Goal: Task Accomplishment & Management: Manage account settings

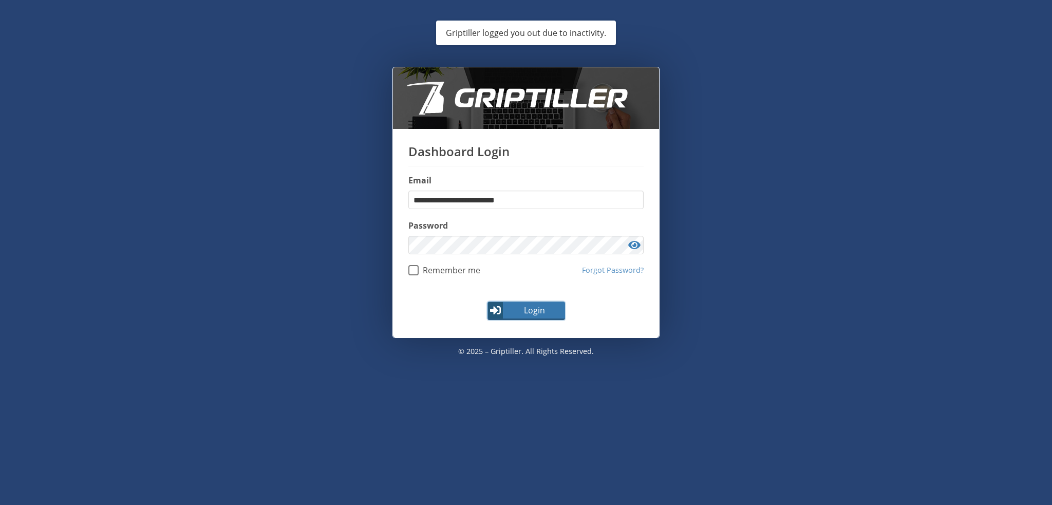
drag, startPoint x: 528, startPoint y: 314, endPoint x: 535, endPoint y: 312, distance: 7.6
click at [528, 314] on span "Login" at bounding box center [535, 310] width 60 height 12
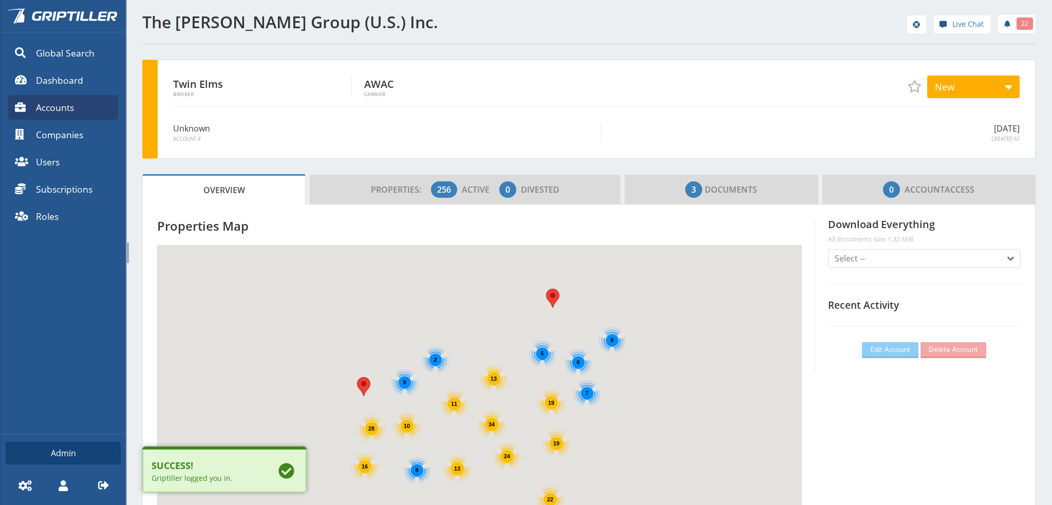
scroll to position [90, 304]
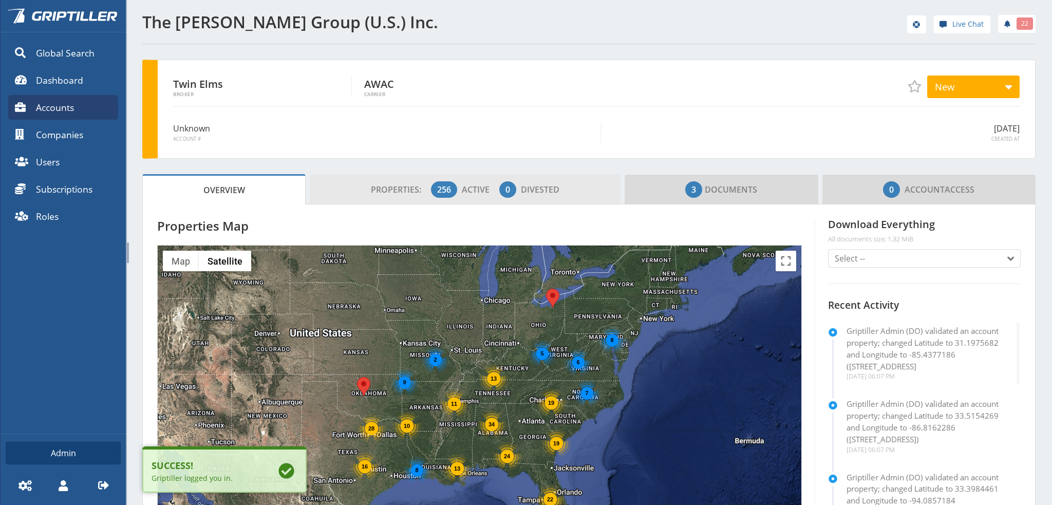
click at [402, 191] on span "Properties:" at bounding box center [400, 189] width 58 height 11
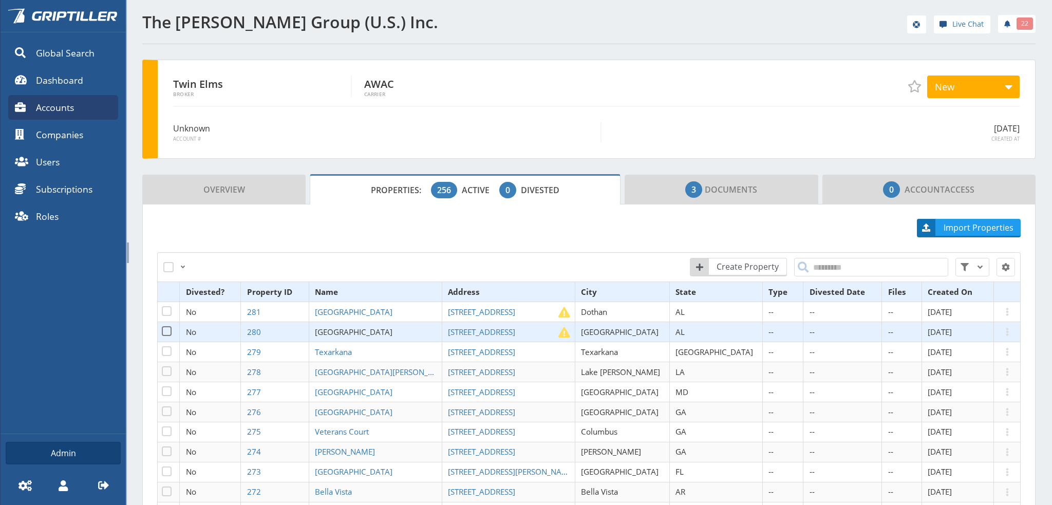
click at [370, 327] on span "[GEOGRAPHIC_DATA]" at bounding box center [354, 332] width 78 height 10
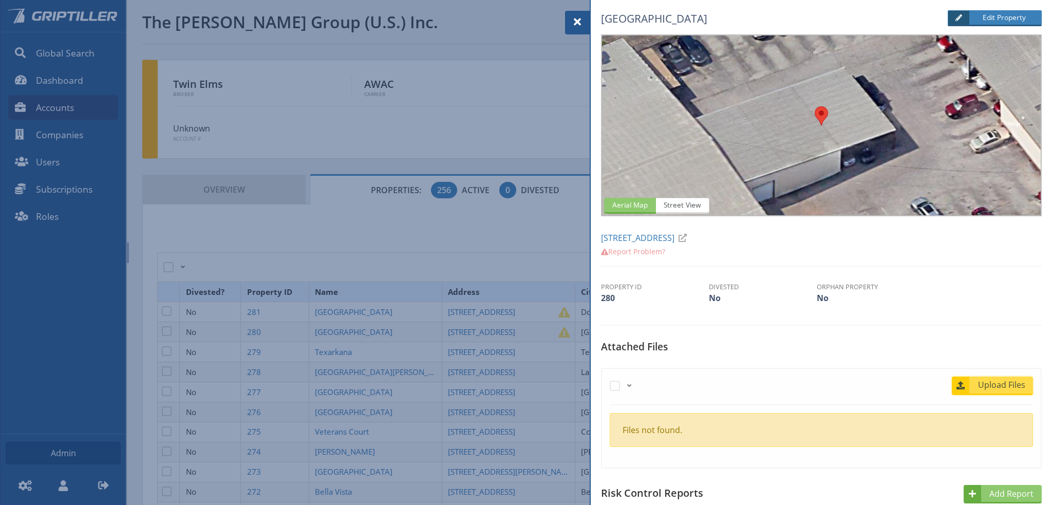
click at [999, 384] on span "Upload Files" at bounding box center [1002, 385] width 62 height 12
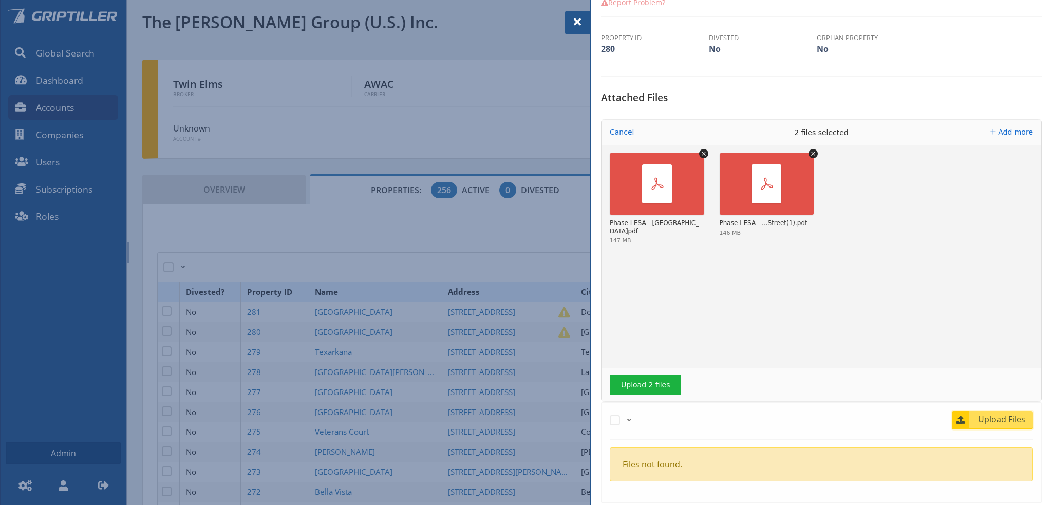
scroll to position [257, 0]
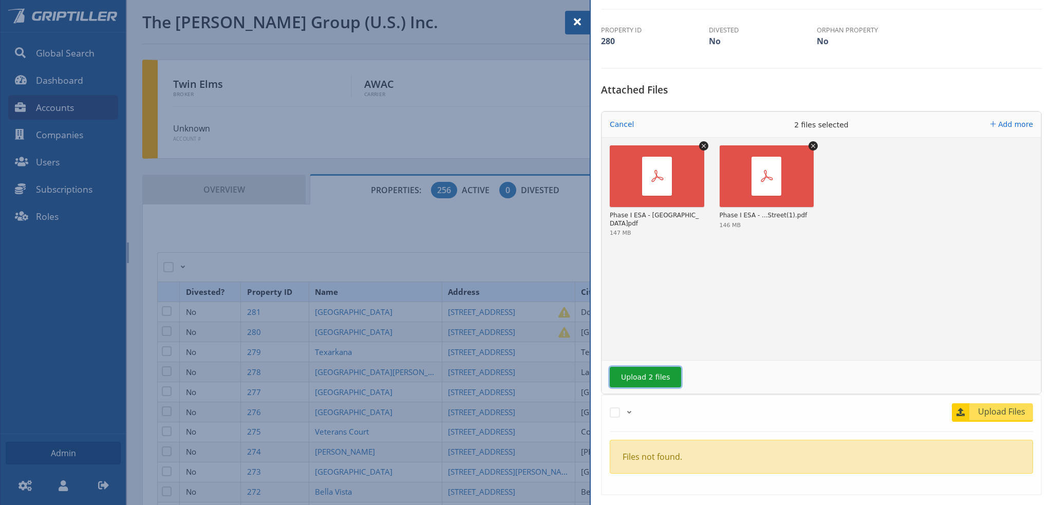
click at [648, 378] on button "Upload 2 files" at bounding box center [645, 377] width 71 height 21
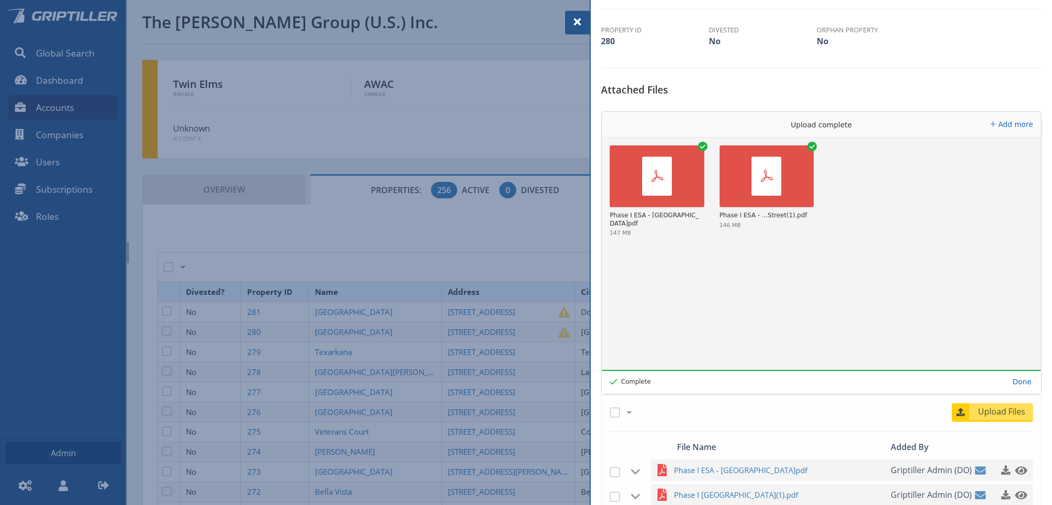
click at [577, 23] on span at bounding box center [577, 22] width 12 height 12
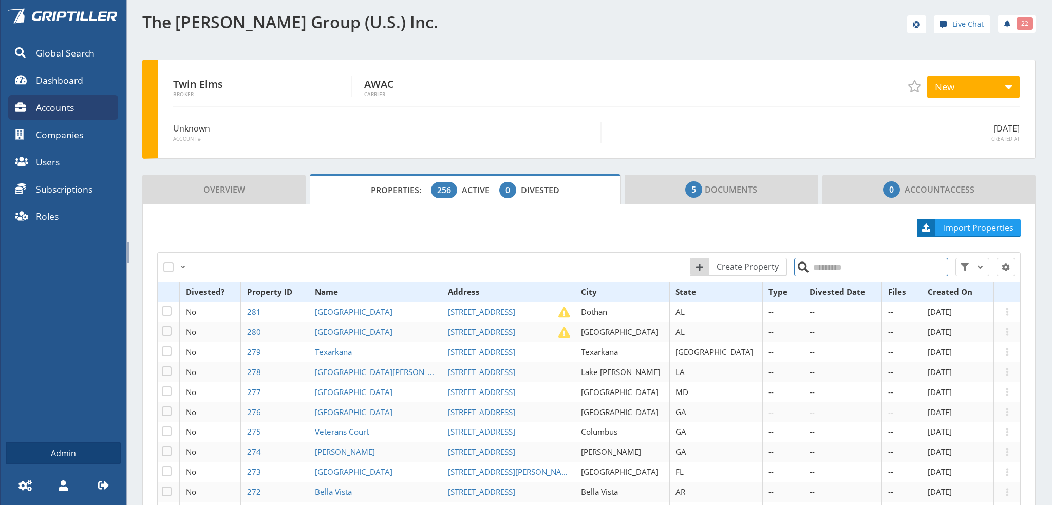
click at [828, 267] on input "search" at bounding box center [871, 267] width 154 height 18
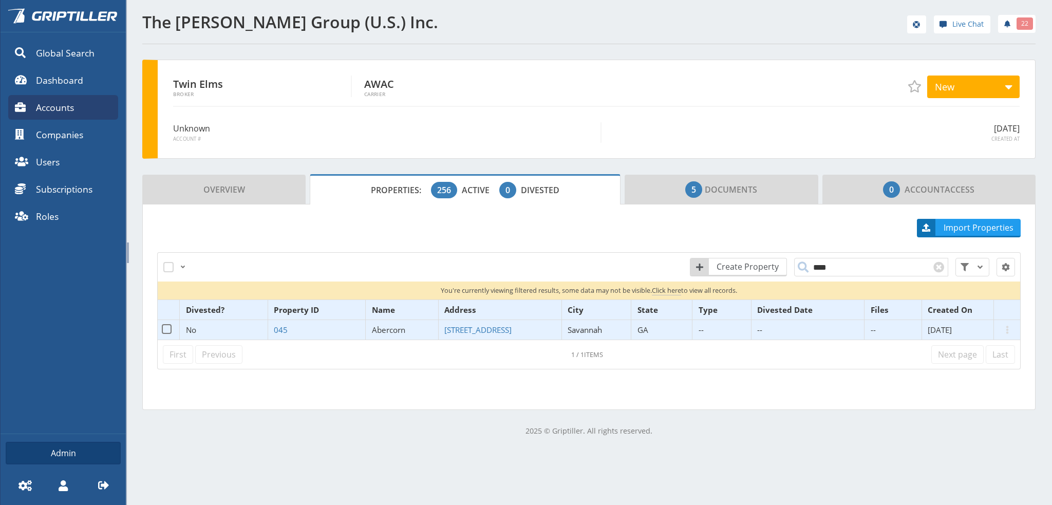
click at [394, 328] on span "Abercorn" at bounding box center [388, 330] width 33 height 10
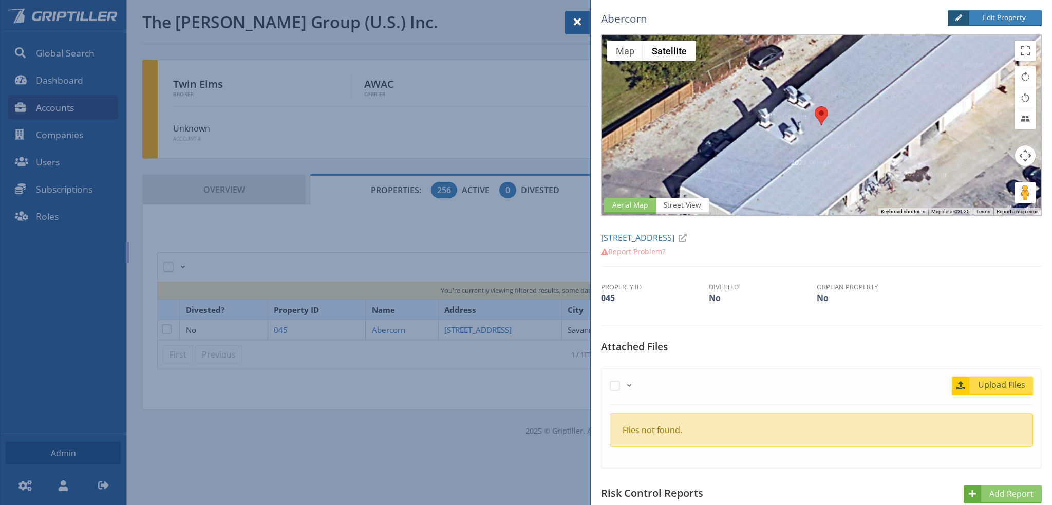
click at [992, 382] on span "Upload Files" at bounding box center [1002, 385] width 62 height 12
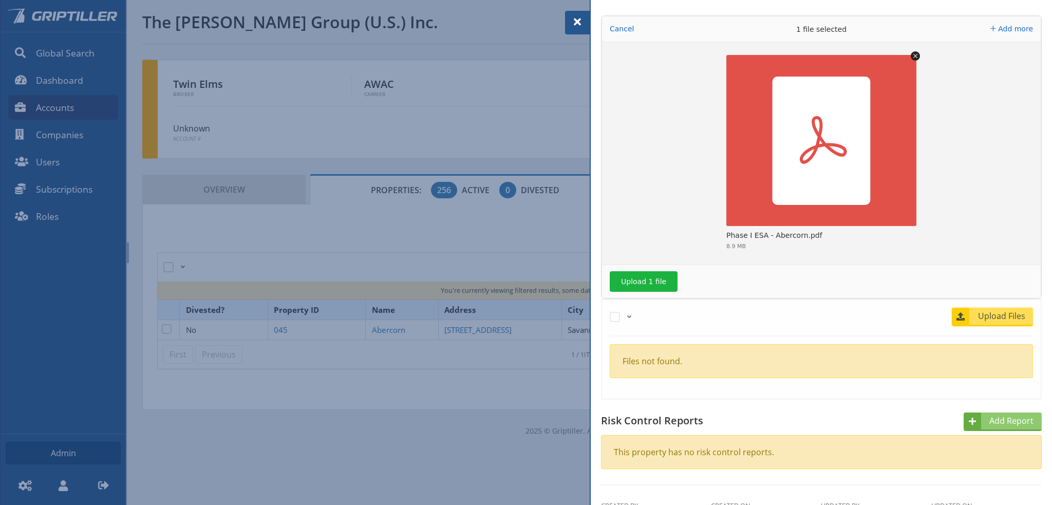
scroll to position [360, 0]
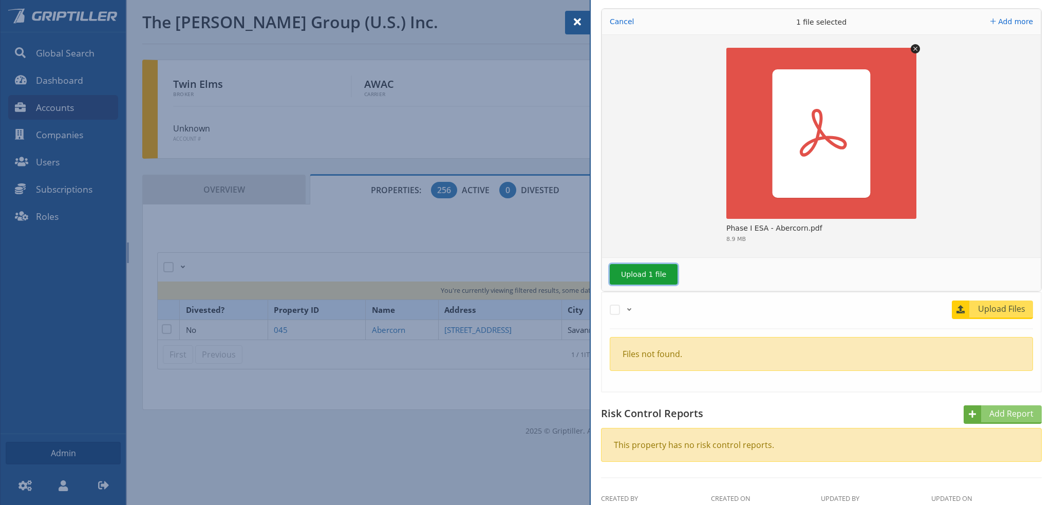
click at [641, 272] on button "Upload 1 file" at bounding box center [644, 274] width 68 height 21
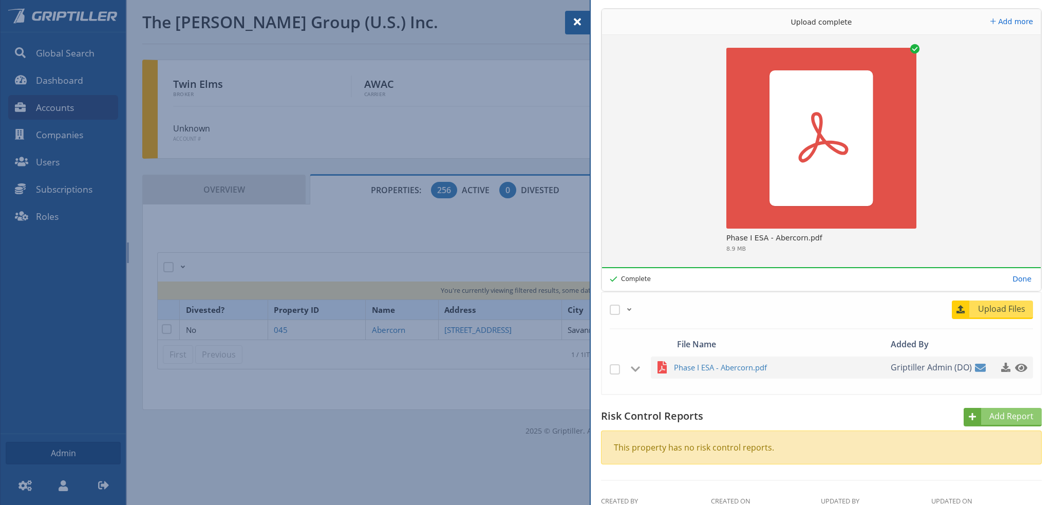
click at [576, 25] on span at bounding box center [577, 22] width 12 height 12
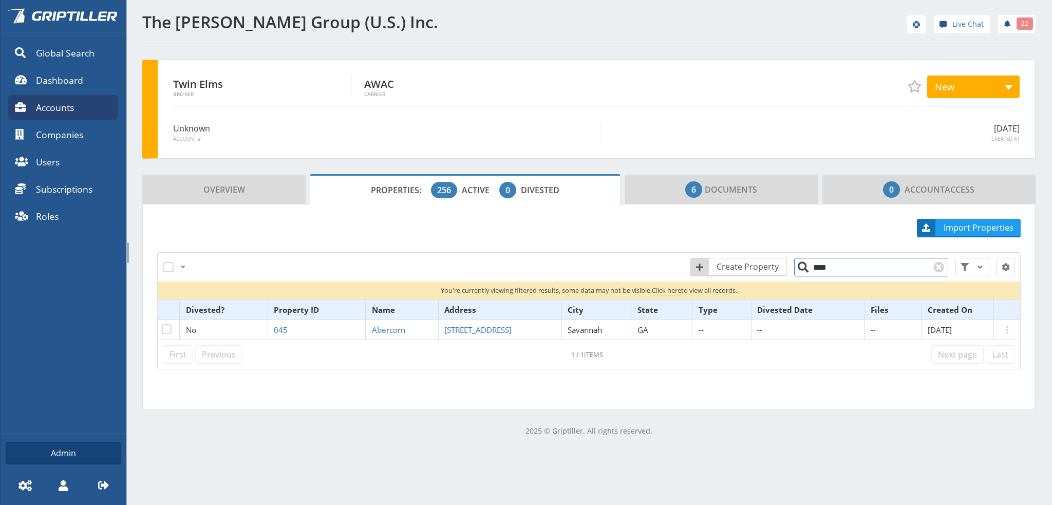
drag, startPoint x: 827, startPoint y: 268, endPoint x: 804, endPoint y: 266, distance: 23.3
click at [804, 266] on input "****" at bounding box center [871, 267] width 154 height 18
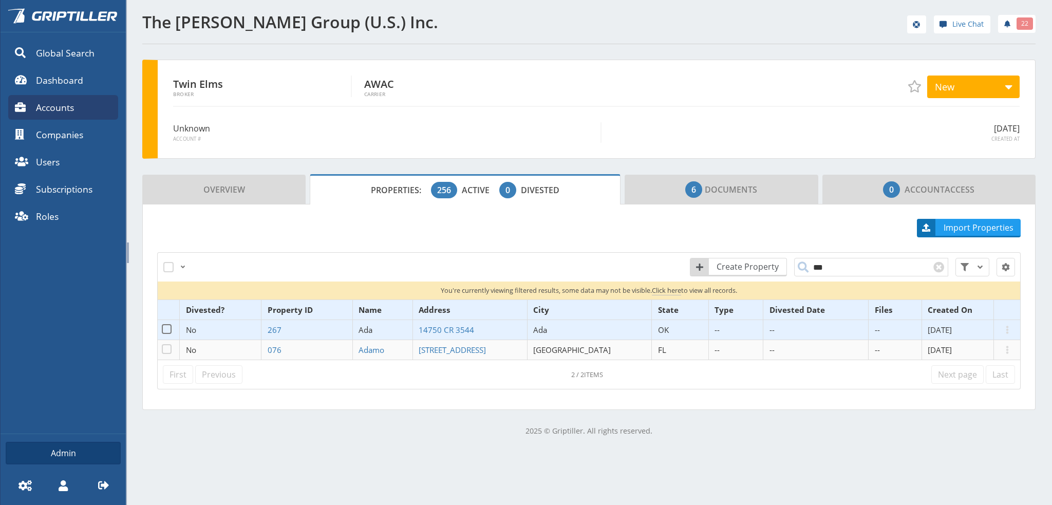
click at [373, 327] on span "Ada" at bounding box center [366, 330] width 14 height 10
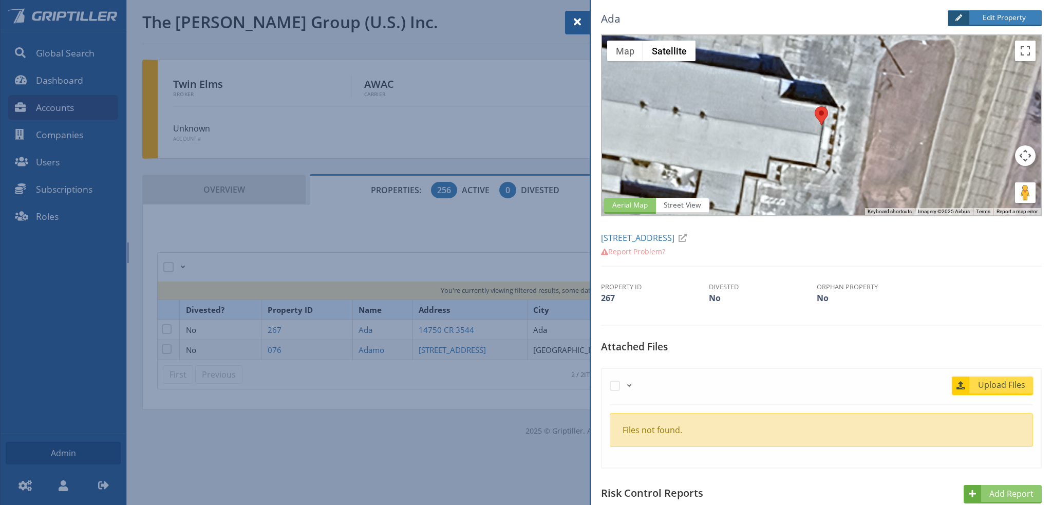
click at [992, 382] on span "Upload Files" at bounding box center [1002, 385] width 62 height 12
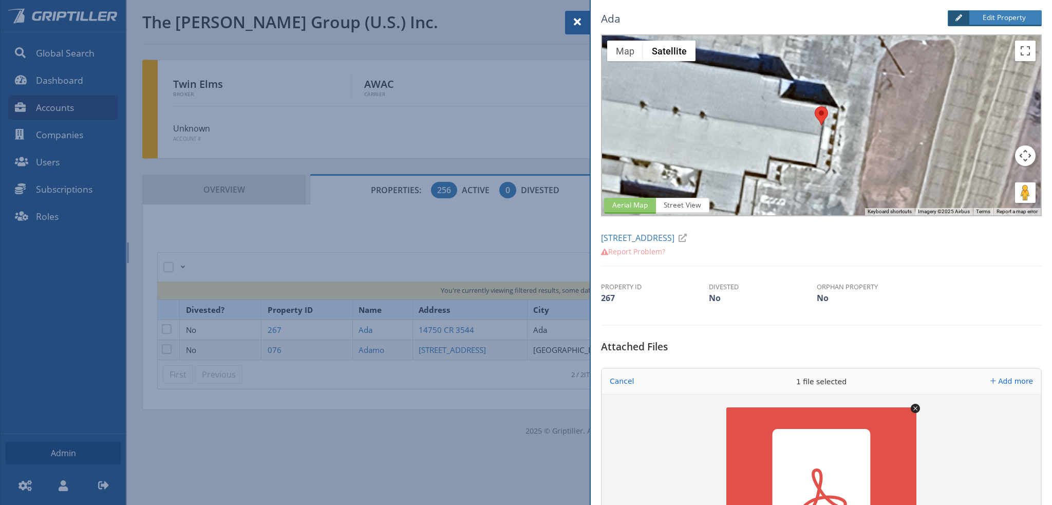
scroll to position [257, 0]
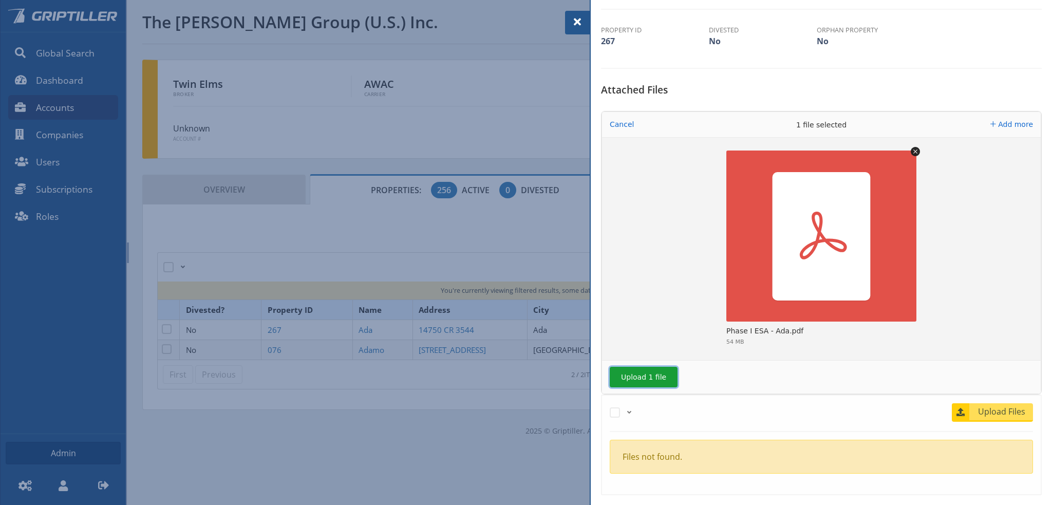
click at [632, 374] on button "Upload 1 file" at bounding box center [644, 377] width 68 height 21
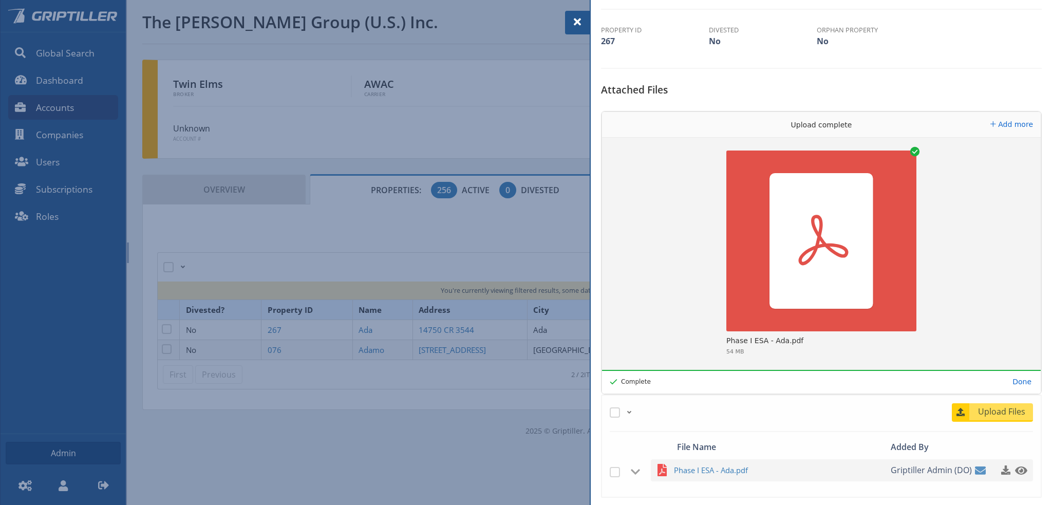
click at [581, 20] on span at bounding box center [577, 22] width 12 height 12
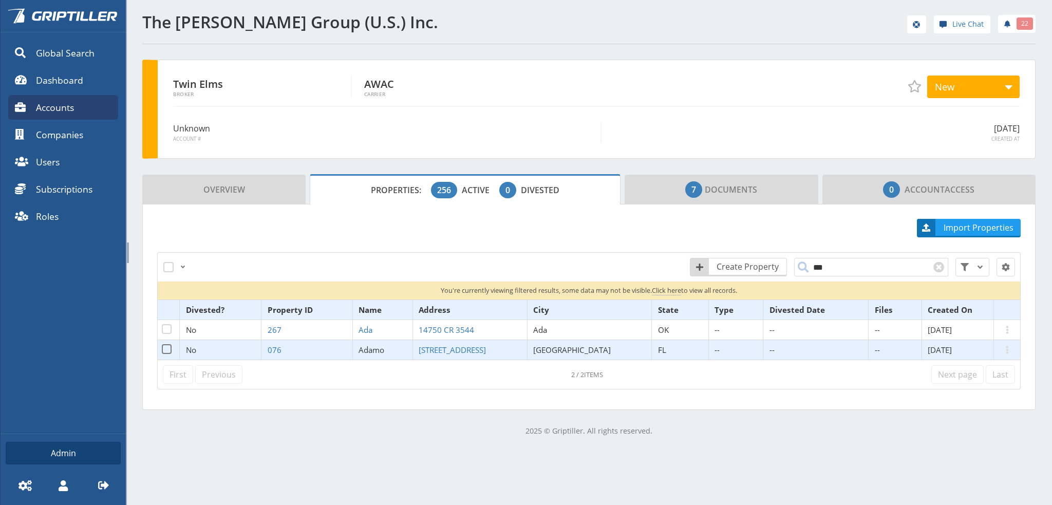
click at [384, 349] on span "Adamo" at bounding box center [372, 350] width 26 height 10
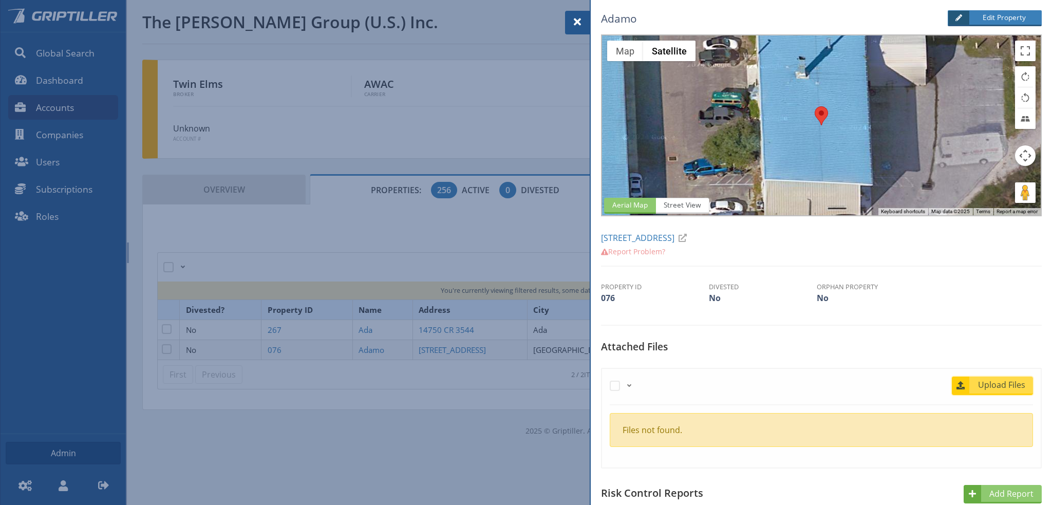
click at [999, 384] on span "Upload Files" at bounding box center [1002, 385] width 62 height 12
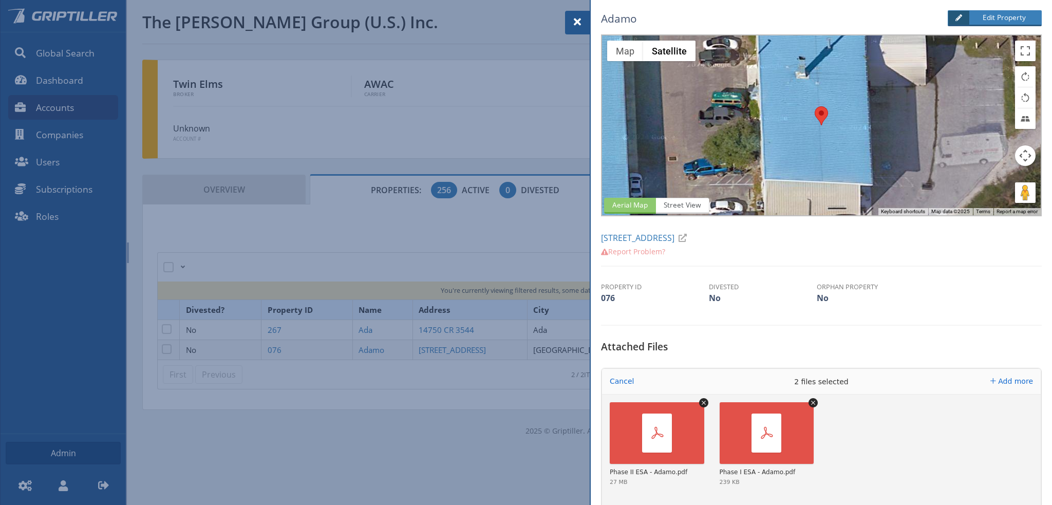
scroll to position [206, 0]
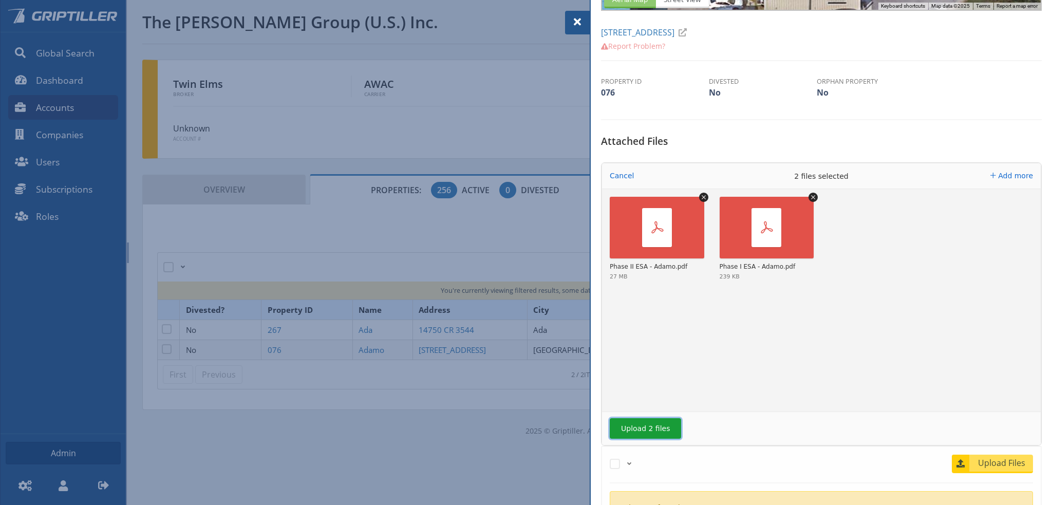
click at [645, 429] on button "Upload 2 files" at bounding box center [645, 428] width 71 height 21
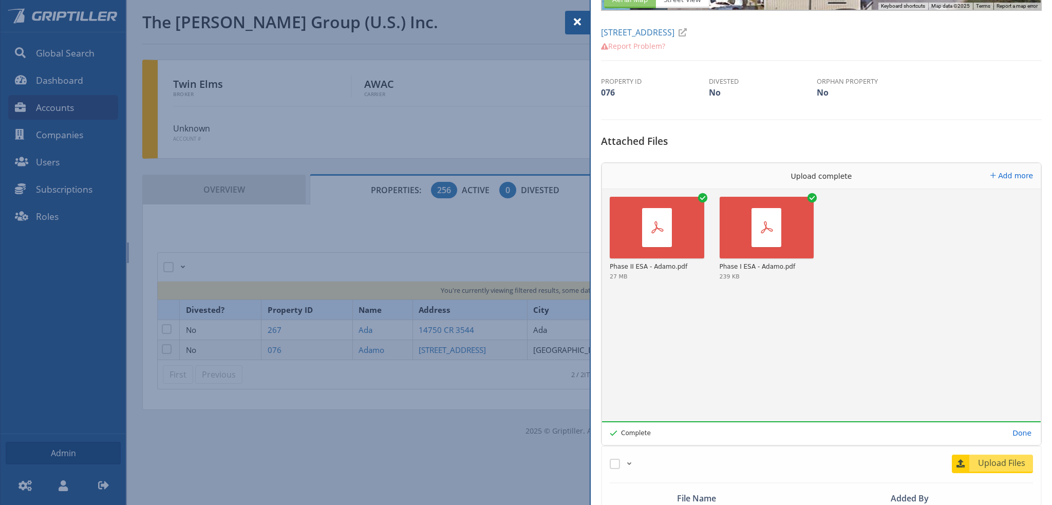
click at [575, 22] on span at bounding box center [577, 22] width 12 height 12
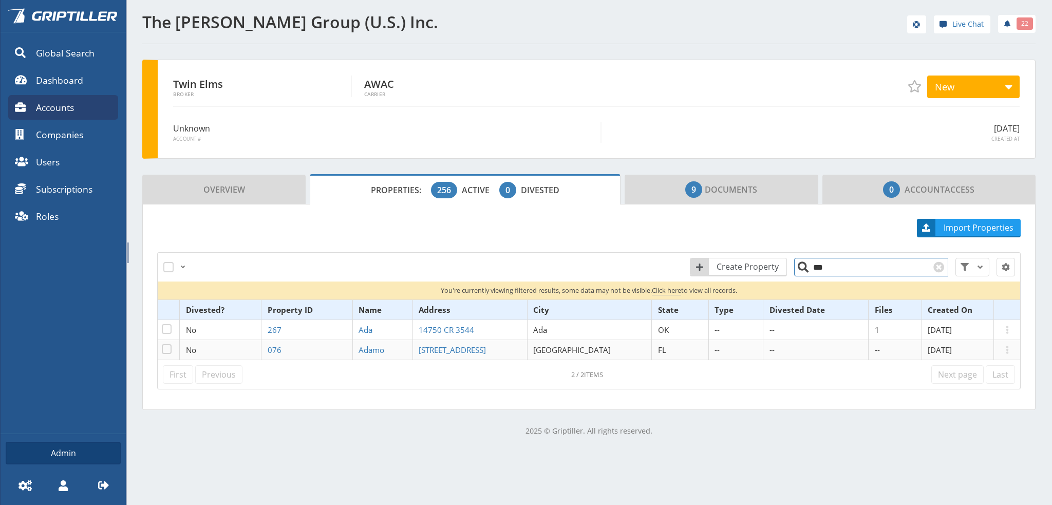
drag, startPoint x: 822, startPoint y: 267, endPoint x: 811, endPoint y: 268, distance: 11.4
click at [811, 268] on input "***" at bounding box center [871, 267] width 154 height 18
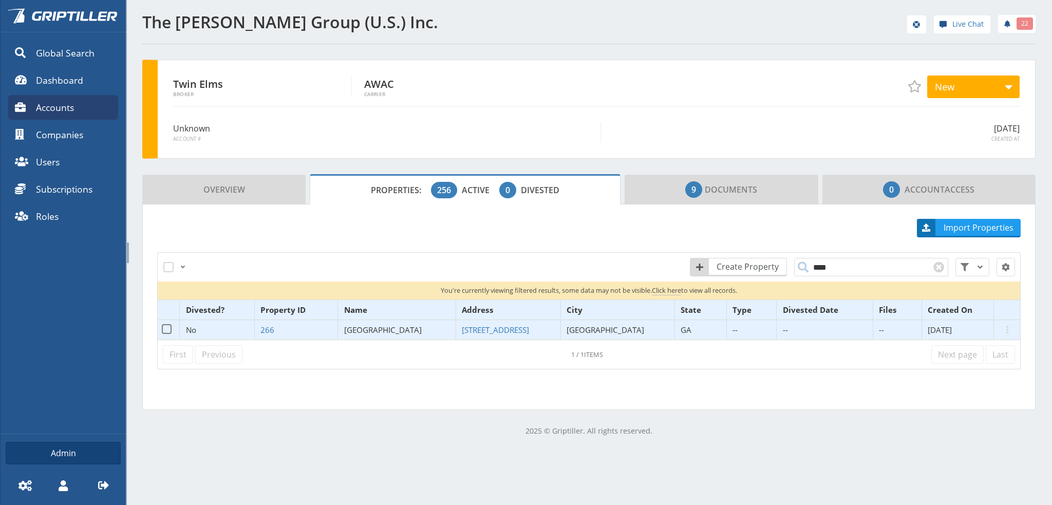
click at [393, 328] on span "[GEOGRAPHIC_DATA]" at bounding box center [383, 330] width 78 height 10
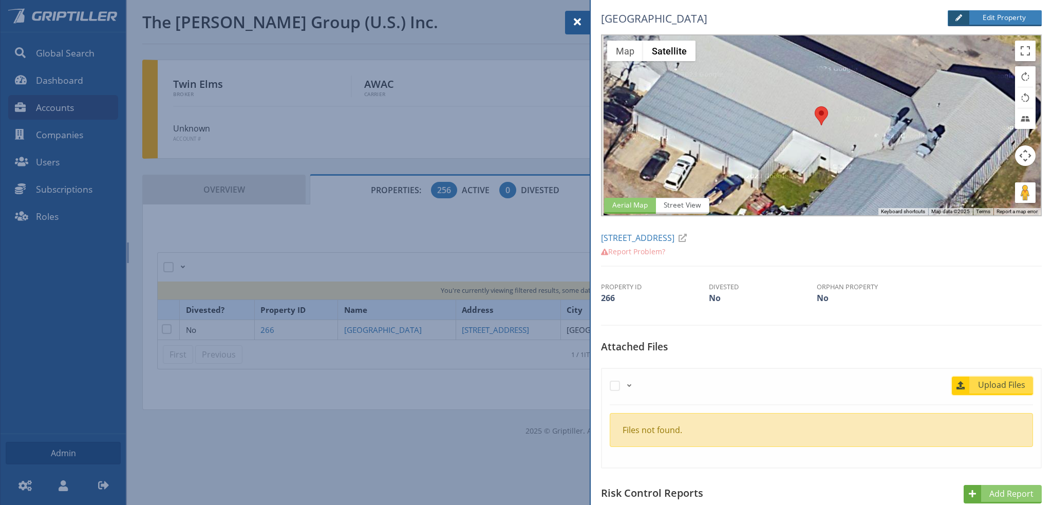
click at [987, 386] on span "Upload Files" at bounding box center [1002, 385] width 62 height 12
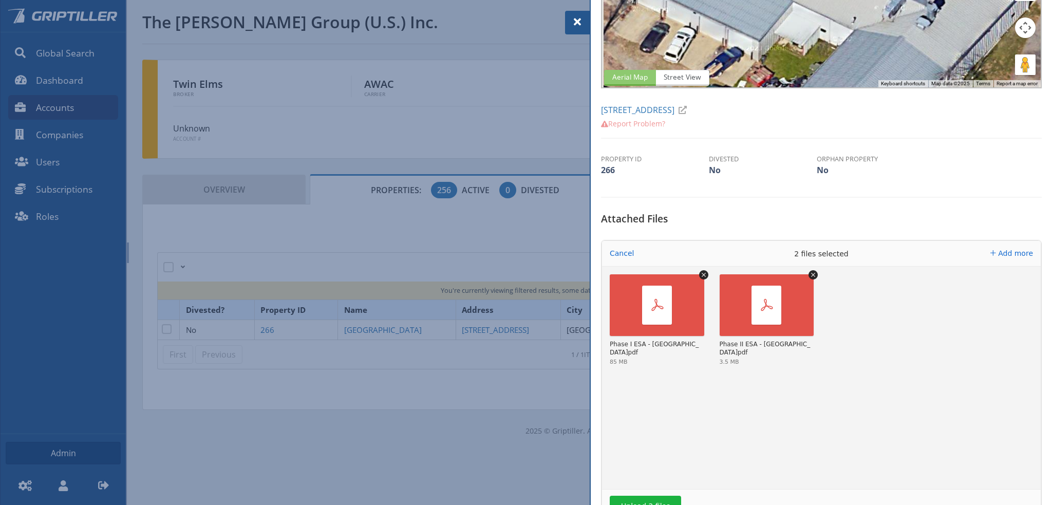
scroll to position [206, 0]
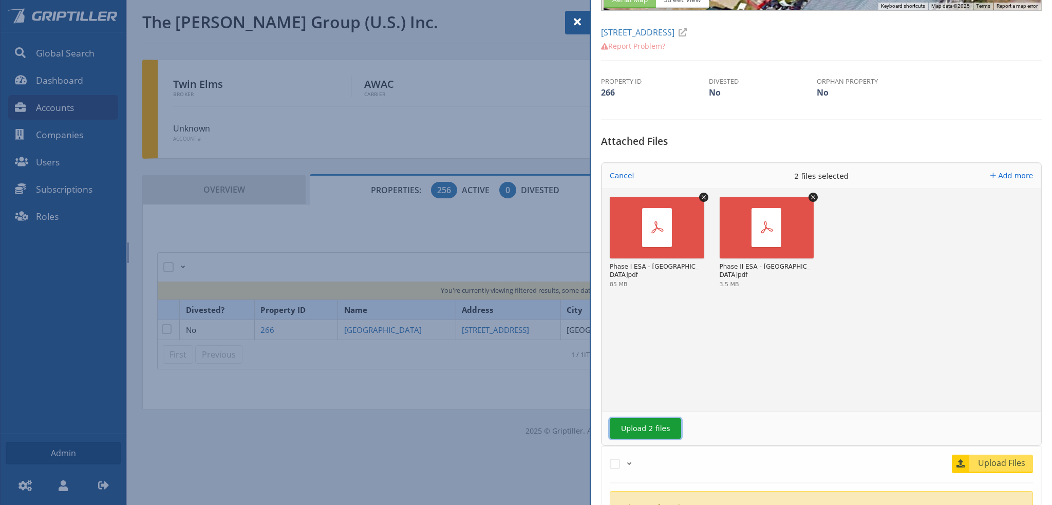
click at [647, 425] on button "Upload 2 files" at bounding box center [645, 428] width 71 height 21
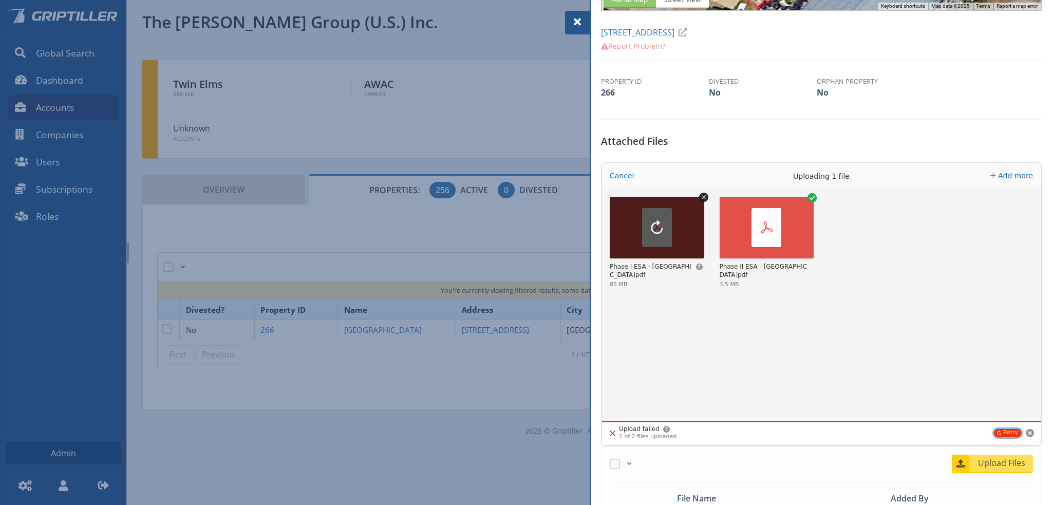
click at [1002, 430] on button "Retry" at bounding box center [1007, 433] width 27 height 8
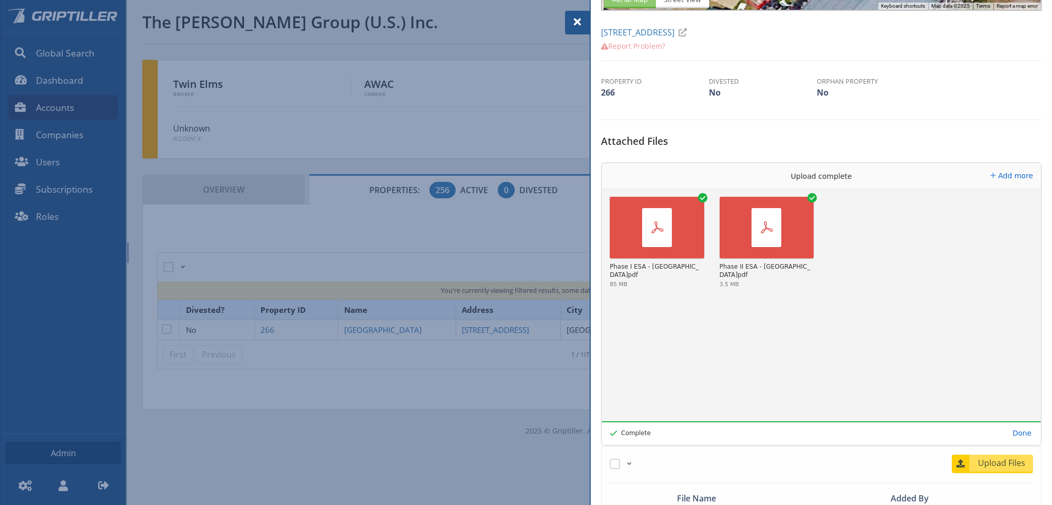
click at [576, 22] on span at bounding box center [577, 22] width 12 height 12
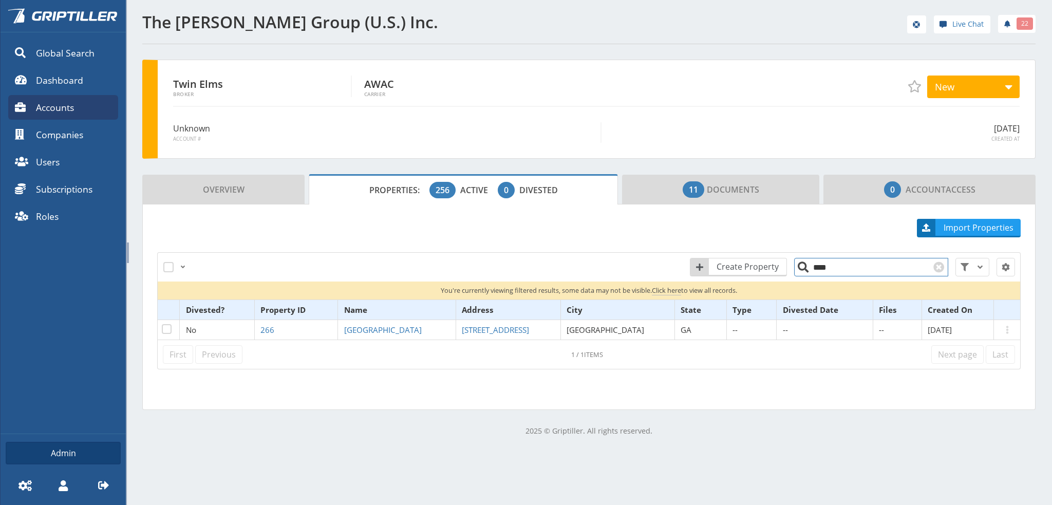
drag, startPoint x: 823, startPoint y: 269, endPoint x: 810, endPoint y: 273, distance: 13.5
click at [811, 273] on input "****" at bounding box center [871, 267] width 154 height 18
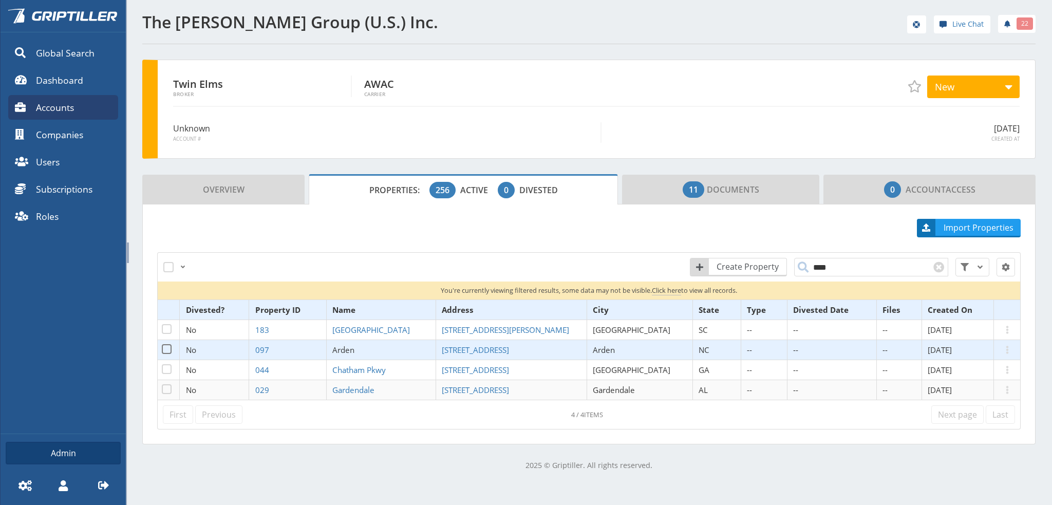
click at [355, 349] on span "Arden" at bounding box center [343, 350] width 22 height 10
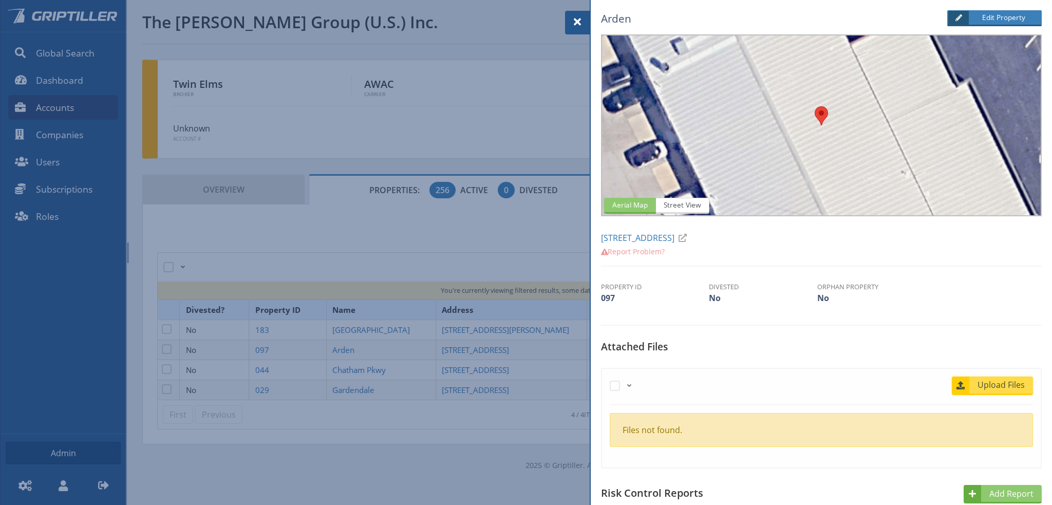
click at [989, 387] on span "Upload Files" at bounding box center [1002, 385] width 62 height 12
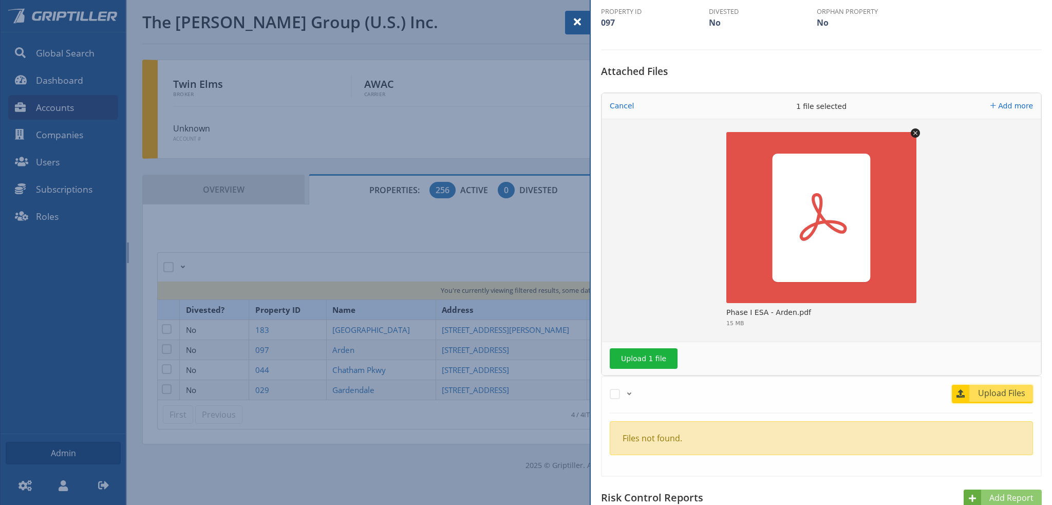
scroll to position [308, 0]
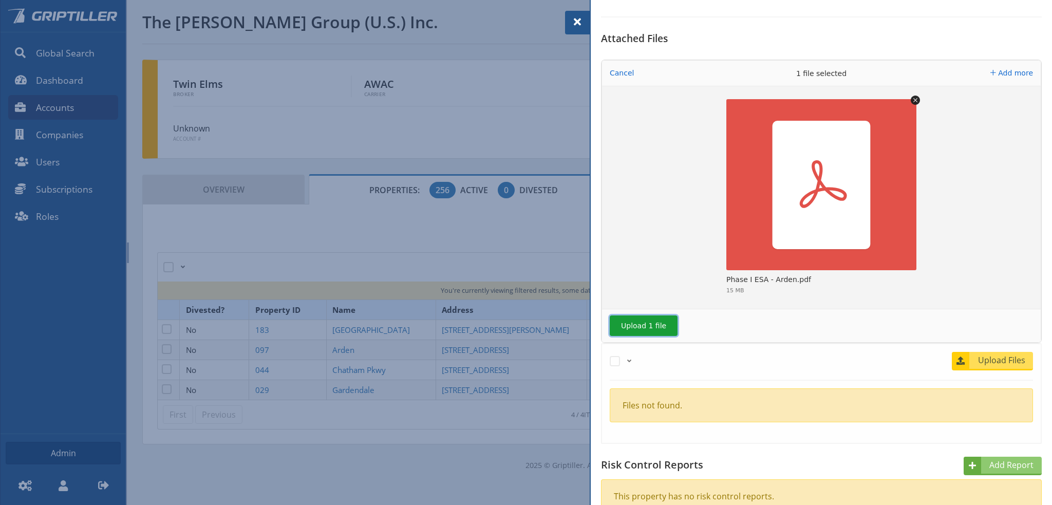
click at [645, 326] on button "Upload 1 file" at bounding box center [644, 326] width 68 height 21
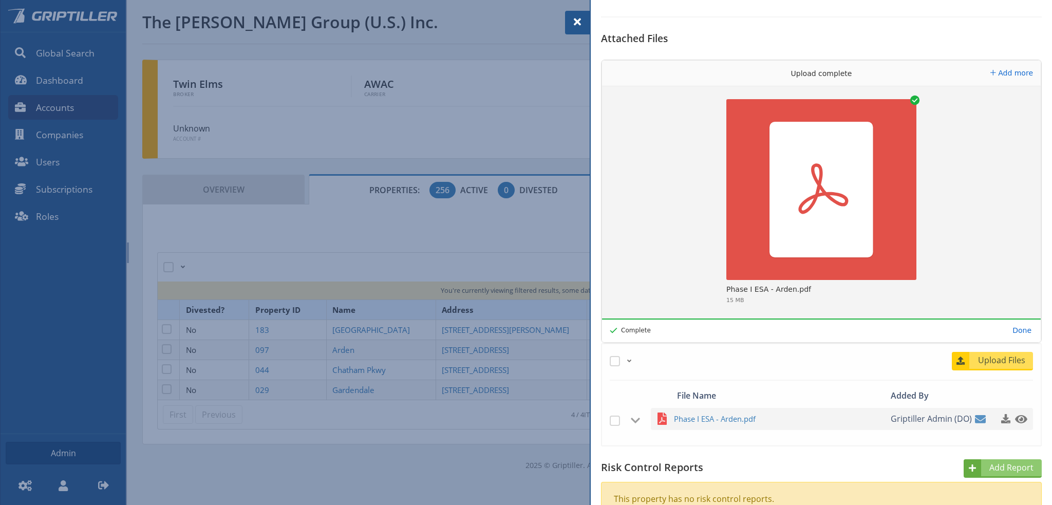
click at [575, 24] on span at bounding box center [577, 22] width 12 height 12
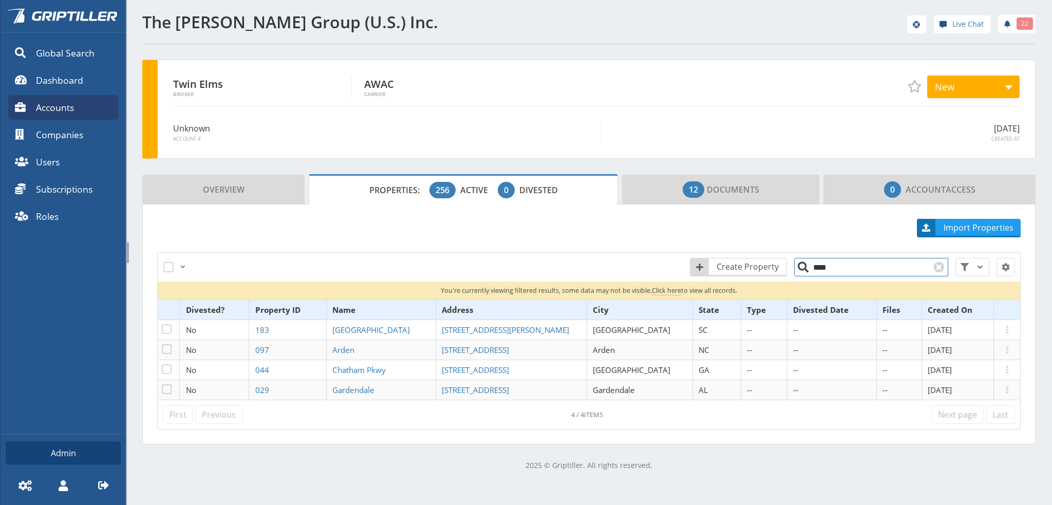
drag, startPoint x: 824, startPoint y: 270, endPoint x: 815, endPoint y: 271, distance: 9.4
click at [815, 271] on input "****" at bounding box center [871, 267] width 154 height 18
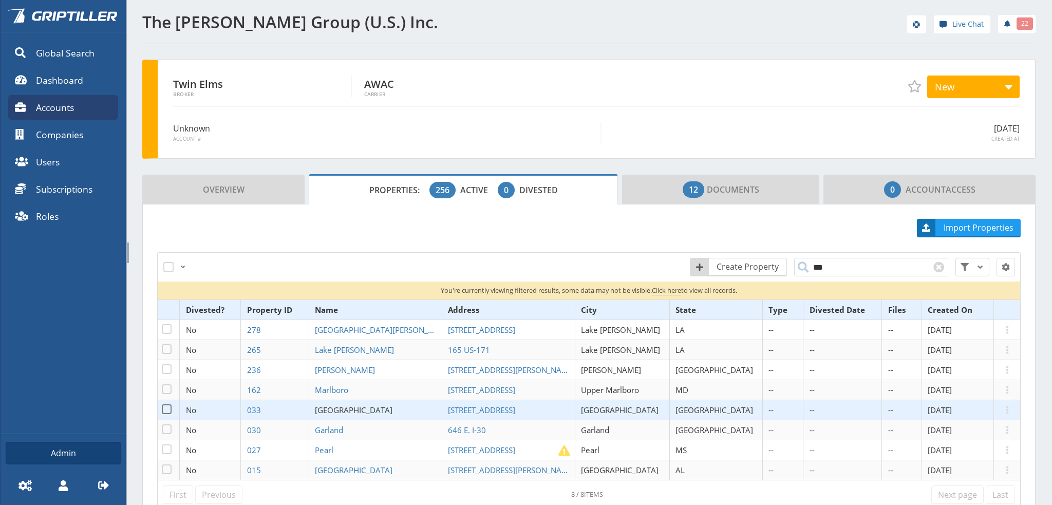
click at [362, 411] on span "[GEOGRAPHIC_DATA]" at bounding box center [354, 410] width 78 height 10
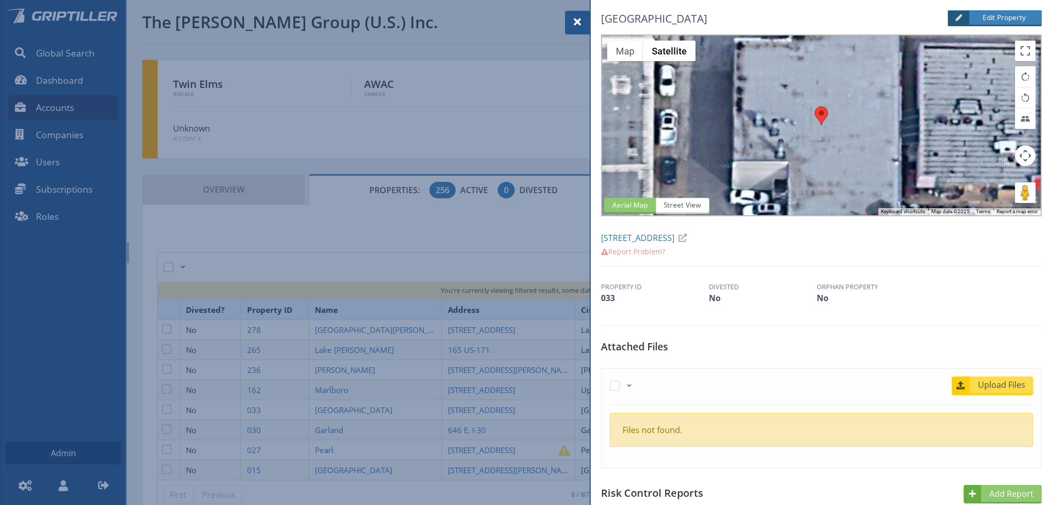
click at [989, 382] on span "Upload Files" at bounding box center [1002, 385] width 62 height 12
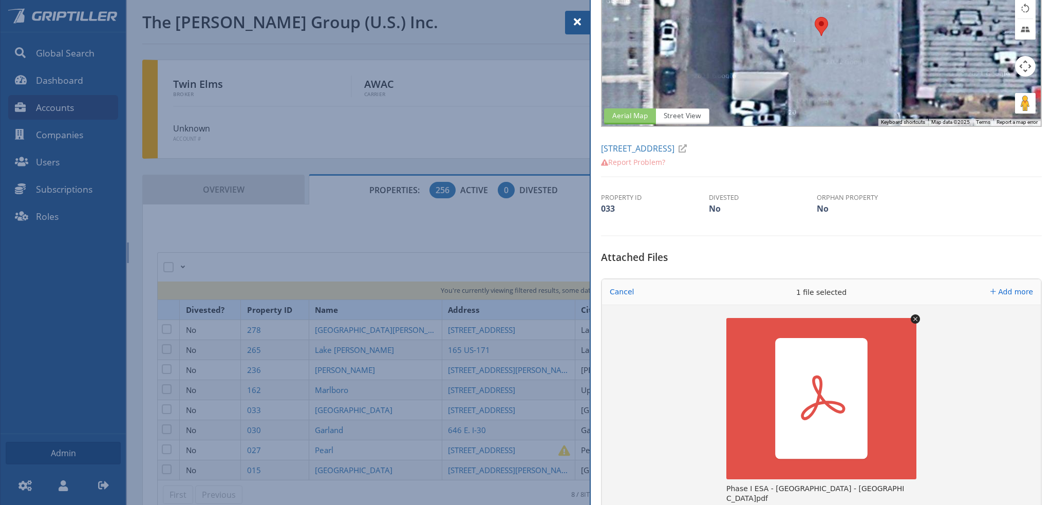
scroll to position [154, 0]
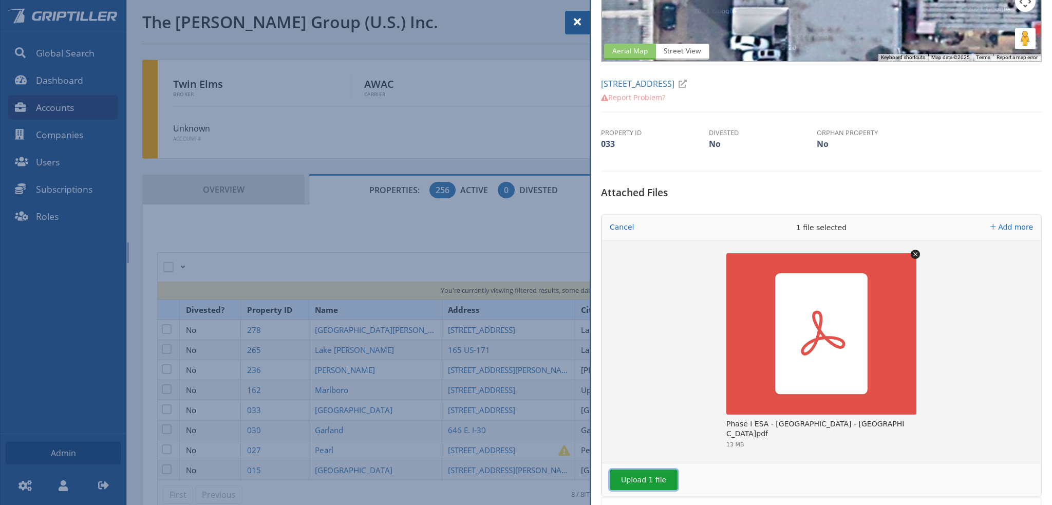
click at [651, 480] on button "Upload 1 file" at bounding box center [644, 480] width 68 height 21
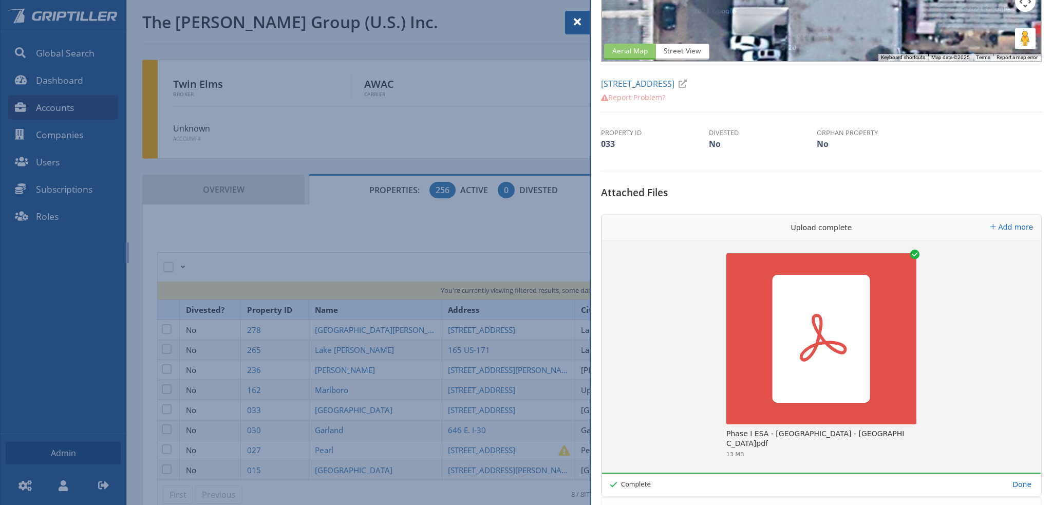
click at [572, 24] on span at bounding box center [577, 22] width 12 height 12
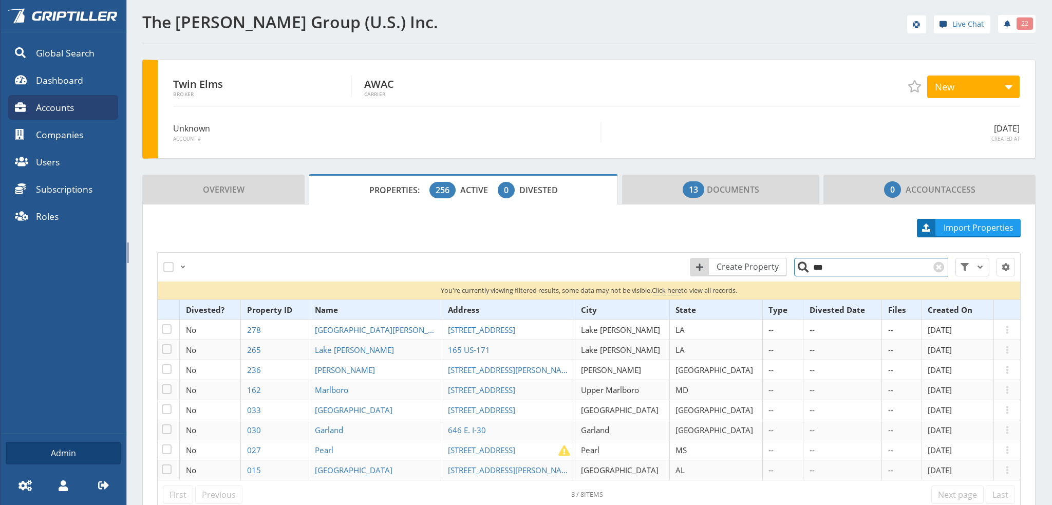
drag, startPoint x: 820, startPoint y: 267, endPoint x: 806, endPoint y: 271, distance: 14.0
click at [806, 271] on input "***" at bounding box center [871, 267] width 154 height 18
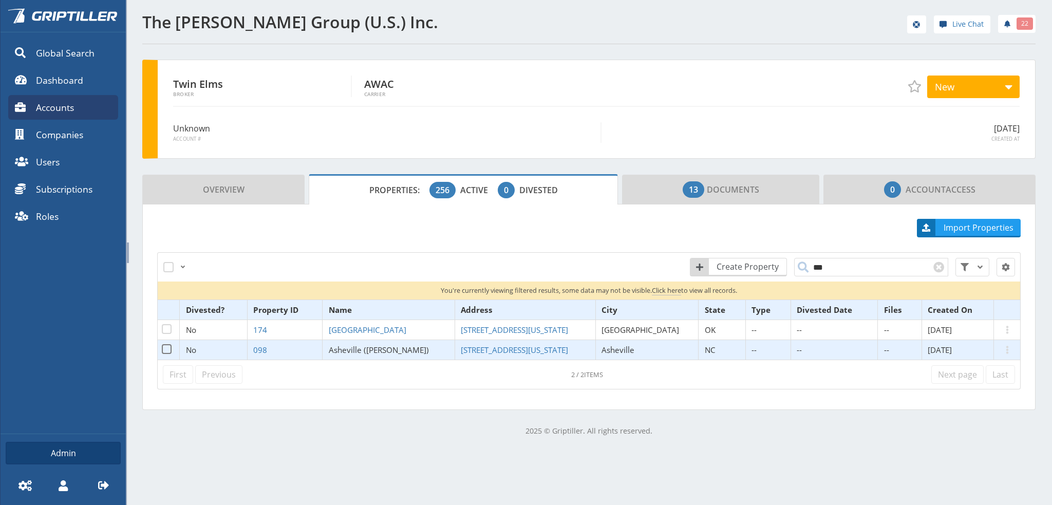
click at [379, 351] on span "Asheville ([PERSON_NAME])" at bounding box center [379, 350] width 100 height 10
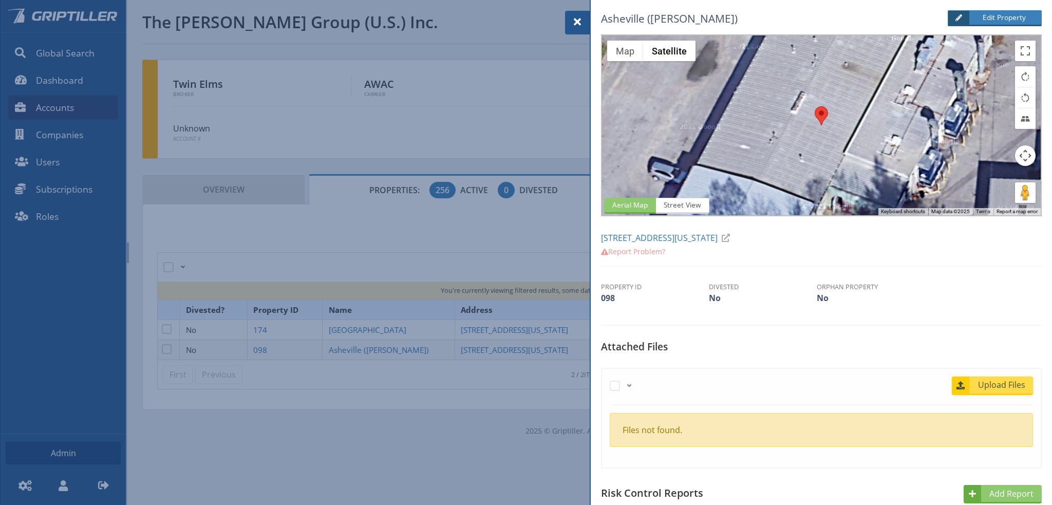
click at [1001, 384] on span "Upload Files" at bounding box center [1002, 385] width 62 height 12
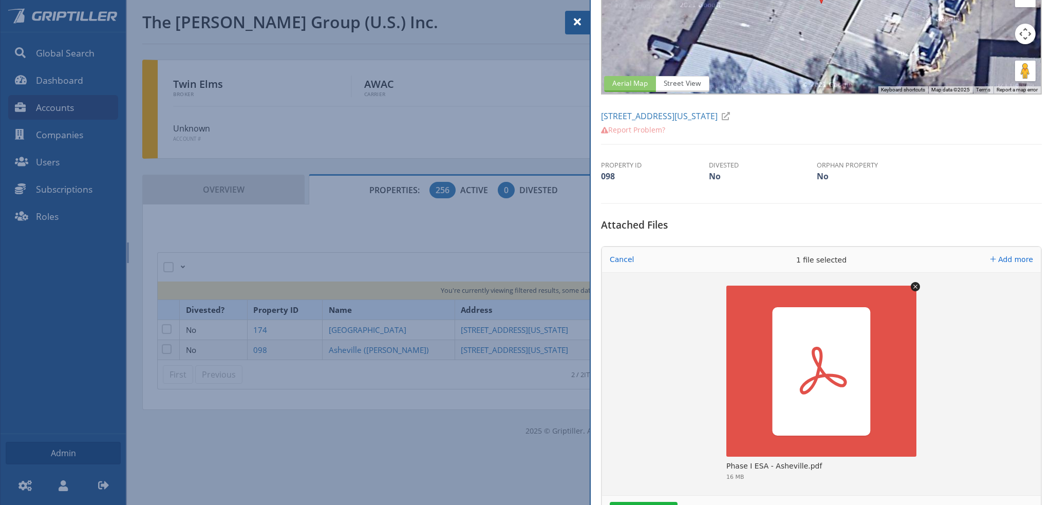
scroll to position [257, 0]
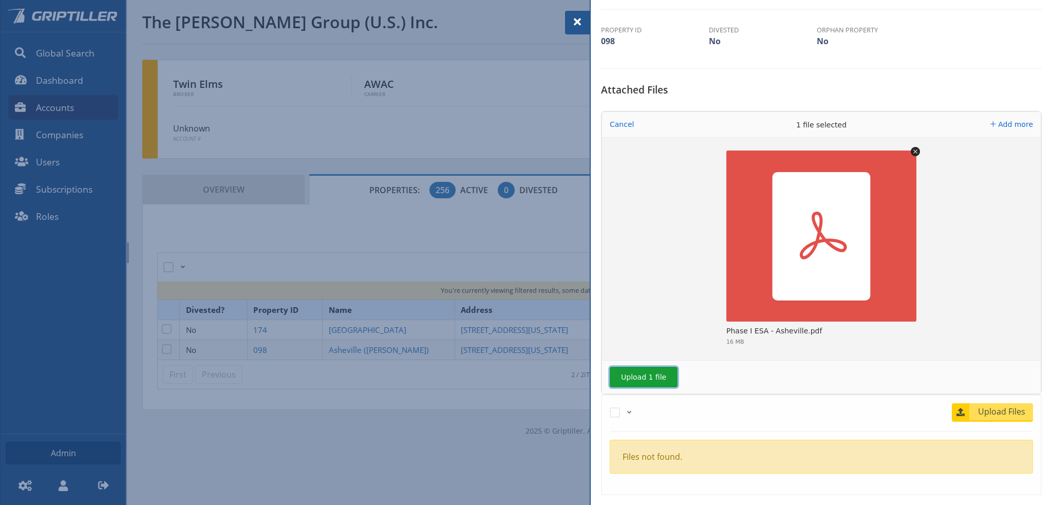
click at [644, 376] on button "Upload 1 file" at bounding box center [644, 377] width 68 height 21
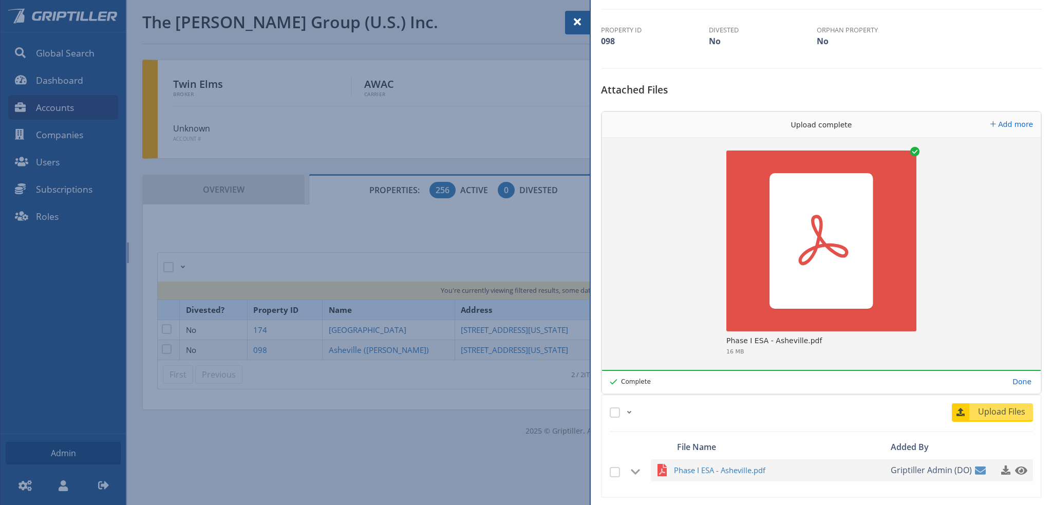
click at [577, 23] on span at bounding box center [577, 22] width 12 height 12
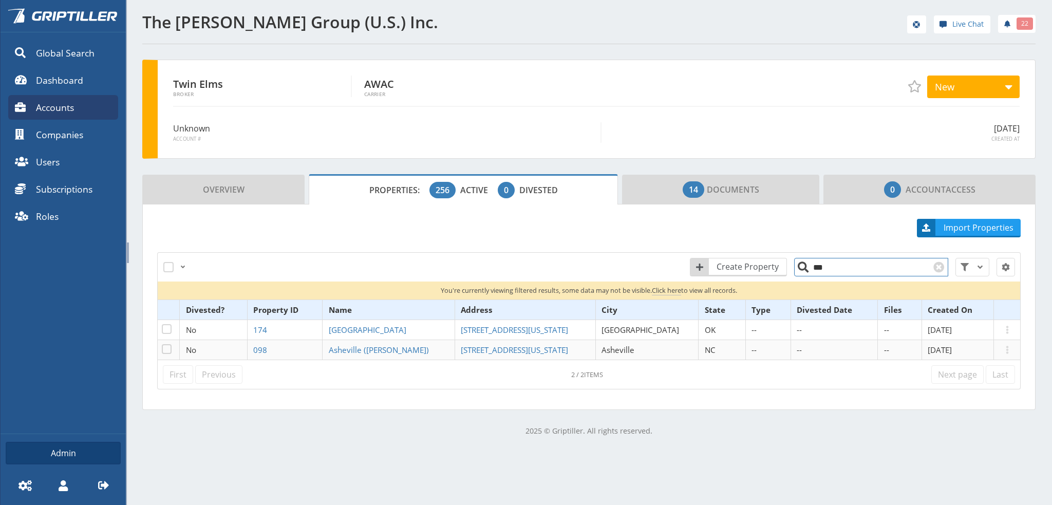
drag, startPoint x: 825, startPoint y: 269, endPoint x: 810, endPoint y: 270, distance: 14.9
click at [810, 270] on input "***" at bounding box center [871, 267] width 154 height 18
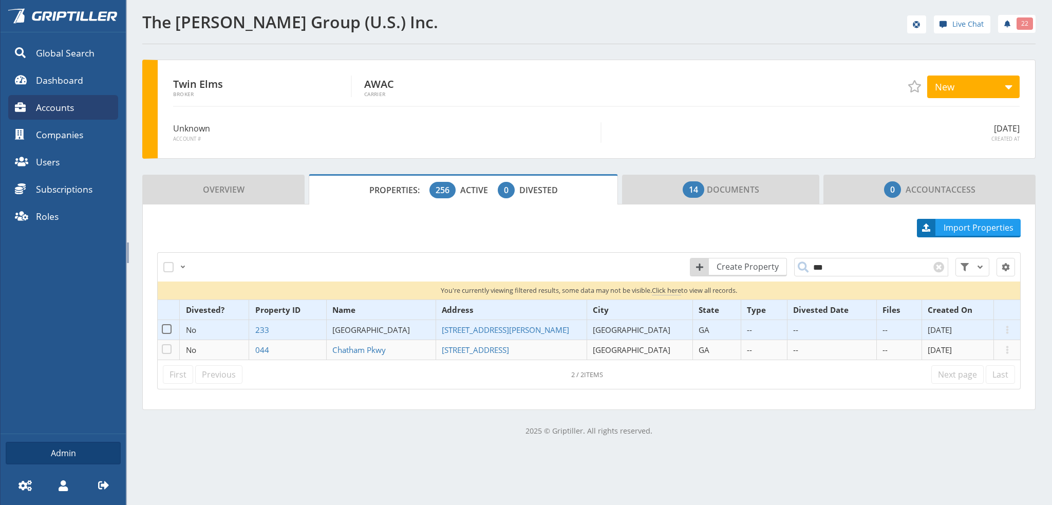
click at [365, 333] on span "[GEOGRAPHIC_DATA]" at bounding box center [371, 330] width 78 height 10
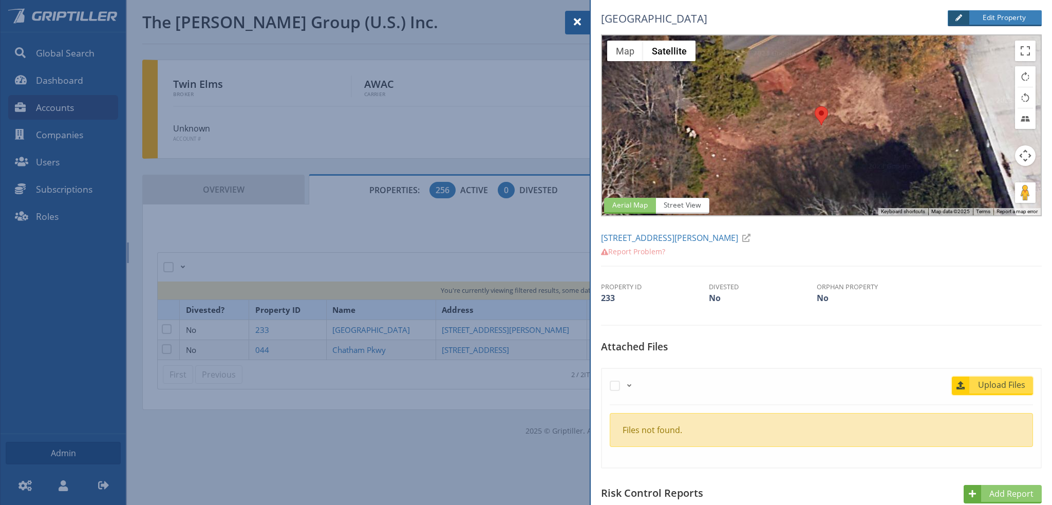
click at [993, 388] on span "Upload Files" at bounding box center [1002, 385] width 62 height 12
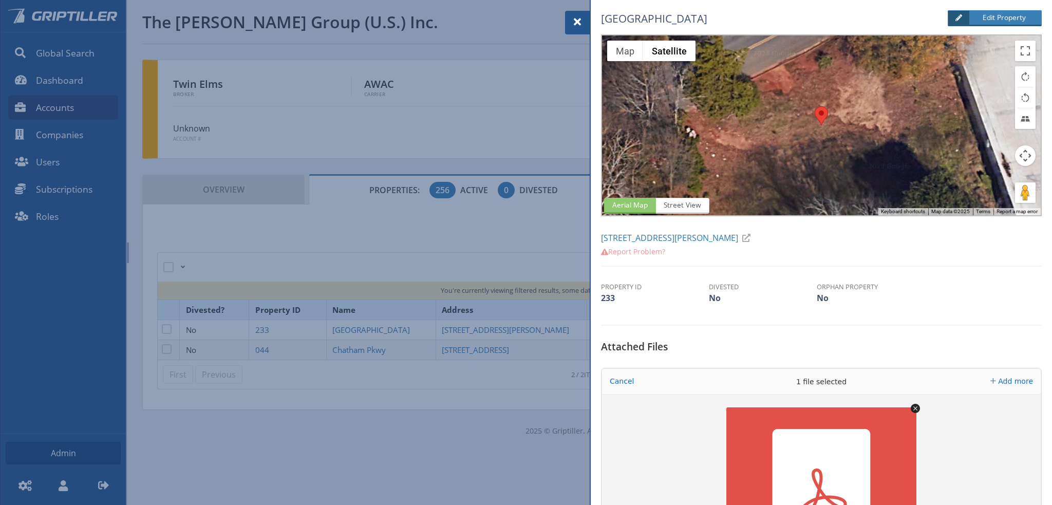
scroll to position [308, 0]
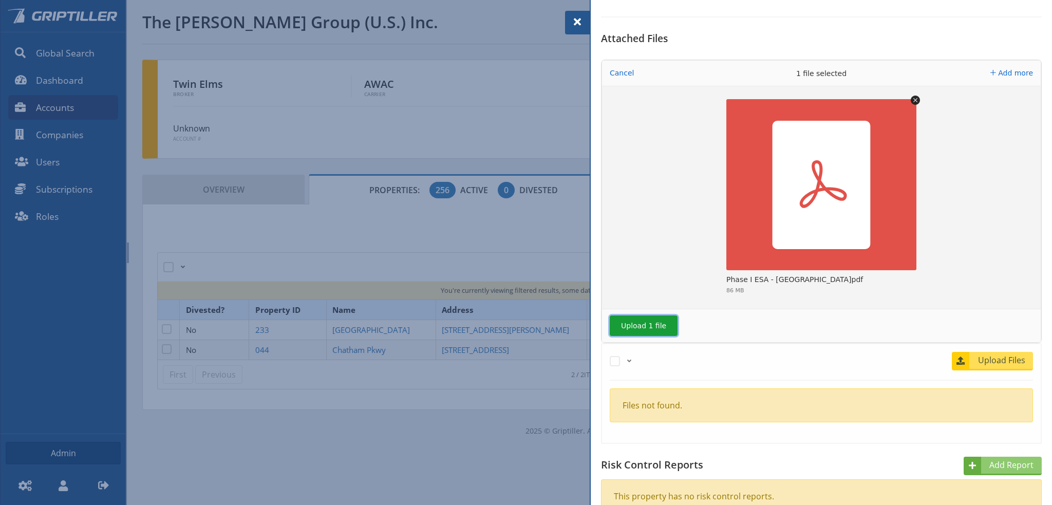
click at [639, 327] on button "Upload 1 file" at bounding box center [644, 326] width 68 height 21
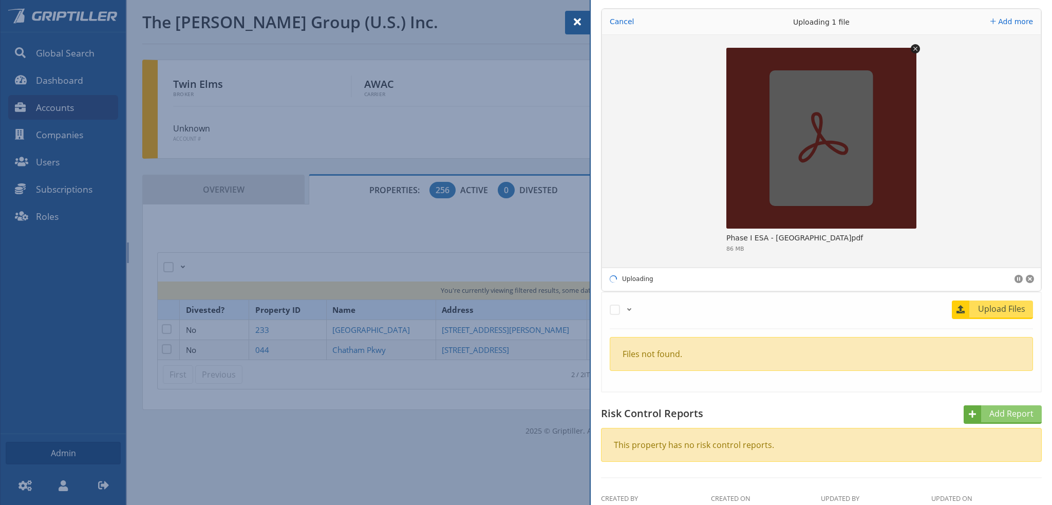
scroll to position [257, 0]
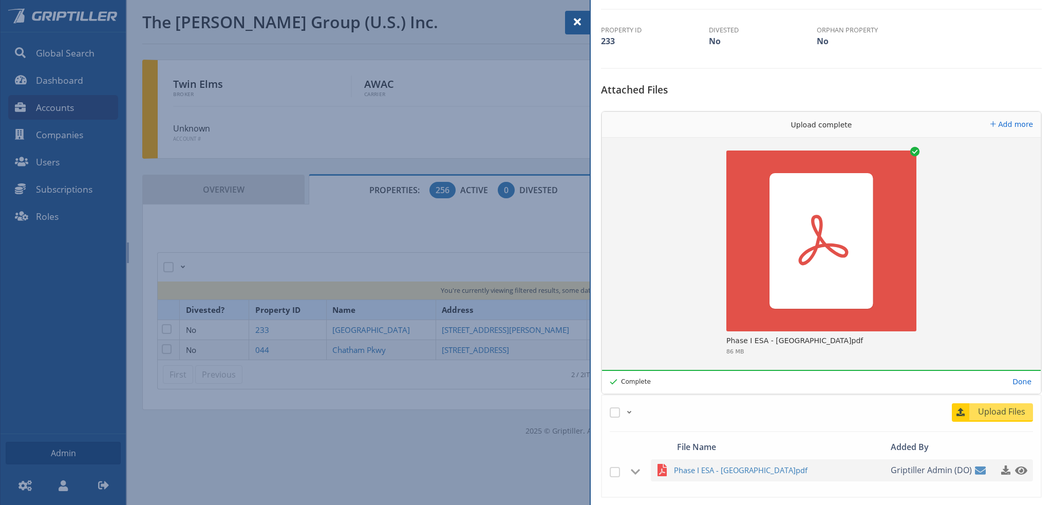
drag, startPoint x: 573, startPoint y: 23, endPoint x: 581, endPoint y: 27, distance: 8.3
click at [573, 23] on span at bounding box center [577, 22] width 12 height 12
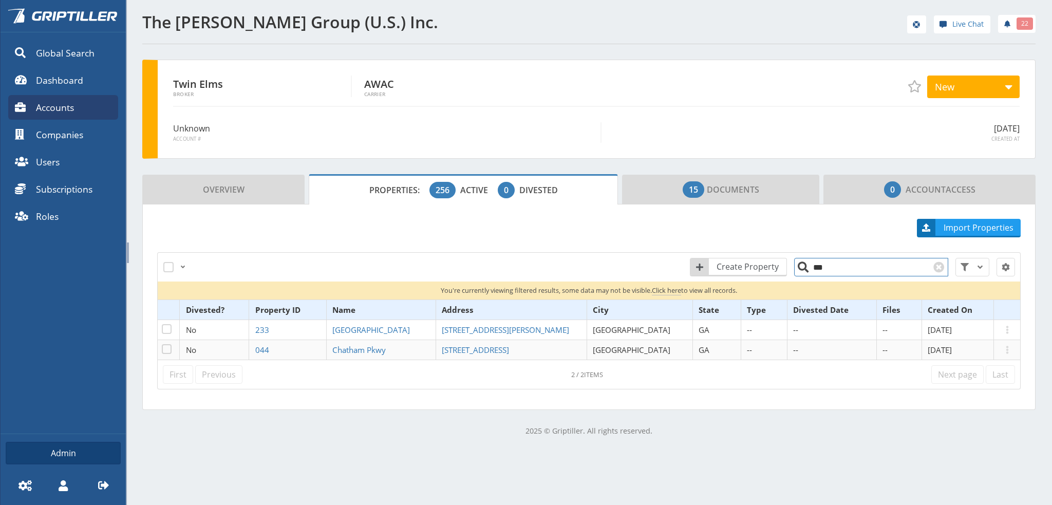
drag, startPoint x: 816, startPoint y: 269, endPoint x: 810, endPoint y: 270, distance: 6.3
click at [810, 270] on input "***" at bounding box center [871, 267] width 154 height 18
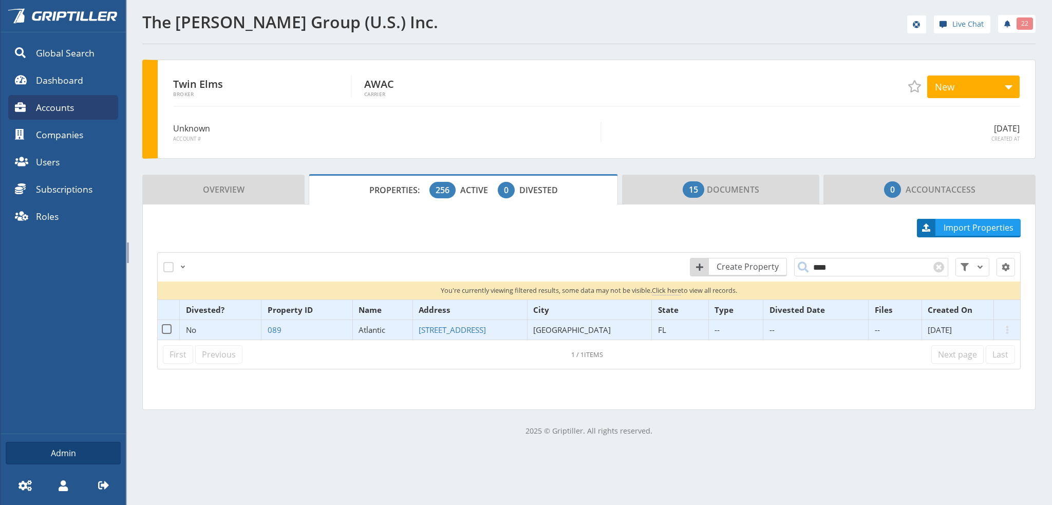
click at [379, 330] on span "Atlantic" at bounding box center [372, 330] width 27 height 10
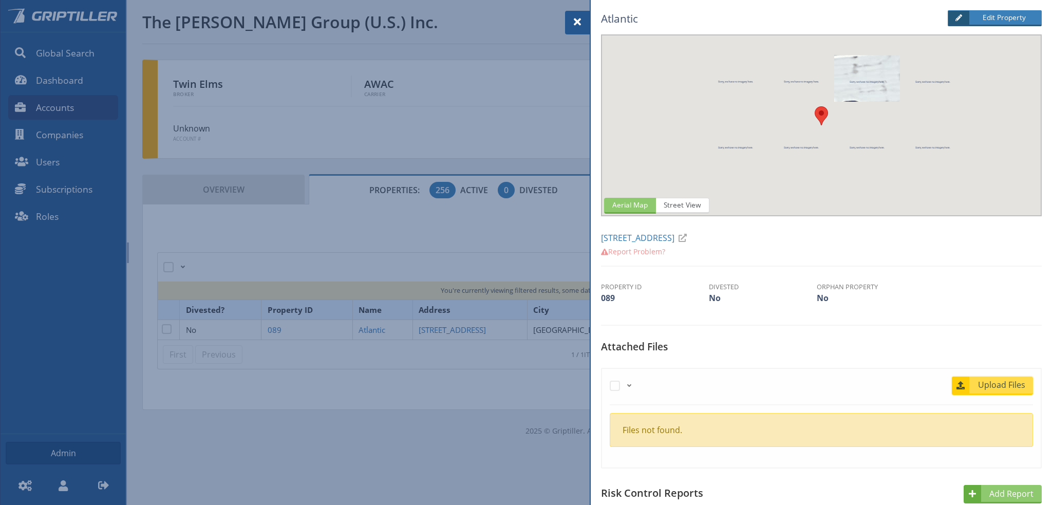
click at [982, 385] on span "Upload Files" at bounding box center [1002, 385] width 62 height 12
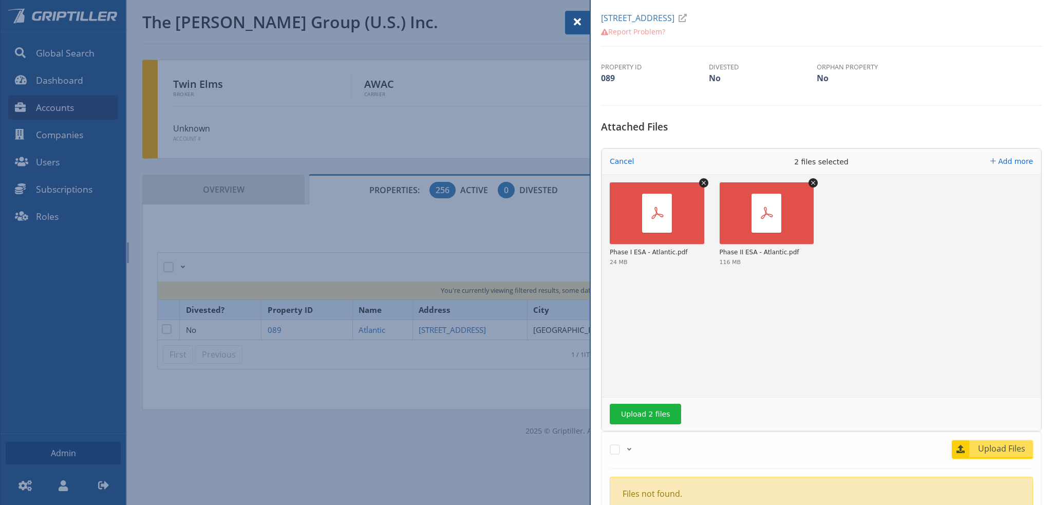
scroll to position [360, 0]
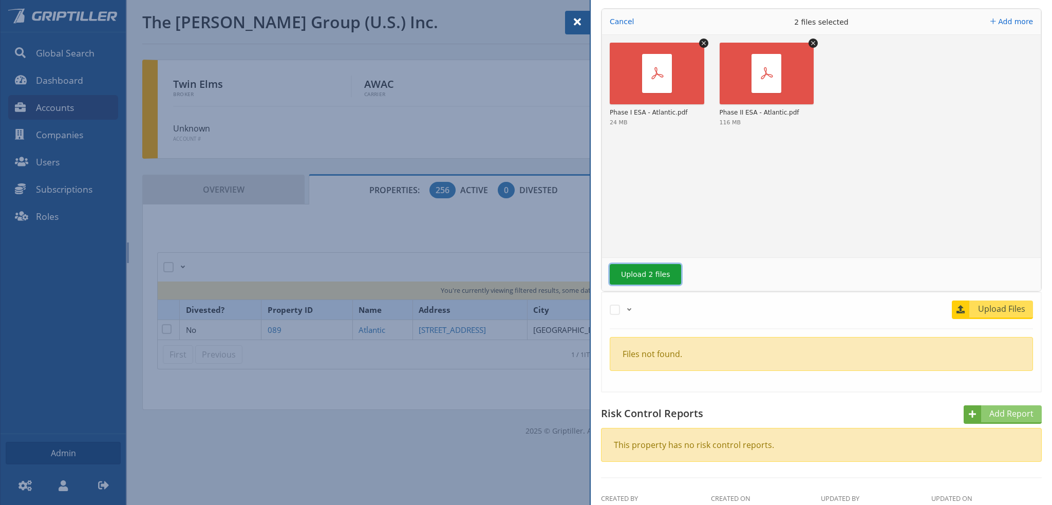
click at [637, 276] on button "Upload 2 files" at bounding box center [645, 274] width 71 height 21
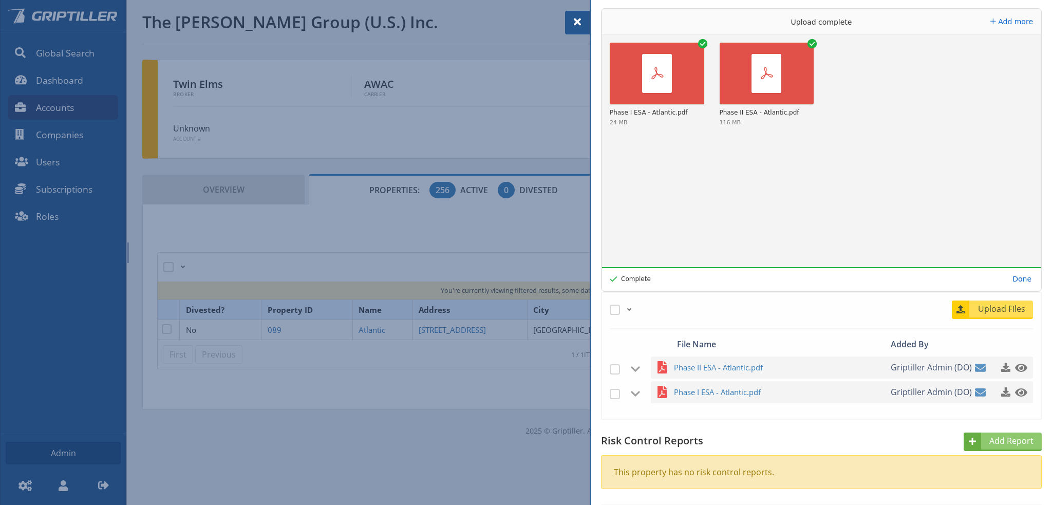
click at [575, 20] on span at bounding box center [577, 22] width 12 height 12
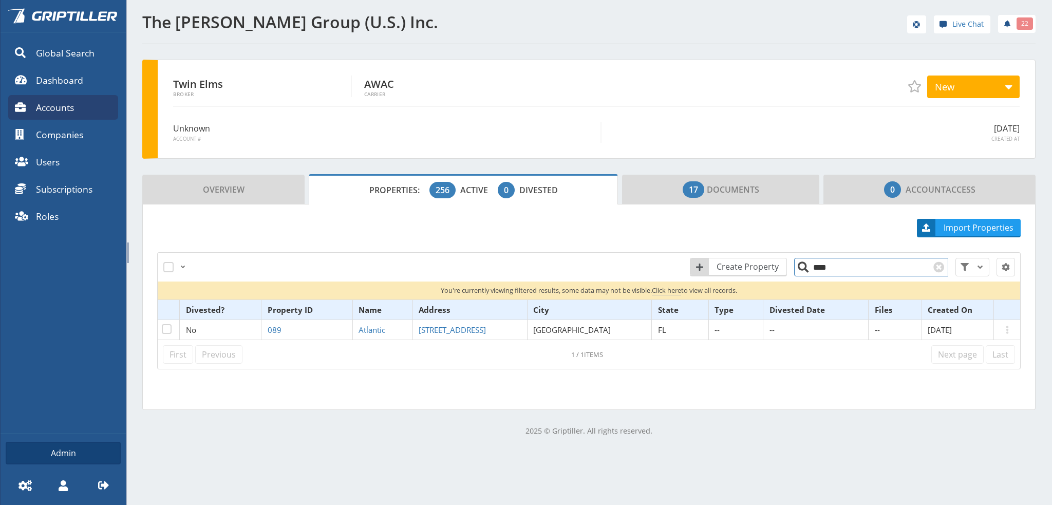
drag, startPoint x: 818, startPoint y: 265, endPoint x: 811, endPoint y: 266, distance: 7.3
click at [811, 266] on input "****" at bounding box center [871, 267] width 154 height 18
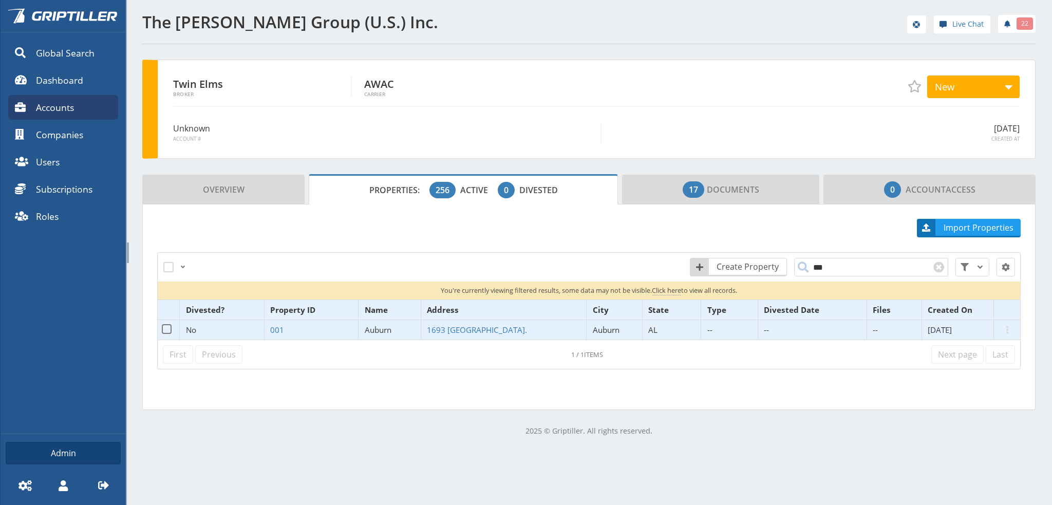
click at [382, 325] on span "Auburn" at bounding box center [378, 330] width 27 height 10
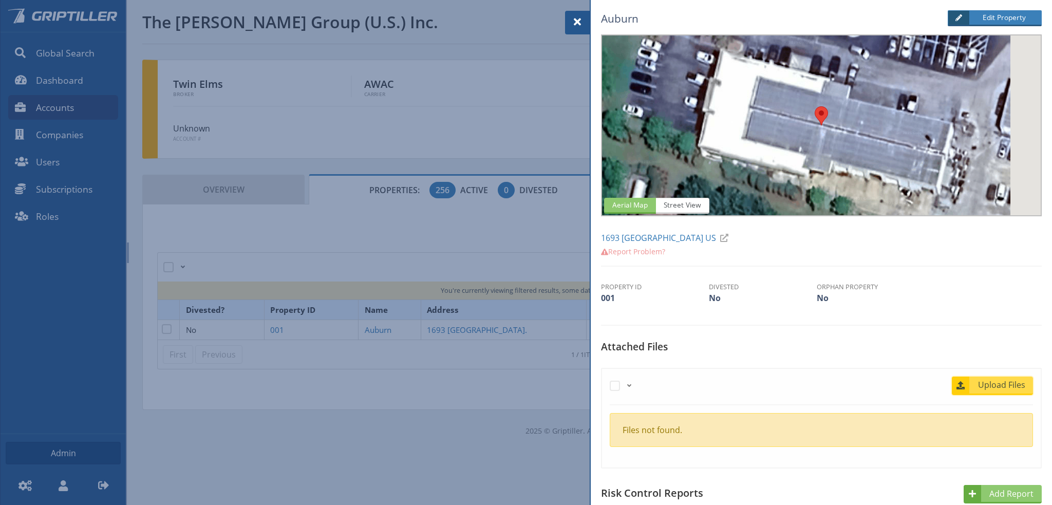
click at [1001, 383] on span "Upload Files" at bounding box center [1002, 385] width 62 height 12
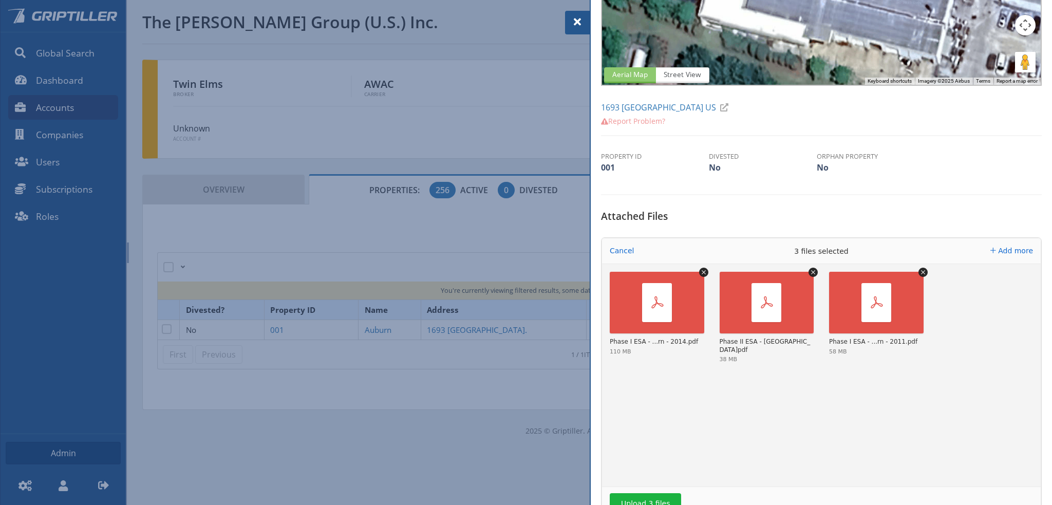
scroll to position [257, 0]
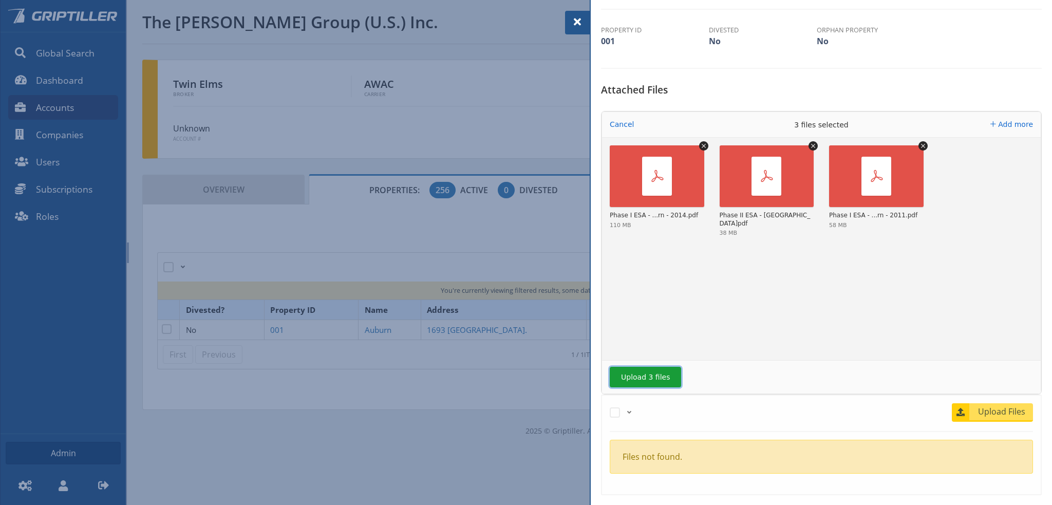
click at [641, 376] on button "Upload 3 files" at bounding box center [645, 377] width 71 height 21
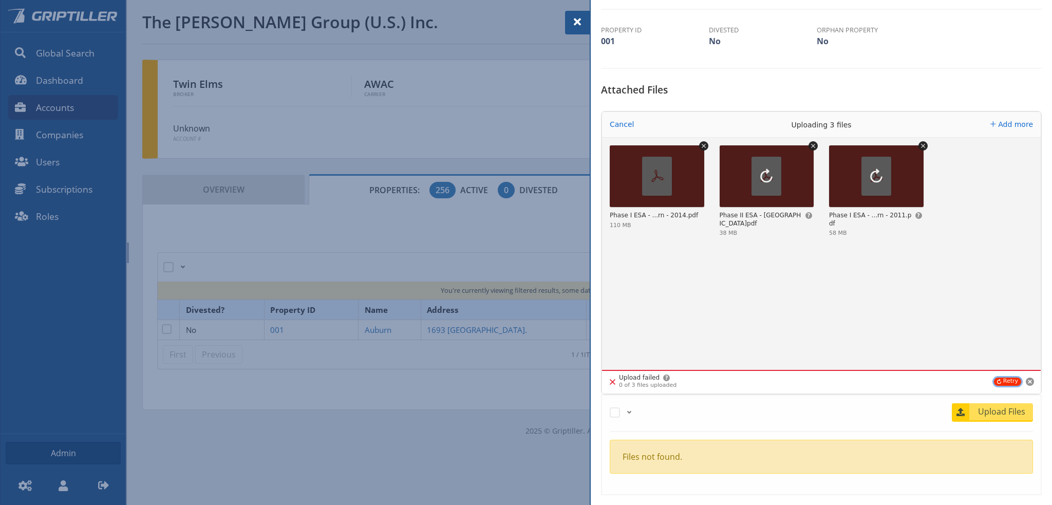
click at [1001, 381] on button "Retry" at bounding box center [1007, 382] width 27 height 8
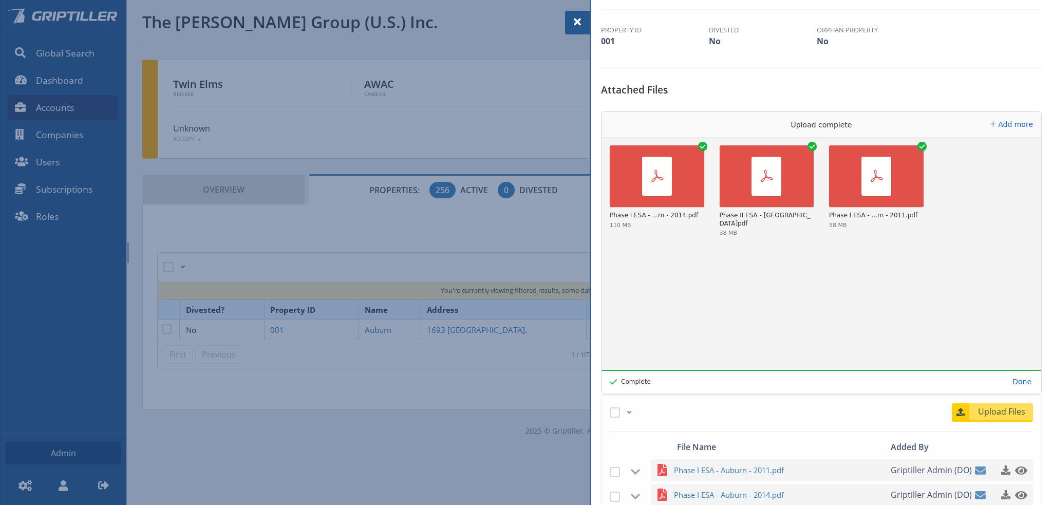
click at [577, 20] on span at bounding box center [577, 22] width 12 height 12
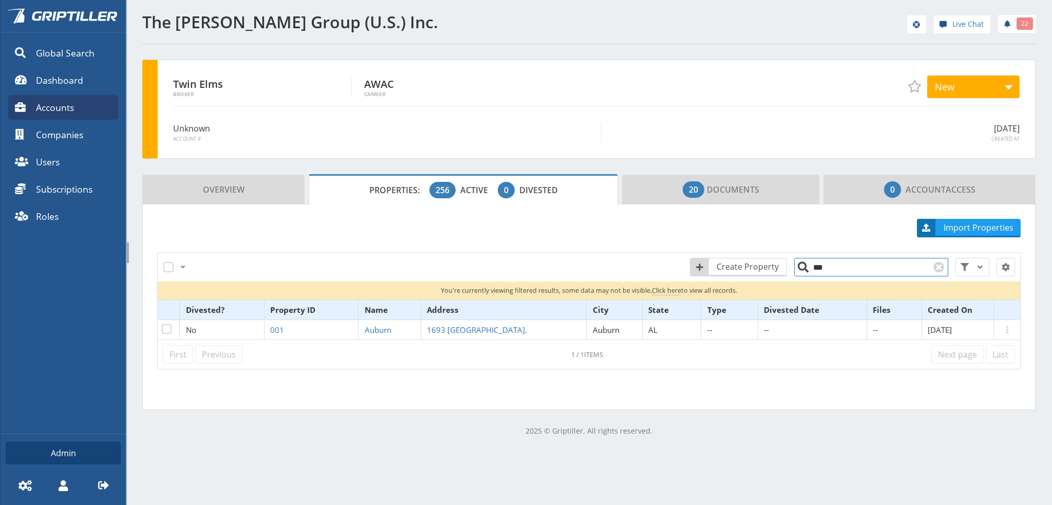
drag, startPoint x: 822, startPoint y: 267, endPoint x: 813, endPoint y: 269, distance: 9.5
click at [813, 269] on input "***" at bounding box center [871, 267] width 154 height 18
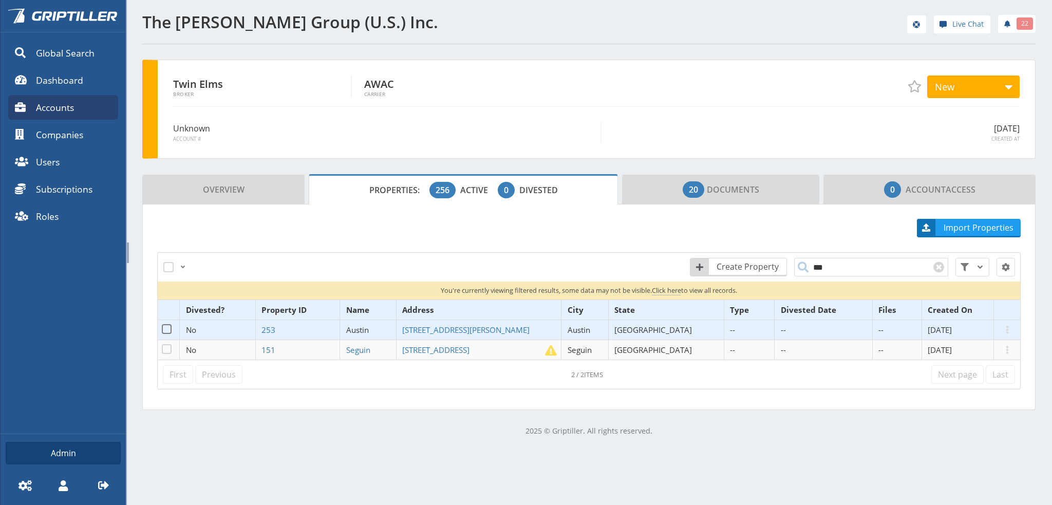
click at [369, 330] on span "Austin" at bounding box center [357, 330] width 23 height 10
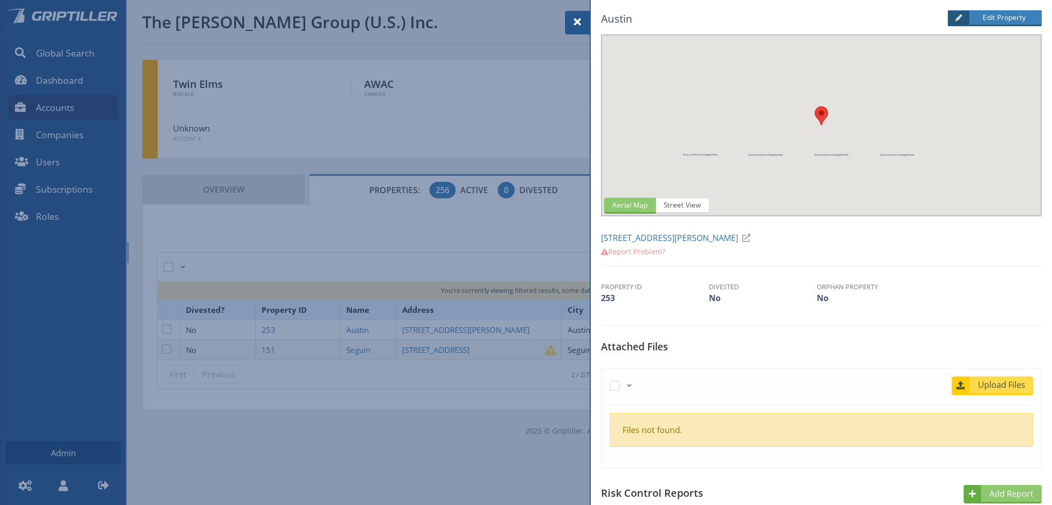
click at [990, 384] on span "Upload Files" at bounding box center [1002, 385] width 62 height 12
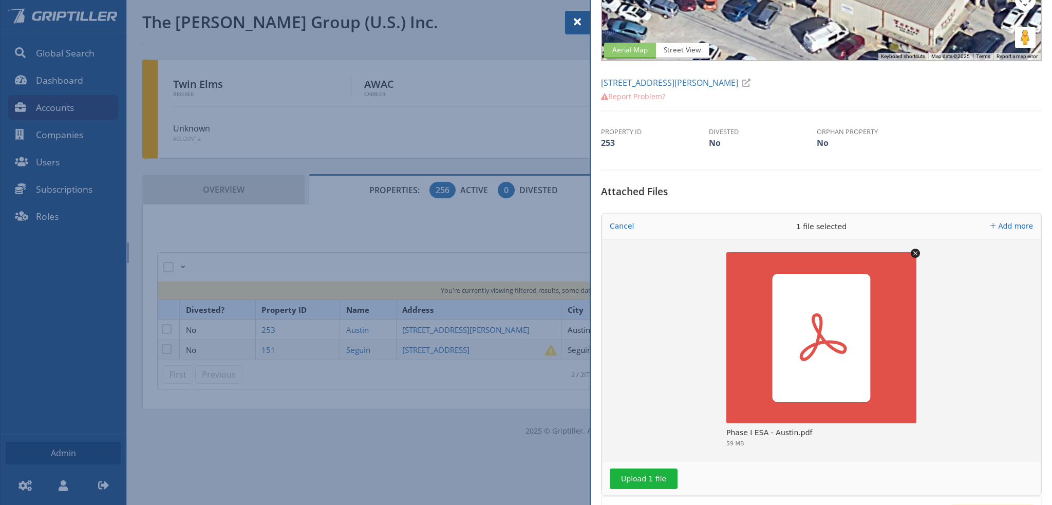
scroll to position [308, 0]
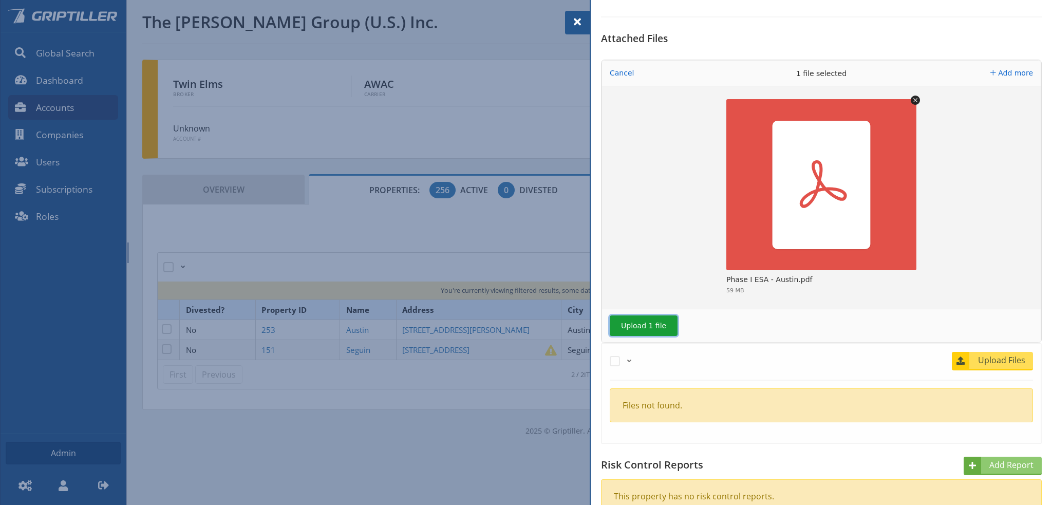
click at [644, 326] on button "Upload 1 file" at bounding box center [644, 326] width 68 height 21
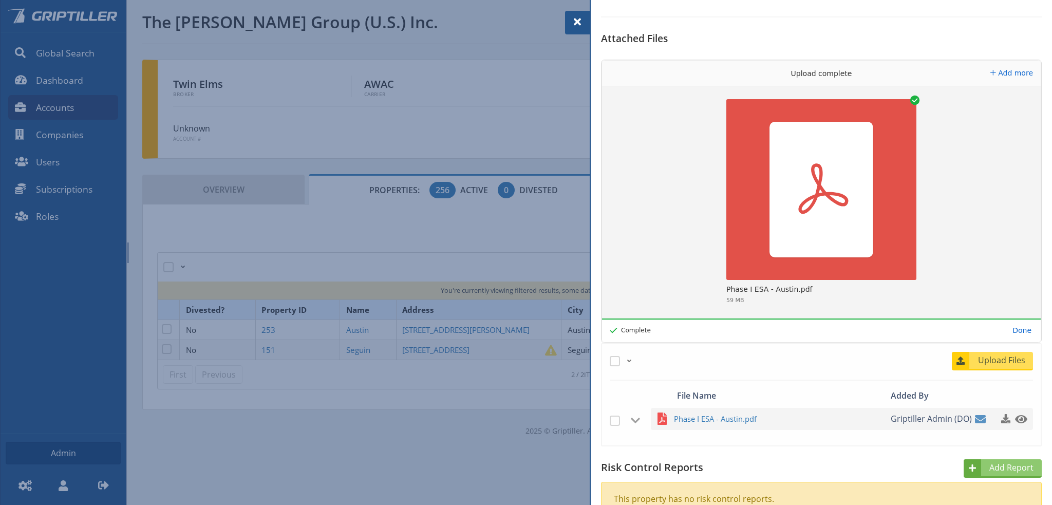
click at [576, 21] on span at bounding box center [577, 22] width 12 height 12
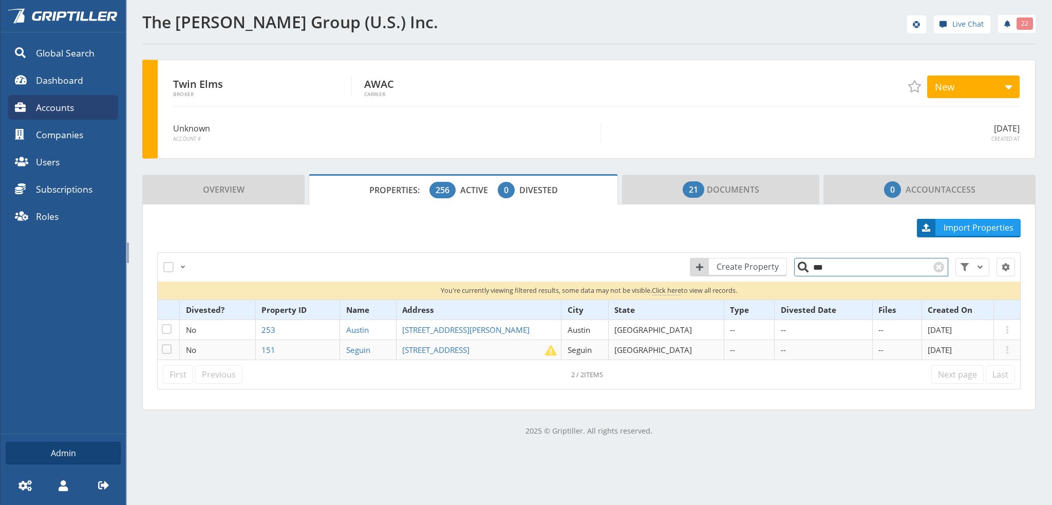
drag, startPoint x: 824, startPoint y: 268, endPoint x: 800, endPoint y: 271, distance: 24.3
click at [800, 271] on input "***" at bounding box center [871, 267] width 154 height 18
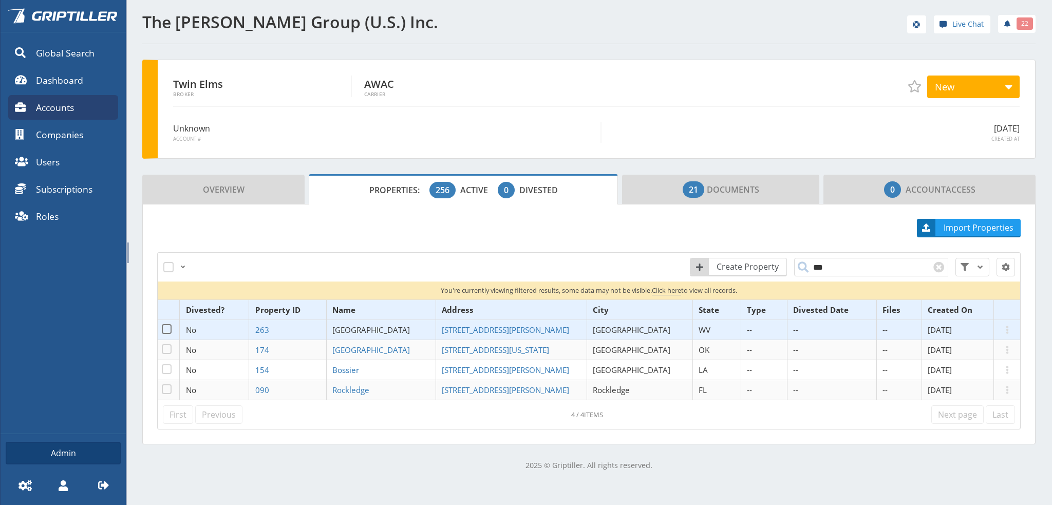
click at [382, 329] on span "[GEOGRAPHIC_DATA]" at bounding box center [371, 330] width 78 height 10
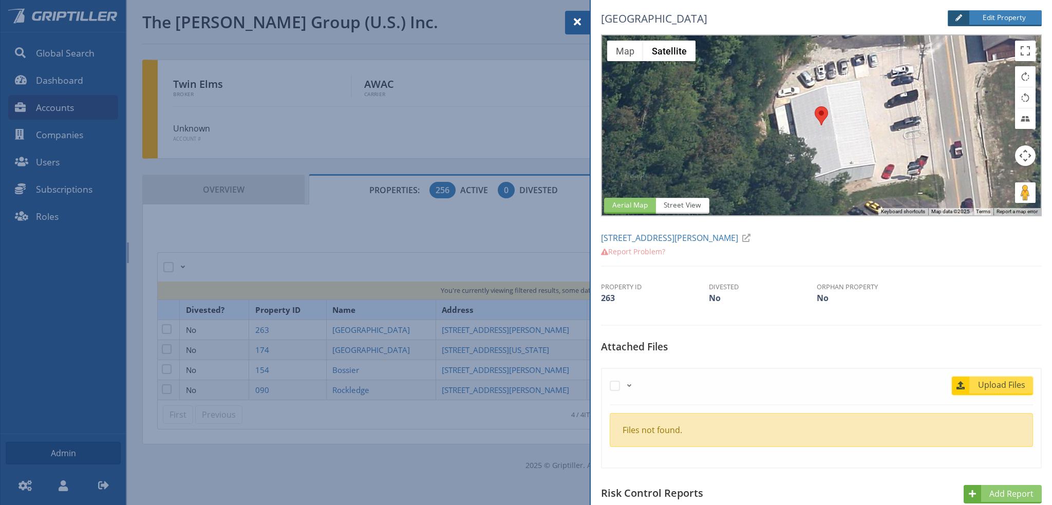
click at [996, 390] on span "Upload Files" at bounding box center [1002, 385] width 62 height 12
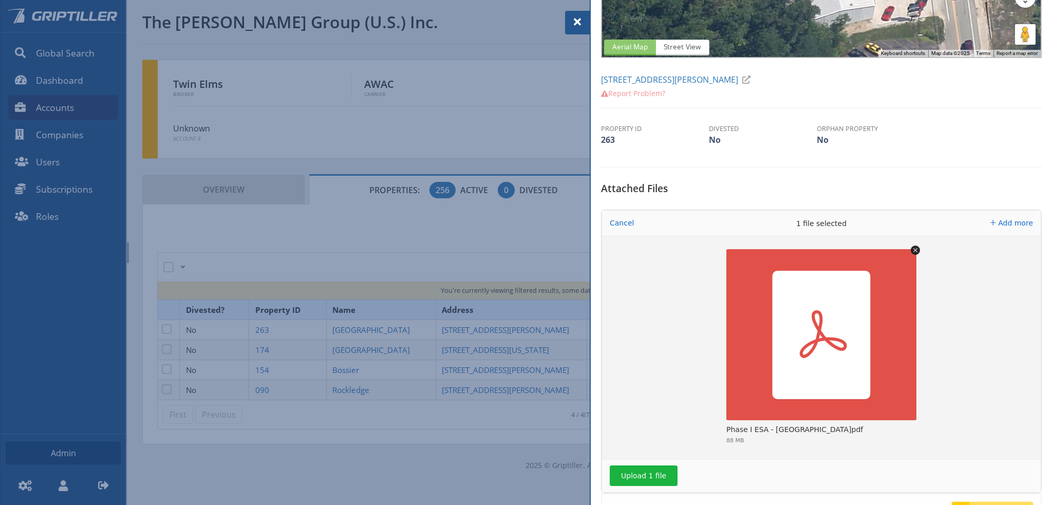
scroll to position [257, 0]
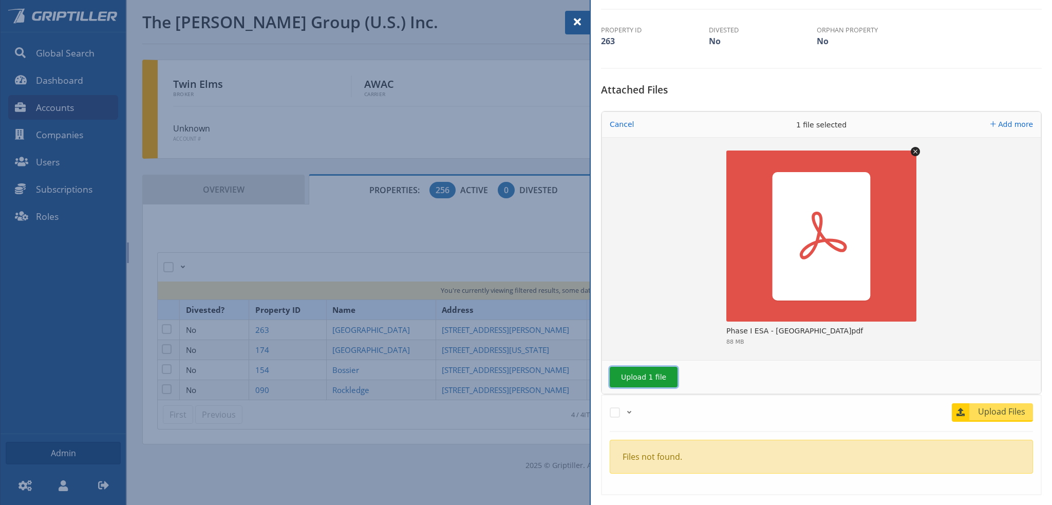
drag, startPoint x: 648, startPoint y: 375, endPoint x: 689, endPoint y: 376, distance: 40.6
click at [650, 375] on button "Upload 1 file" at bounding box center [644, 377] width 68 height 21
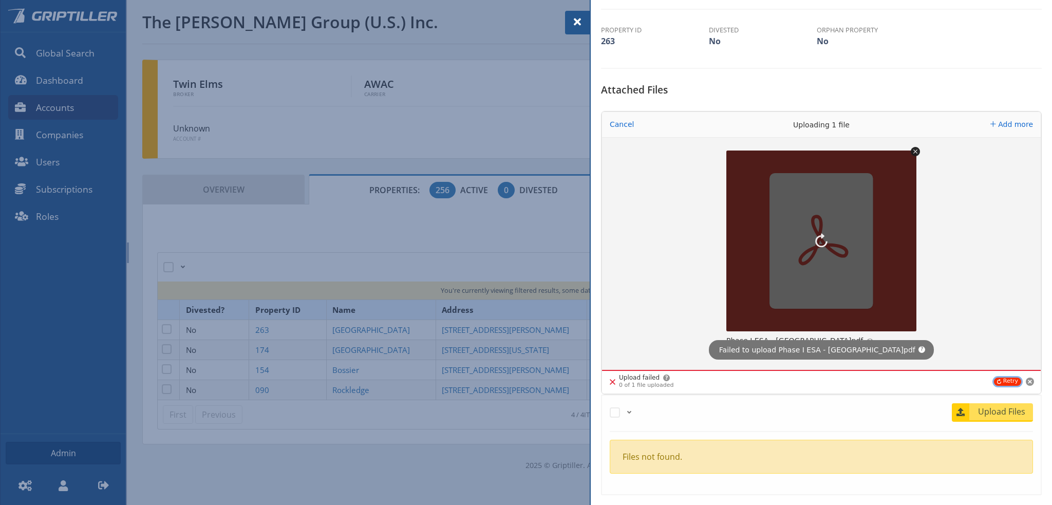
click at [1005, 381] on button "Retry" at bounding box center [1007, 382] width 27 height 8
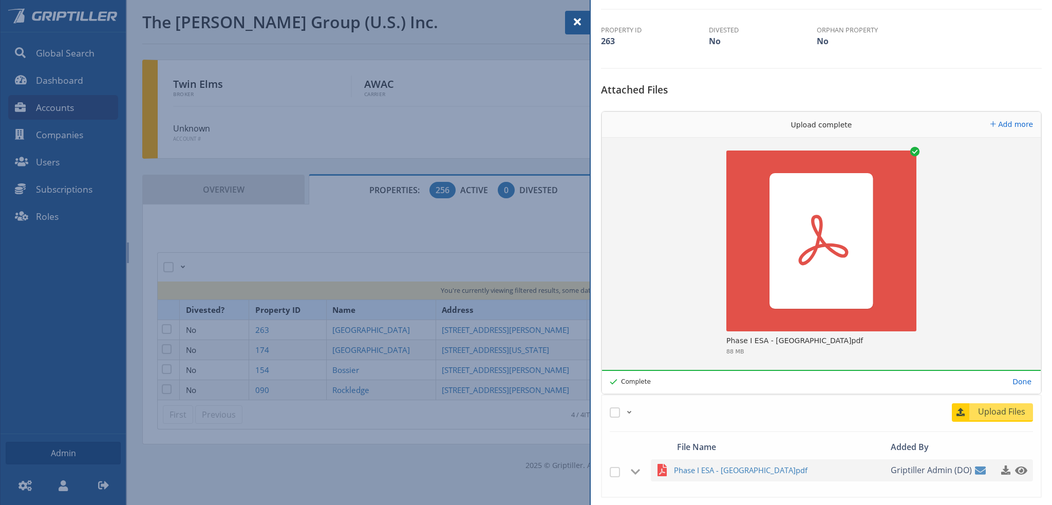
click at [574, 23] on span at bounding box center [577, 22] width 12 height 12
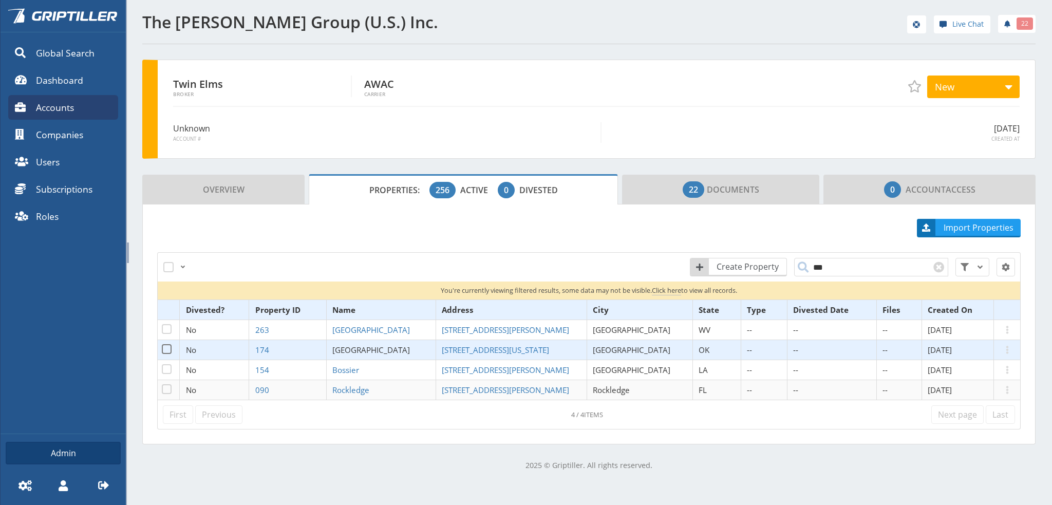
click at [378, 349] on span "[GEOGRAPHIC_DATA]" at bounding box center [371, 350] width 78 height 10
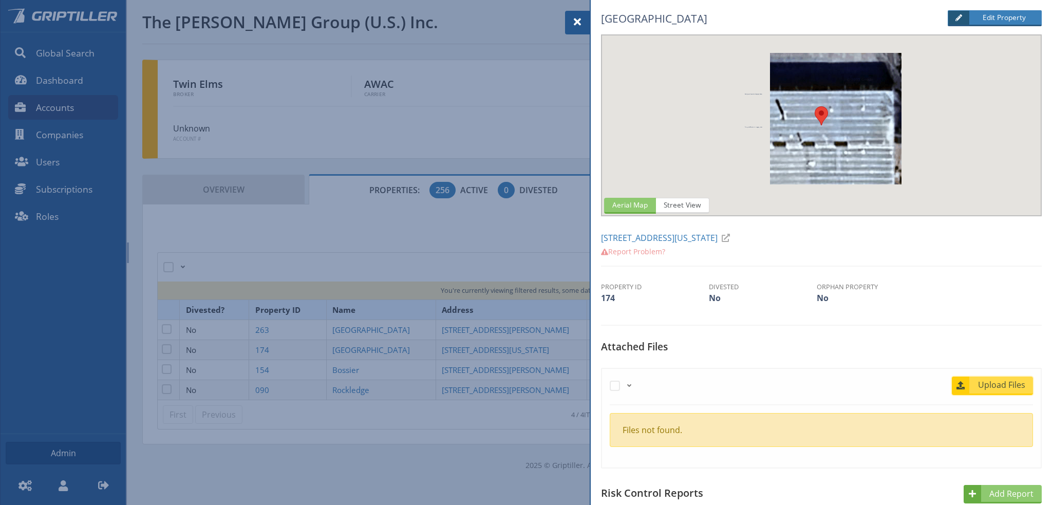
click at [990, 387] on span "Upload Files" at bounding box center [1002, 385] width 62 height 12
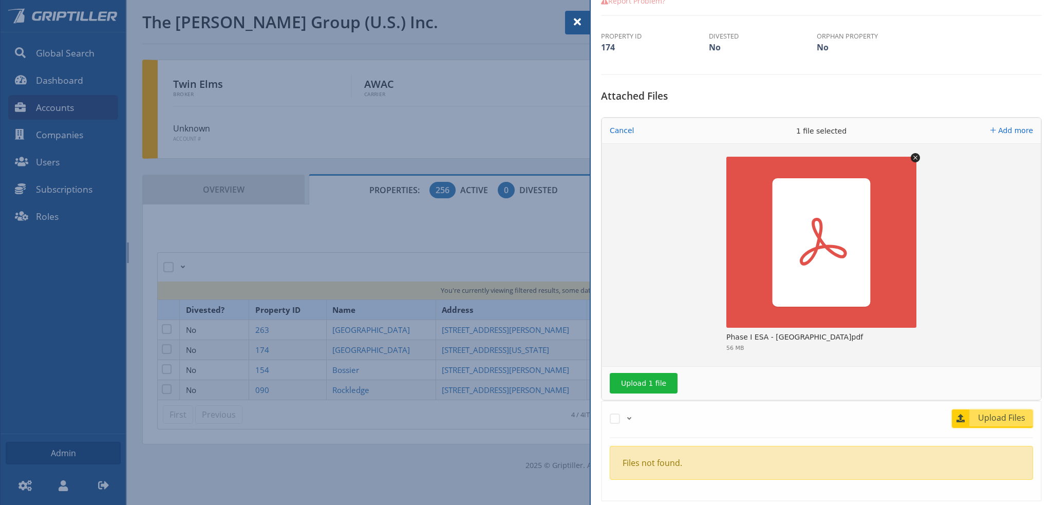
scroll to position [257, 0]
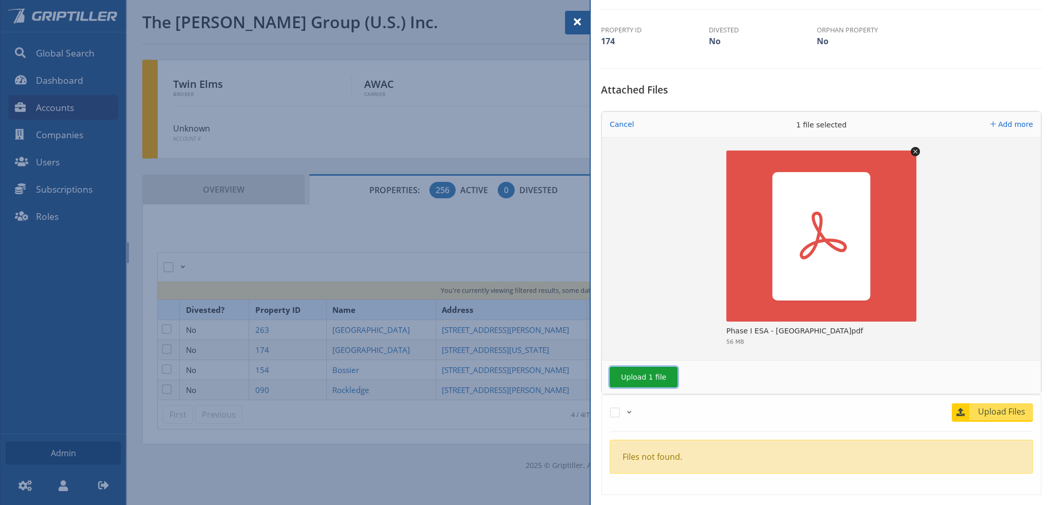
click at [642, 376] on button "Upload 1 file" at bounding box center [644, 377] width 68 height 21
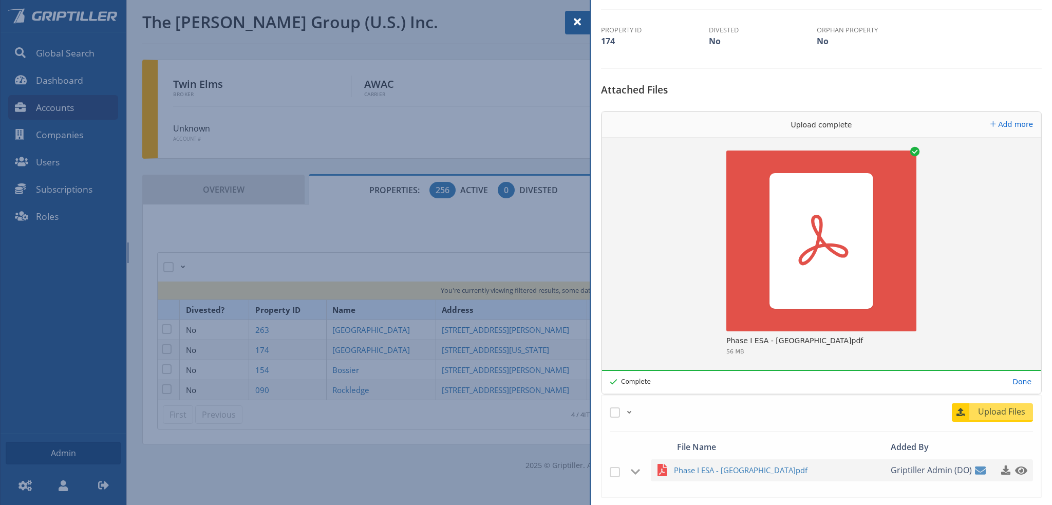
click at [578, 22] on span at bounding box center [577, 22] width 12 height 12
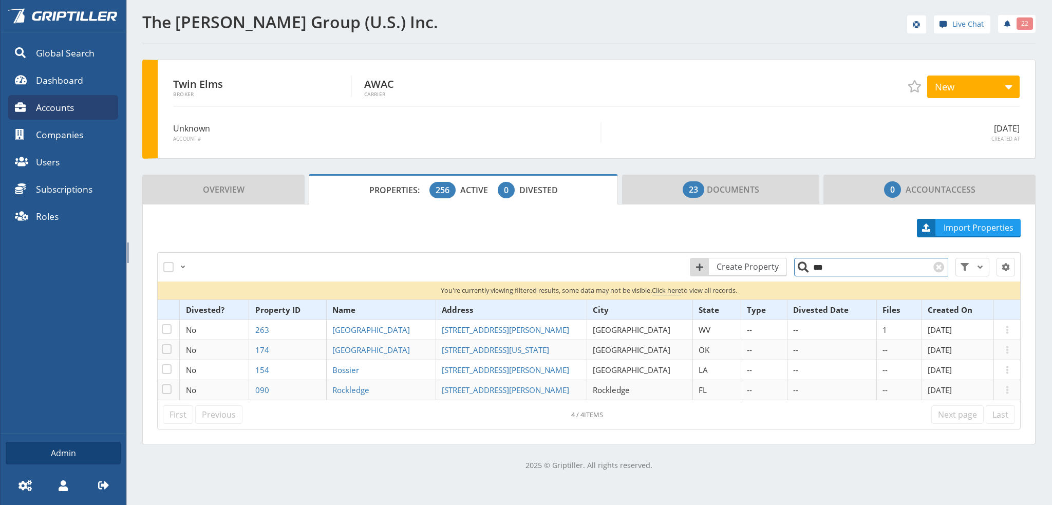
drag, startPoint x: 824, startPoint y: 267, endPoint x: 817, endPoint y: 268, distance: 7.4
click at [817, 268] on input "***" at bounding box center [871, 267] width 154 height 18
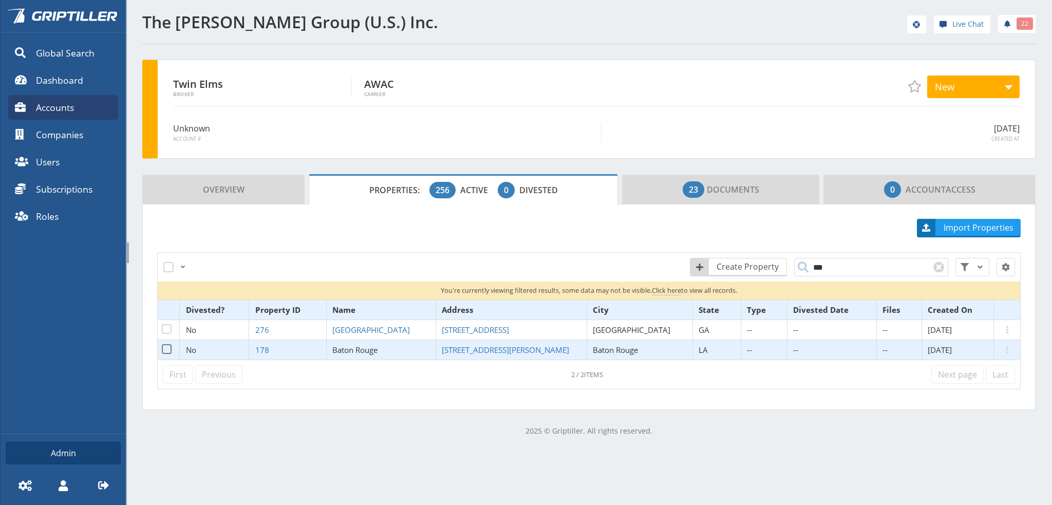
click at [374, 349] on span "Baton Rouge" at bounding box center [355, 350] width 46 height 10
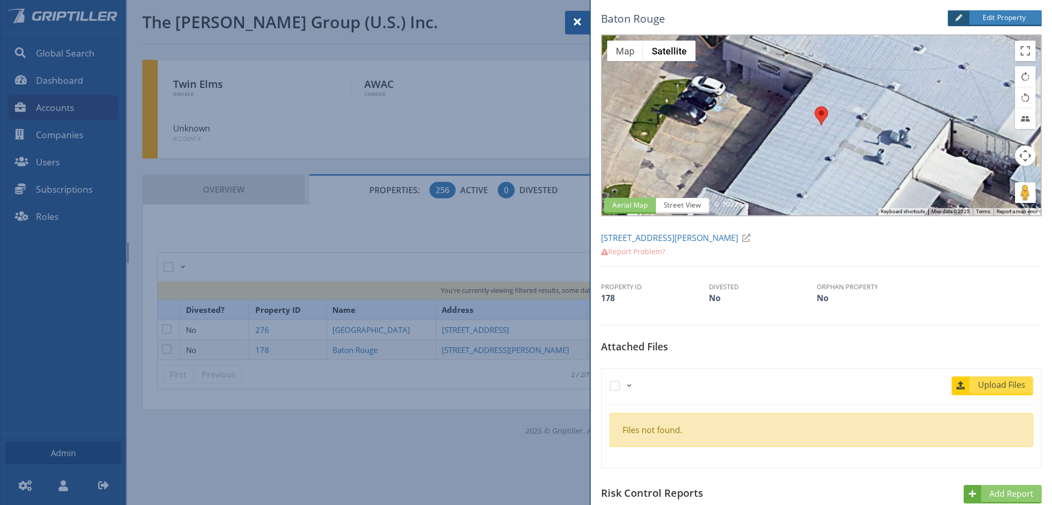
click at [999, 382] on span "Upload Files" at bounding box center [1002, 385] width 62 height 12
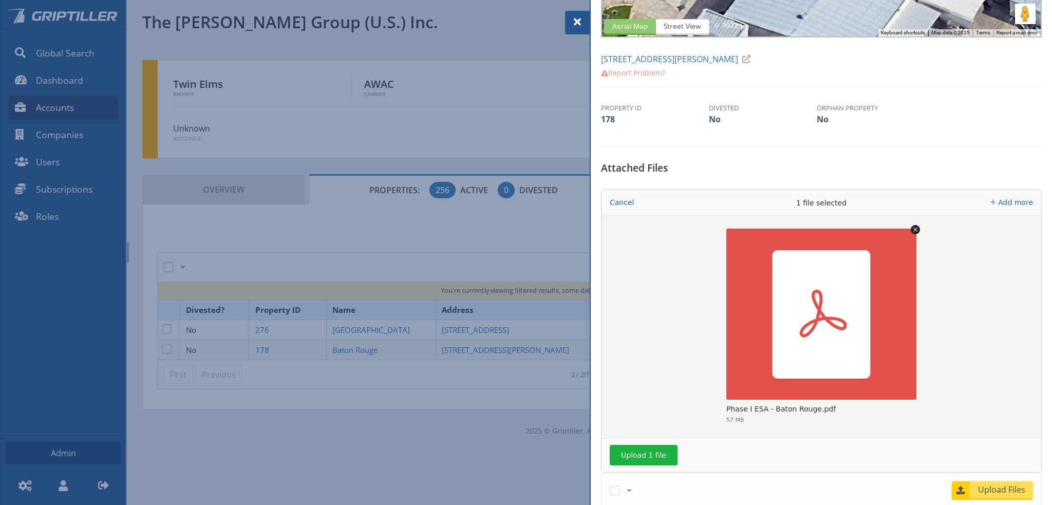
scroll to position [206, 0]
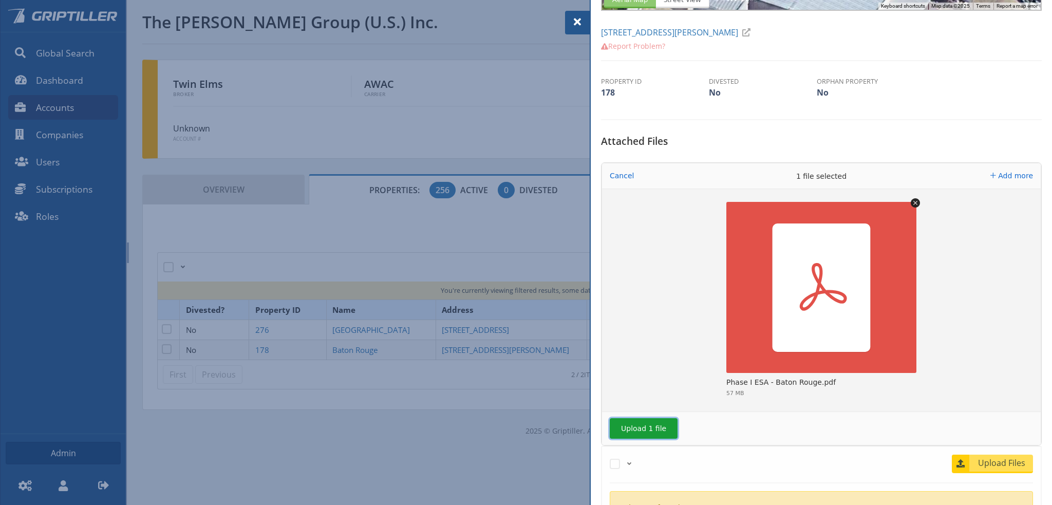
drag, startPoint x: 641, startPoint y: 424, endPoint x: 656, endPoint y: 421, distance: 15.1
click at [641, 424] on button "Upload 1 file" at bounding box center [644, 428] width 68 height 21
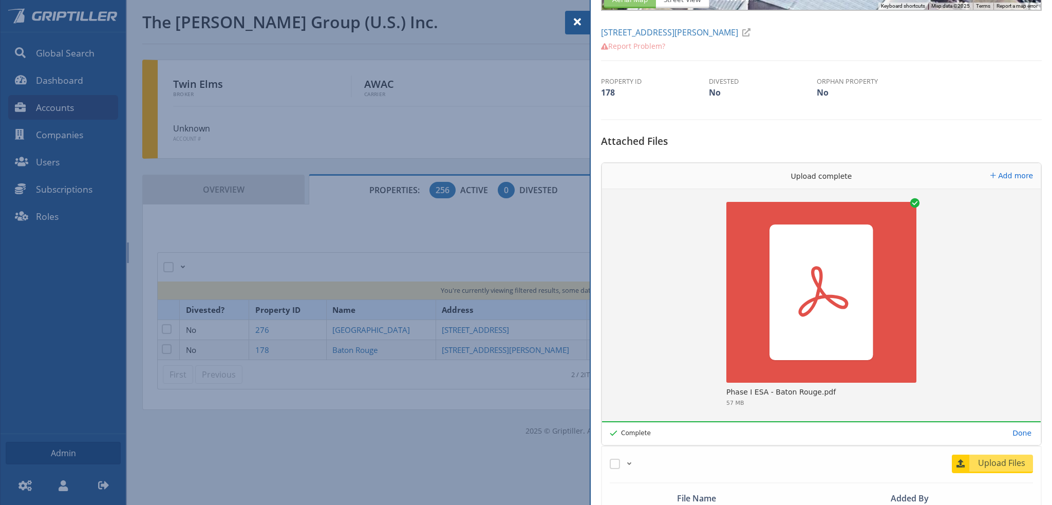
click at [579, 23] on span at bounding box center [577, 22] width 12 height 12
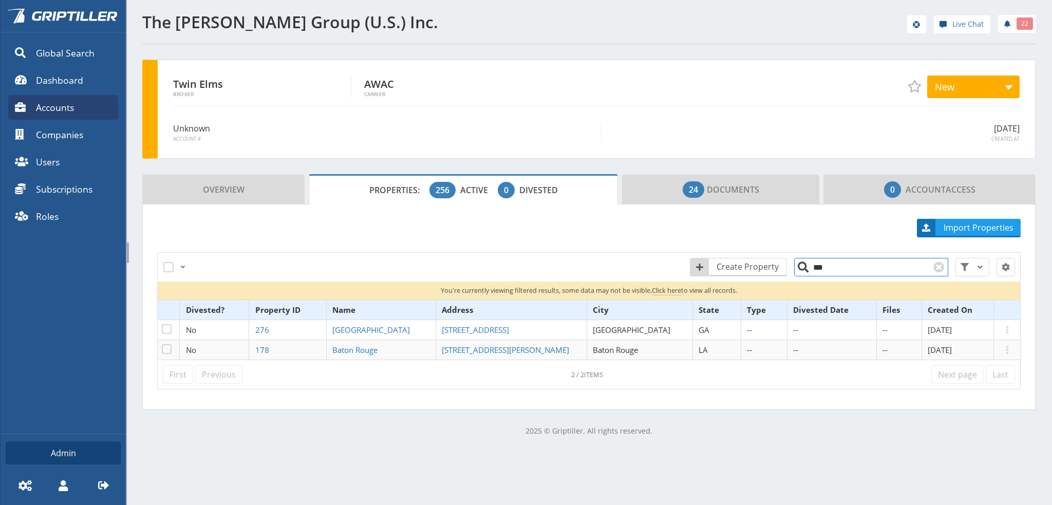
drag, startPoint x: 818, startPoint y: 269, endPoint x: 811, endPoint y: 270, distance: 7.3
click at [811, 270] on input "***" at bounding box center [871, 267] width 154 height 18
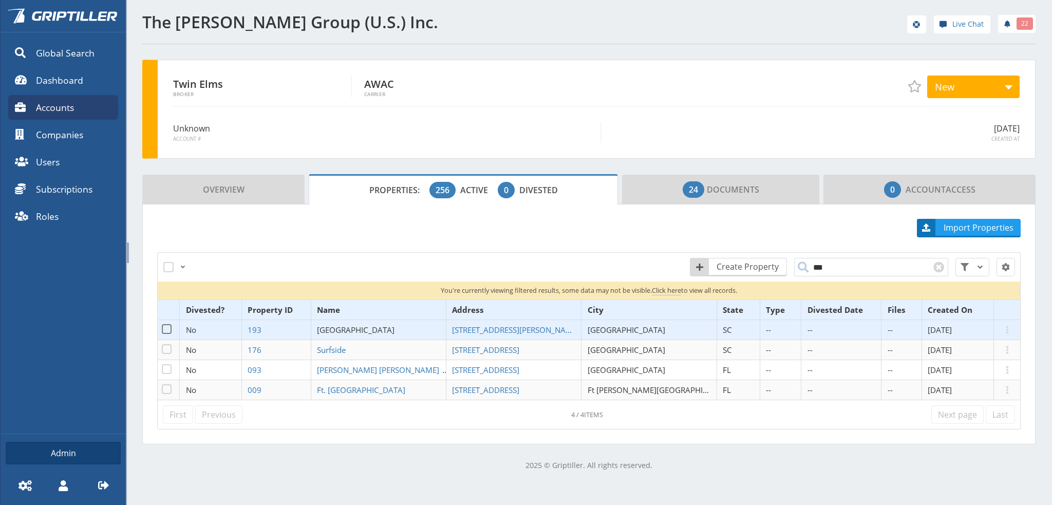
click at [378, 326] on span "[GEOGRAPHIC_DATA]" at bounding box center [356, 330] width 78 height 10
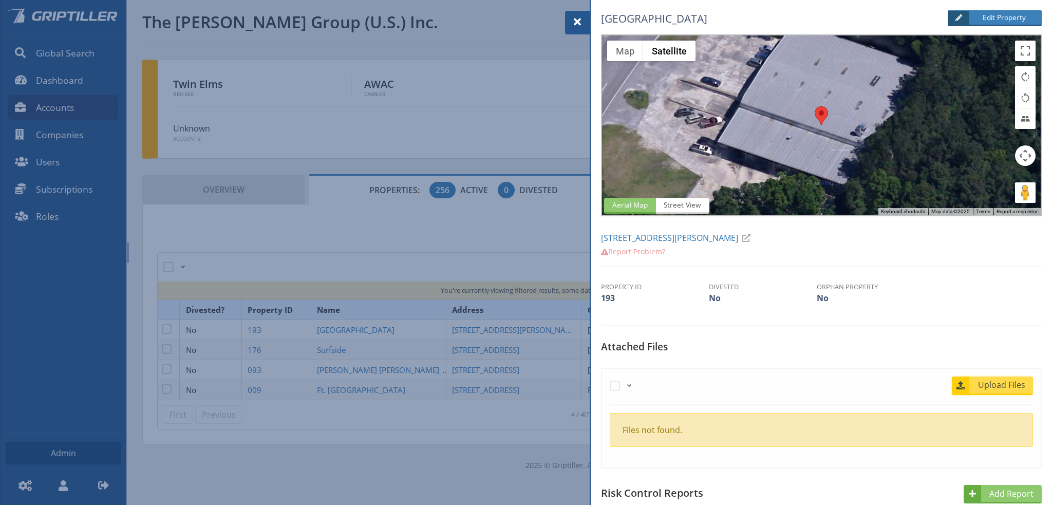
click at [995, 388] on span "Upload Files" at bounding box center [1002, 385] width 62 height 12
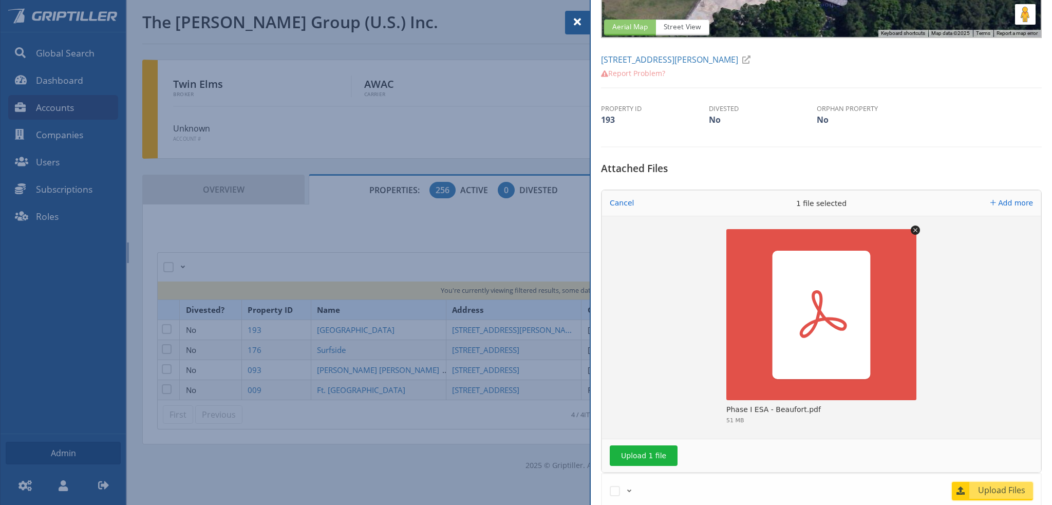
scroll to position [308, 0]
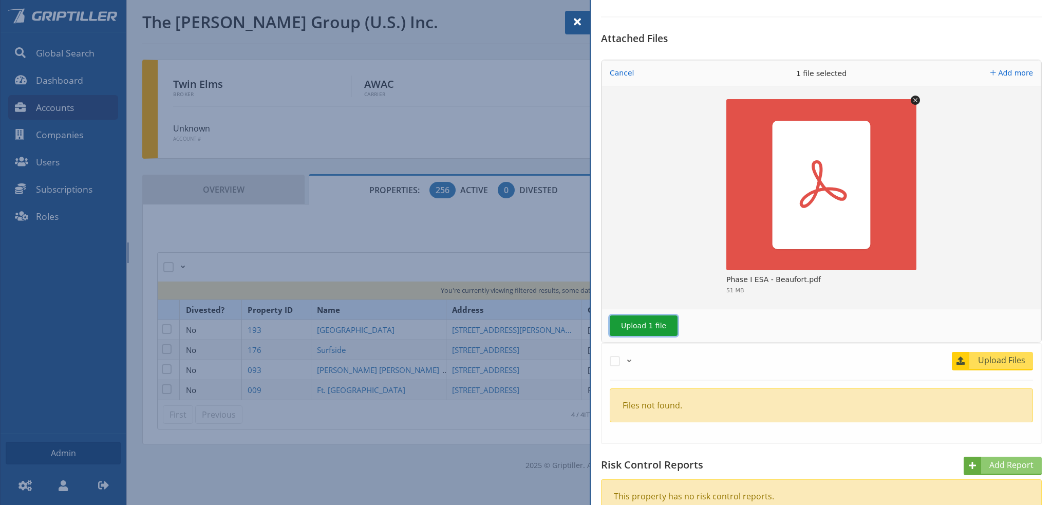
click at [645, 321] on button "Upload 1 file" at bounding box center [644, 326] width 68 height 21
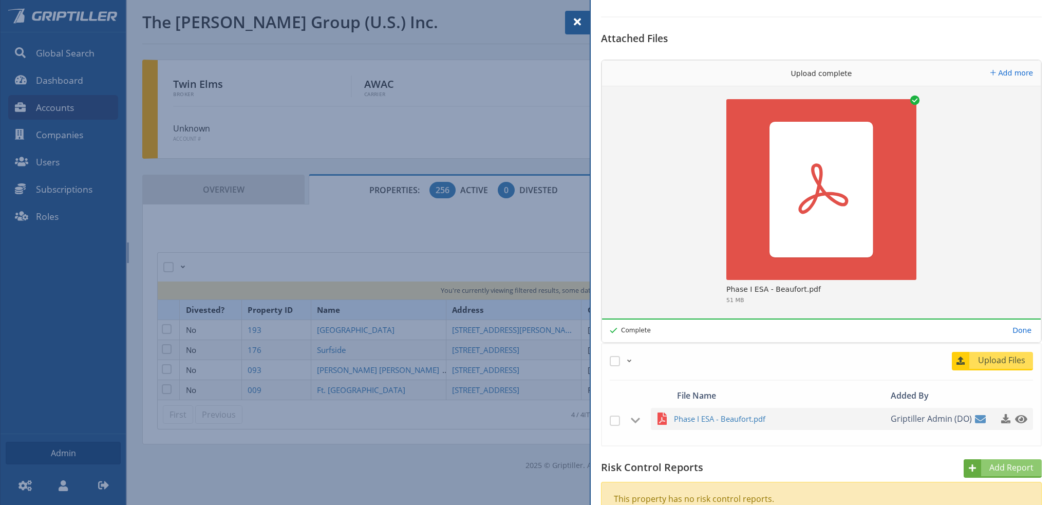
click at [578, 22] on span at bounding box center [577, 22] width 12 height 12
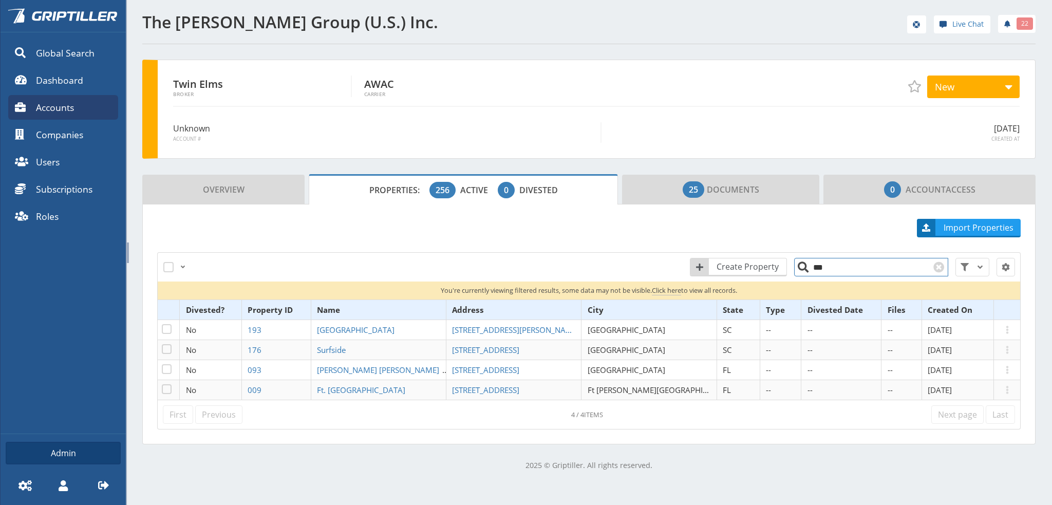
drag, startPoint x: 822, startPoint y: 270, endPoint x: 816, endPoint y: 269, distance: 6.2
click at [816, 269] on input "***" at bounding box center [871, 267] width 154 height 18
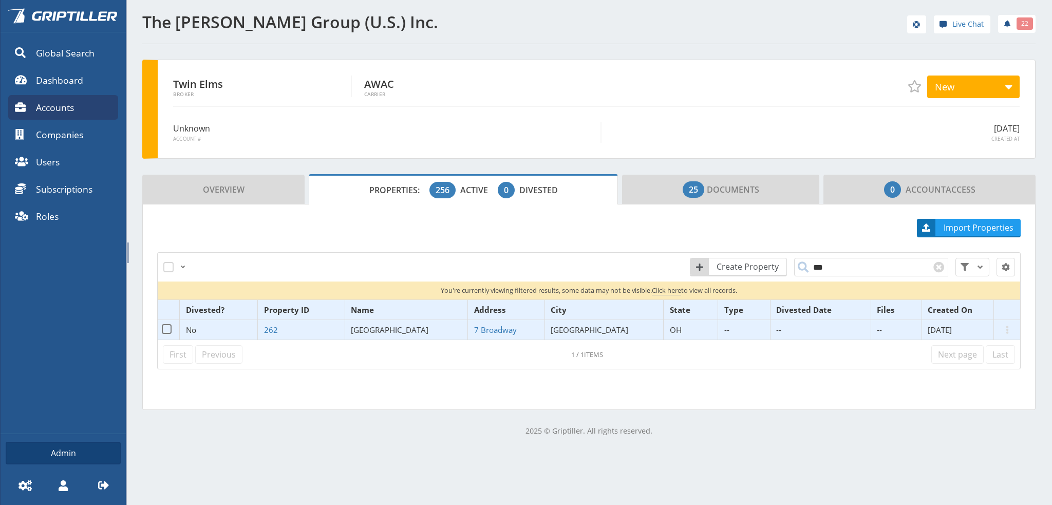
click at [395, 328] on span "[GEOGRAPHIC_DATA]" at bounding box center [390, 330] width 78 height 10
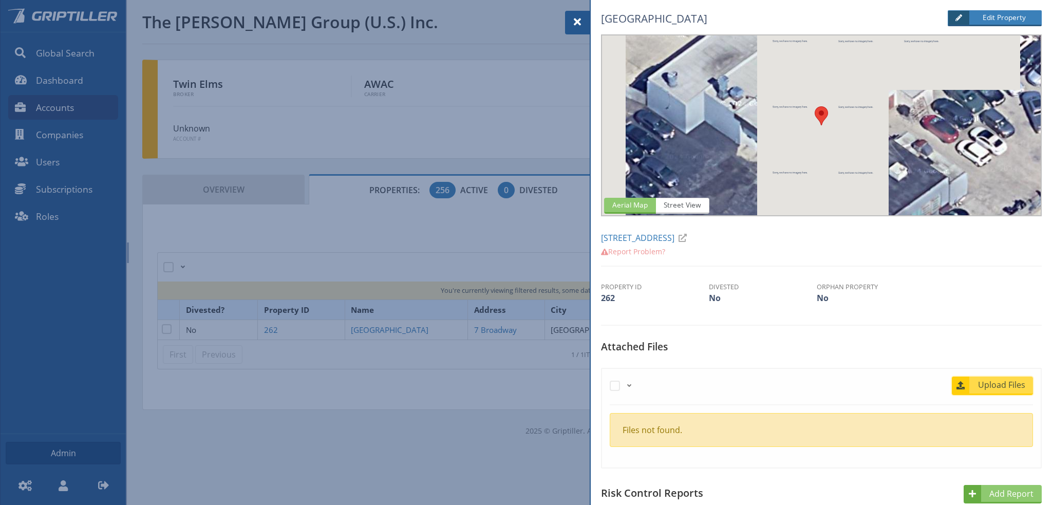
click at [1013, 386] on span "Upload Files" at bounding box center [1002, 385] width 62 height 12
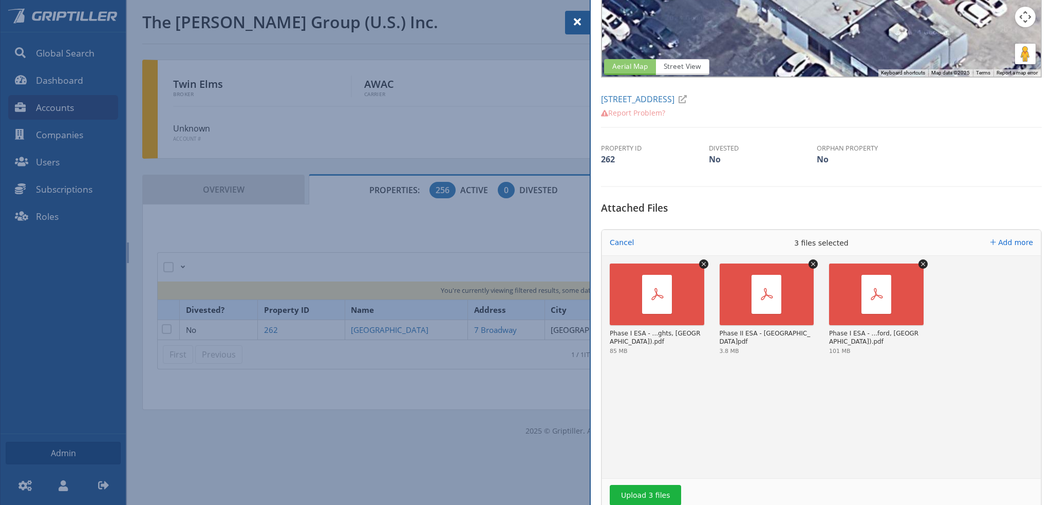
scroll to position [206, 0]
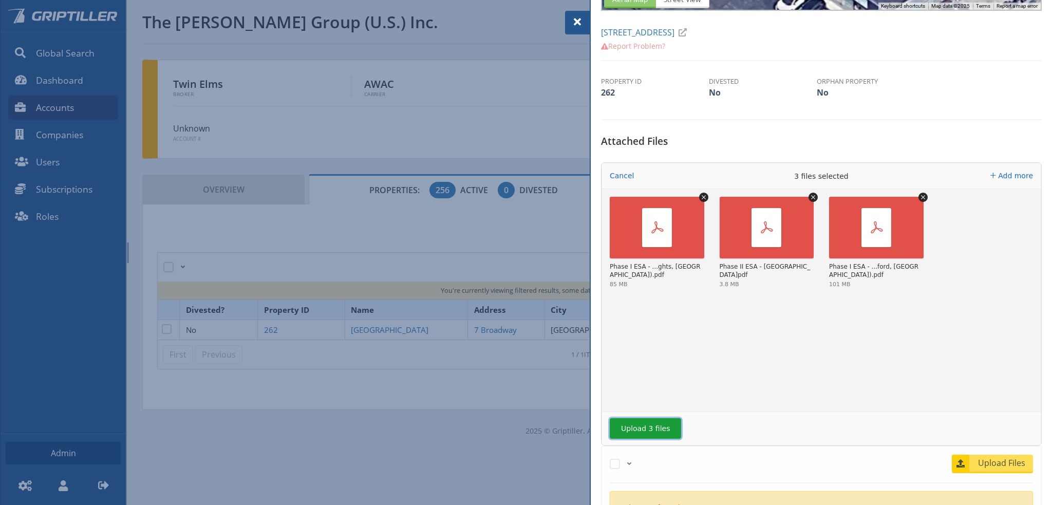
click at [651, 426] on button "Upload 3 files" at bounding box center [645, 428] width 71 height 21
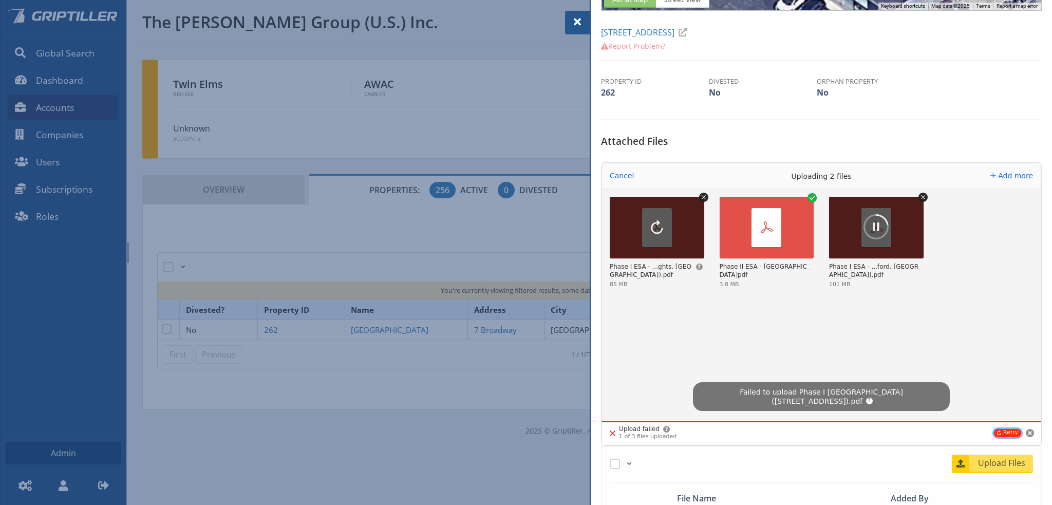
click at [1003, 431] on button "Retry" at bounding box center [1007, 433] width 27 height 8
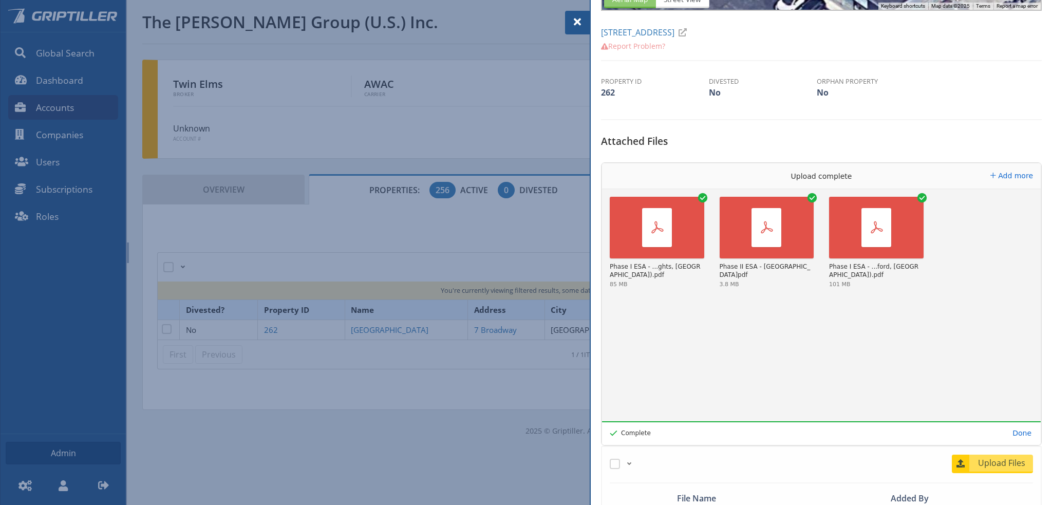
drag, startPoint x: 579, startPoint y: 24, endPoint x: 591, endPoint y: 26, distance: 12.6
click at [579, 24] on span at bounding box center [577, 22] width 12 height 12
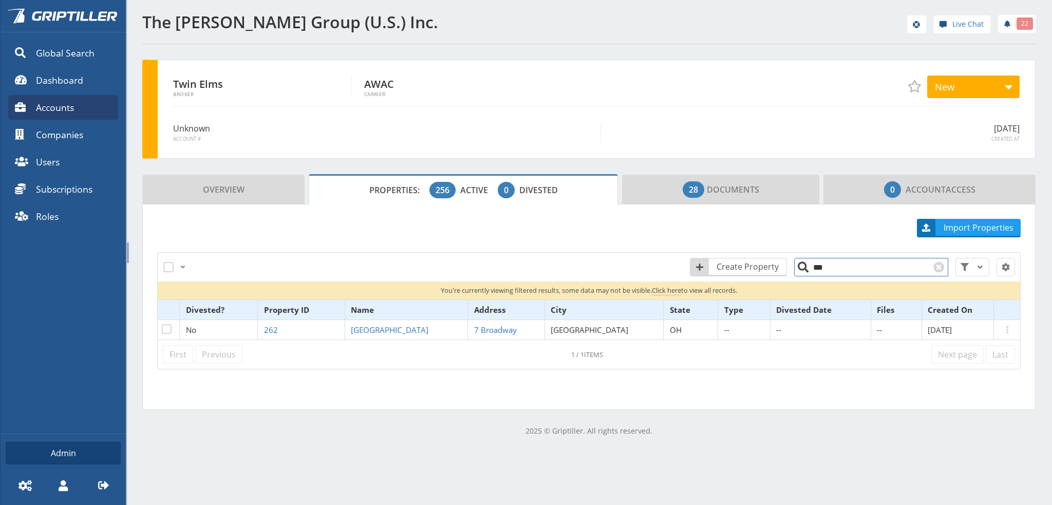
drag, startPoint x: 822, startPoint y: 268, endPoint x: 816, endPoint y: 270, distance: 6.4
click at [816, 270] on input "***" at bounding box center [871, 267] width 154 height 18
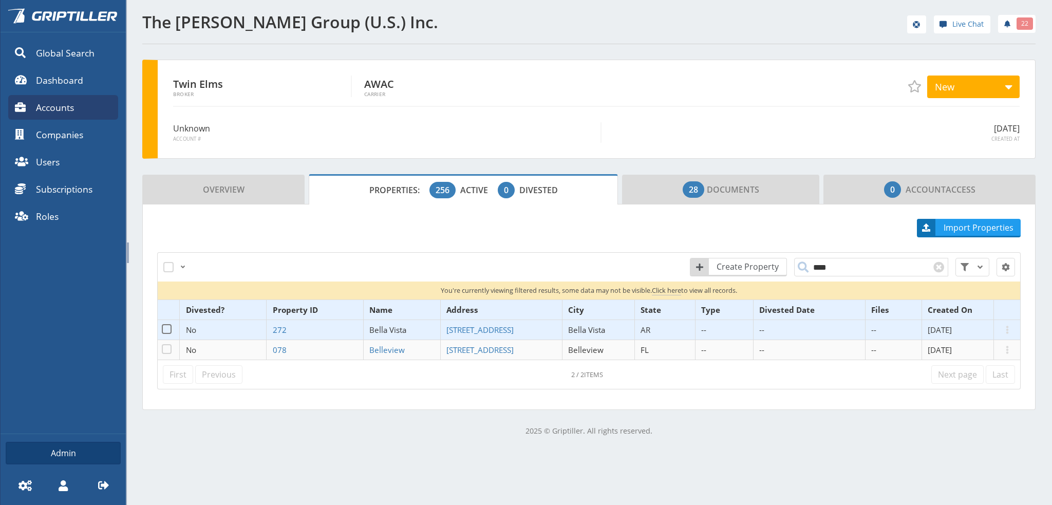
click at [379, 326] on span "Bella Vista" at bounding box center [387, 330] width 37 height 10
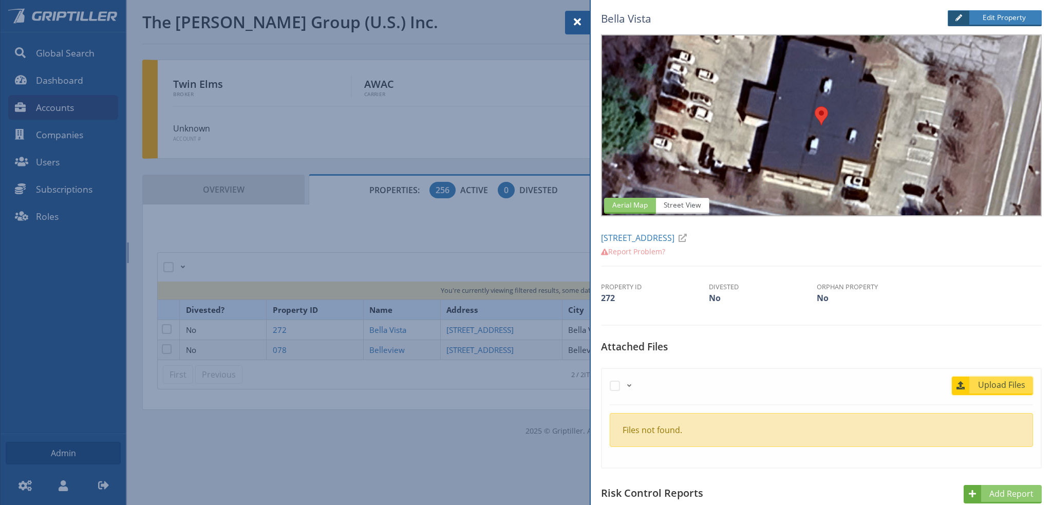
click at [993, 385] on span "Upload Files" at bounding box center [1002, 385] width 62 height 12
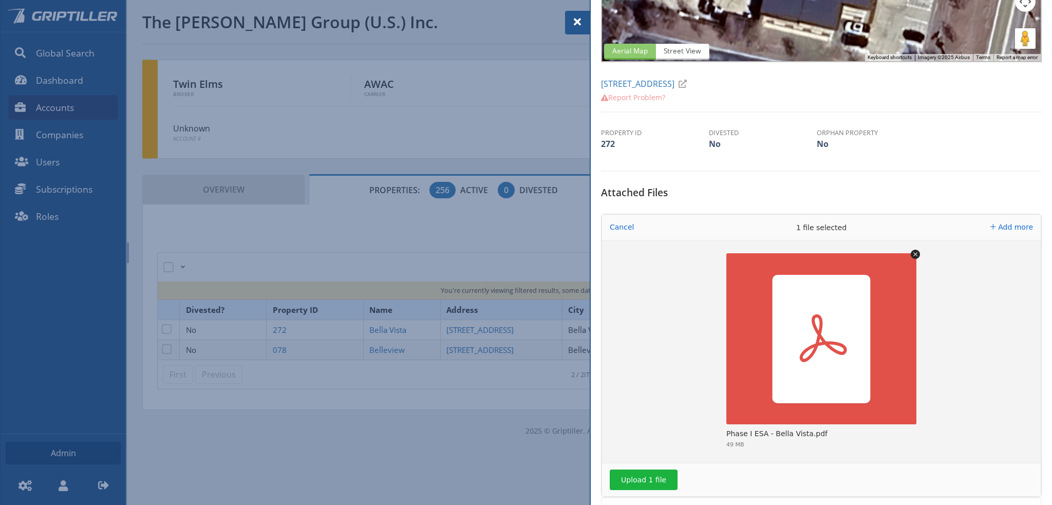
scroll to position [308, 0]
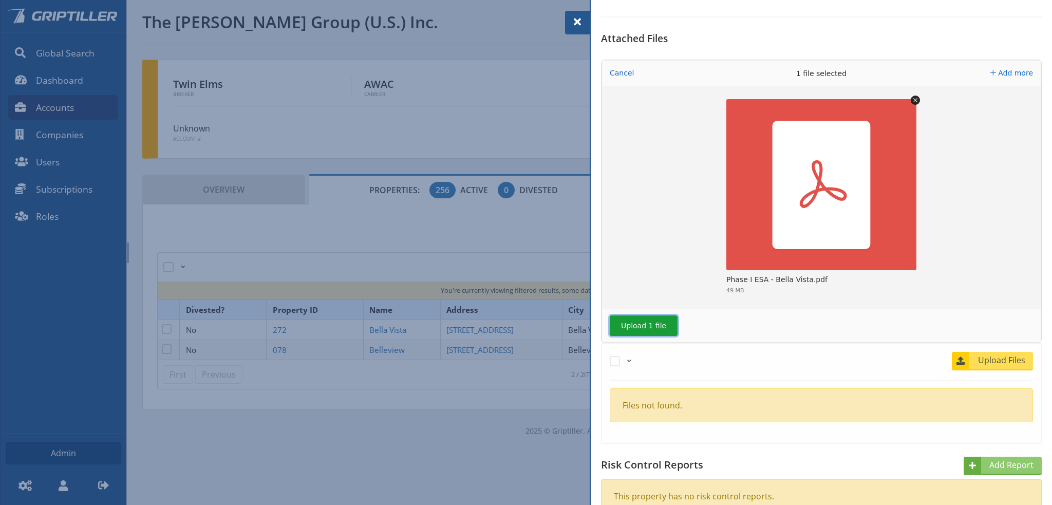
click at [645, 326] on button "Upload 1 file" at bounding box center [644, 326] width 68 height 21
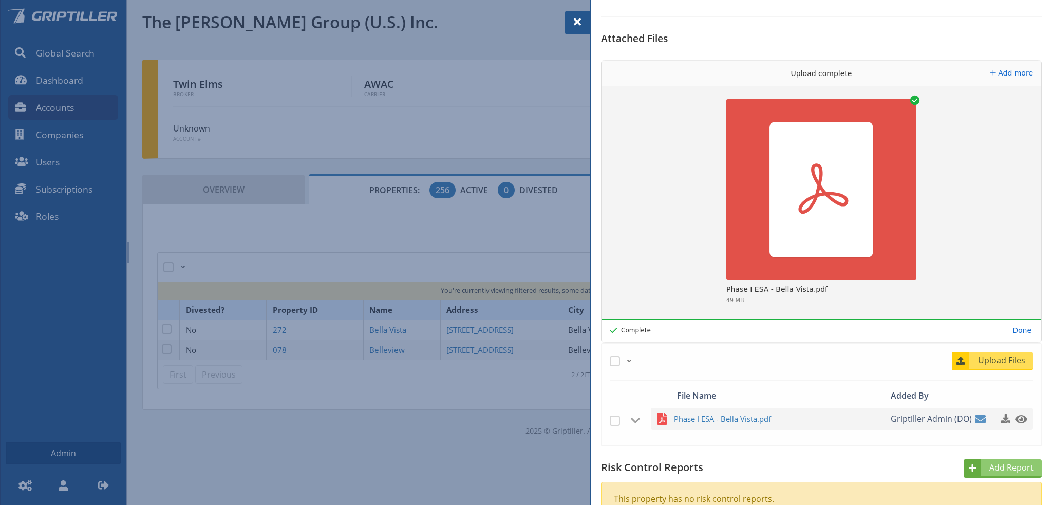
drag, startPoint x: 579, startPoint y: 17, endPoint x: 573, endPoint y: 20, distance: 5.7
click at [578, 18] on span at bounding box center [577, 22] width 12 height 12
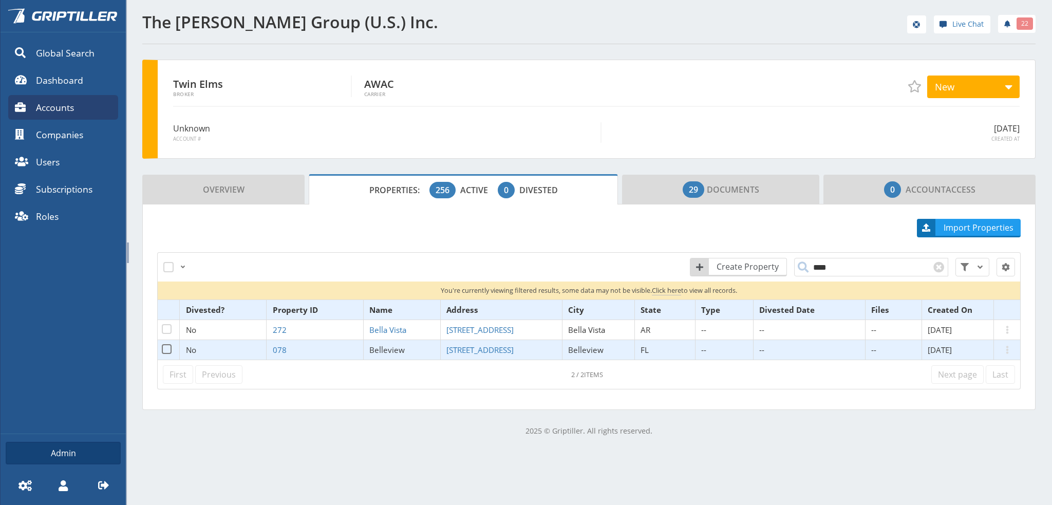
click at [372, 349] on span "Belleview" at bounding box center [386, 350] width 35 height 10
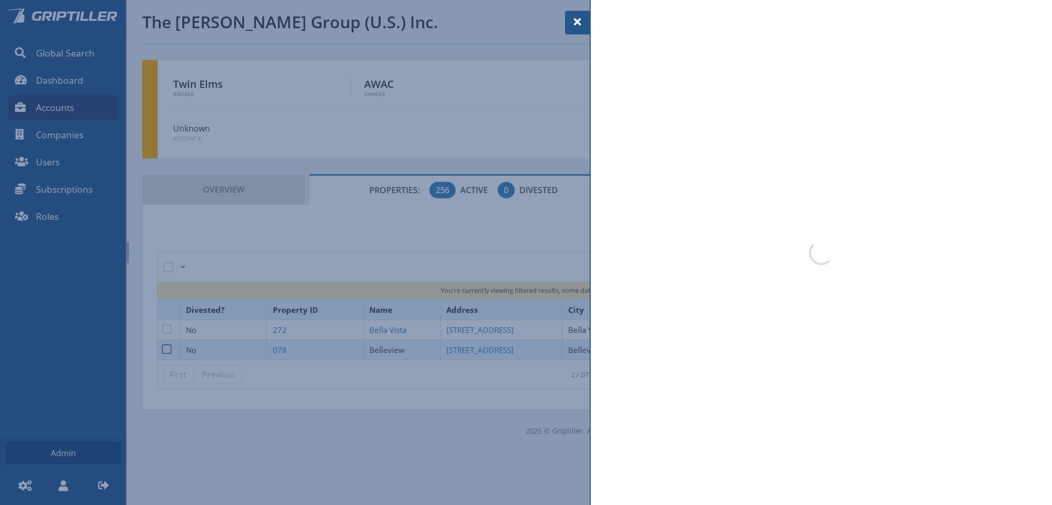
click at [372, 349] on div at bounding box center [526, 252] width 1052 height 505
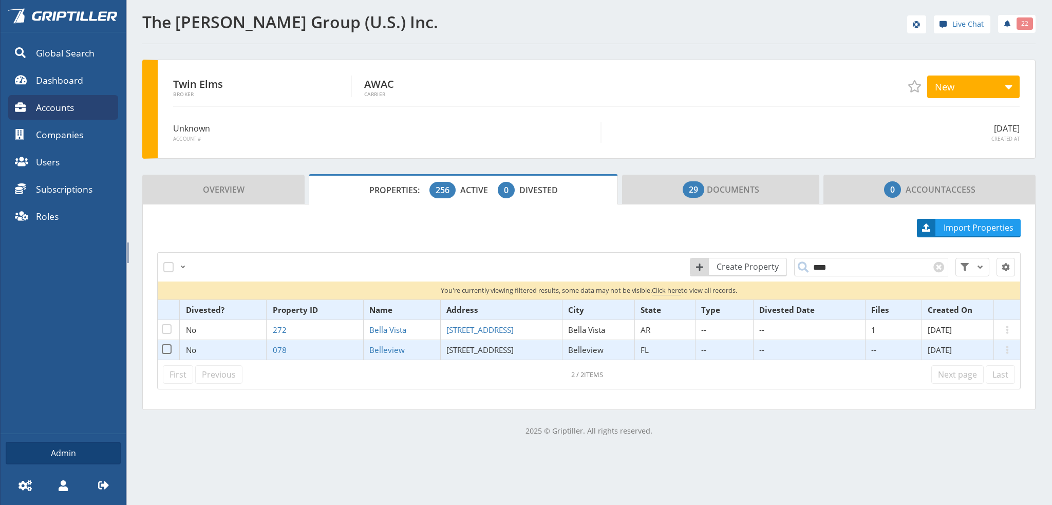
click at [456, 349] on span "[STREET_ADDRESS]" at bounding box center [480, 350] width 67 height 10
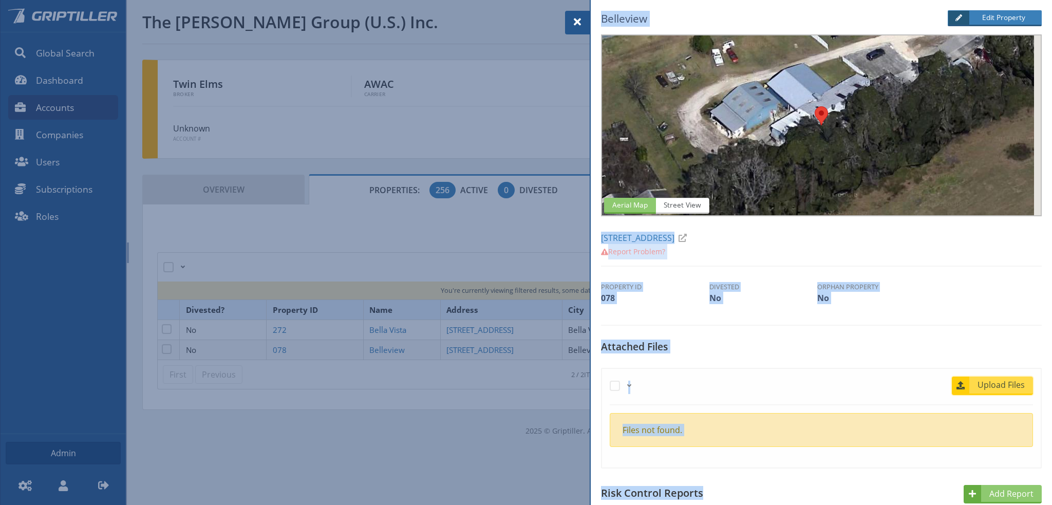
click at [992, 386] on span "Upload Files" at bounding box center [1002, 385] width 62 height 12
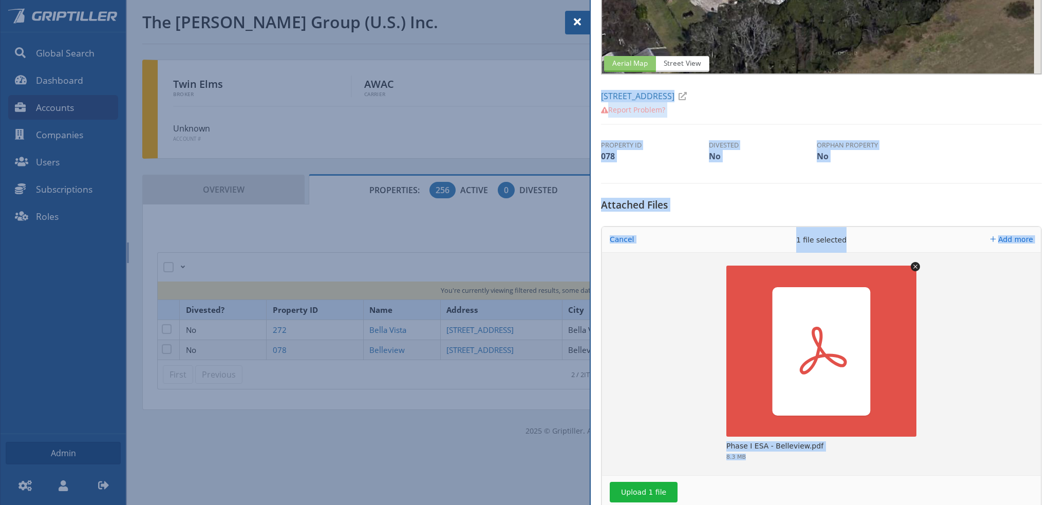
scroll to position [257, 0]
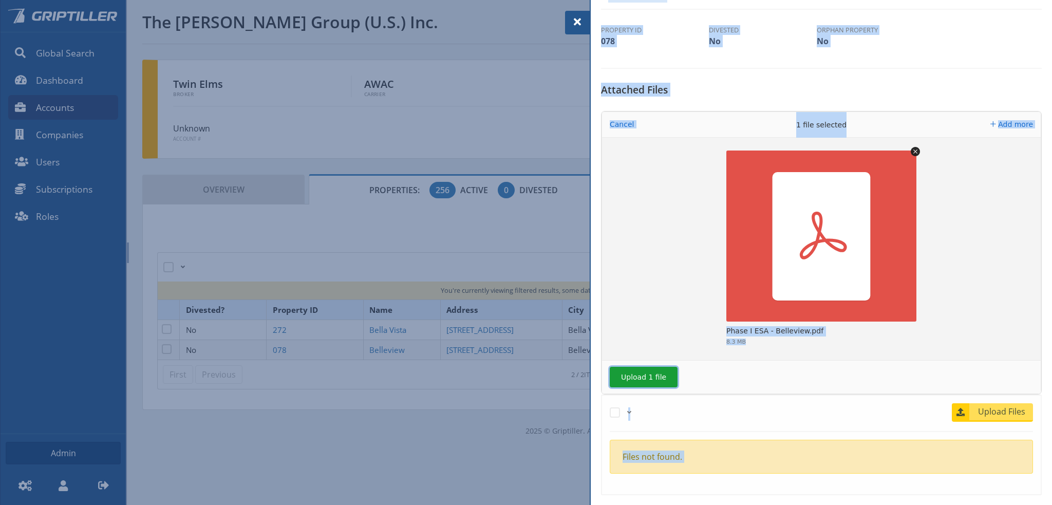
click at [642, 376] on button "Upload 1 file" at bounding box center [644, 377] width 68 height 21
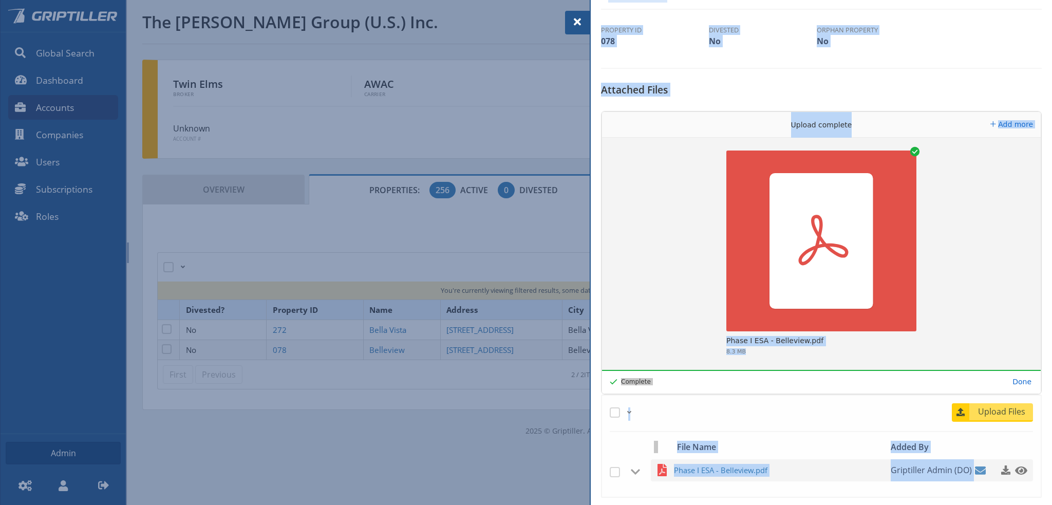
click at [576, 24] on span at bounding box center [577, 22] width 12 height 12
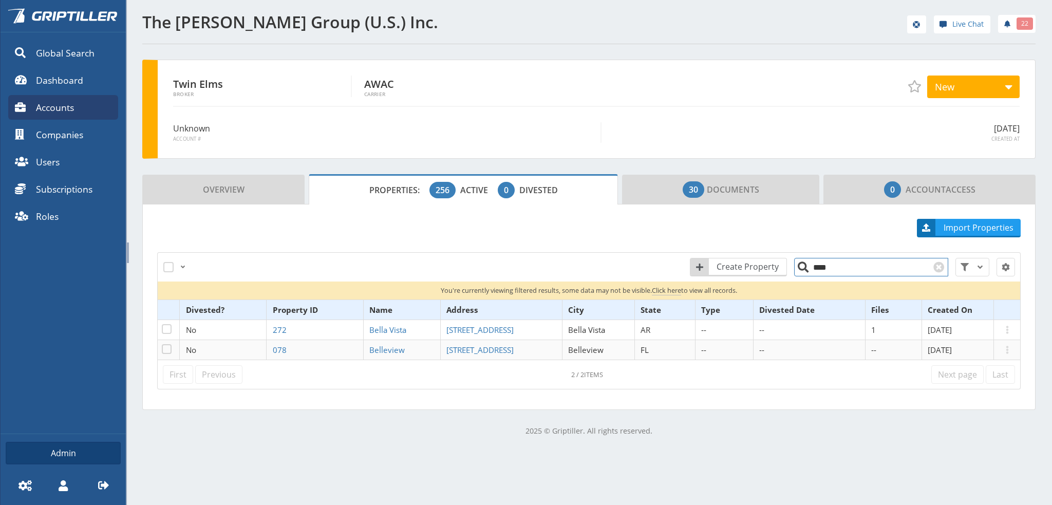
click at [831, 261] on input "****" at bounding box center [871, 267] width 154 height 18
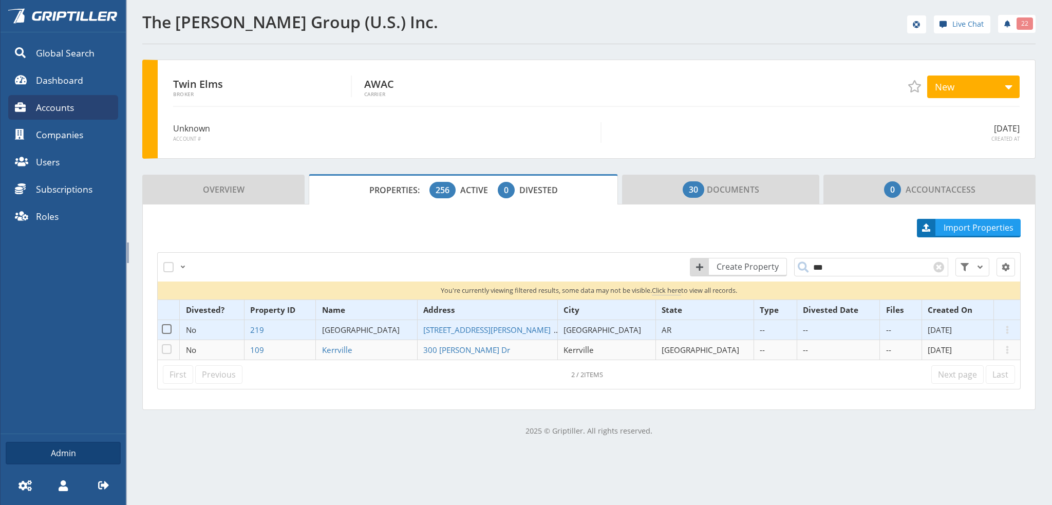
click at [381, 328] on span "[GEOGRAPHIC_DATA]" at bounding box center [361, 330] width 78 height 10
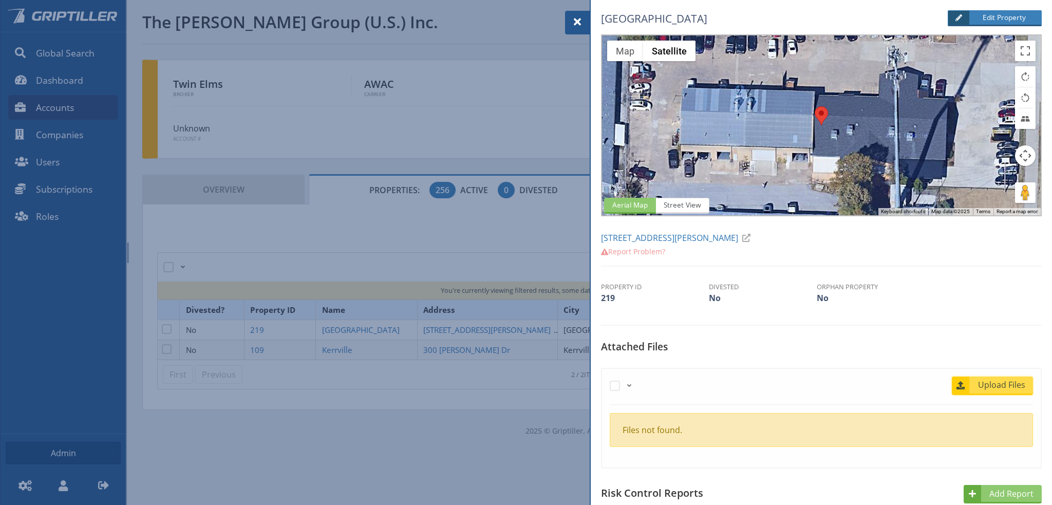
click at [990, 386] on span "Upload Files" at bounding box center [1002, 385] width 62 height 12
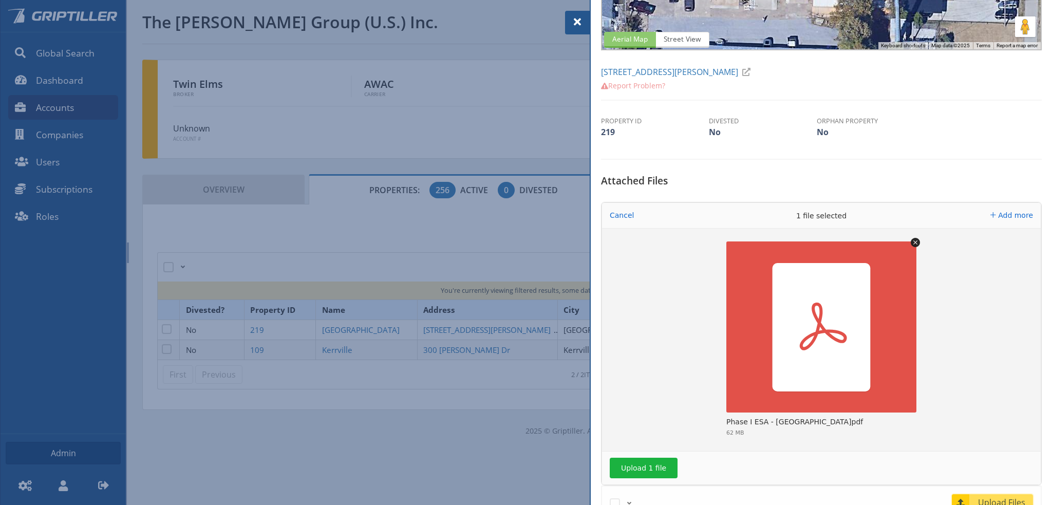
scroll to position [257, 0]
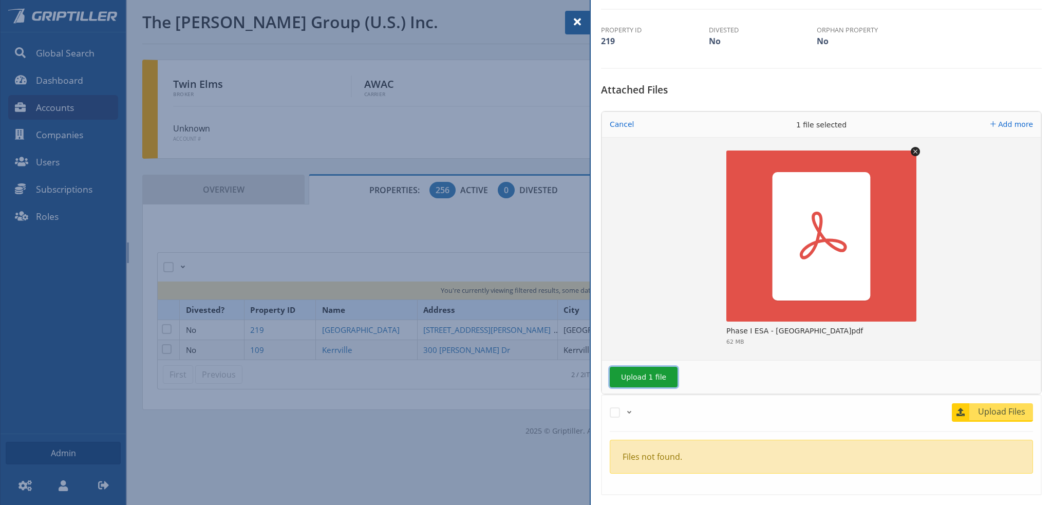
click at [653, 374] on button "Upload 1 file" at bounding box center [644, 377] width 68 height 21
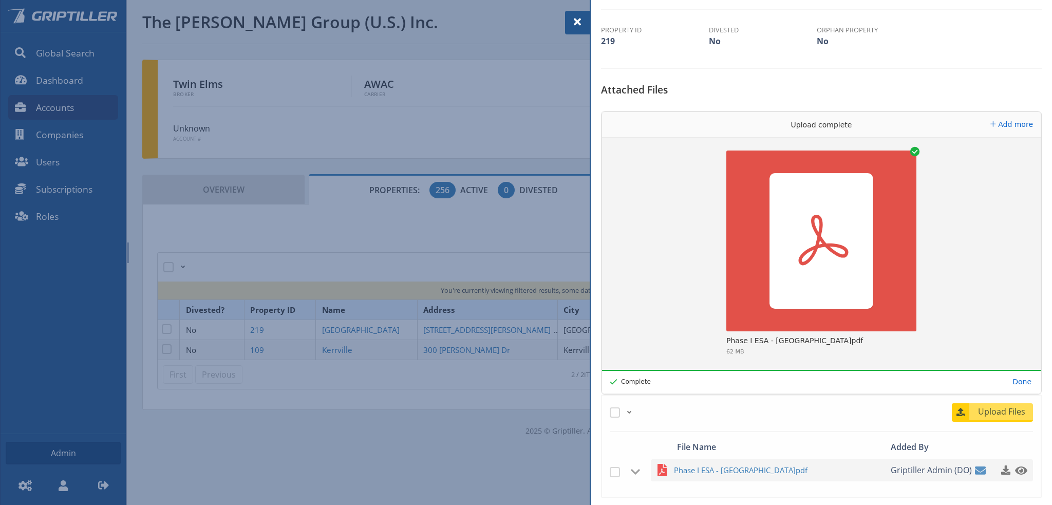
click at [576, 24] on span at bounding box center [577, 22] width 12 height 12
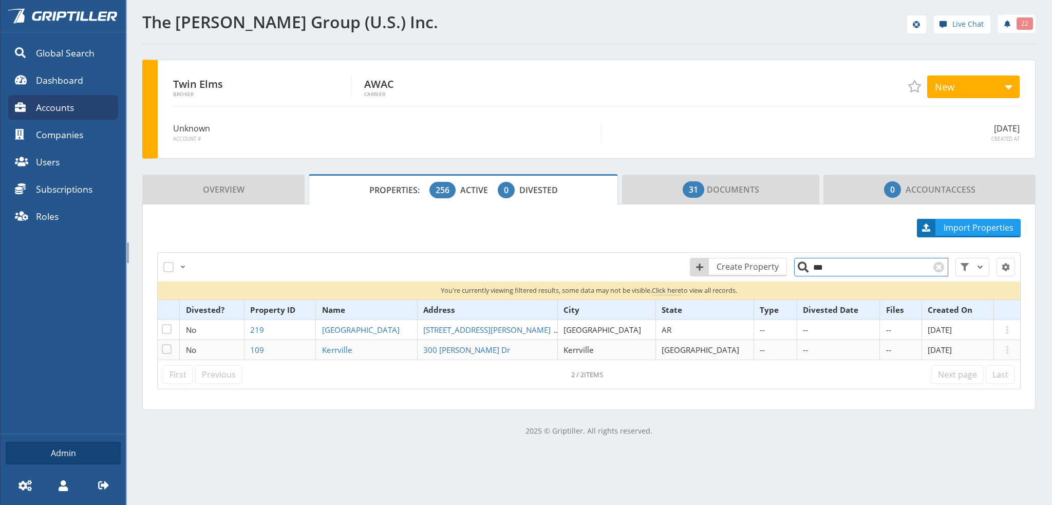
click at [822, 267] on input "***" at bounding box center [871, 267] width 154 height 18
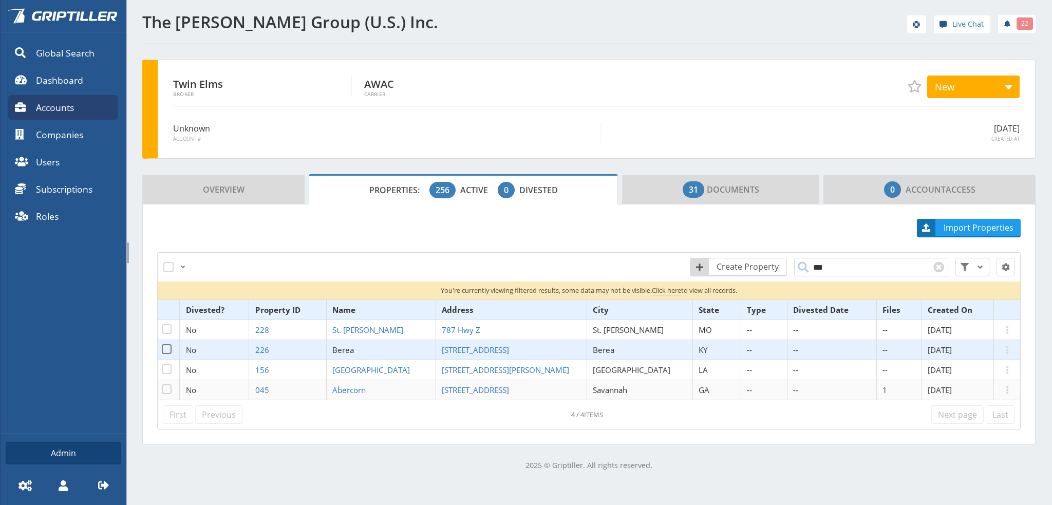
click at [354, 348] on span "Berea" at bounding box center [343, 350] width 22 height 10
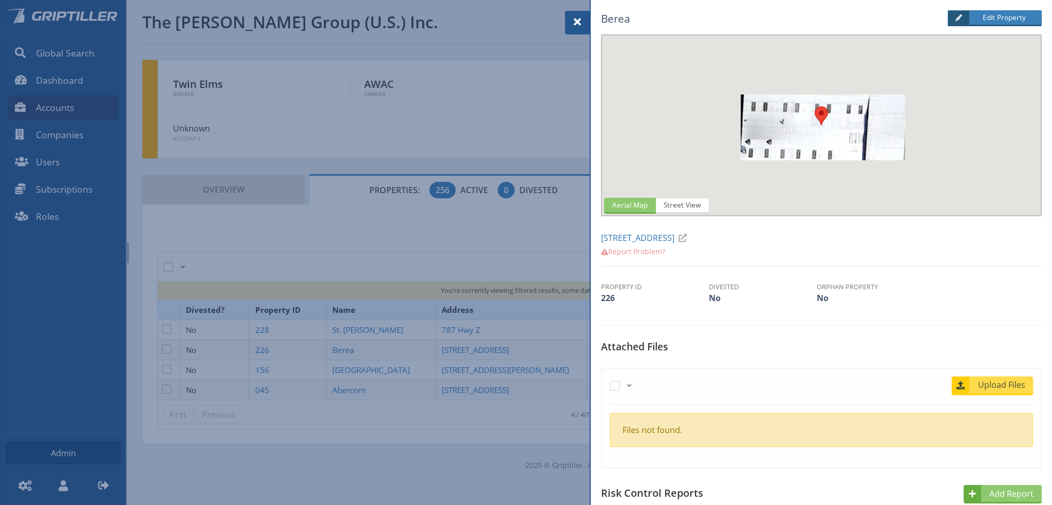
click at [994, 386] on span "Upload Files" at bounding box center [1002, 385] width 62 height 12
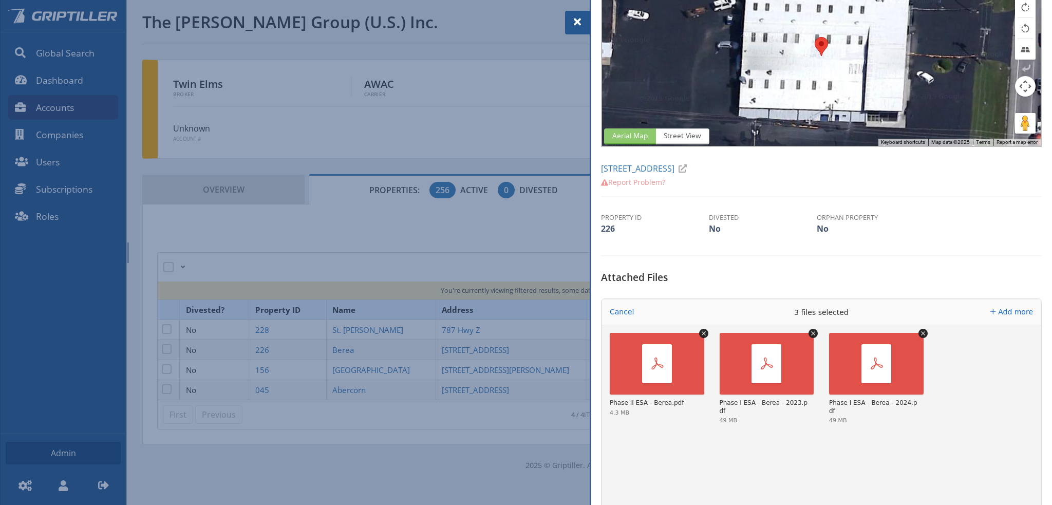
scroll to position [206, 0]
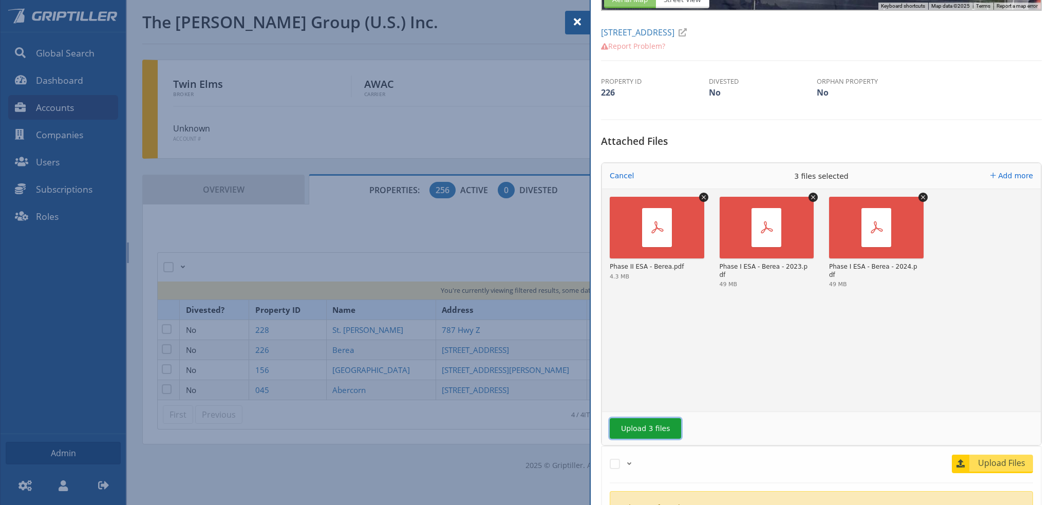
click at [635, 433] on button "Upload 3 files" at bounding box center [645, 428] width 71 height 21
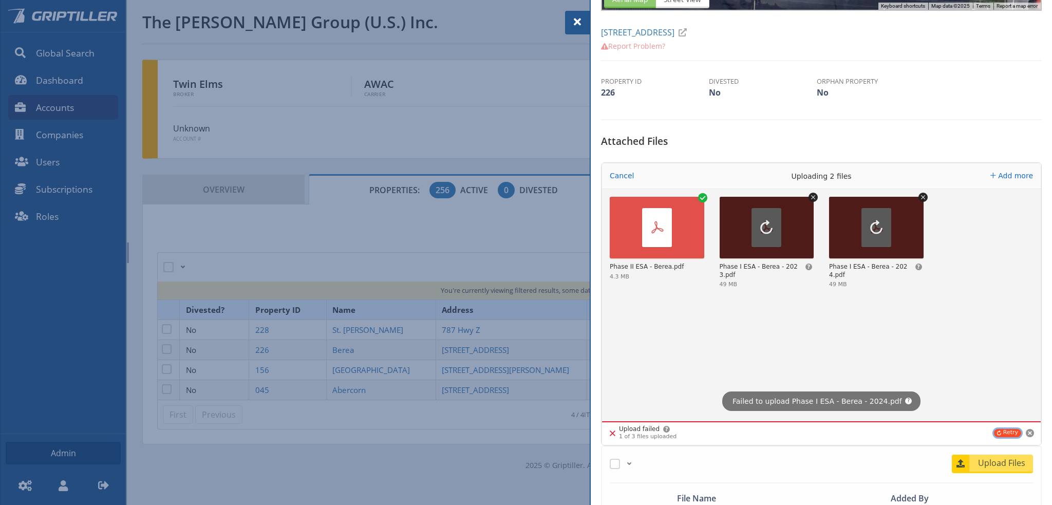
click at [1001, 433] on button "Retry" at bounding box center [1007, 433] width 27 height 8
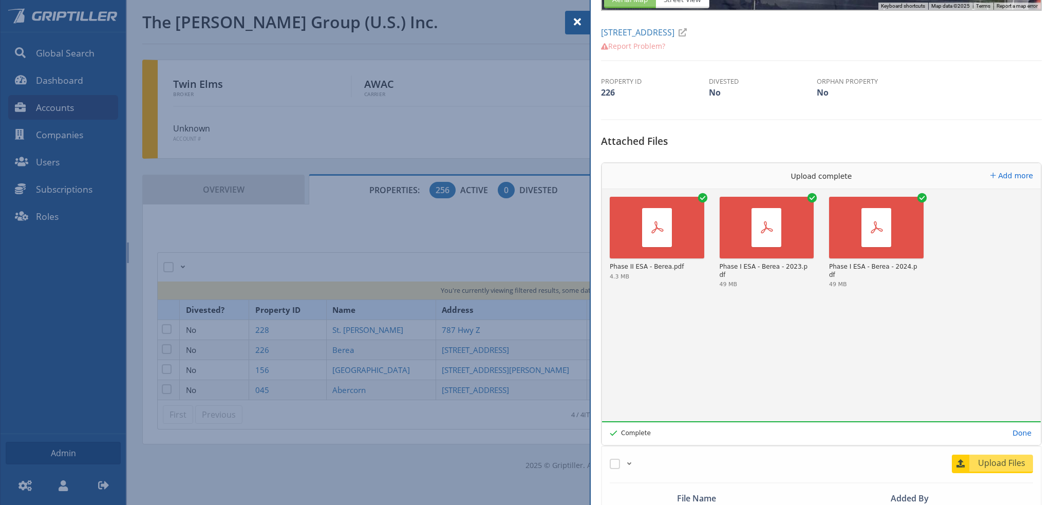
click at [578, 22] on span at bounding box center [577, 22] width 12 height 12
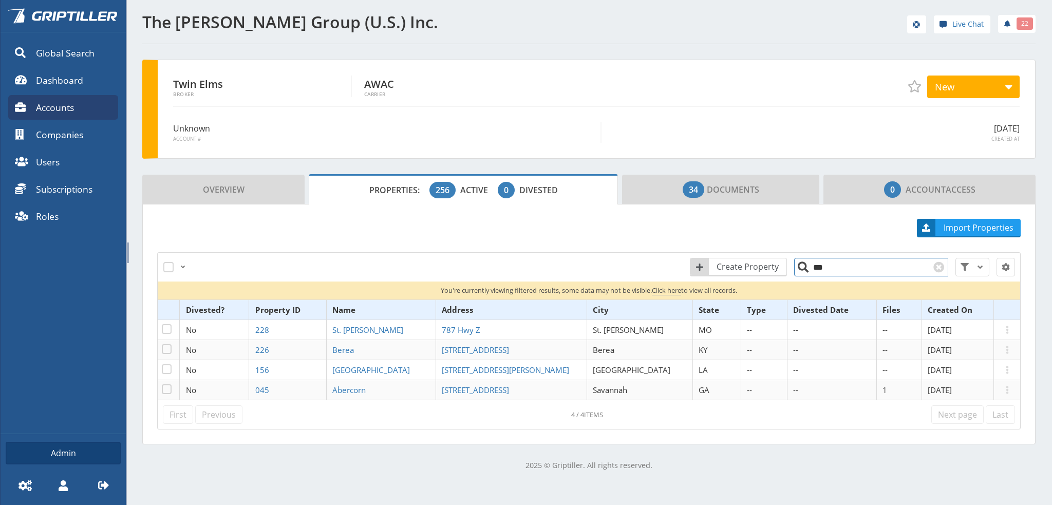
drag, startPoint x: 822, startPoint y: 268, endPoint x: 810, endPoint y: 270, distance: 12.5
click at [810, 270] on input "***" at bounding box center [871, 267] width 154 height 18
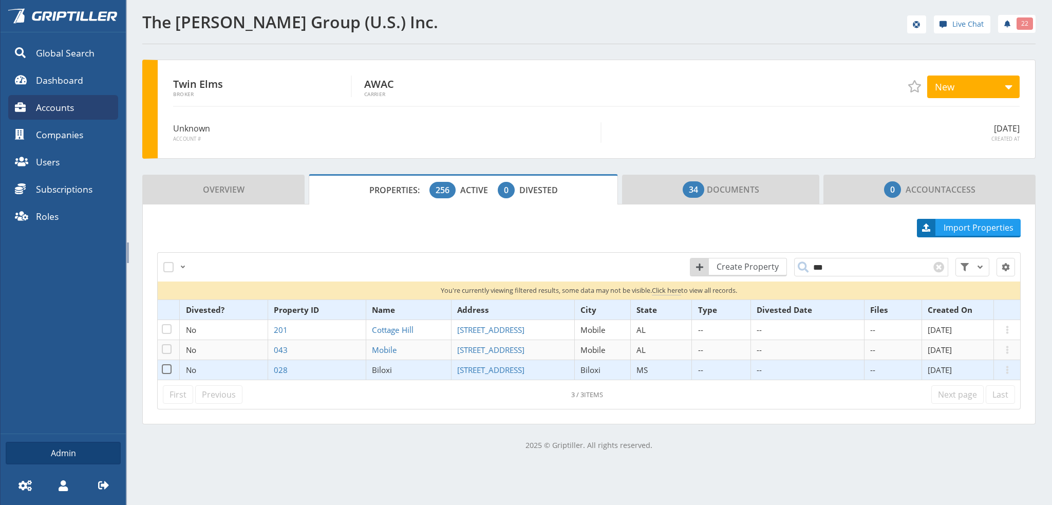
click at [375, 370] on span "Biloxi" at bounding box center [382, 370] width 20 height 10
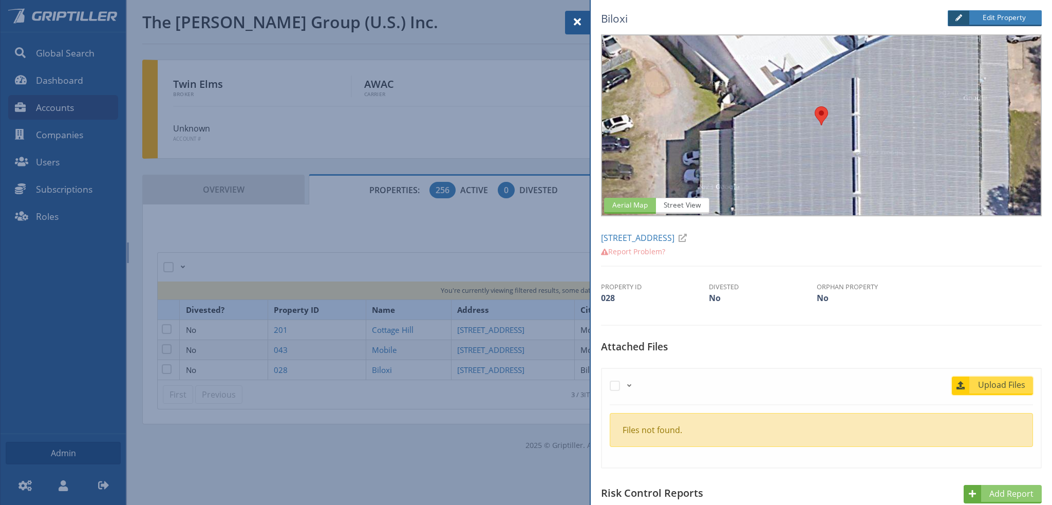
click at [1003, 381] on span "Upload Files" at bounding box center [1002, 385] width 62 height 12
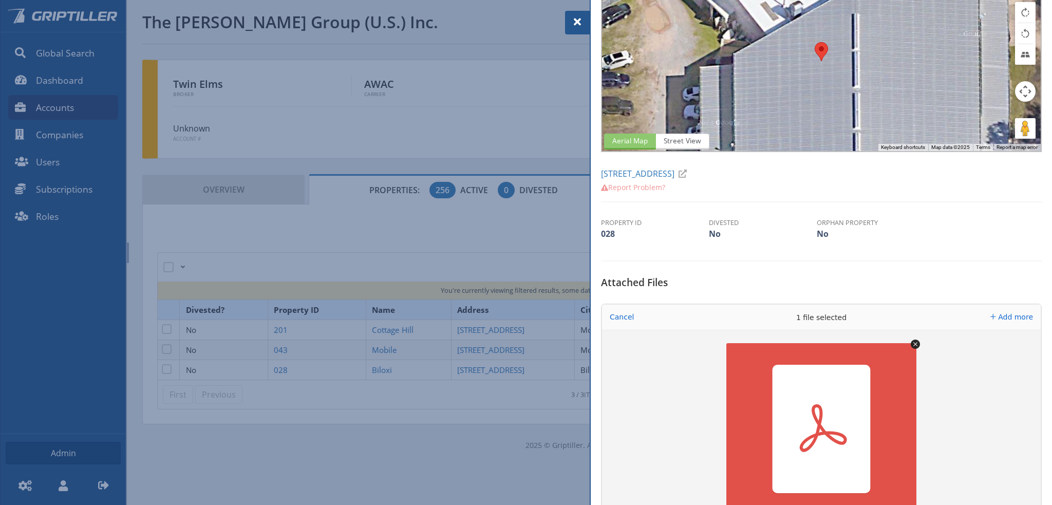
scroll to position [154, 0]
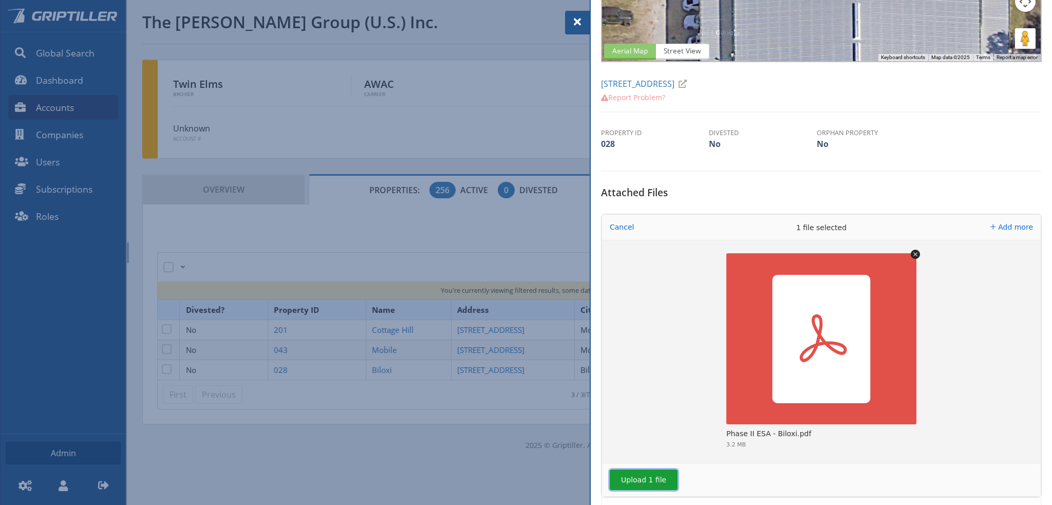
click at [629, 483] on button "Upload 1 file" at bounding box center [644, 480] width 68 height 21
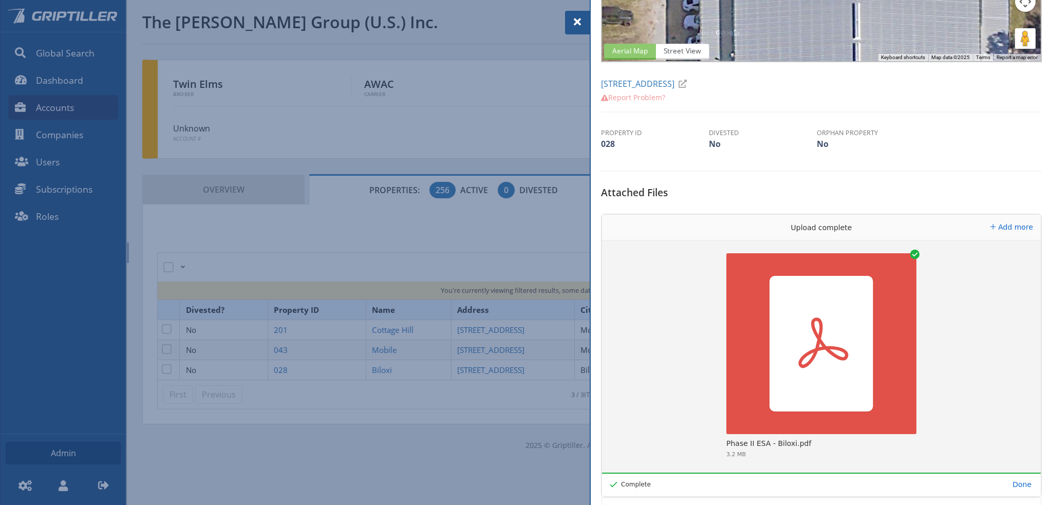
click at [579, 26] on span at bounding box center [577, 22] width 12 height 12
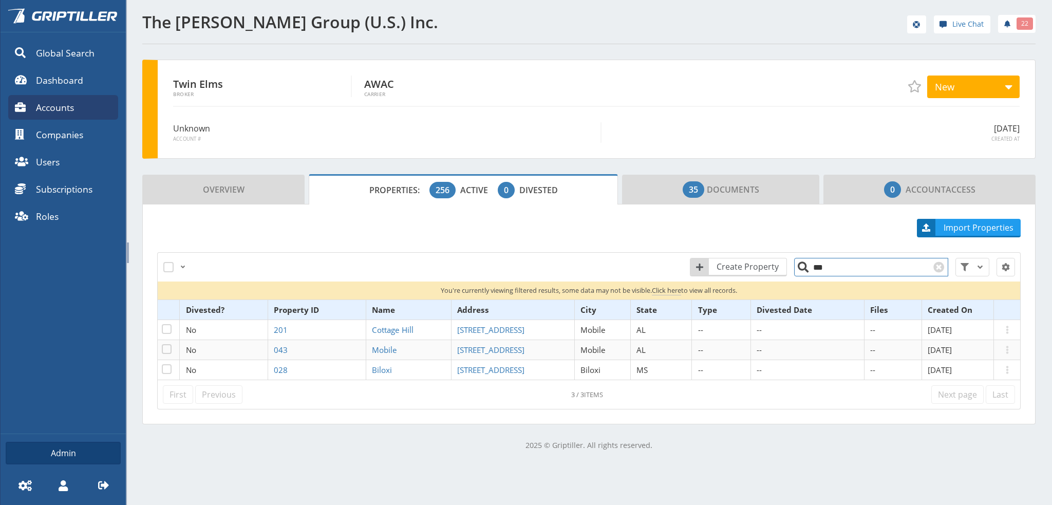
click at [841, 261] on input "***" at bounding box center [871, 267] width 154 height 18
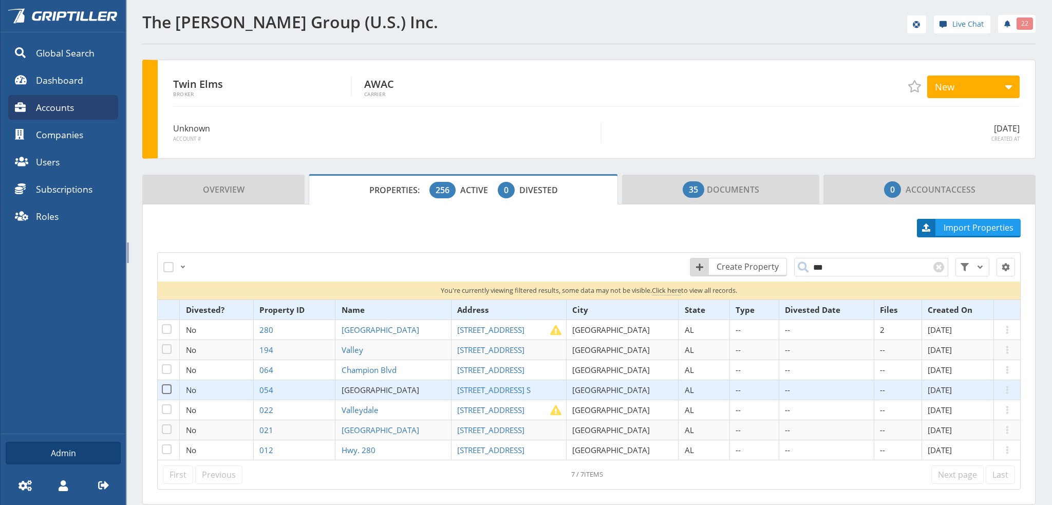
click at [375, 390] on span "[GEOGRAPHIC_DATA]" at bounding box center [381, 390] width 78 height 10
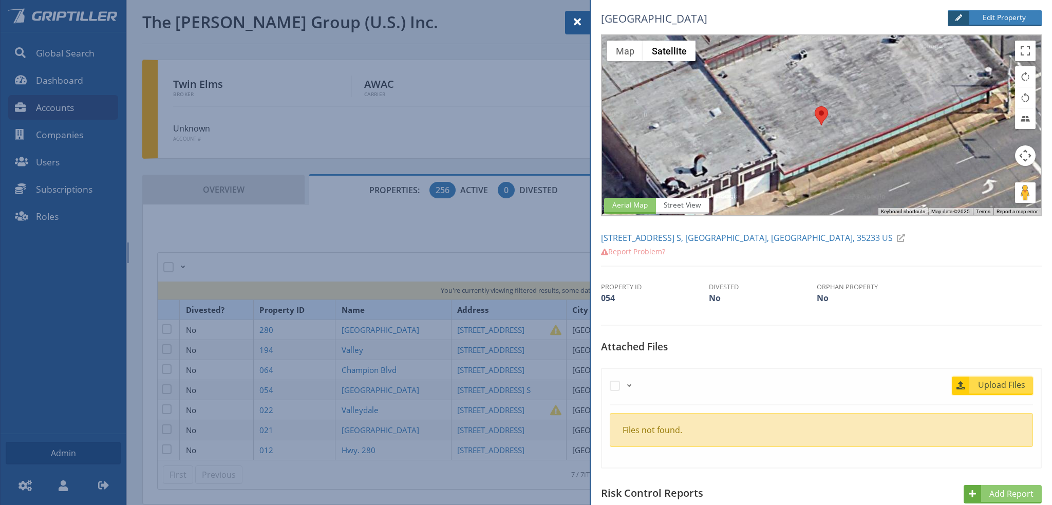
click at [1000, 385] on span "Upload Files" at bounding box center [1002, 385] width 62 height 12
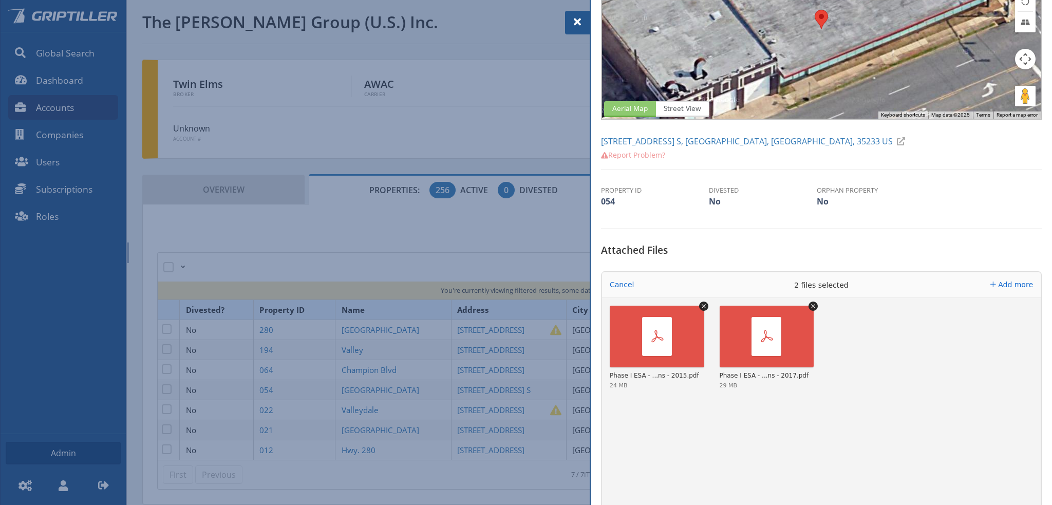
scroll to position [154, 0]
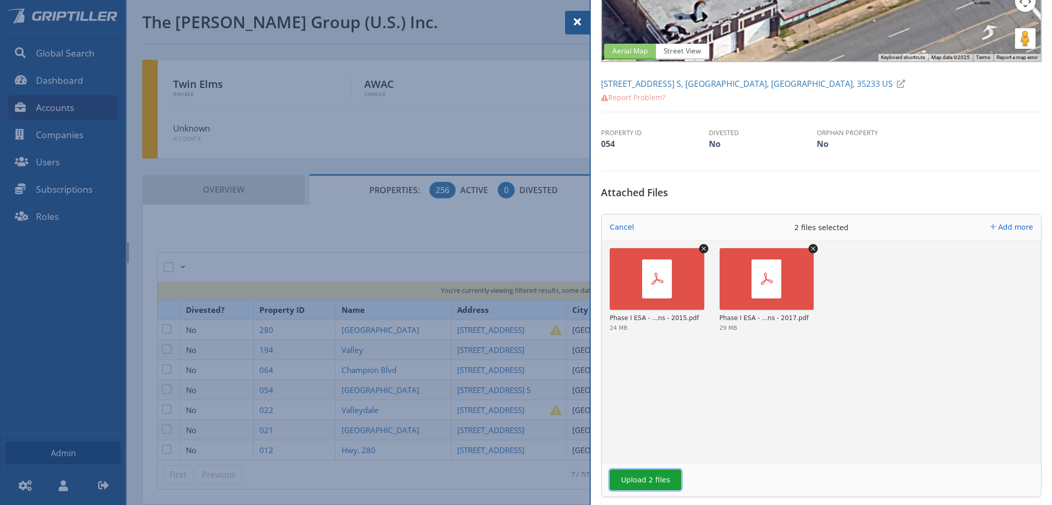
click at [640, 476] on button "Upload 2 files" at bounding box center [645, 480] width 71 height 21
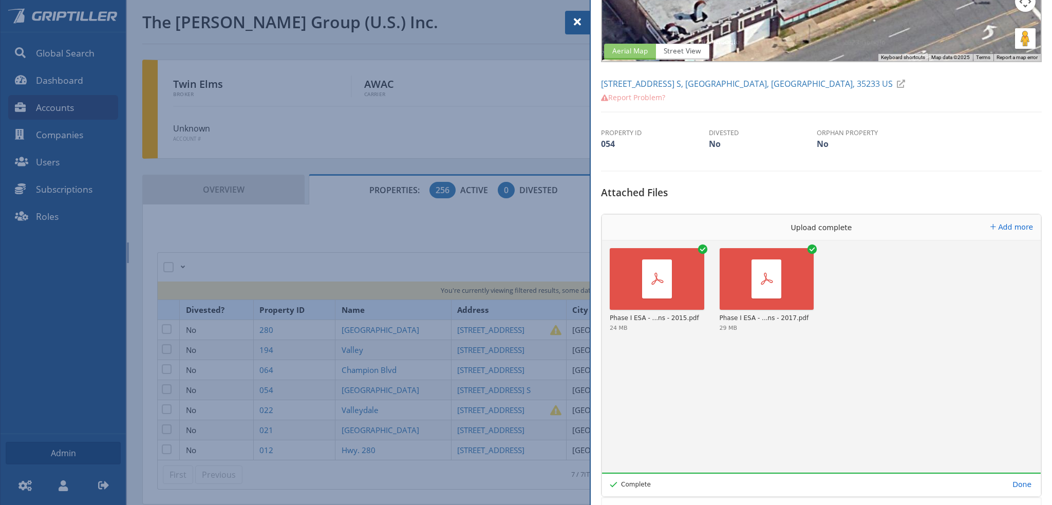
drag, startPoint x: 580, startPoint y: 26, endPoint x: 575, endPoint y: 24, distance: 5.4
click at [579, 26] on span at bounding box center [577, 22] width 12 height 12
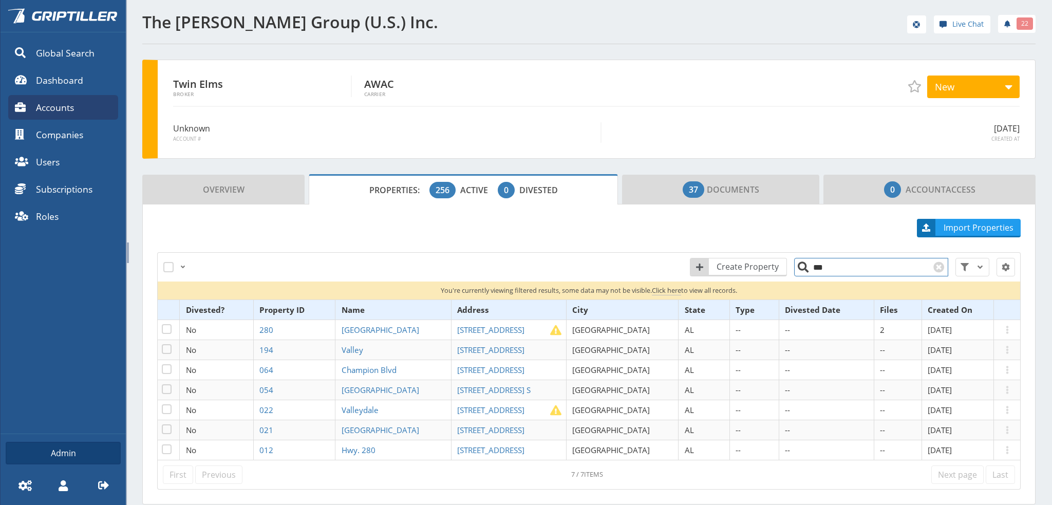
drag, startPoint x: 817, startPoint y: 269, endPoint x: 810, endPoint y: 269, distance: 6.2
click at [810, 269] on input "***" at bounding box center [871, 267] width 154 height 18
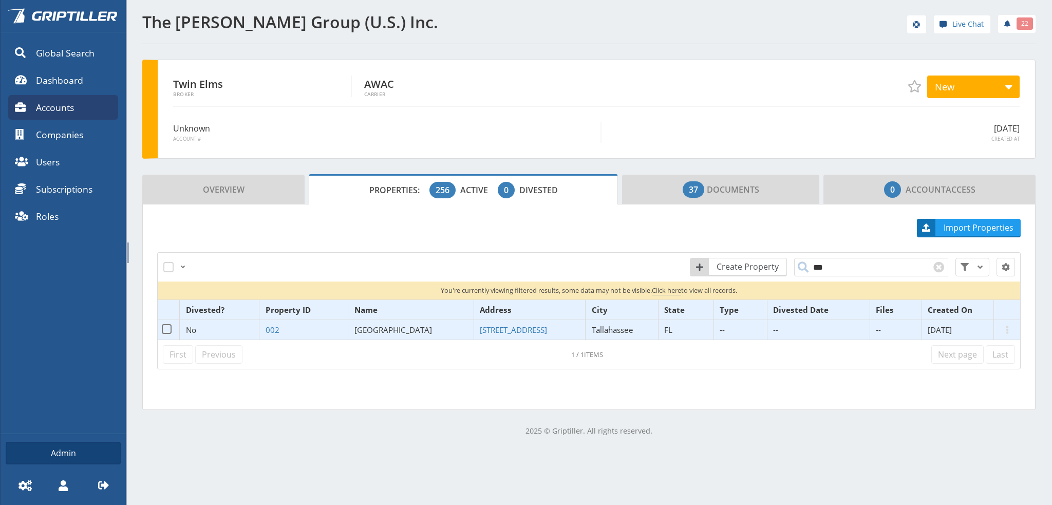
click at [387, 331] on span "[GEOGRAPHIC_DATA]" at bounding box center [394, 330] width 78 height 10
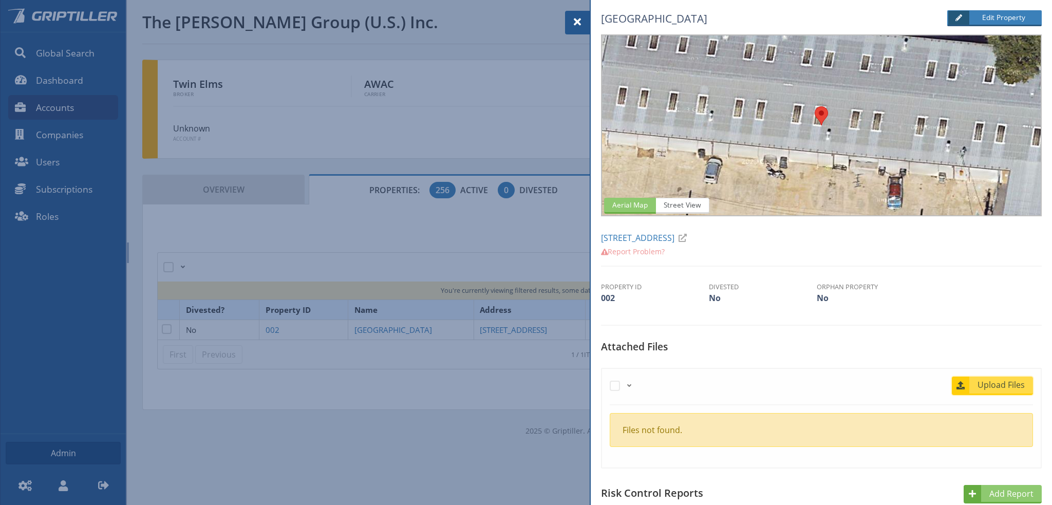
click at [1001, 384] on span "Upload Files" at bounding box center [1002, 385] width 62 height 12
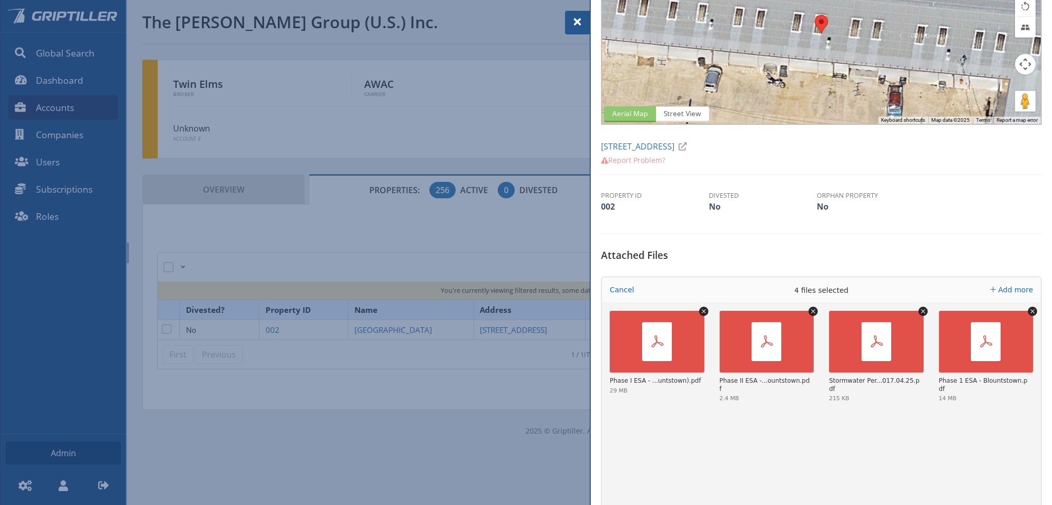
scroll to position [206, 0]
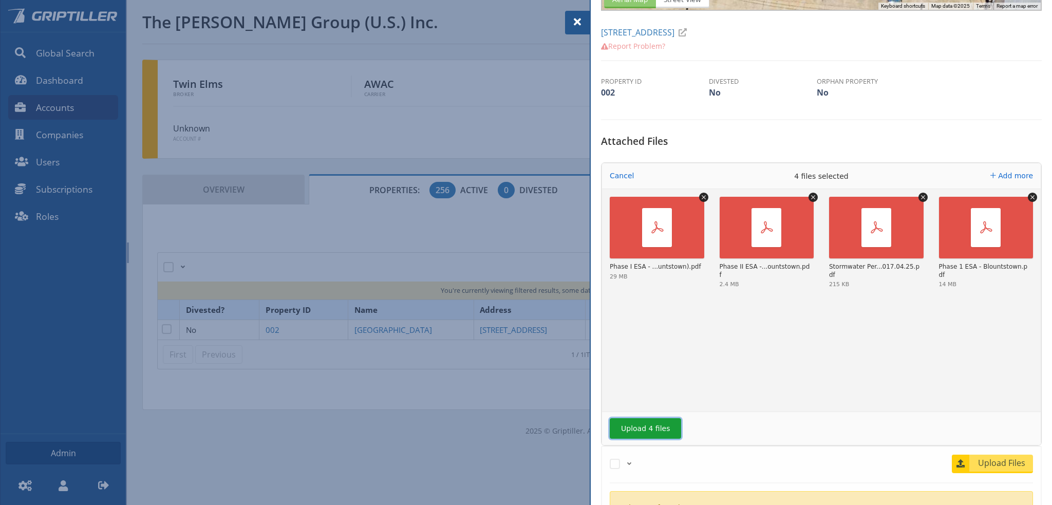
click at [662, 429] on button "Upload 4 files" at bounding box center [645, 428] width 71 height 21
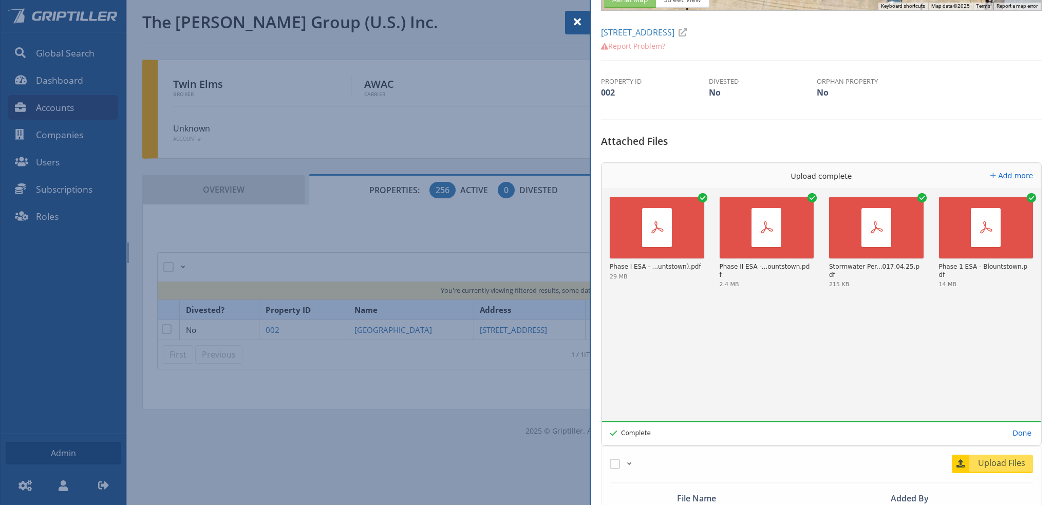
click at [577, 18] on span at bounding box center [577, 22] width 12 height 12
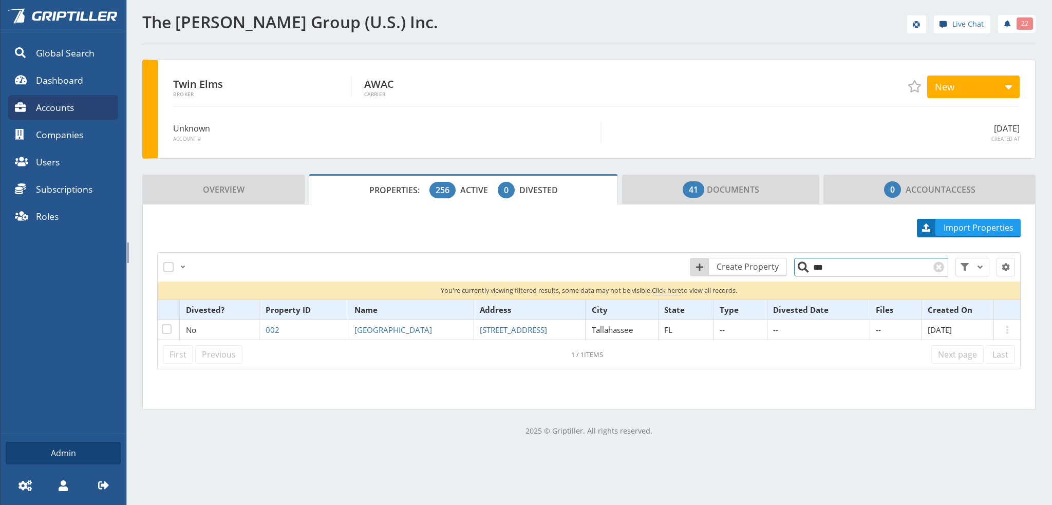
drag, startPoint x: 819, startPoint y: 269, endPoint x: 810, endPoint y: 268, distance: 9.3
click at [810, 268] on input "***" at bounding box center [871, 267] width 154 height 18
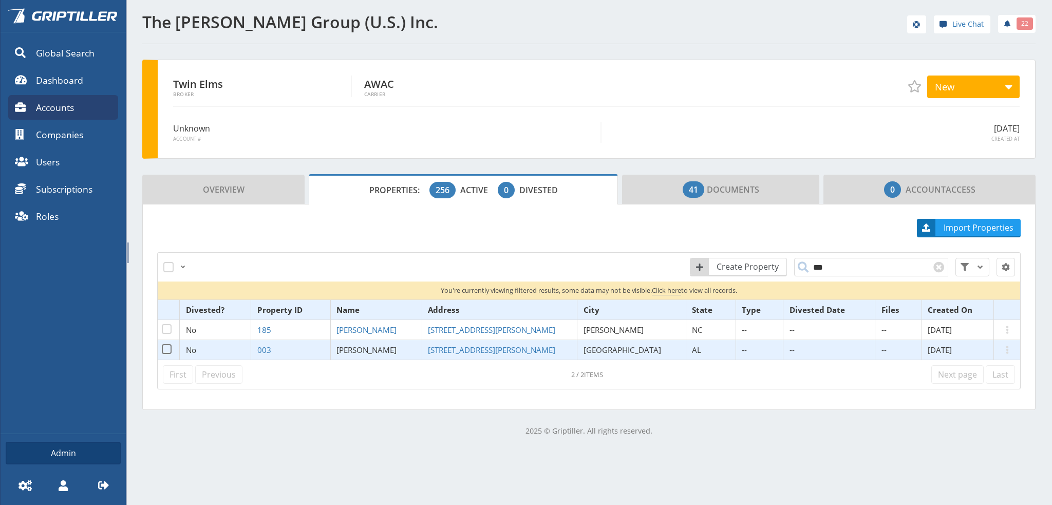
click at [373, 345] on span "[PERSON_NAME]" at bounding box center [367, 350] width 60 height 10
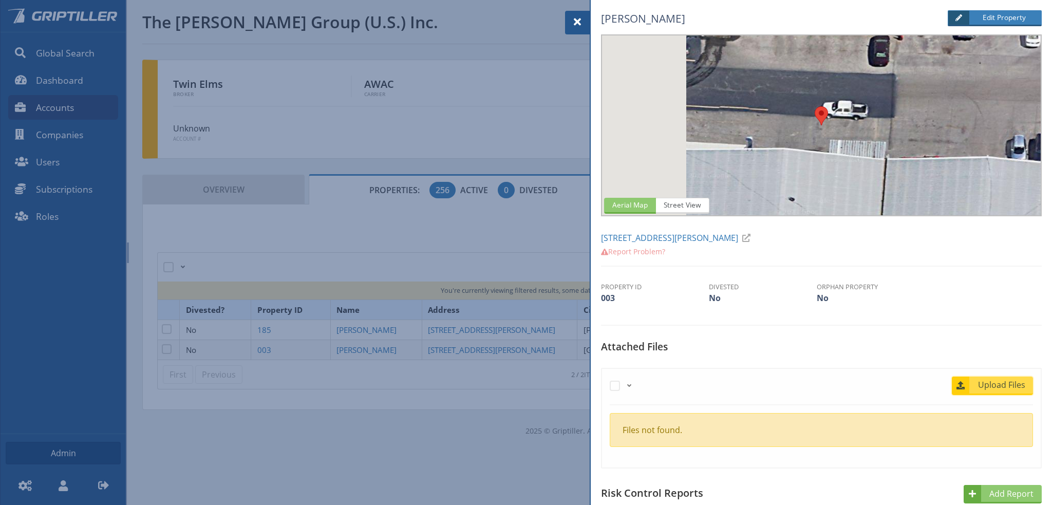
click at [1003, 382] on span "Upload Files" at bounding box center [1002, 385] width 62 height 12
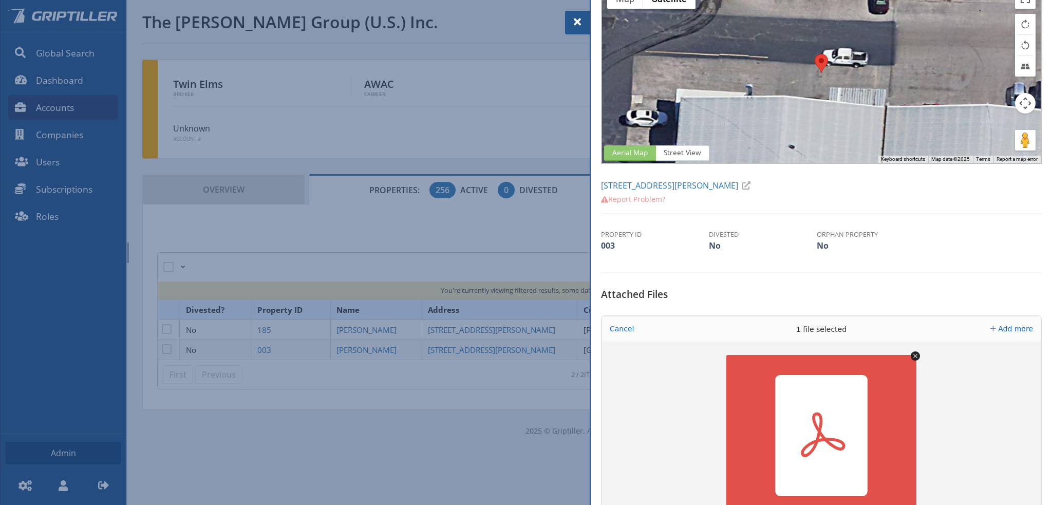
scroll to position [154, 0]
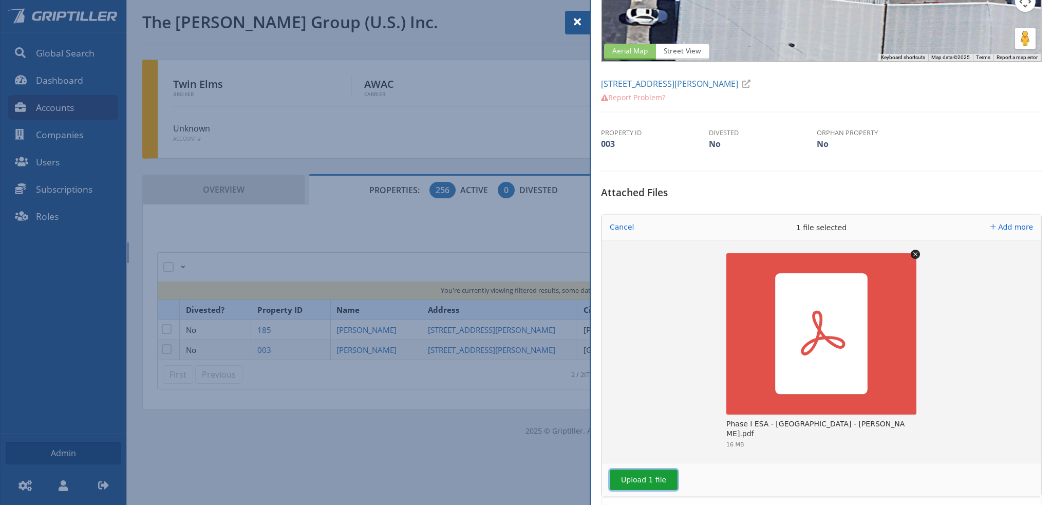
click at [642, 477] on button "Upload 1 file" at bounding box center [644, 480] width 68 height 21
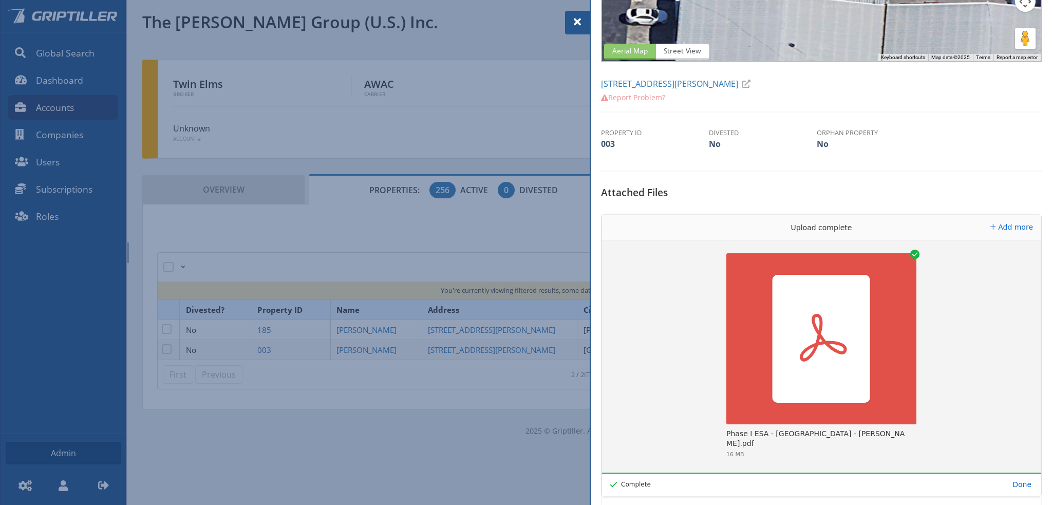
click at [574, 19] on span at bounding box center [577, 22] width 12 height 12
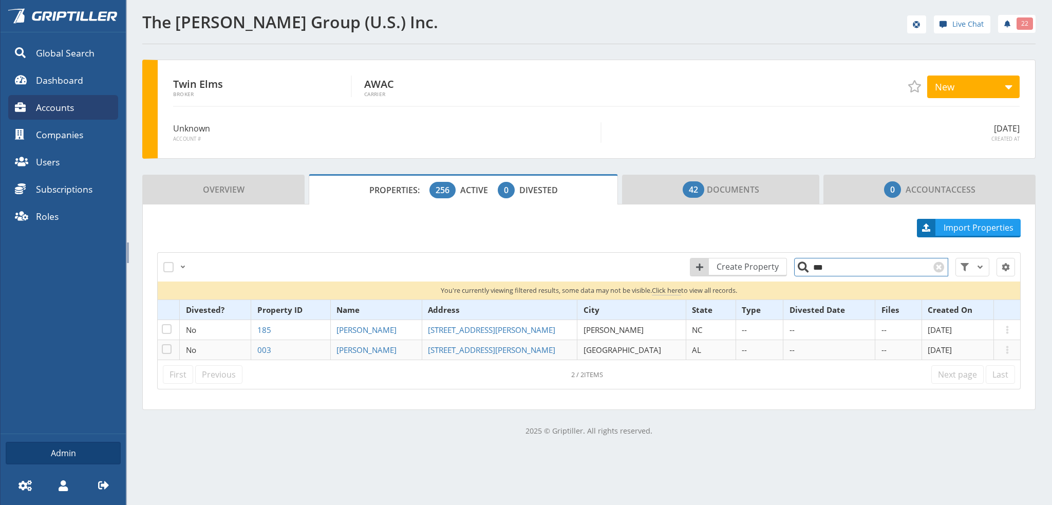
click at [820, 271] on input "***" at bounding box center [871, 267] width 154 height 18
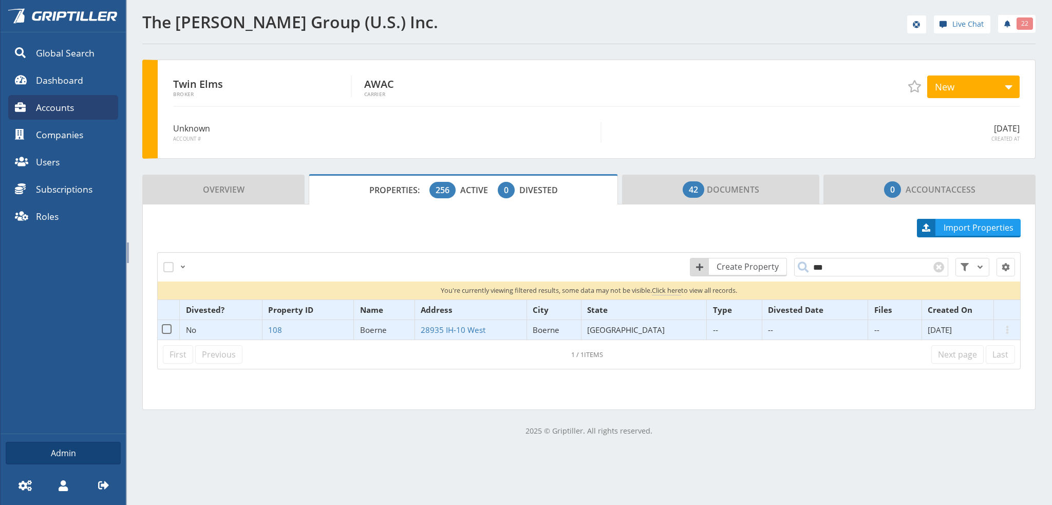
click at [387, 328] on span "Boerne" at bounding box center [373, 330] width 27 height 10
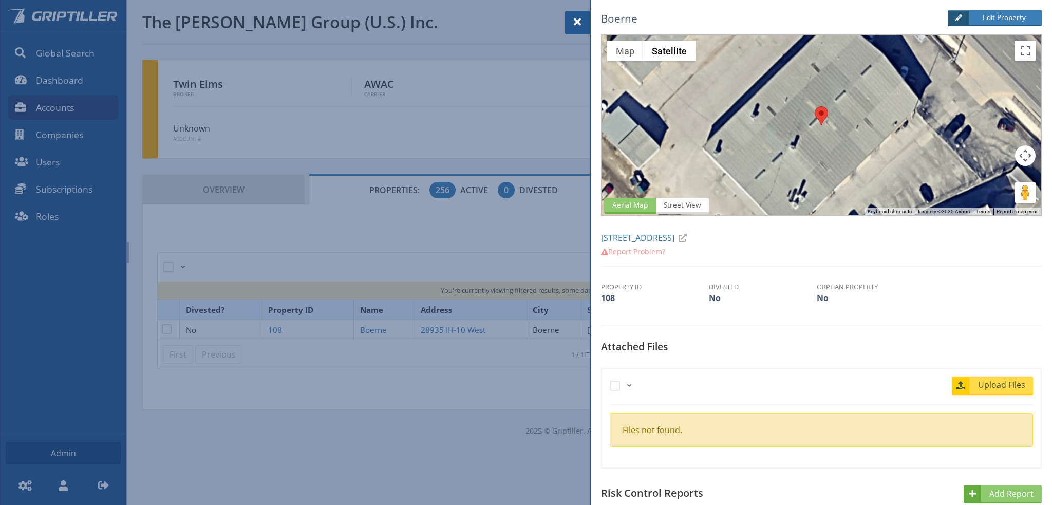
click at [1010, 384] on span "Upload Files" at bounding box center [1002, 385] width 62 height 12
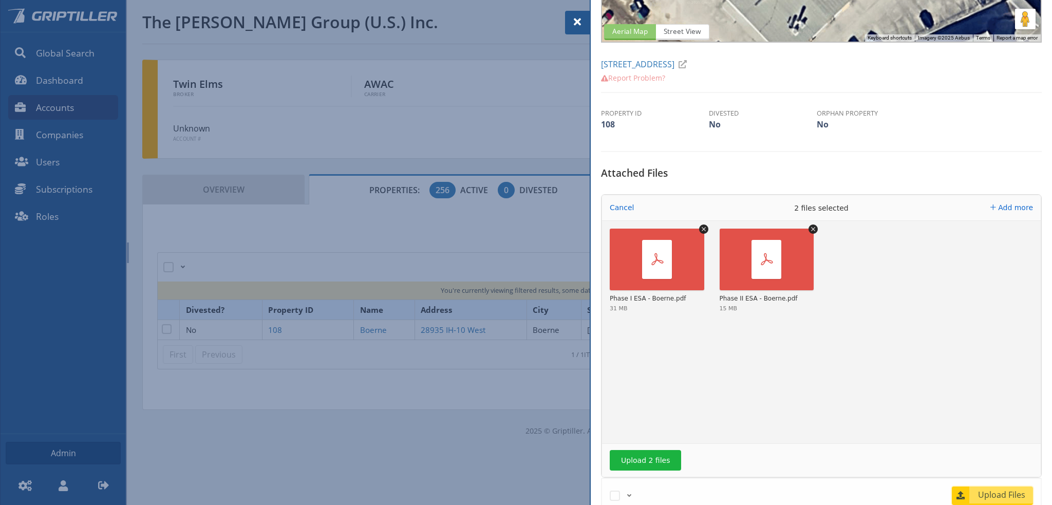
scroll to position [308, 0]
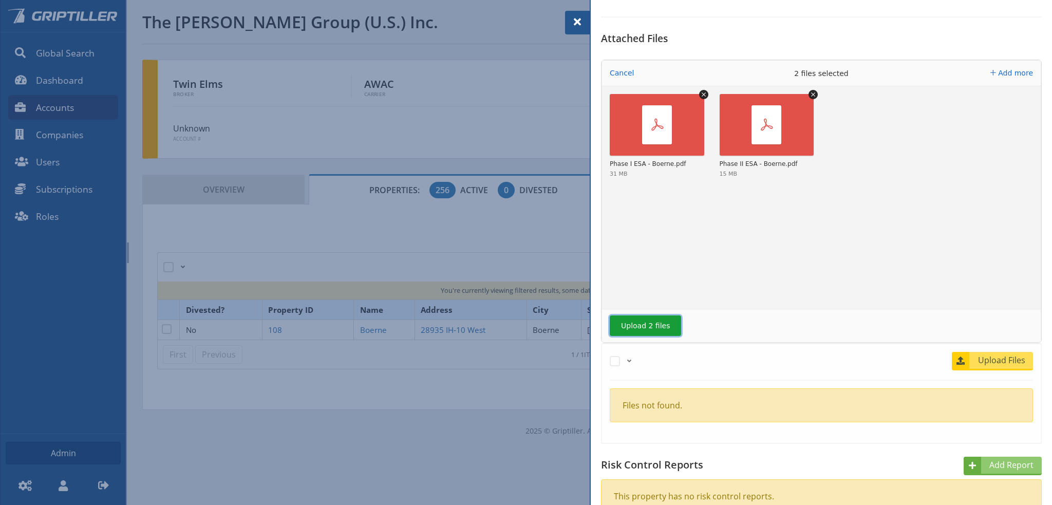
click at [649, 329] on button "Upload 2 files" at bounding box center [645, 326] width 71 height 21
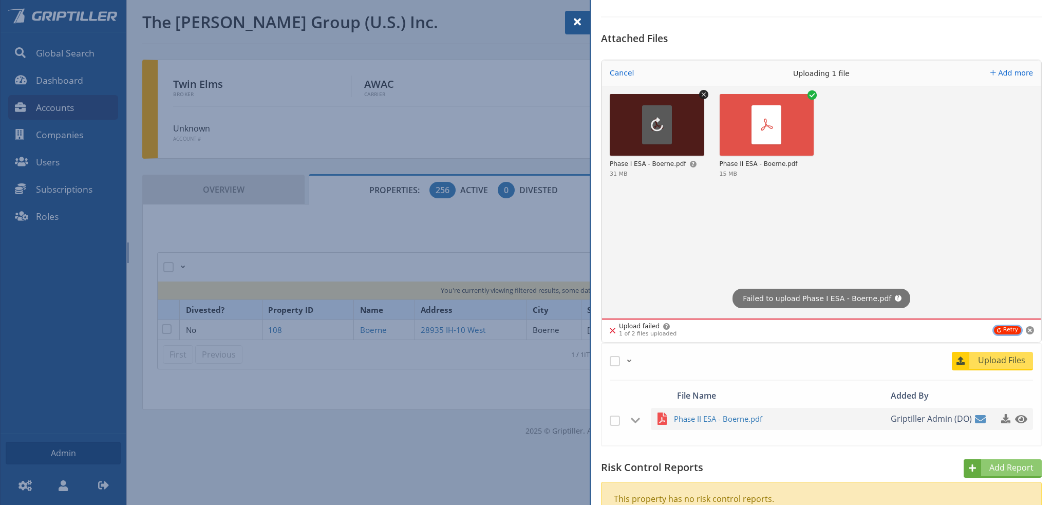
click at [1001, 329] on button "Retry" at bounding box center [1007, 330] width 27 height 8
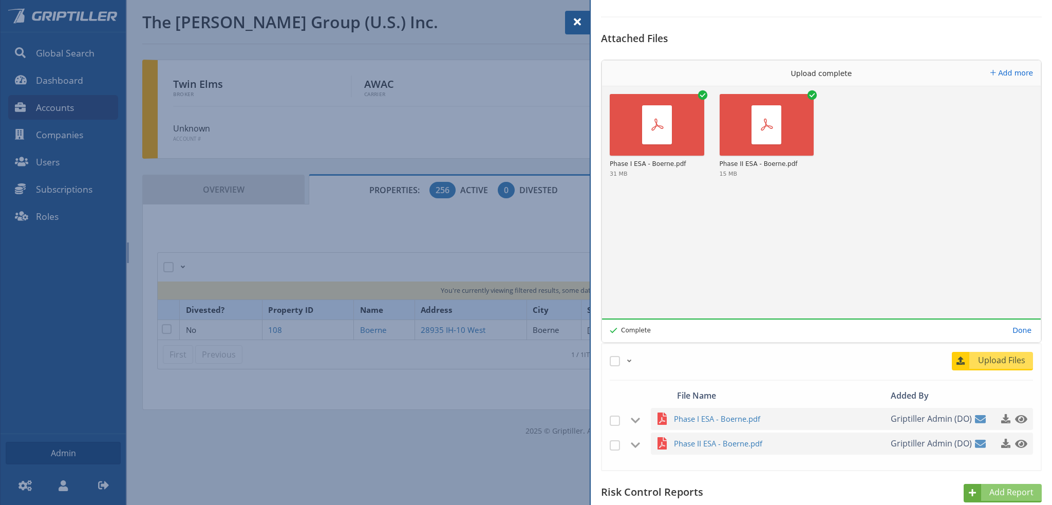
click at [573, 23] on span at bounding box center [577, 22] width 12 height 12
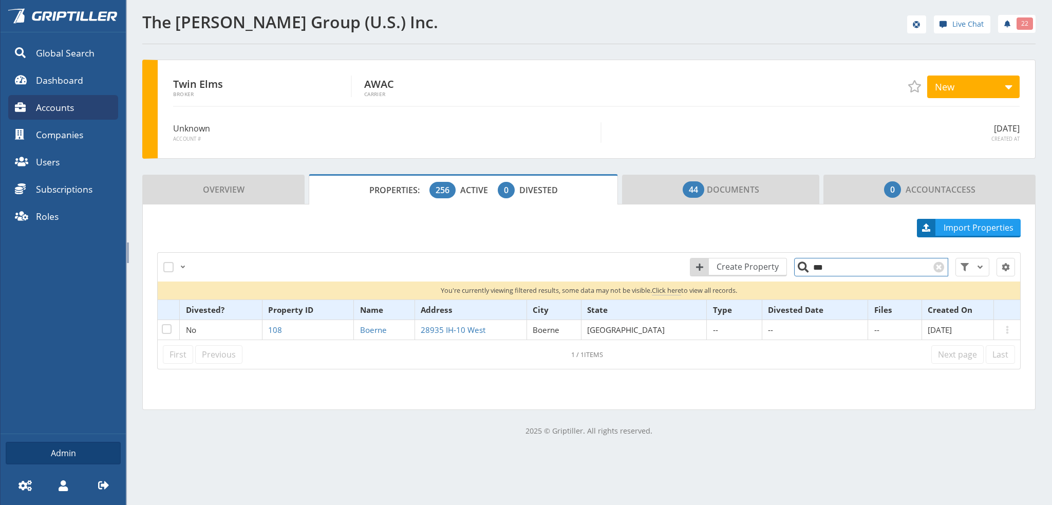
click at [823, 268] on input "***" at bounding box center [871, 267] width 154 height 18
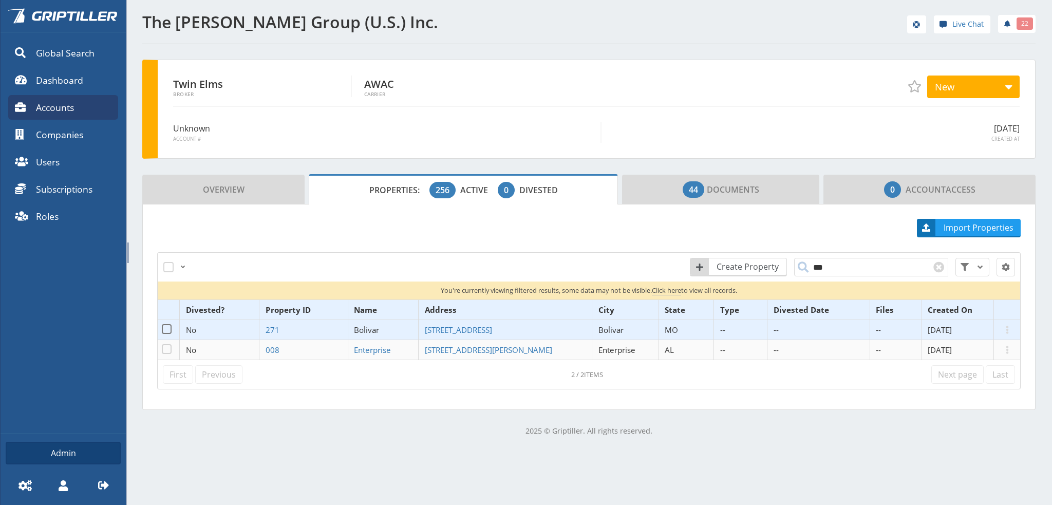
click at [376, 329] on span "Bolivar" at bounding box center [366, 330] width 25 height 10
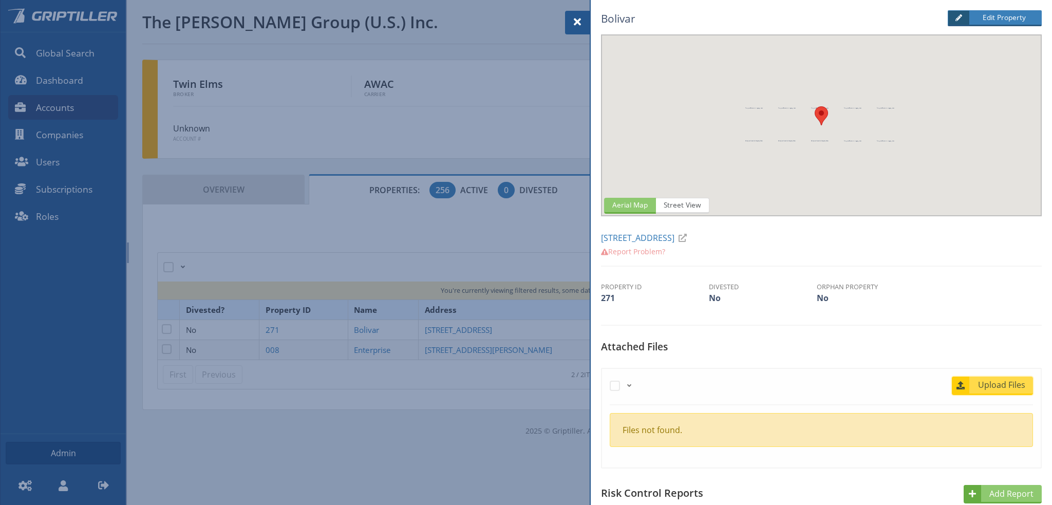
click at [995, 388] on span "Upload Files" at bounding box center [1002, 385] width 62 height 12
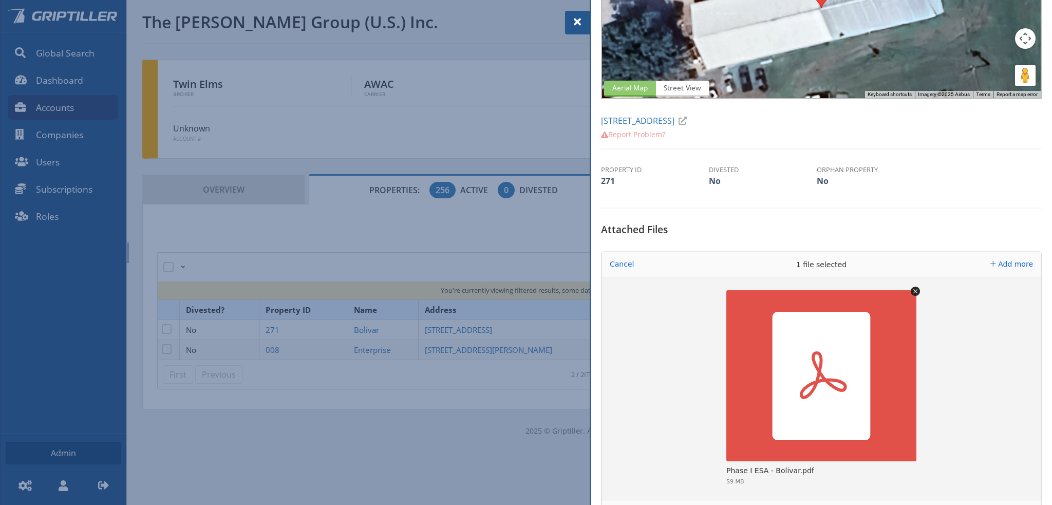
scroll to position [206, 0]
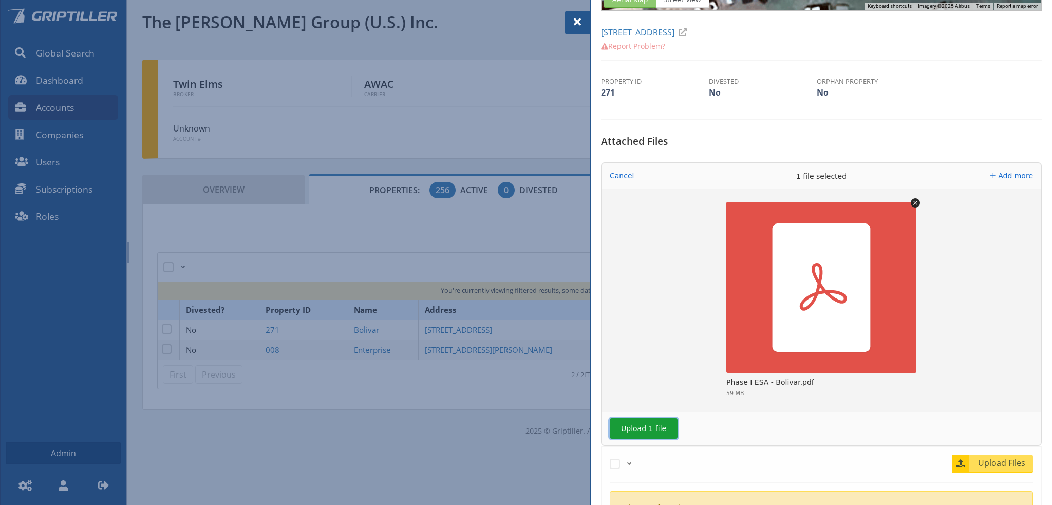
click at [641, 426] on button "Upload 1 file" at bounding box center [644, 428] width 68 height 21
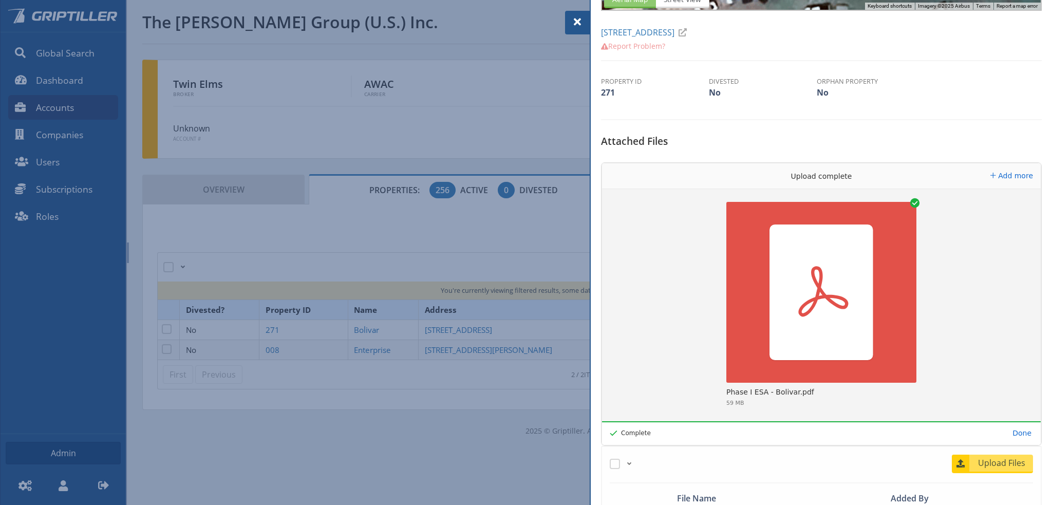
click at [580, 23] on span at bounding box center [577, 22] width 12 height 12
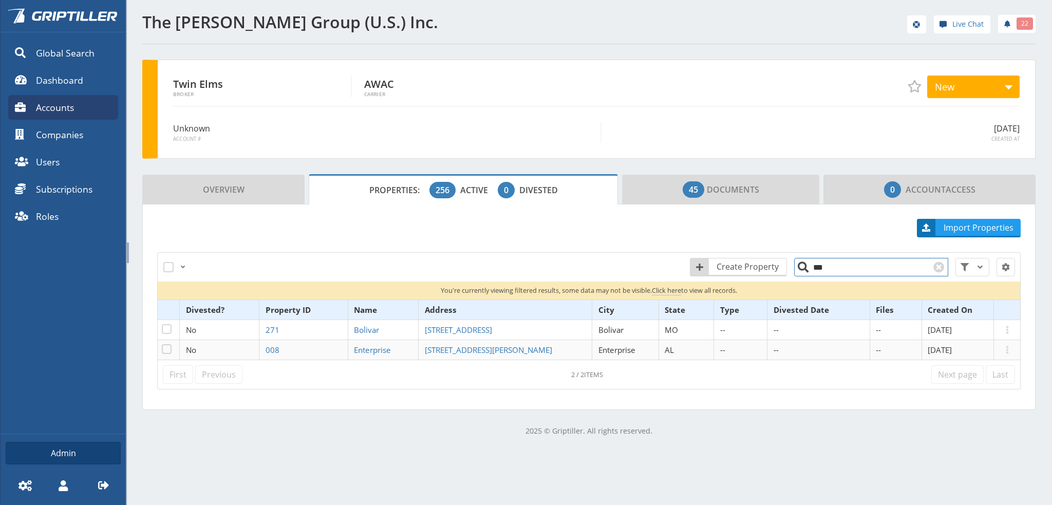
click at [830, 268] on input "***" at bounding box center [871, 267] width 154 height 18
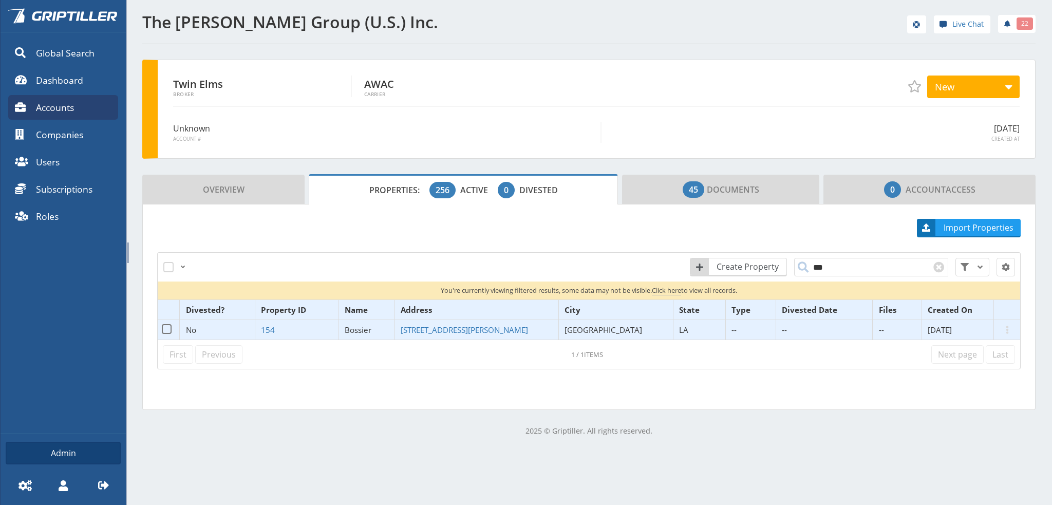
click at [372, 326] on span "Bossier" at bounding box center [358, 330] width 27 height 10
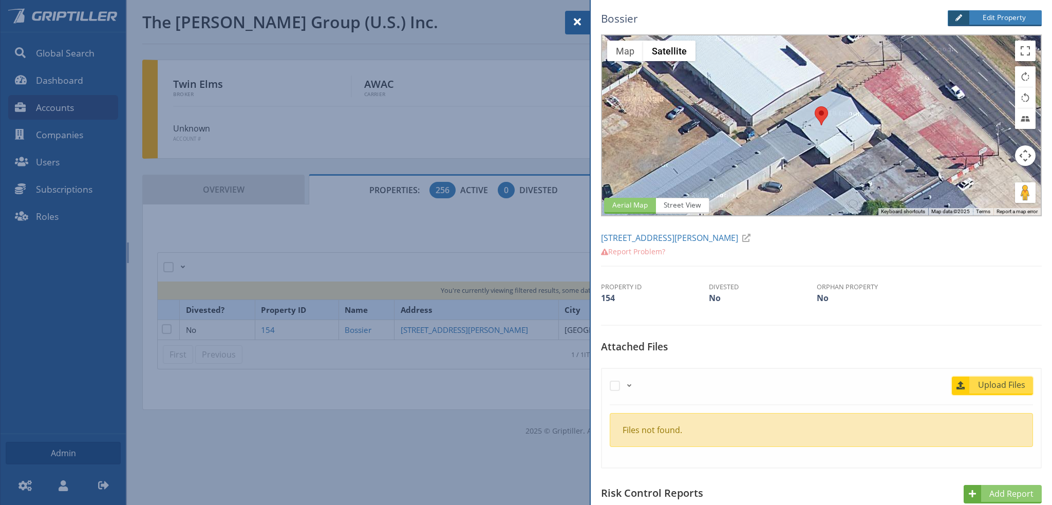
click at [991, 386] on span "Upload Files" at bounding box center [1002, 385] width 62 height 12
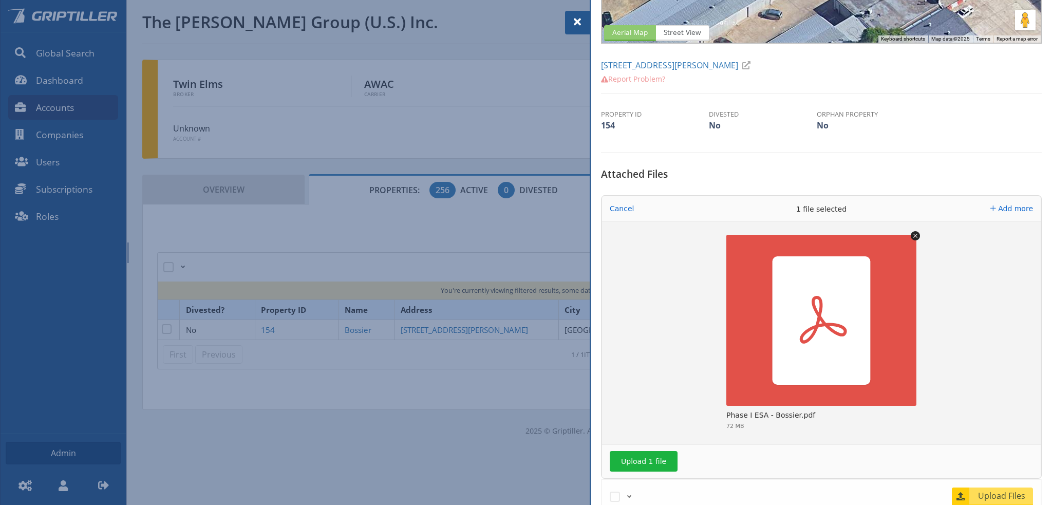
scroll to position [257, 0]
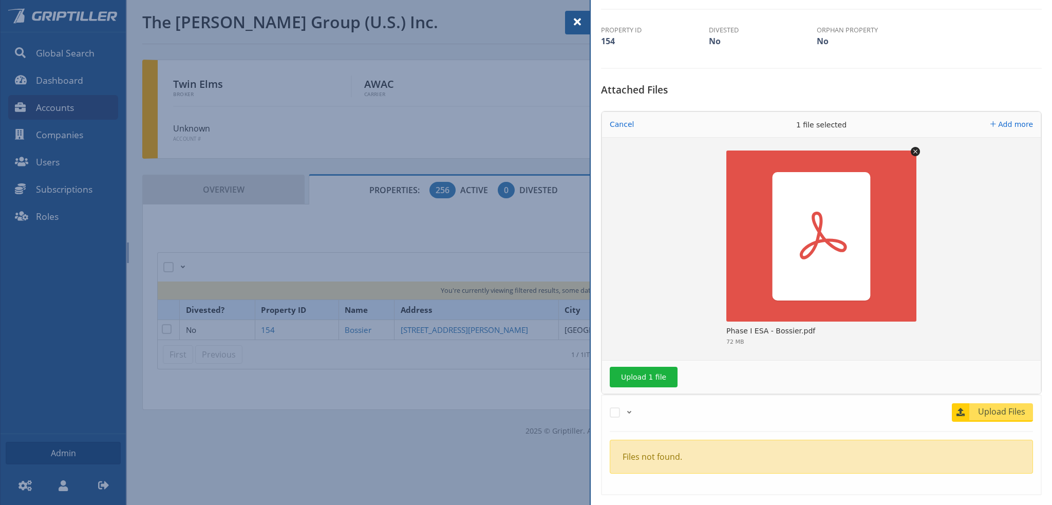
click at [642, 388] on div "Upload 1 file" at bounding box center [821, 377] width 439 height 33
click at [643, 384] on button "Upload 1 file" at bounding box center [644, 377] width 68 height 21
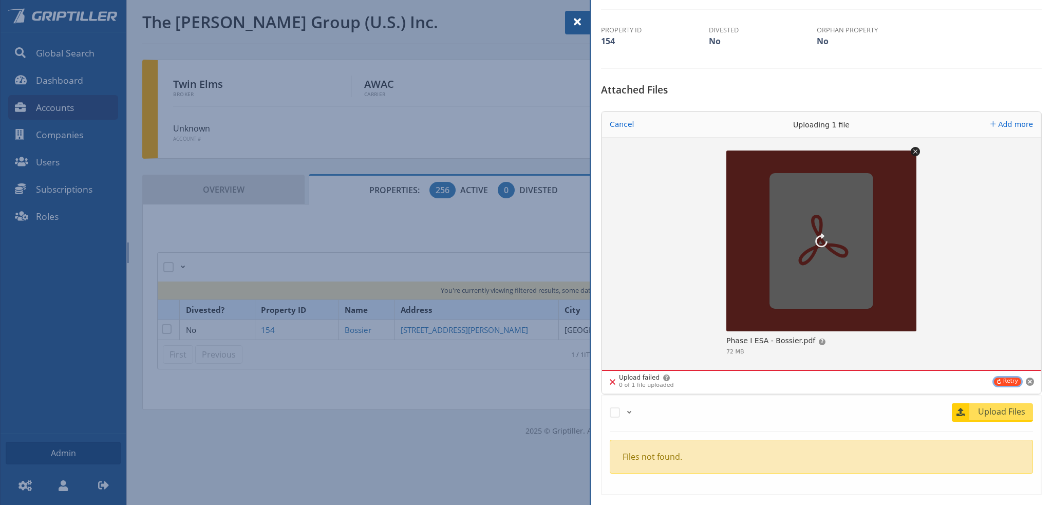
click at [1004, 382] on button "Retry" at bounding box center [1007, 382] width 27 height 8
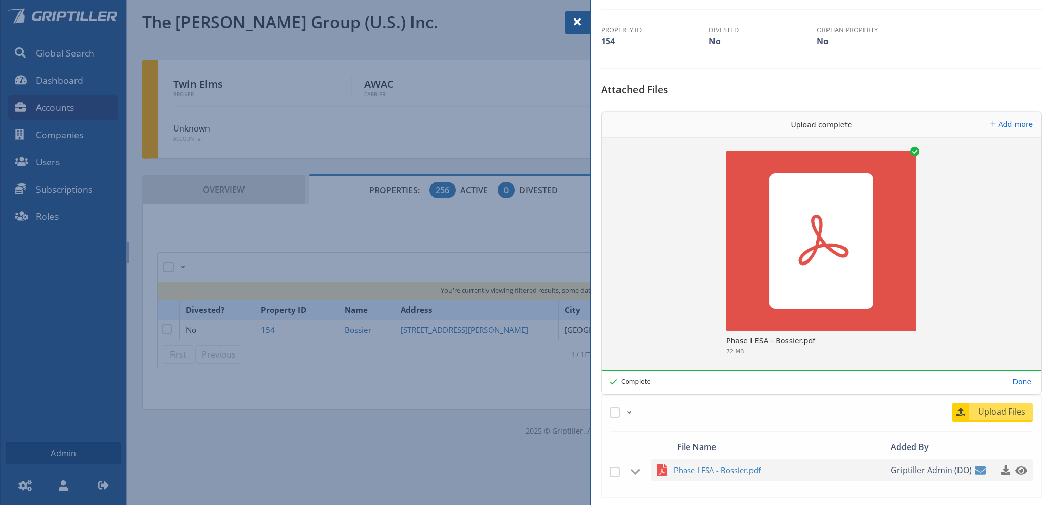
click at [574, 19] on span at bounding box center [577, 22] width 12 height 12
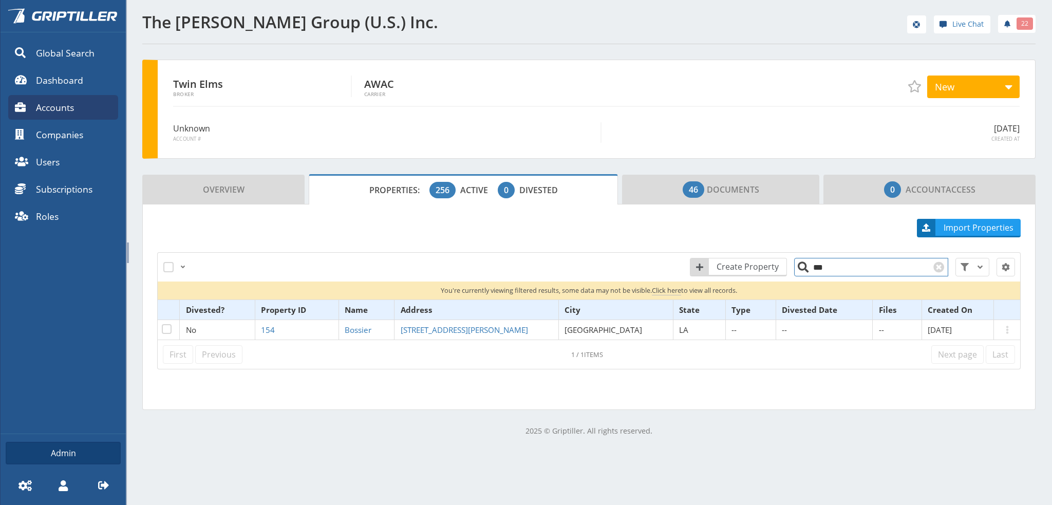
click at [823, 267] on input "***" at bounding box center [871, 267] width 154 height 18
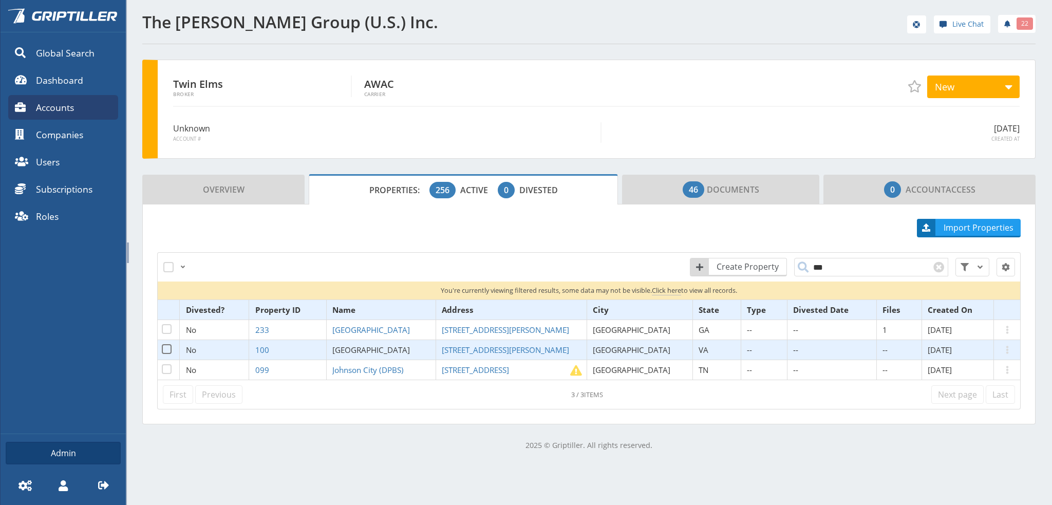
click at [368, 350] on span "[GEOGRAPHIC_DATA]" at bounding box center [371, 350] width 78 height 10
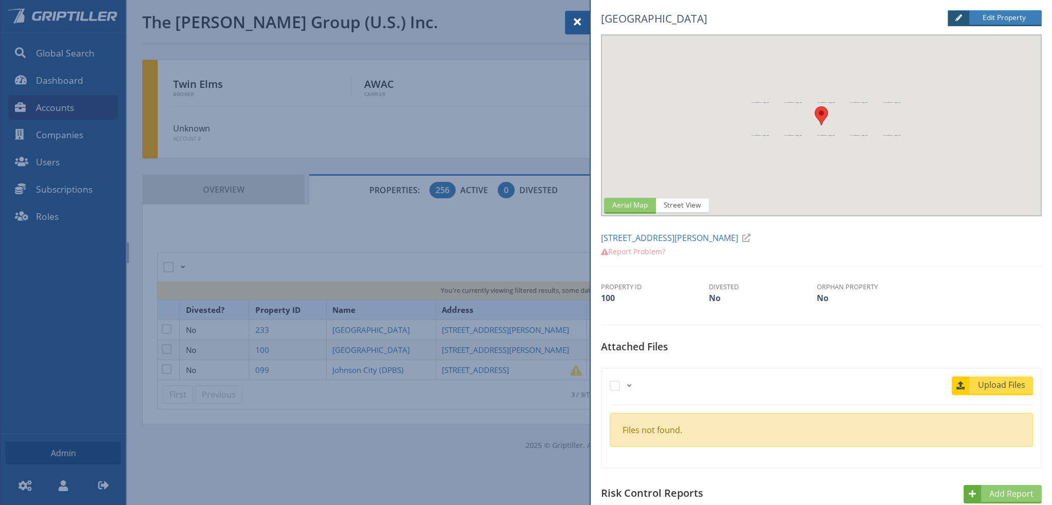
click at [995, 384] on span "Upload Files" at bounding box center [1002, 385] width 62 height 12
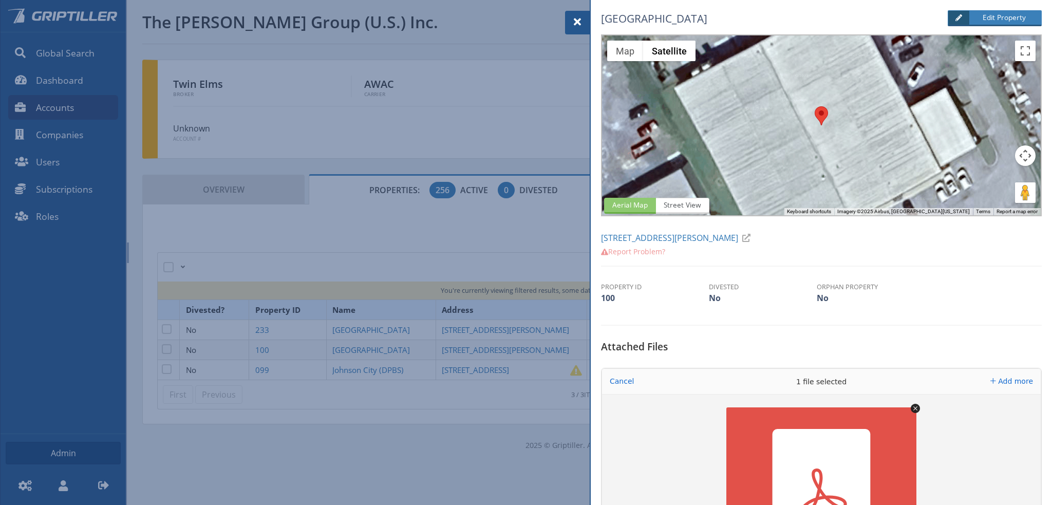
scroll to position [308, 0]
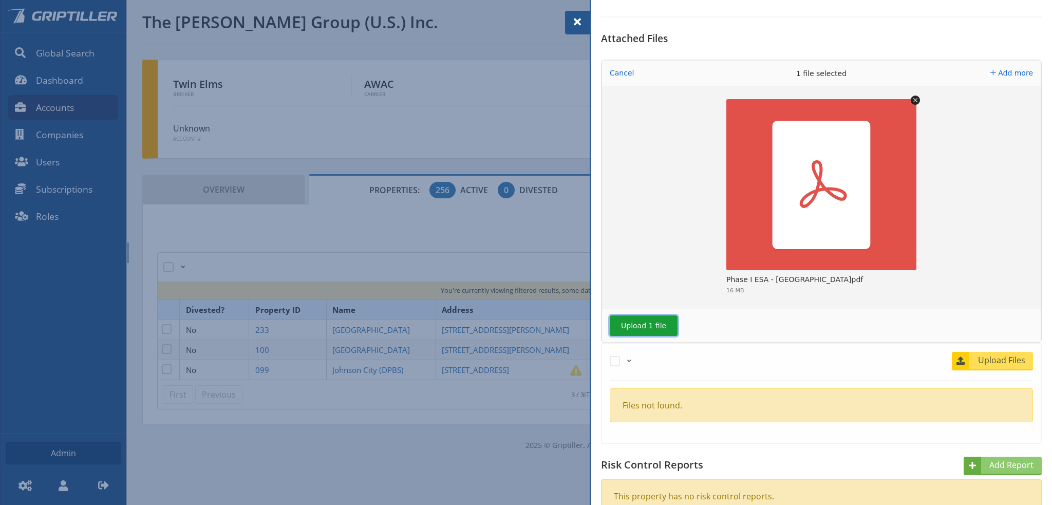
click at [629, 328] on button "Upload 1 file" at bounding box center [644, 326] width 68 height 21
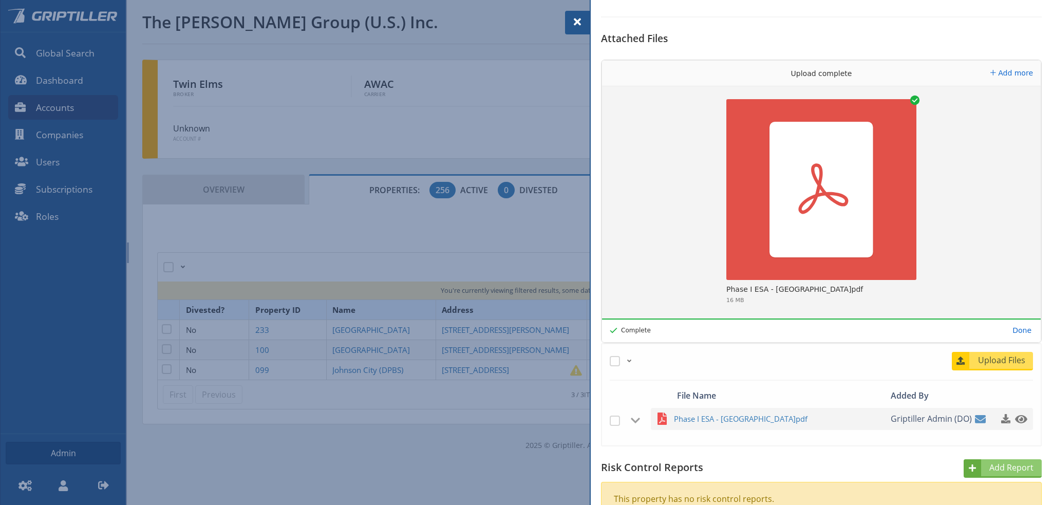
click at [579, 22] on span at bounding box center [577, 22] width 12 height 12
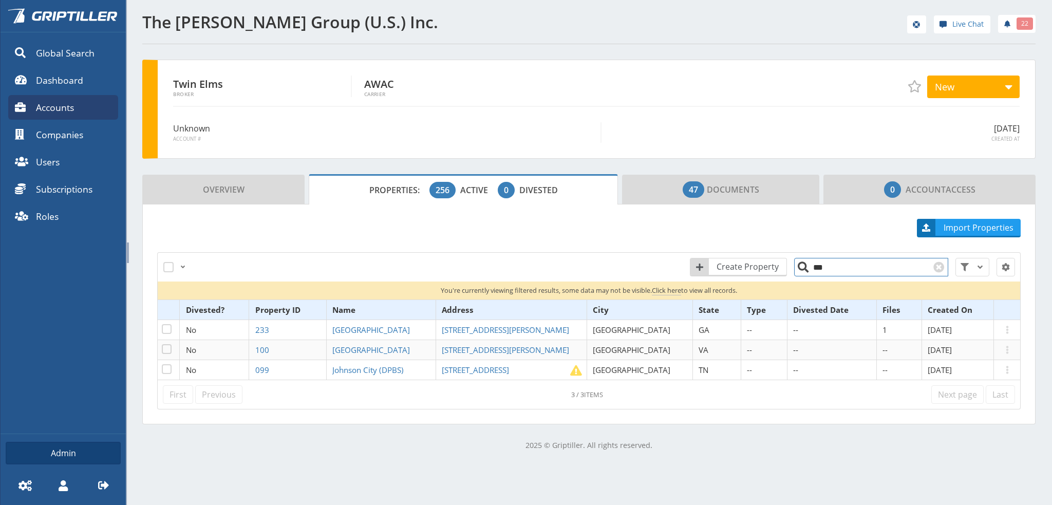
click at [819, 265] on input "***" at bounding box center [871, 267] width 154 height 18
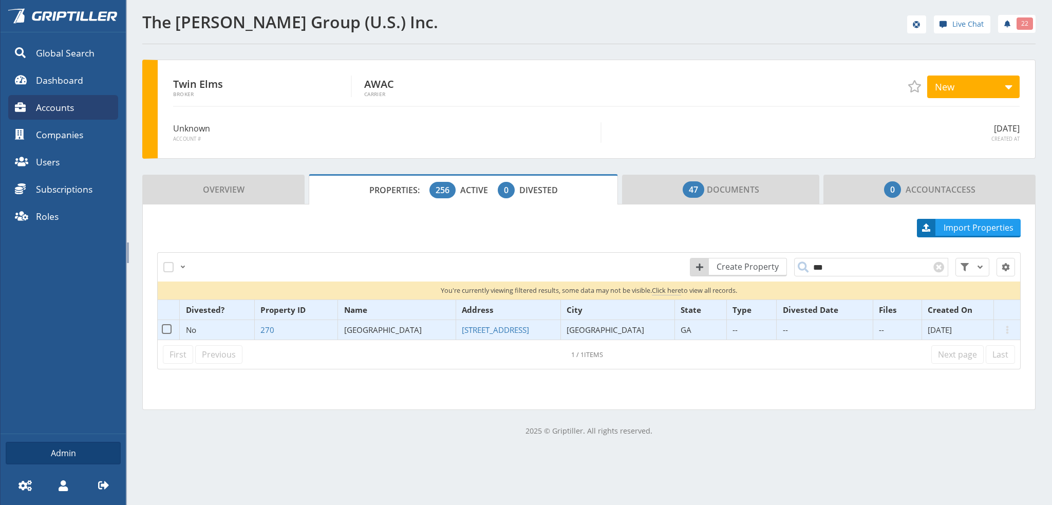
click at [383, 331] on span "[GEOGRAPHIC_DATA]" at bounding box center [383, 330] width 78 height 10
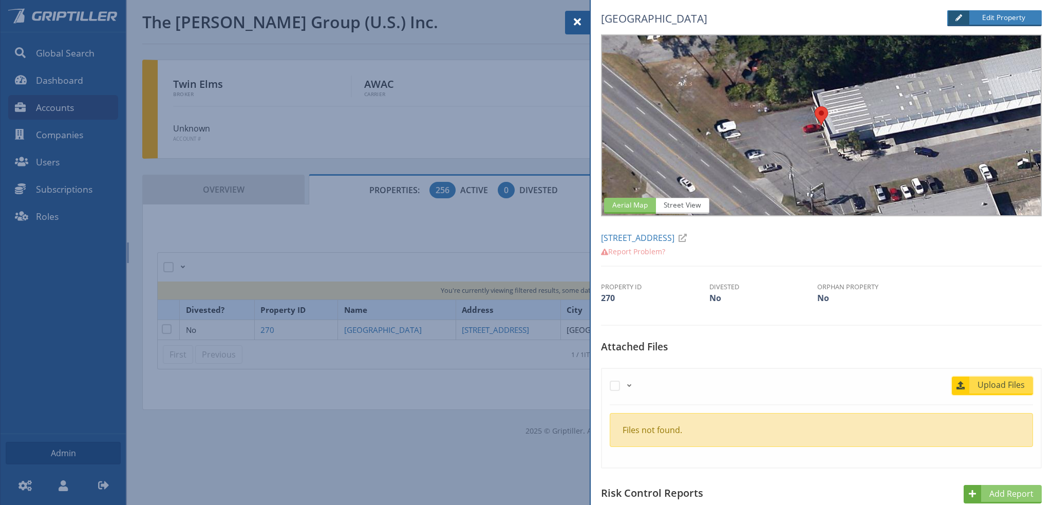
click at [991, 384] on span "Upload Files" at bounding box center [1002, 385] width 62 height 12
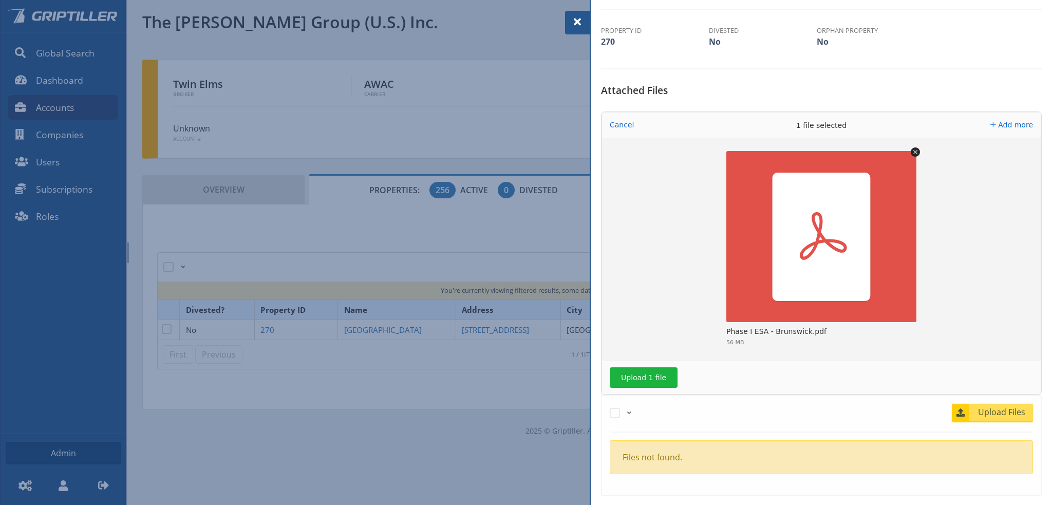
scroll to position [257, 0]
click at [640, 380] on button "Upload 1 file" at bounding box center [644, 377] width 68 height 21
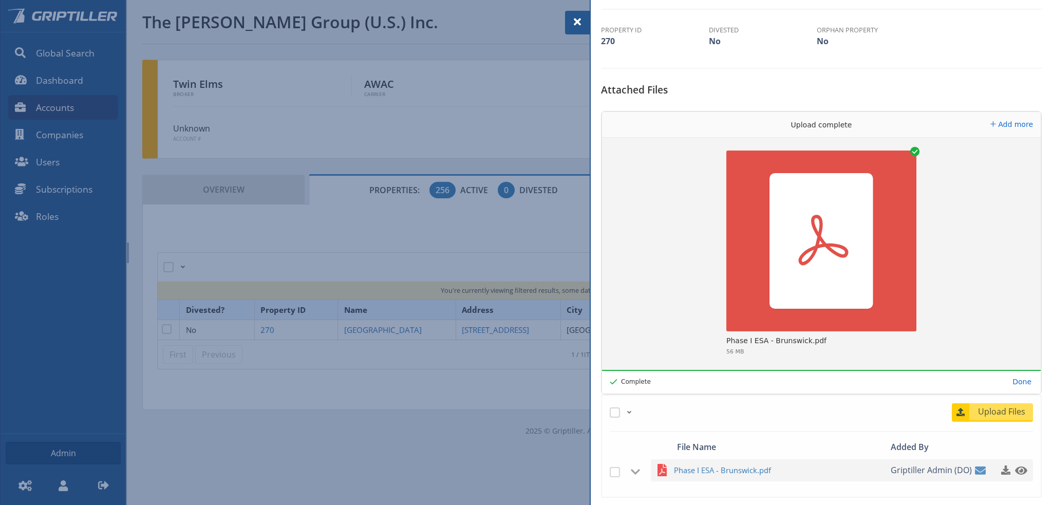
click at [574, 20] on span at bounding box center [577, 22] width 12 height 12
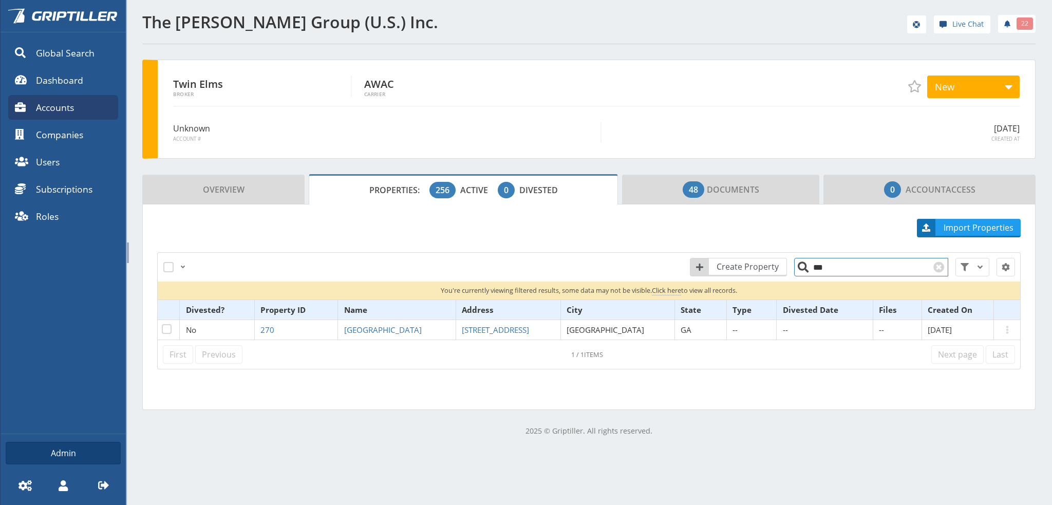
click at [817, 267] on input "***" at bounding box center [871, 267] width 154 height 18
click at [825, 268] on input "***" at bounding box center [871, 267] width 154 height 18
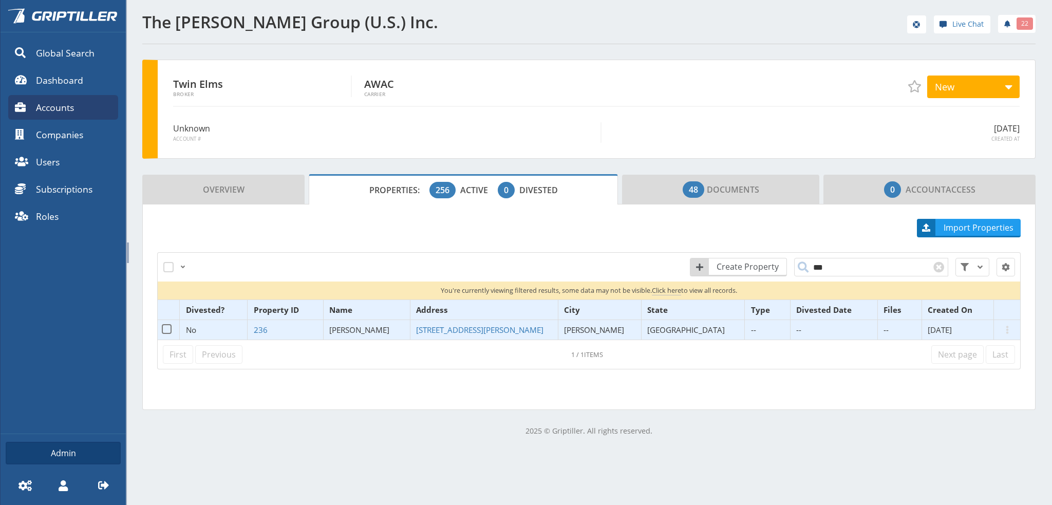
click at [360, 327] on span "[PERSON_NAME]" at bounding box center [359, 330] width 60 height 10
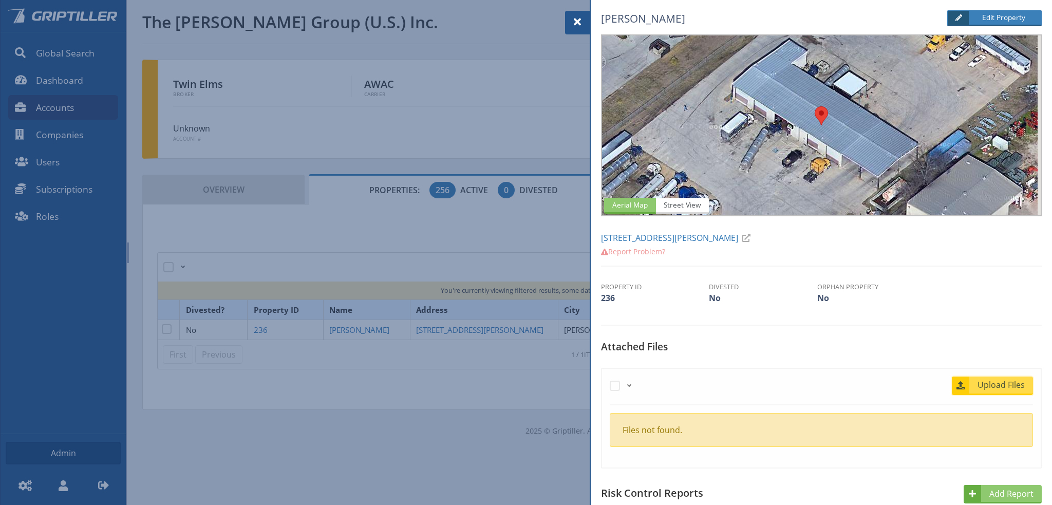
click at [997, 387] on span "Upload Files" at bounding box center [1002, 385] width 62 height 12
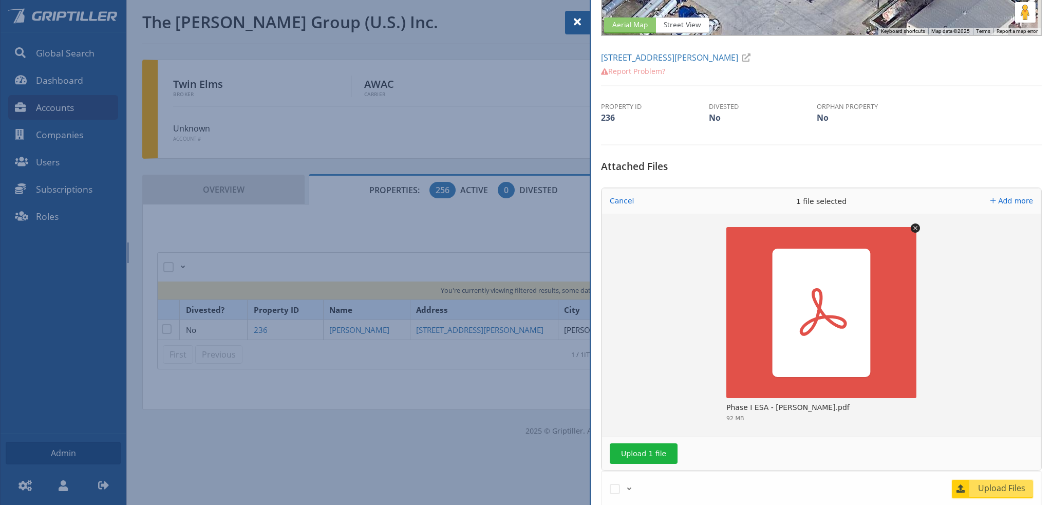
scroll to position [308, 0]
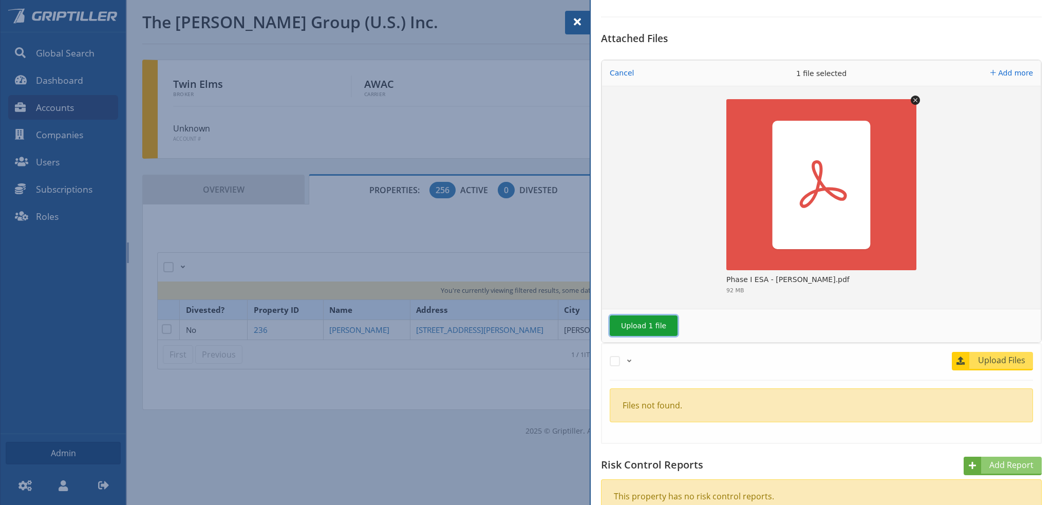
click at [648, 324] on button "Upload 1 file" at bounding box center [644, 326] width 68 height 21
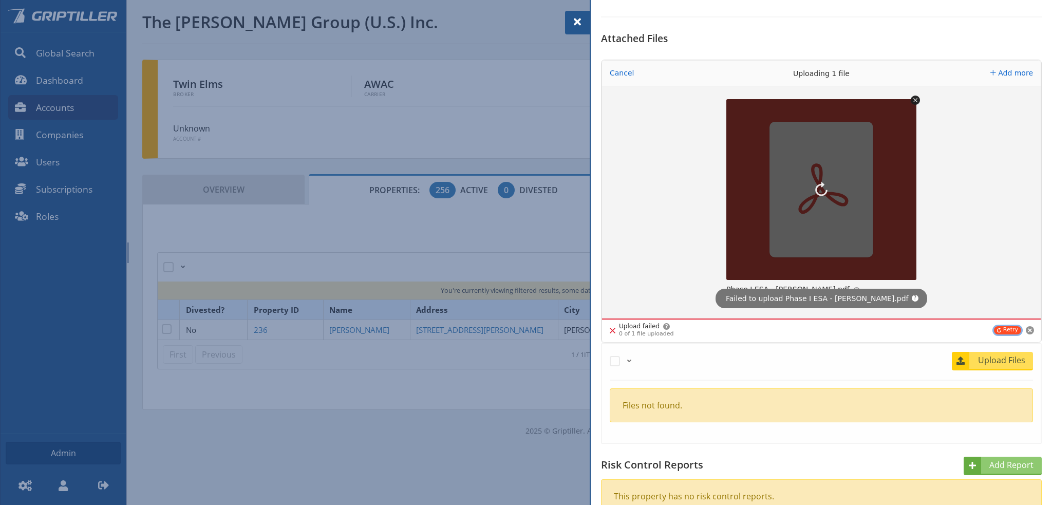
click at [1006, 329] on button "Retry" at bounding box center [1007, 330] width 27 height 8
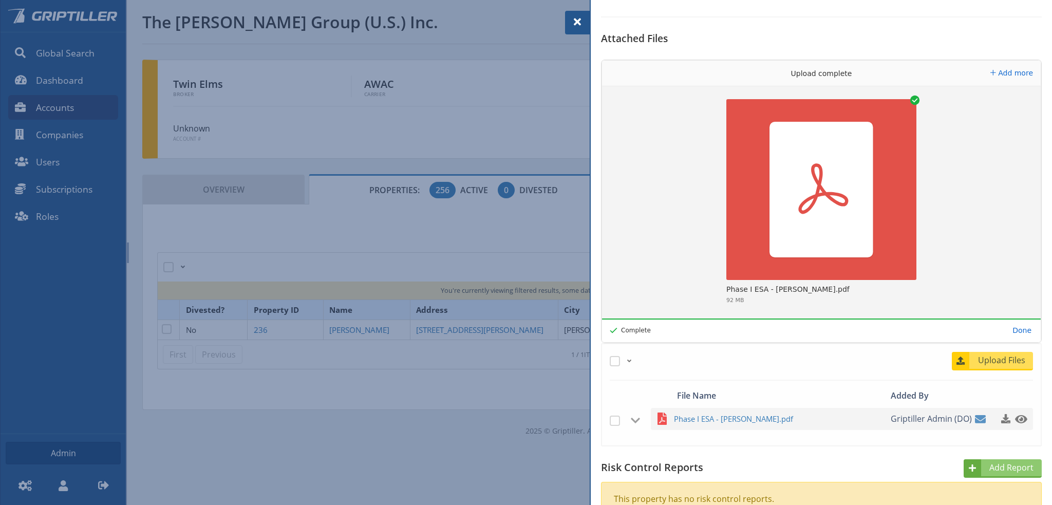
click at [577, 23] on span at bounding box center [577, 22] width 12 height 12
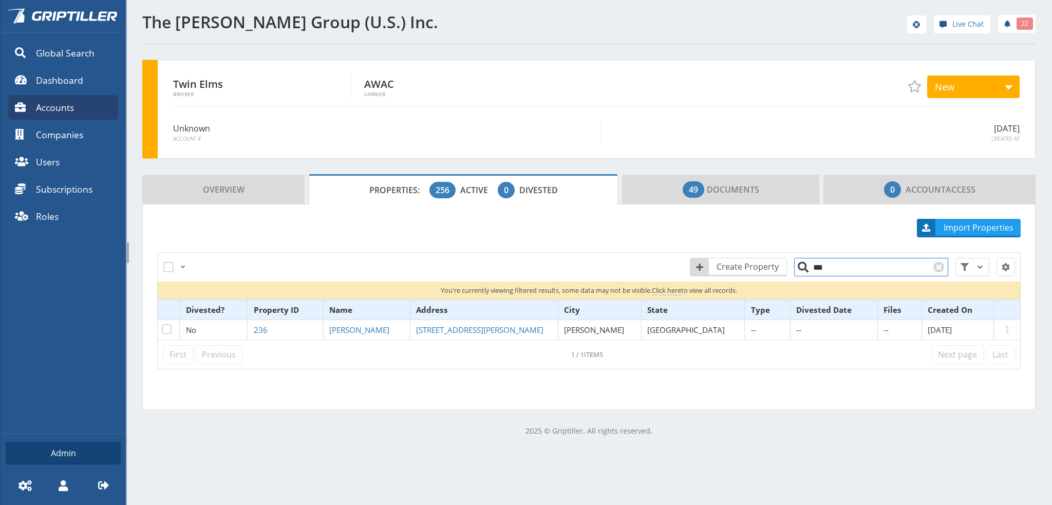
drag, startPoint x: 820, startPoint y: 272, endPoint x: 810, endPoint y: 272, distance: 9.8
click at [810, 272] on input "***" at bounding box center [871, 267] width 154 height 18
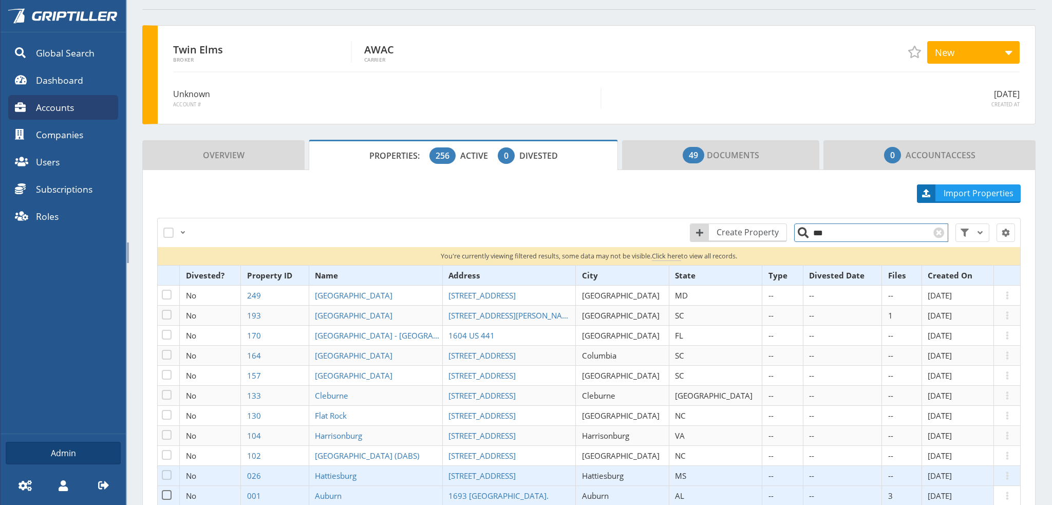
scroll to position [51, 0]
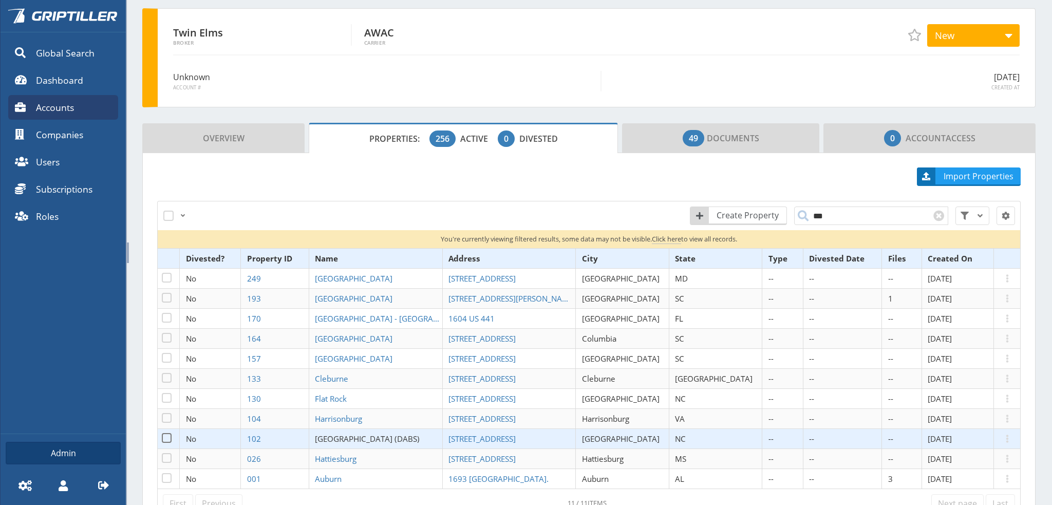
click at [363, 438] on span "[GEOGRAPHIC_DATA] (DABS)" at bounding box center [367, 439] width 105 height 10
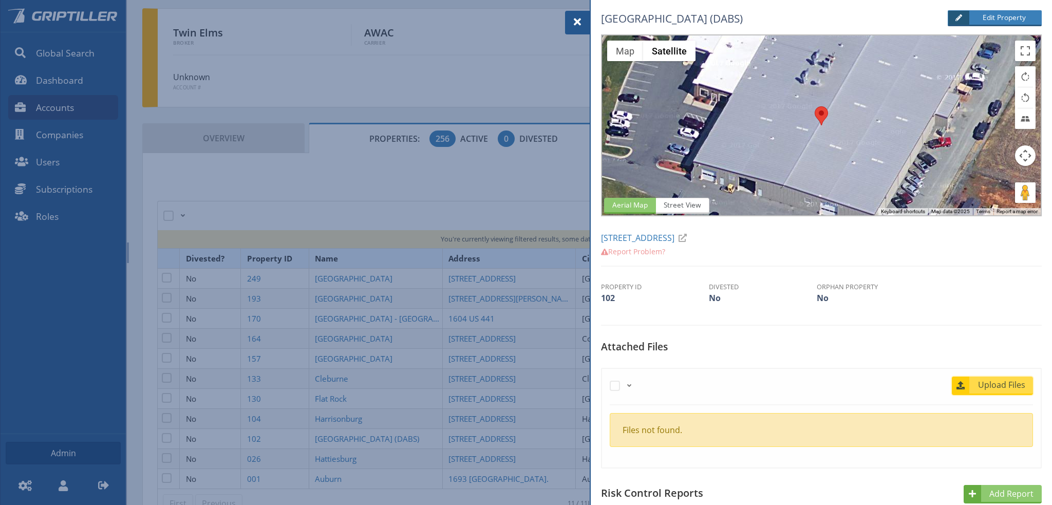
click at [995, 387] on span "Upload Files" at bounding box center [1002, 385] width 62 height 12
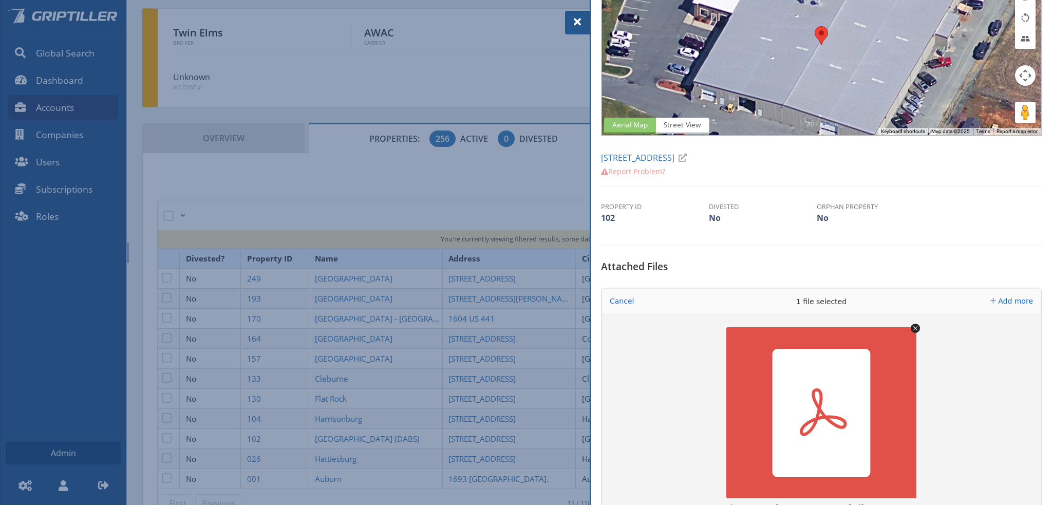
scroll to position [257, 0]
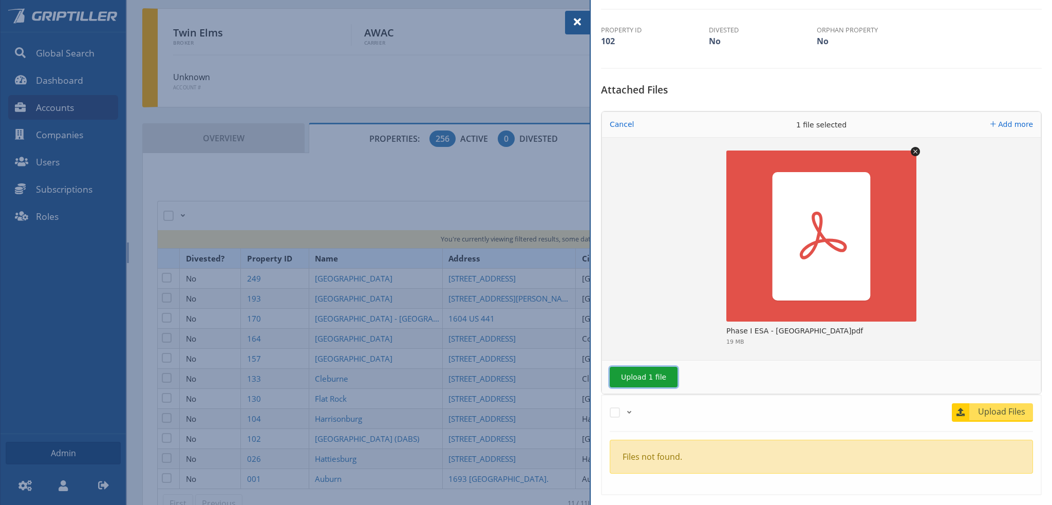
drag, startPoint x: 652, startPoint y: 376, endPoint x: 665, endPoint y: 373, distance: 14.2
click at [654, 376] on button "Upload 1 file" at bounding box center [644, 377] width 68 height 21
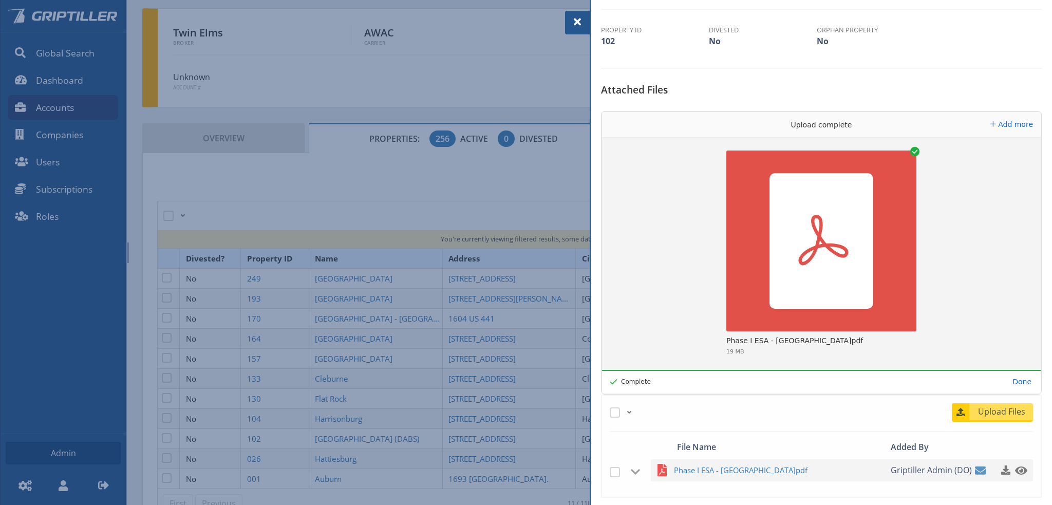
drag, startPoint x: 573, startPoint y: 20, endPoint x: 599, endPoint y: 42, distance: 33.9
click at [573, 20] on span at bounding box center [577, 22] width 12 height 12
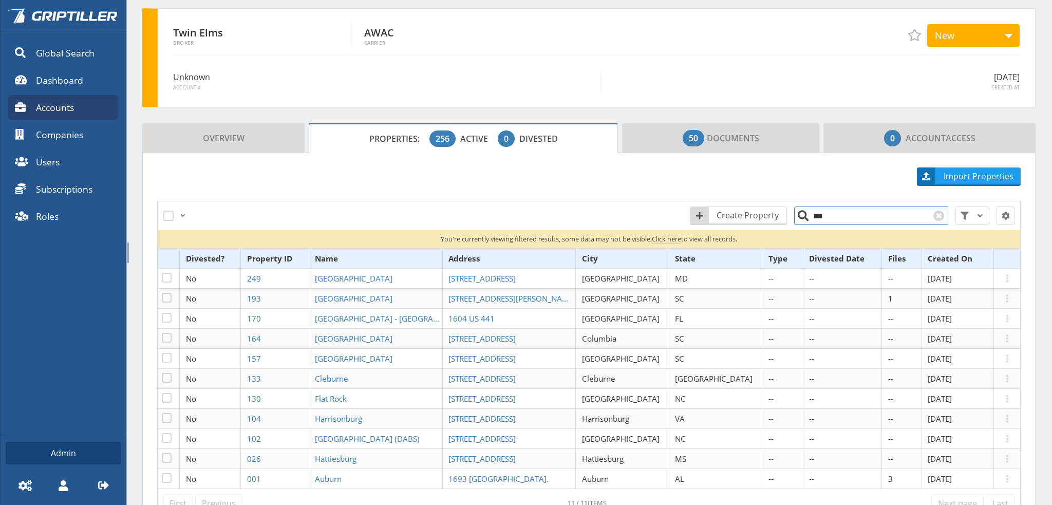
drag, startPoint x: 827, startPoint y: 216, endPoint x: 803, endPoint y: 221, distance: 24.2
click at [805, 218] on input "***" at bounding box center [871, 216] width 154 height 18
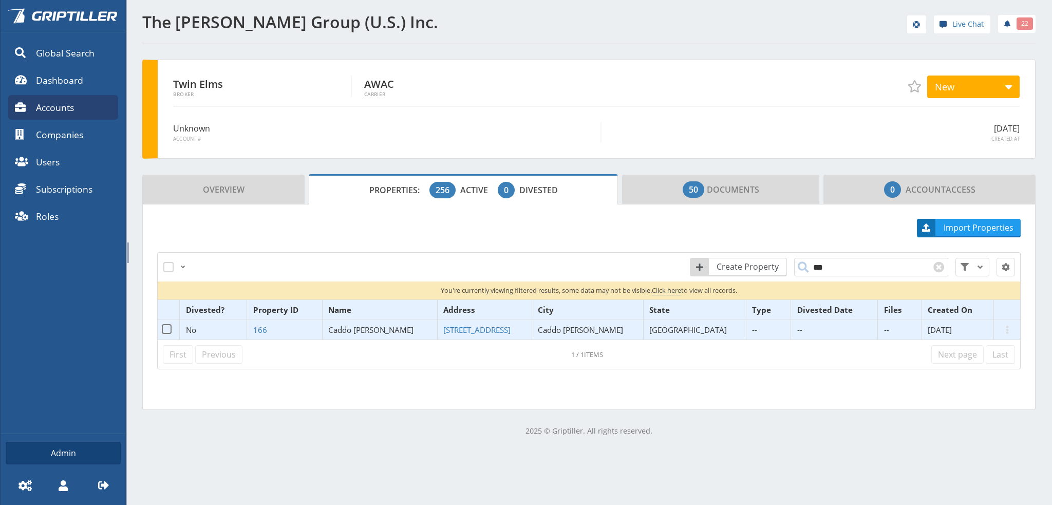
click at [389, 329] on span "Caddo [PERSON_NAME]" at bounding box center [370, 330] width 85 height 10
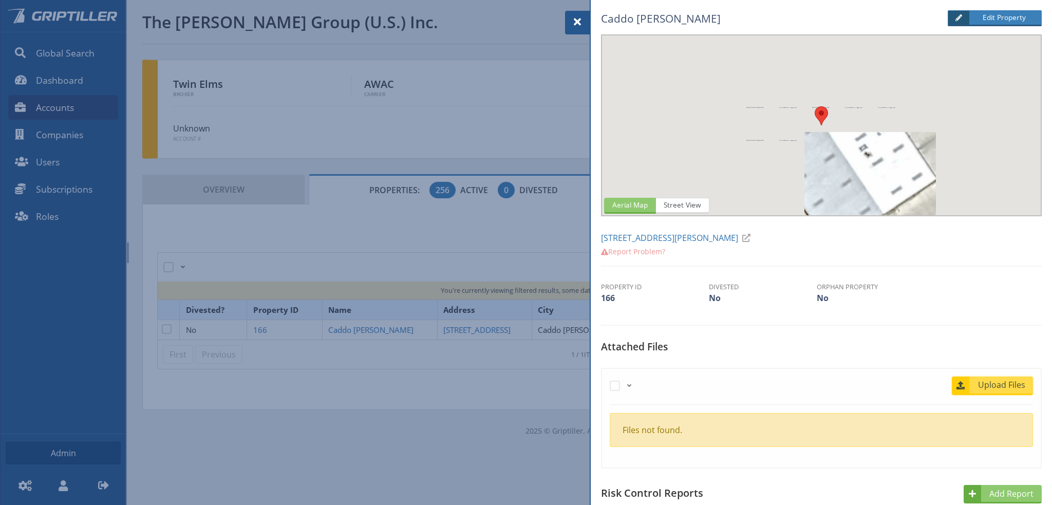
click at [995, 386] on span "Upload Files" at bounding box center [1002, 385] width 62 height 12
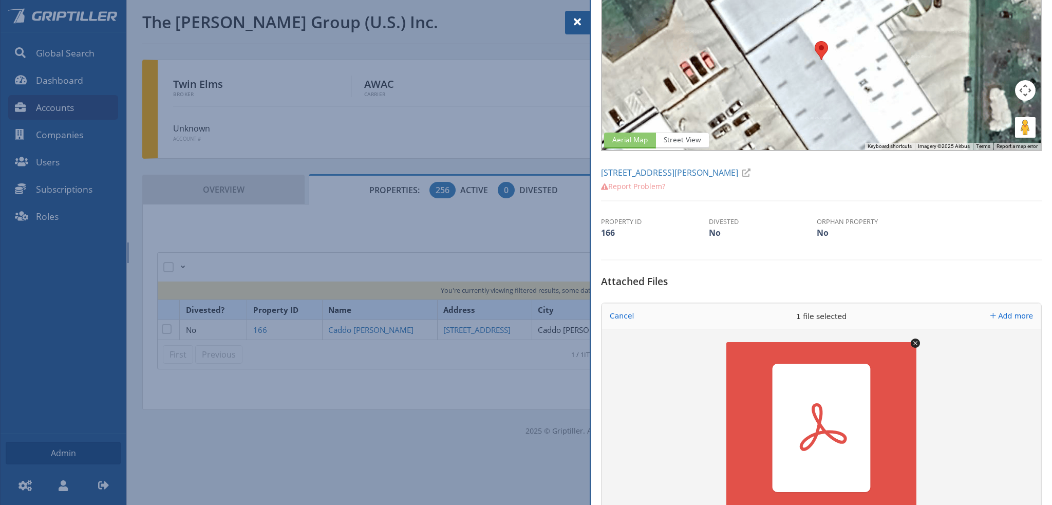
scroll to position [154, 0]
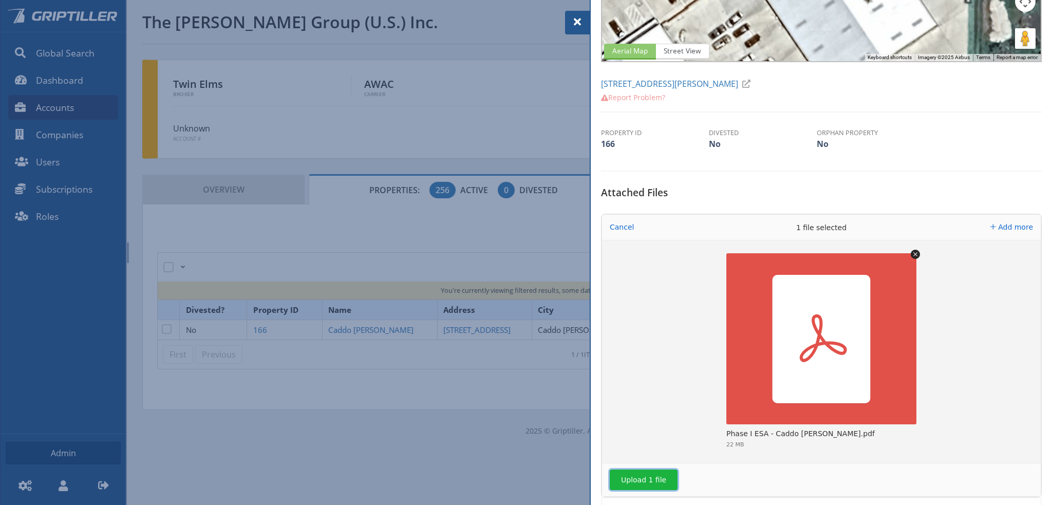
drag, startPoint x: 646, startPoint y: 482, endPoint x: 658, endPoint y: 476, distance: 13.1
click at [652, 479] on button "Upload 1 file" at bounding box center [644, 480] width 68 height 21
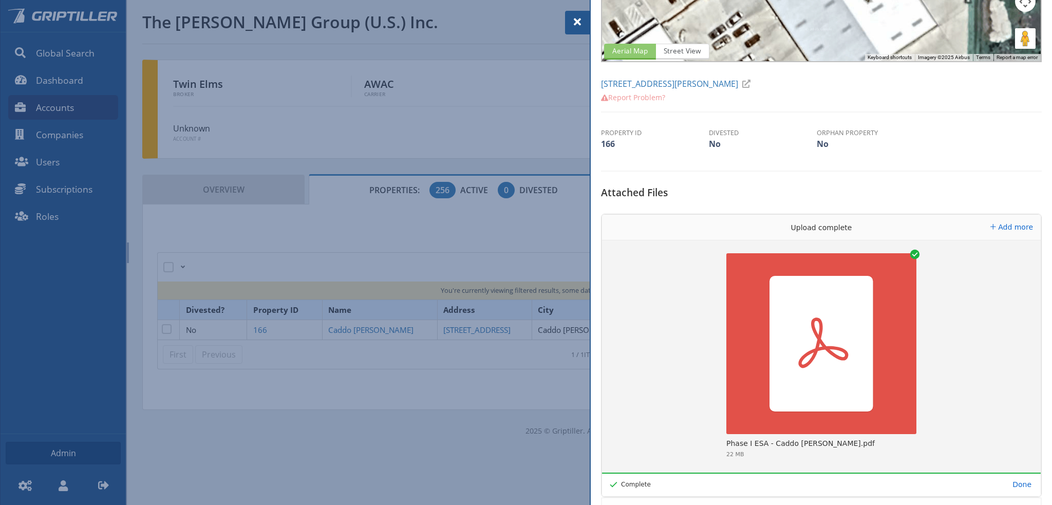
click at [574, 20] on span at bounding box center [577, 22] width 12 height 12
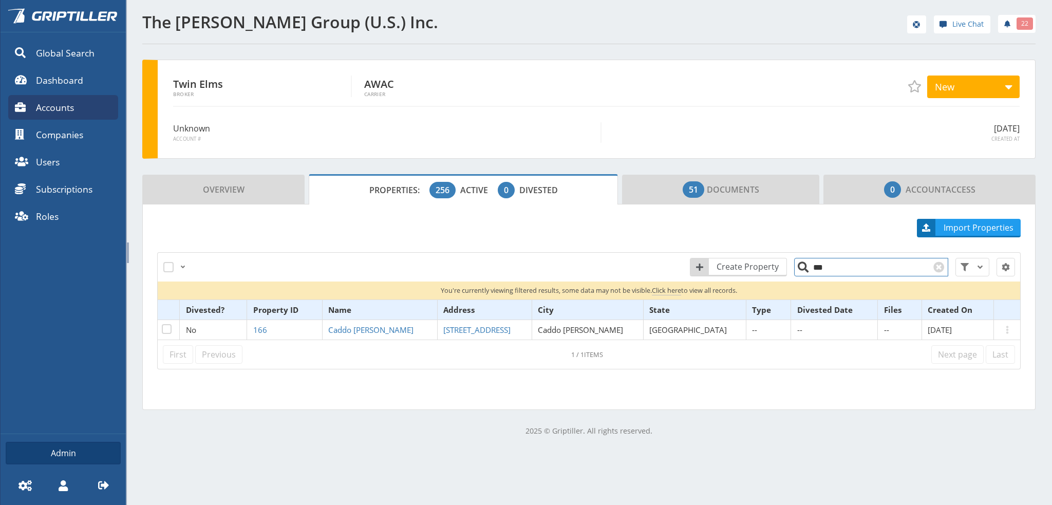
click at [843, 266] on input "***" at bounding box center [871, 267] width 154 height 18
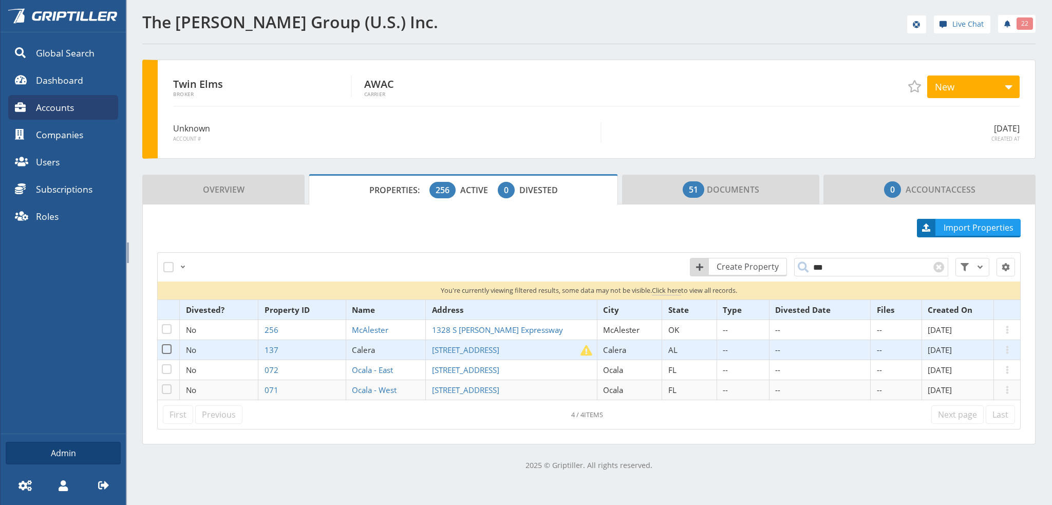
click at [361, 350] on span "Calera" at bounding box center [363, 350] width 23 height 10
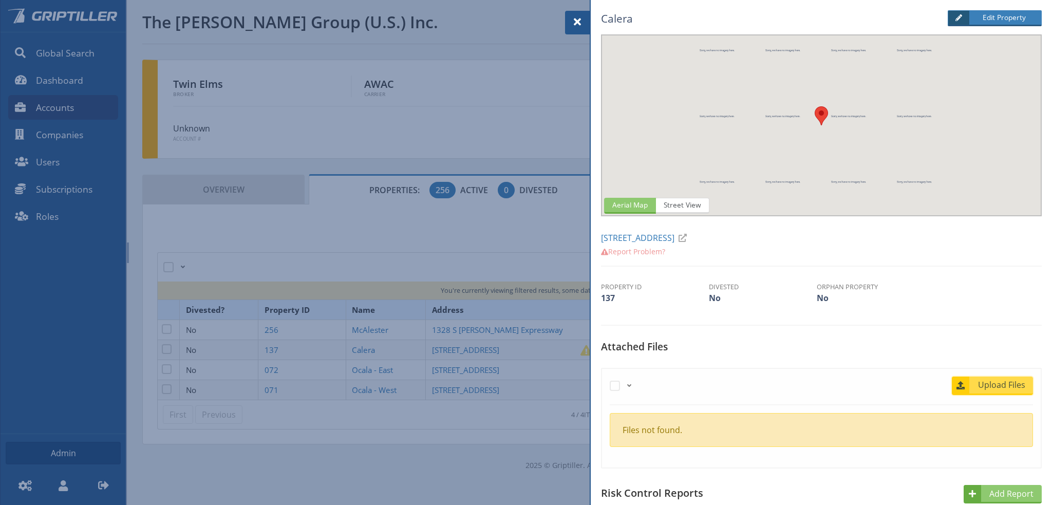
click at [995, 384] on span "Upload Files" at bounding box center [1002, 385] width 62 height 12
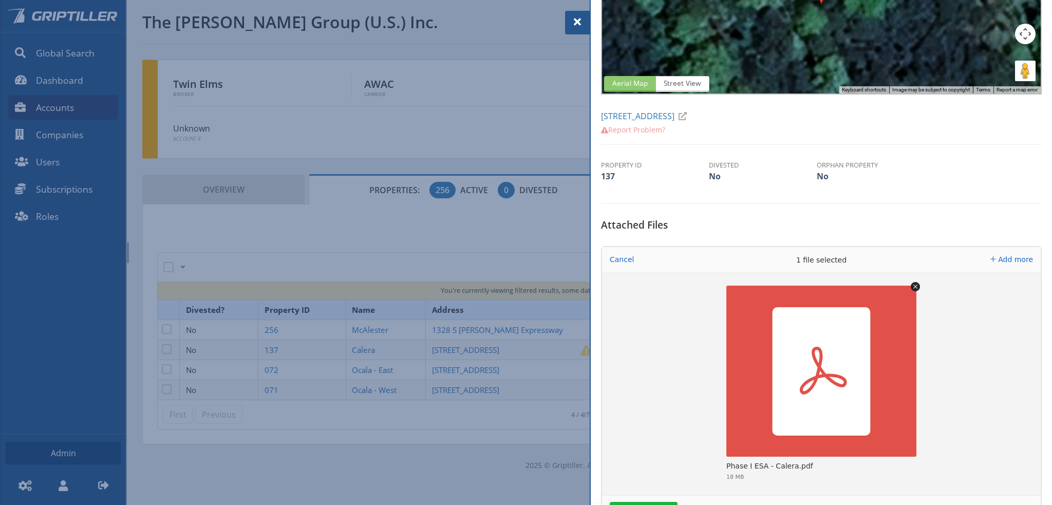
scroll to position [206, 0]
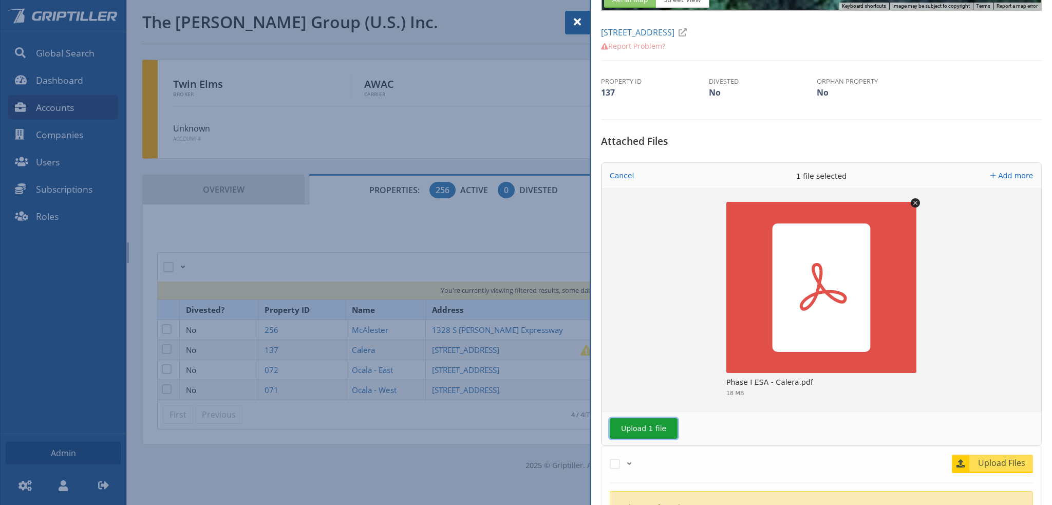
drag, startPoint x: 647, startPoint y: 429, endPoint x: 808, endPoint y: 401, distance: 163.2
click at [651, 429] on button "Upload 1 file" at bounding box center [644, 428] width 68 height 21
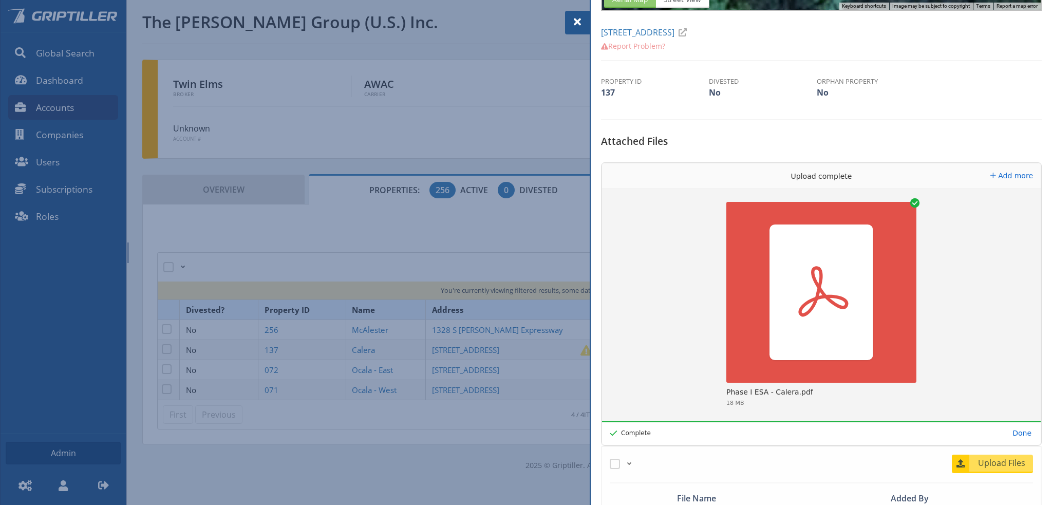
click at [571, 19] on span at bounding box center [577, 22] width 12 height 12
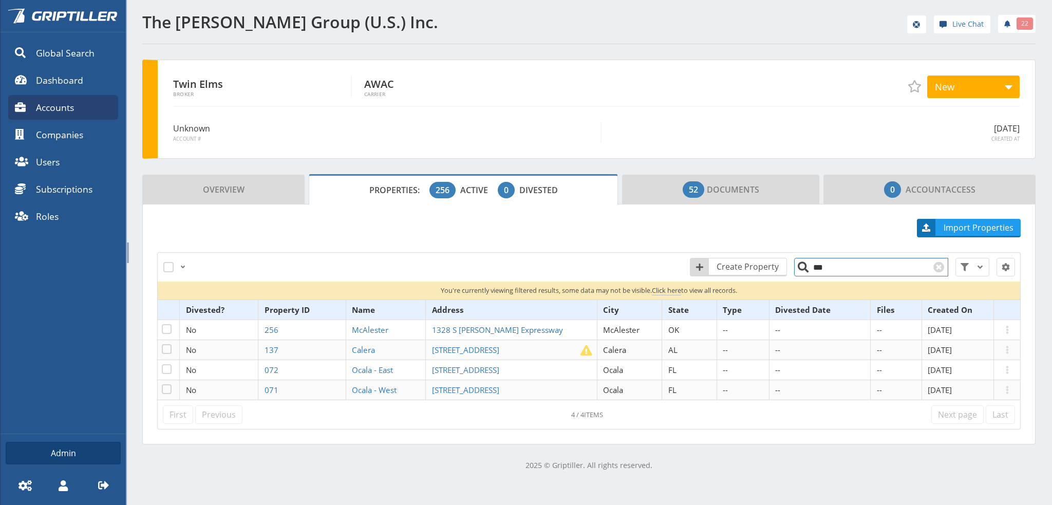
click at [818, 267] on input "***" at bounding box center [871, 267] width 154 height 18
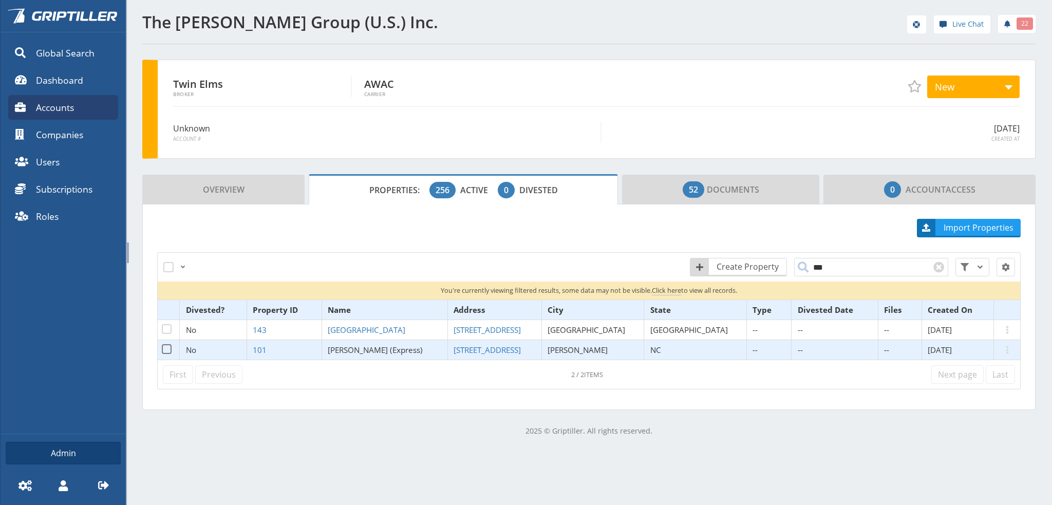
click at [370, 350] on span "[PERSON_NAME] (Express)" at bounding box center [375, 350] width 95 height 10
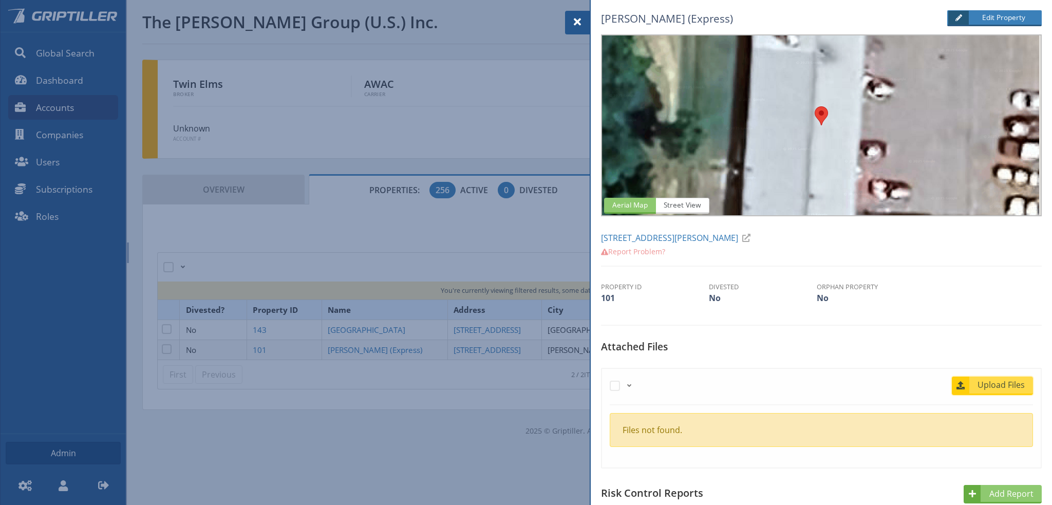
click at [987, 384] on span "Upload Files" at bounding box center [1002, 385] width 62 height 12
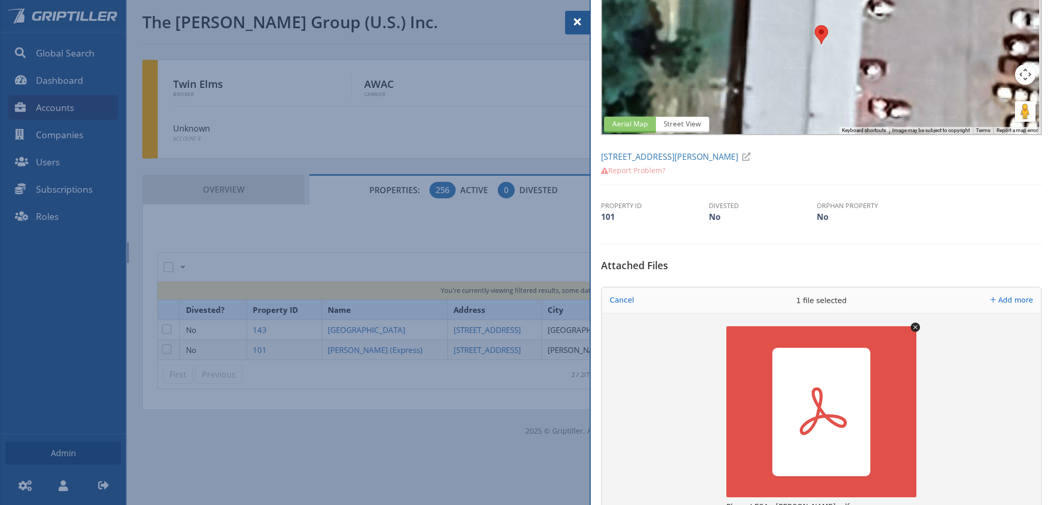
scroll to position [154, 0]
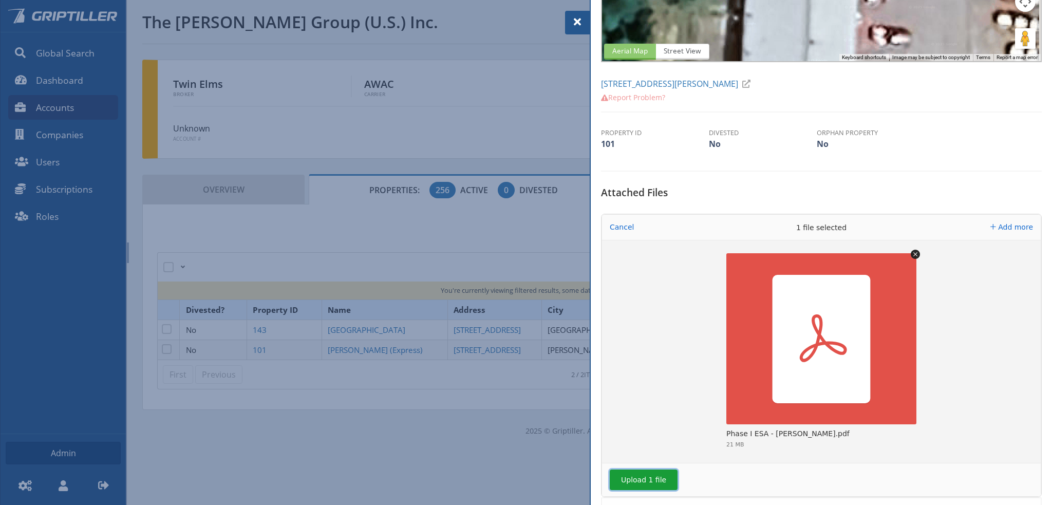
click at [642, 478] on button "Upload 1 file" at bounding box center [644, 480] width 68 height 21
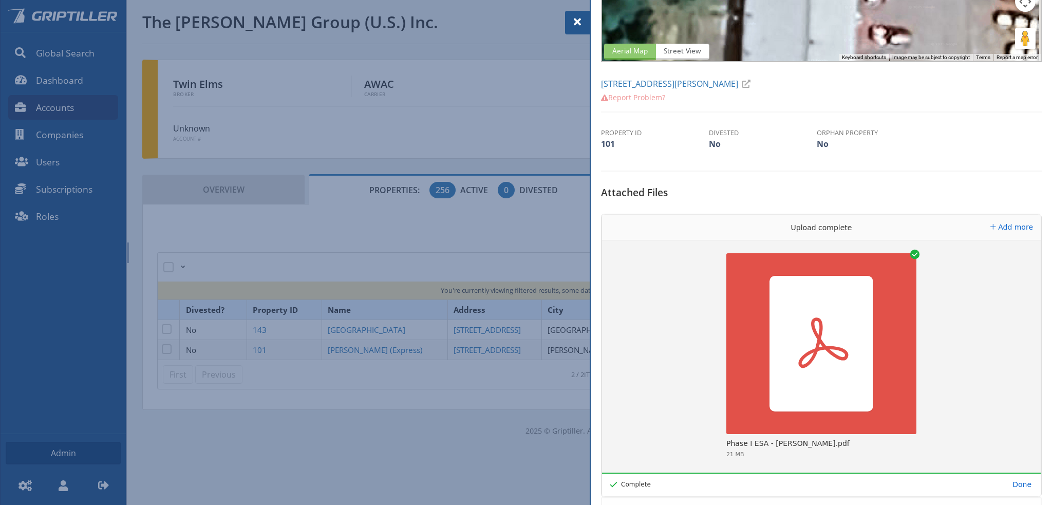
click at [574, 18] on span at bounding box center [577, 22] width 12 height 12
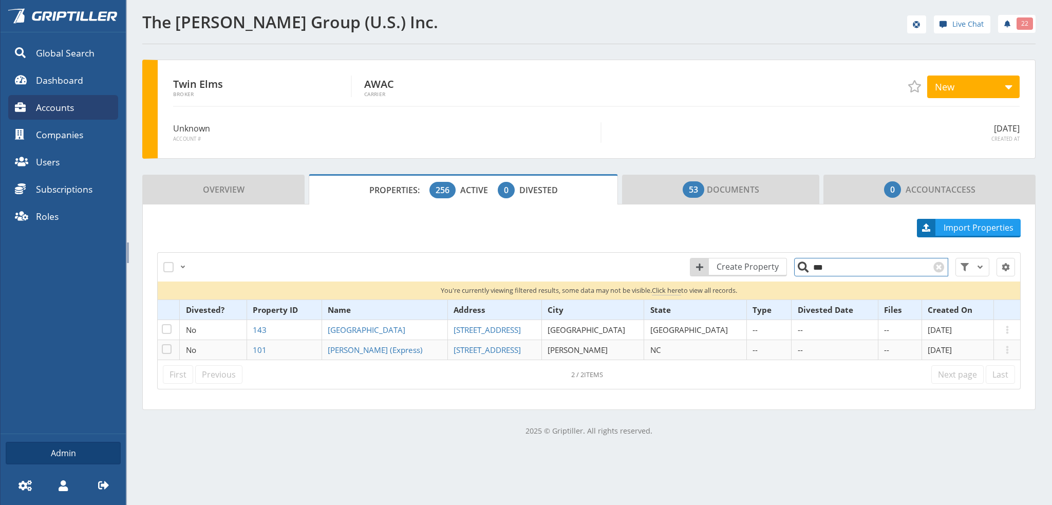
click at [826, 265] on input "***" at bounding box center [871, 267] width 154 height 18
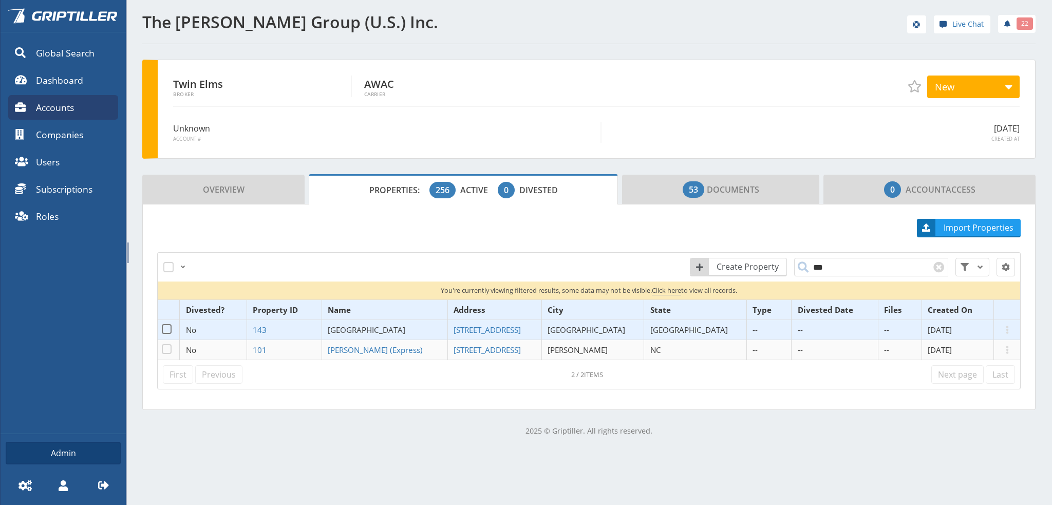
click at [369, 331] on span "[GEOGRAPHIC_DATA]" at bounding box center [367, 330] width 78 height 10
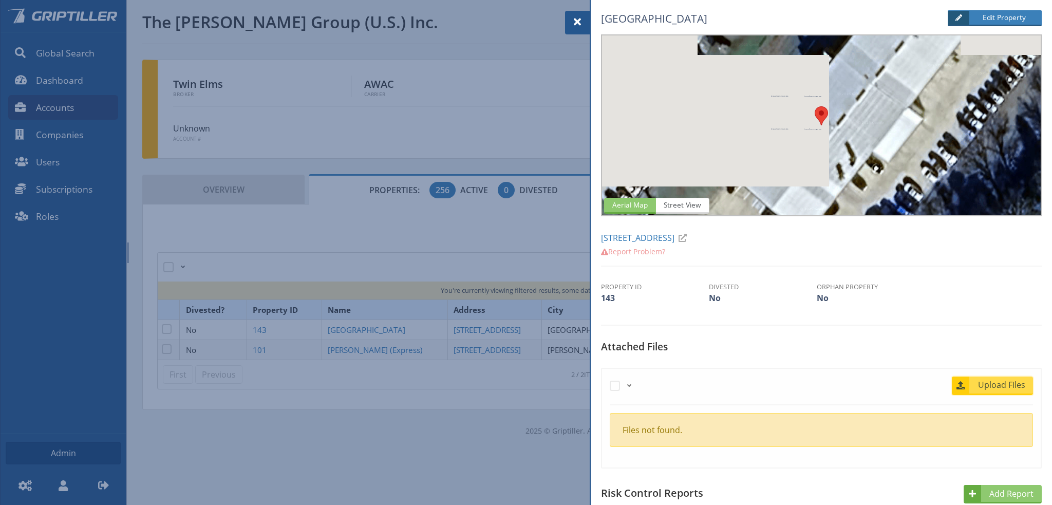
click at [1007, 379] on span "Upload Files" at bounding box center [1002, 385] width 62 height 12
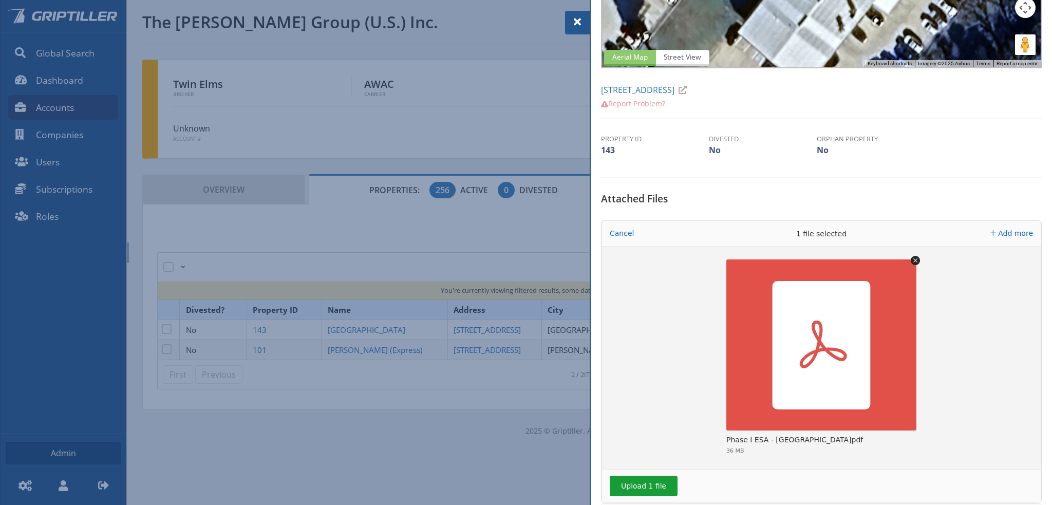
scroll to position [206, 0]
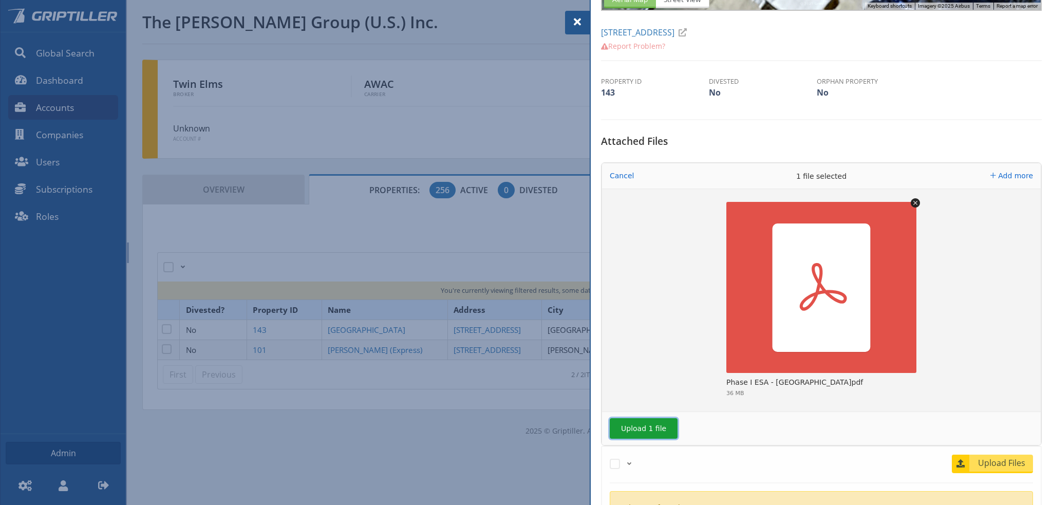
drag, startPoint x: 641, startPoint y: 427, endPoint x: 917, endPoint y: 347, distance: 286.9
click at [643, 427] on button "Upload 1 file" at bounding box center [644, 428] width 68 height 21
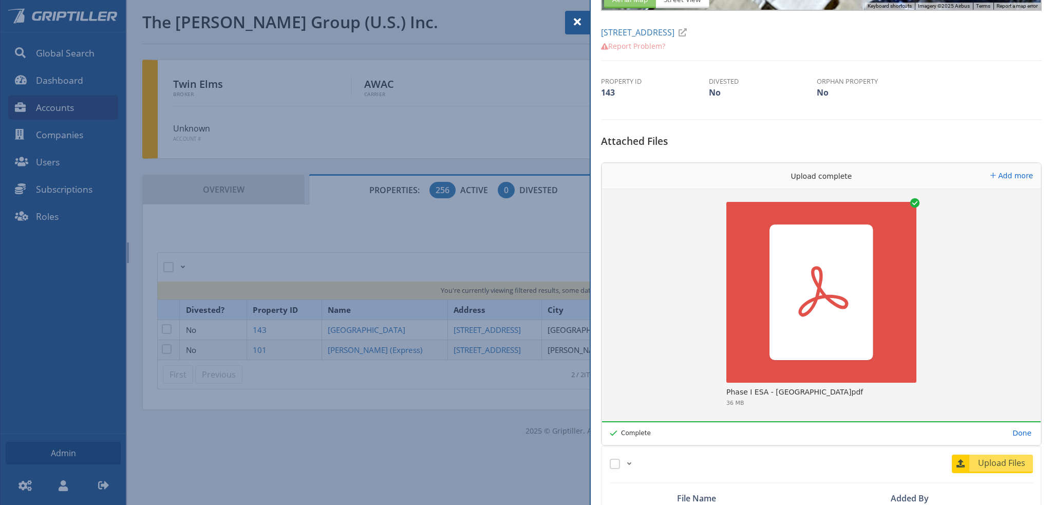
click at [576, 23] on span at bounding box center [577, 22] width 12 height 12
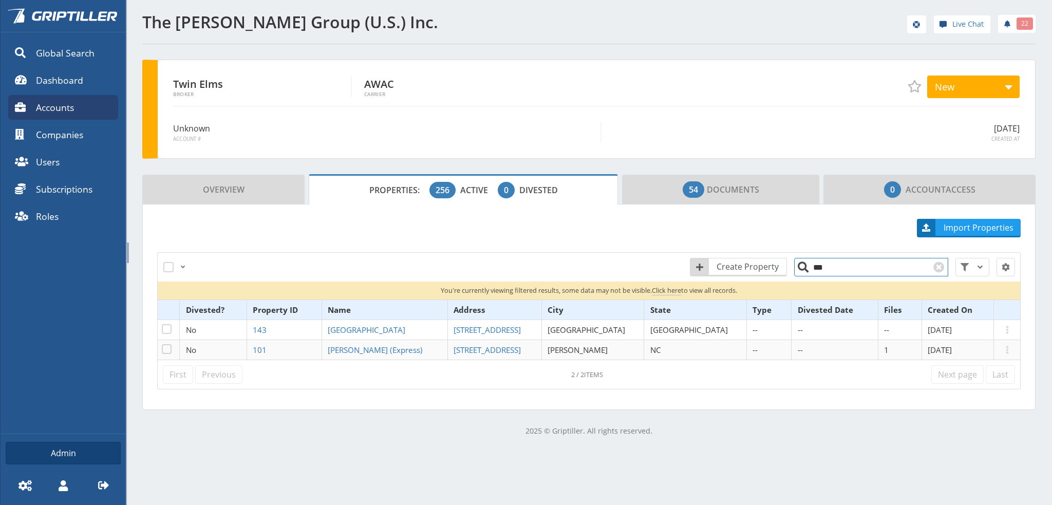
drag, startPoint x: 821, startPoint y: 265, endPoint x: 883, endPoint y: 271, distance: 62.5
click at [822, 265] on input "***" at bounding box center [871, 267] width 154 height 18
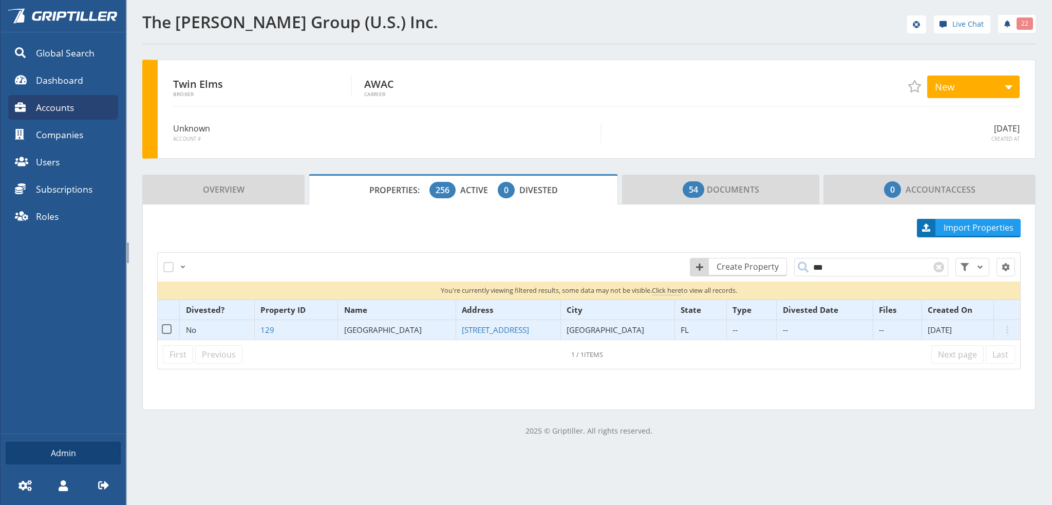
click at [383, 330] on span "[GEOGRAPHIC_DATA]" at bounding box center [383, 330] width 78 height 10
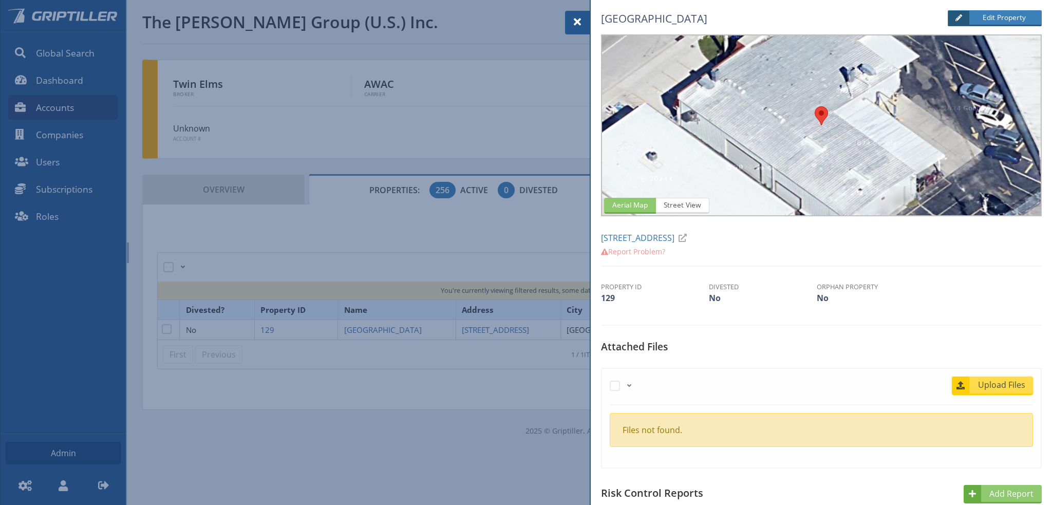
click at [987, 384] on span "Upload Files" at bounding box center [1002, 385] width 62 height 12
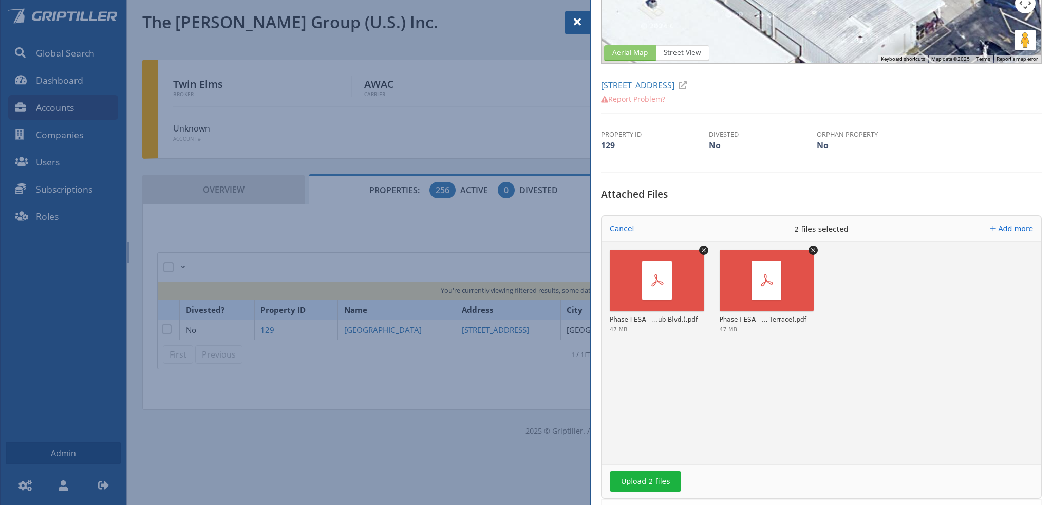
scroll to position [308, 0]
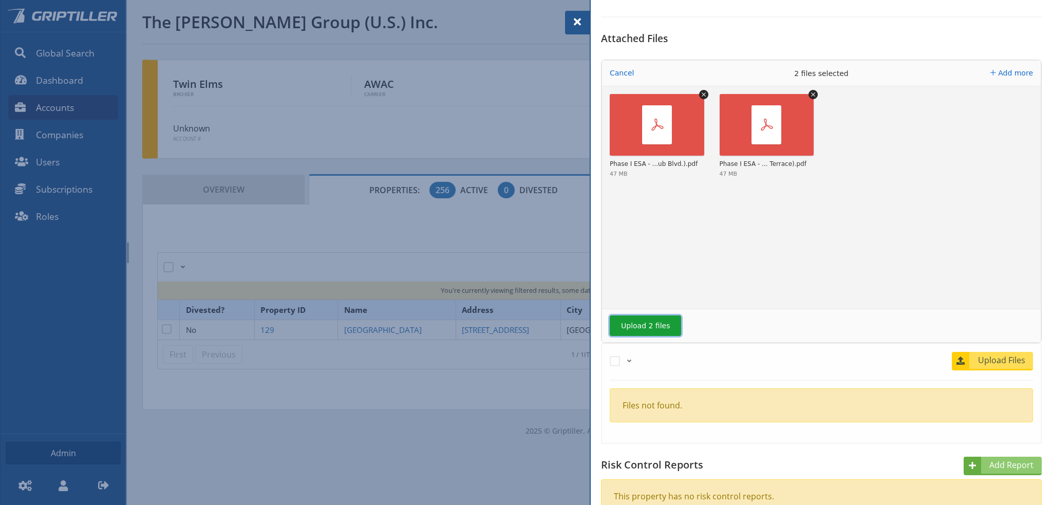
click at [647, 325] on button "Upload 2 files" at bounding box center [645, 326] width 71 height 21
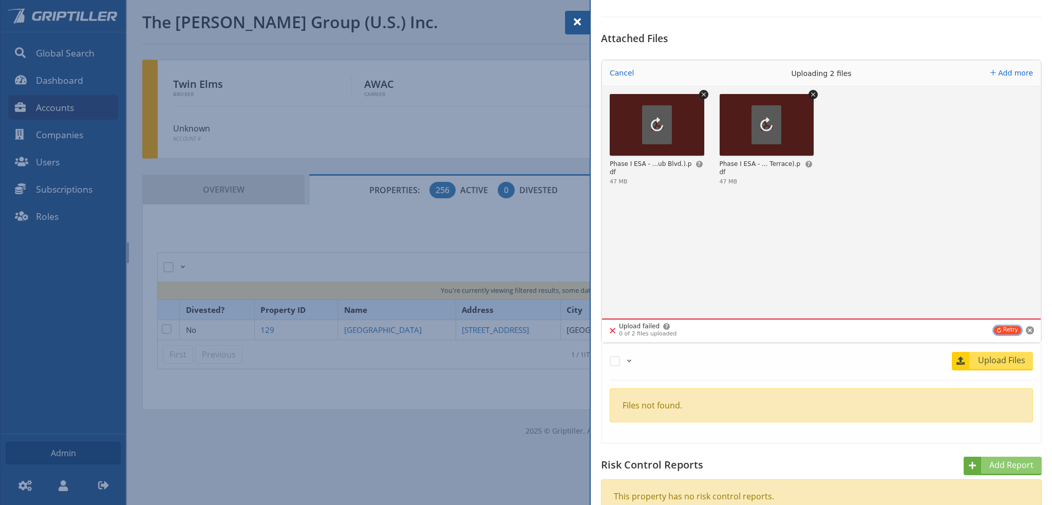
click at [1005, 330] on button "Retry" at bounding box center [1007, 330] width 27 height 8
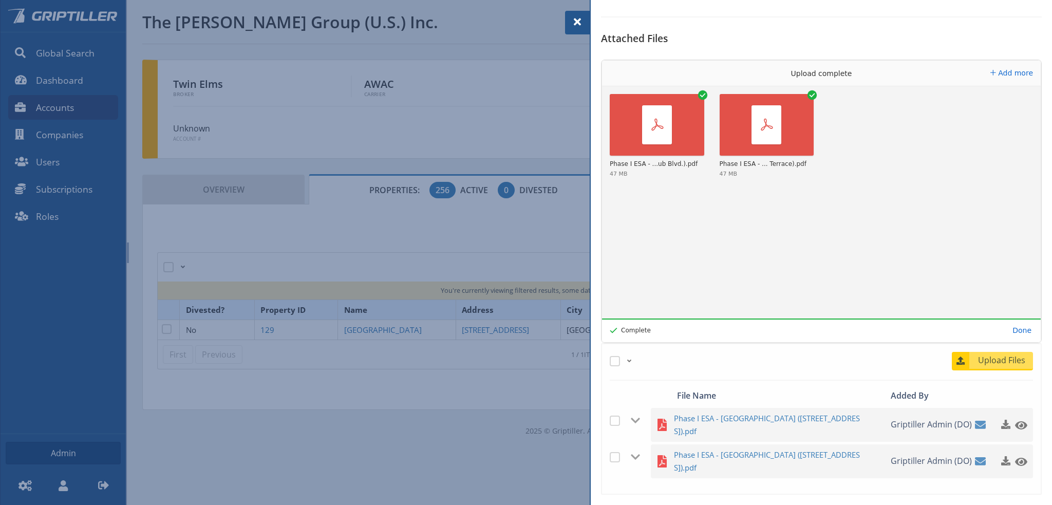
drag, startPoint x: 579, startPoint y: 22, endPoint x: 584, endPoint y: 30, distance: 9.0
click at [578, 22] on span at bounding box center [577, 22] width 12 height 12
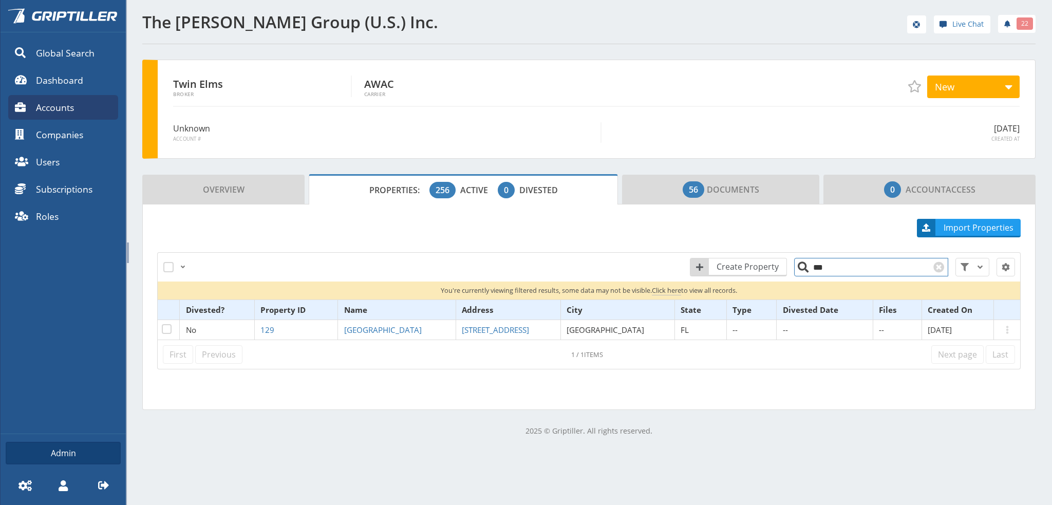
click at [837, 269] on input "***" at bounding box center [871, 267] width 154 height 18
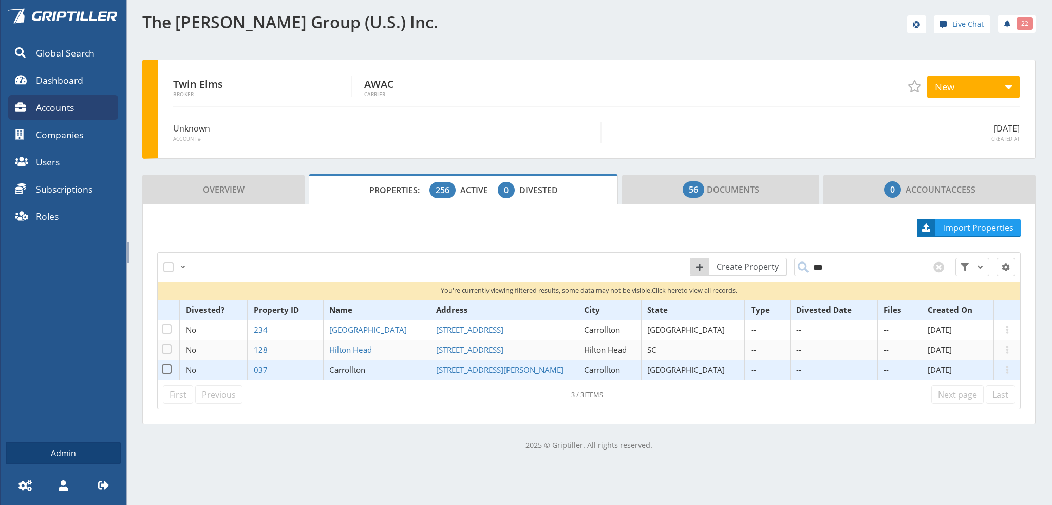
click at [365, 369] on span "Carrollton" at bounding box center [347, 370] width 36 height 10
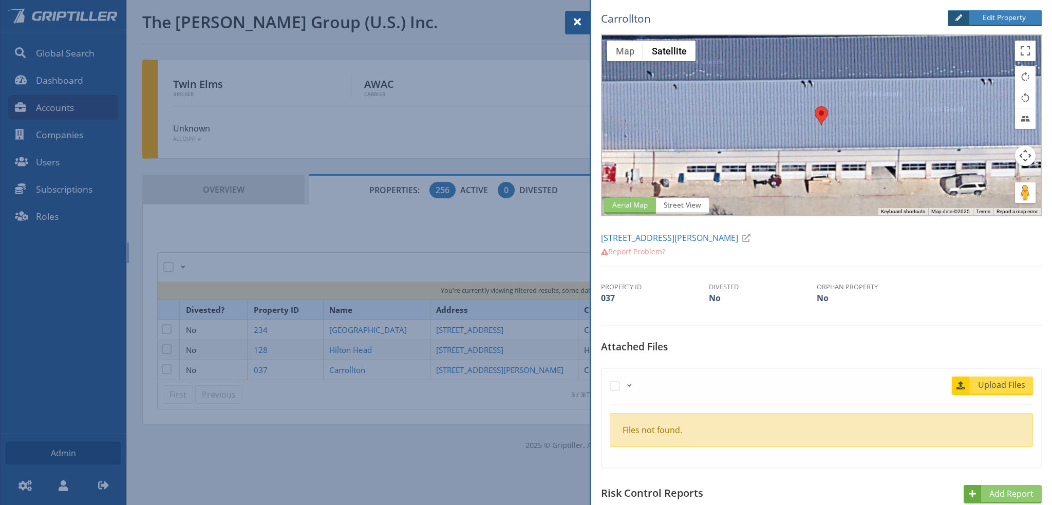
click at [995, 385] on span "Upload Files" at bounding box center [1002, 385] width 62 height 12
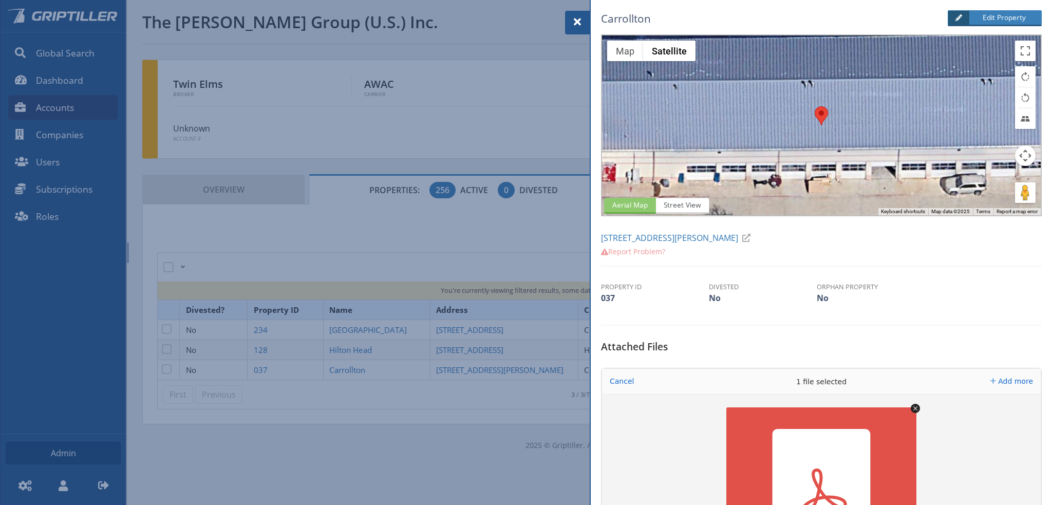
scroll to position [154, 0]
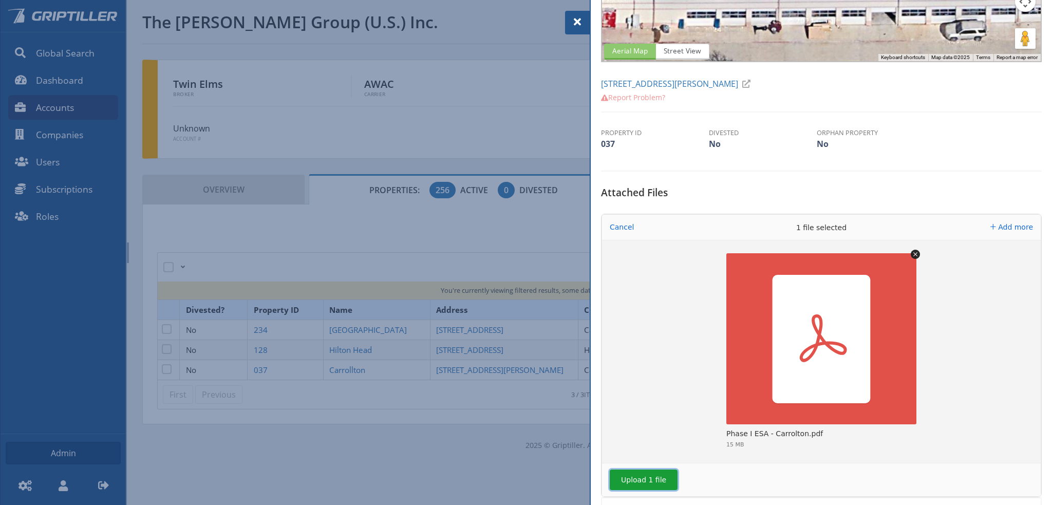
drag, startPoint x: 648, startPoint y: 485, endPoint x: 656, endPoint y: 481, distance: 8.0
click at [648, 485] on button "Upload 1 file" at bounding box center [644, 480] width 68 height 21
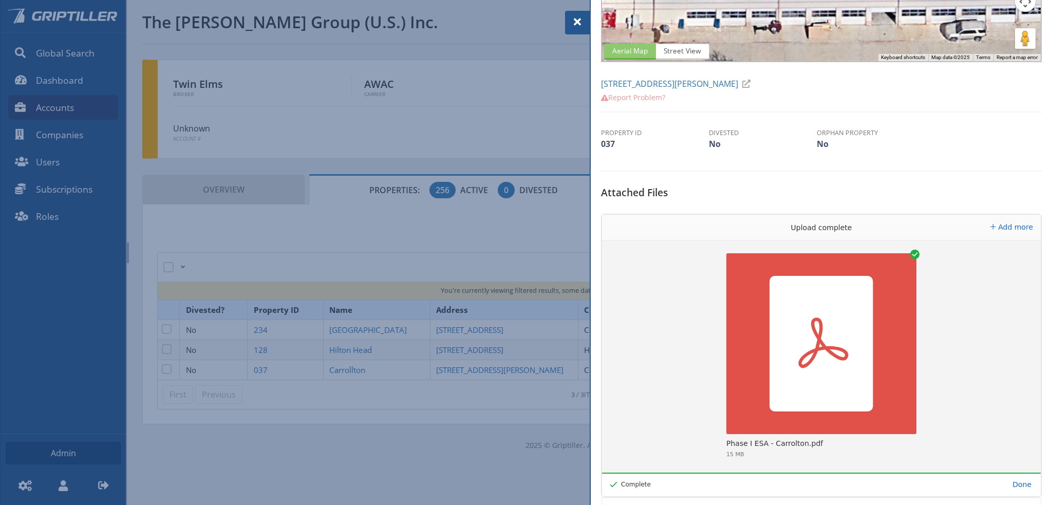
click at [578, 17] on span at bounding box center [577, 22] width 12 height 12
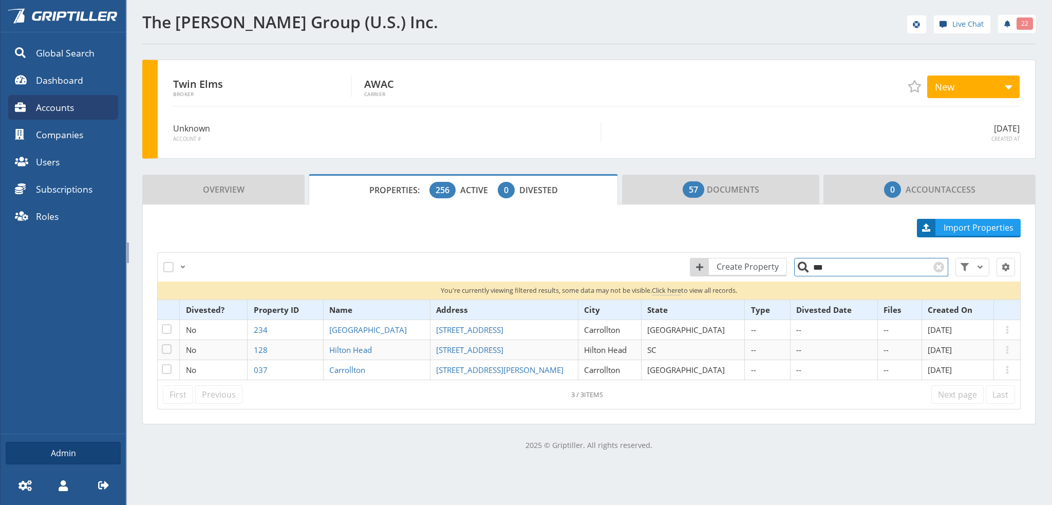
click at [824, 266] on input "***" at bounding box center [871, 267] width 154 height 18
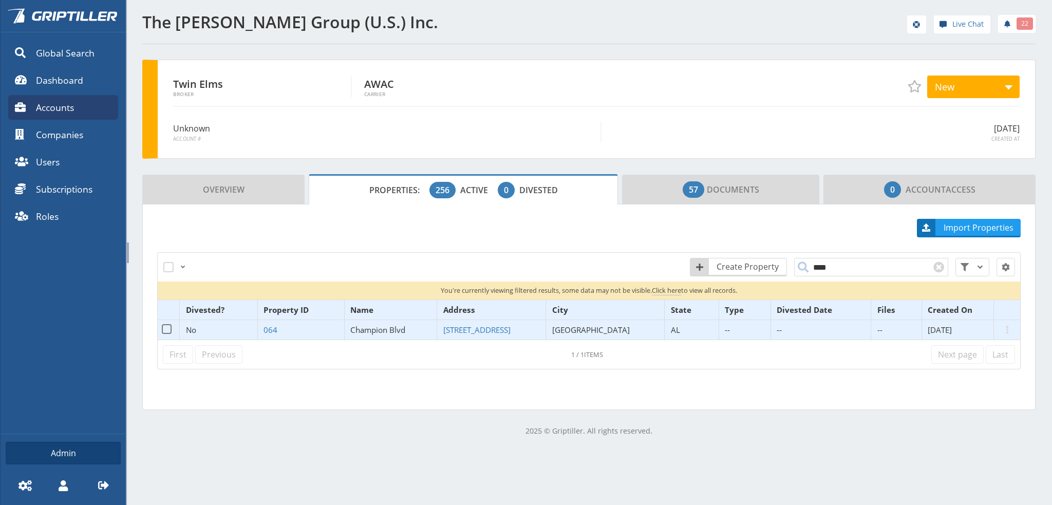
click at [388, 326] on span "Champion Blvd" at bounding box center [377, 330] width 55 height 10
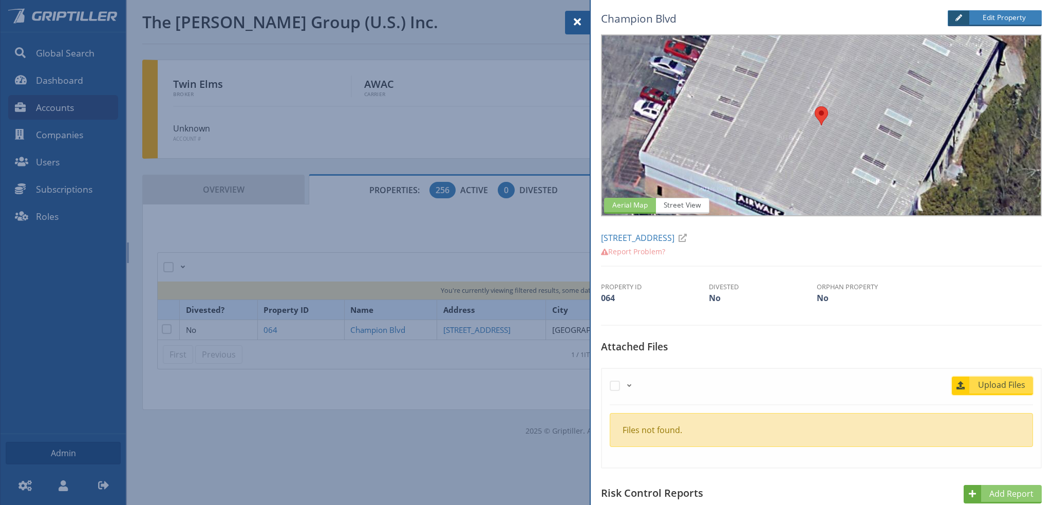
click at [1005, 390] on span "Upload Files" at bounding box center [1002, 385] width 62 height 12
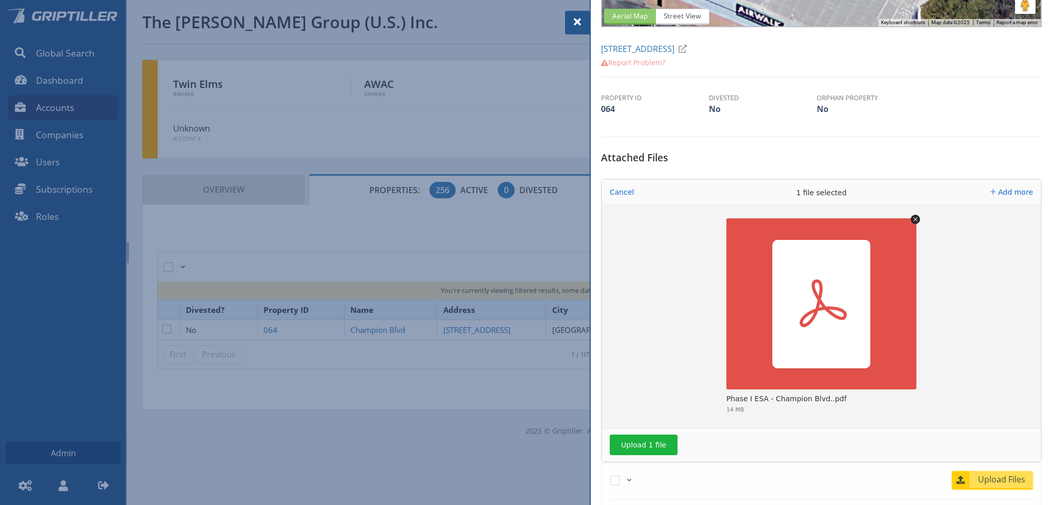
scroll to position [308, 0]
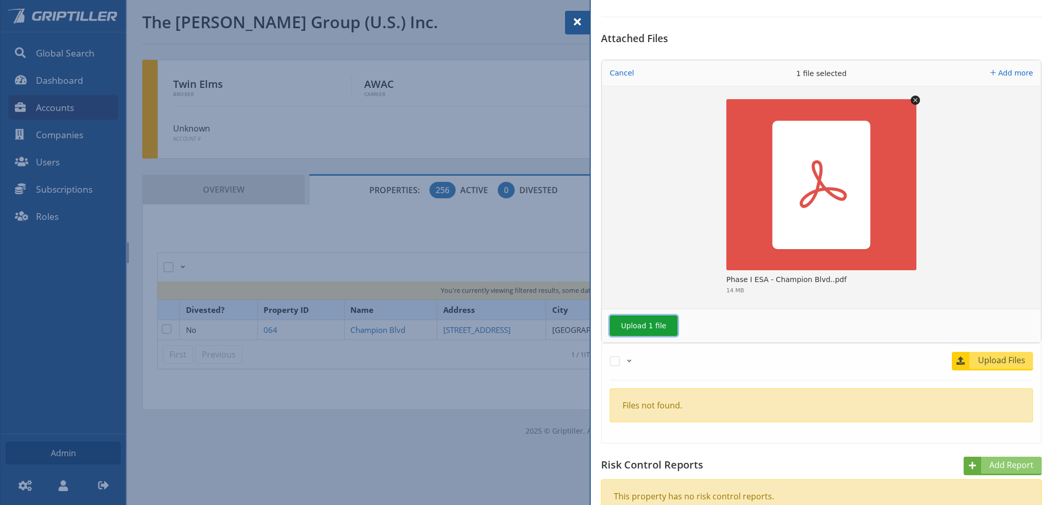
click at [643, 323] on button "Upload 1 file" at bounding box center [644, 326] width 68 height 21
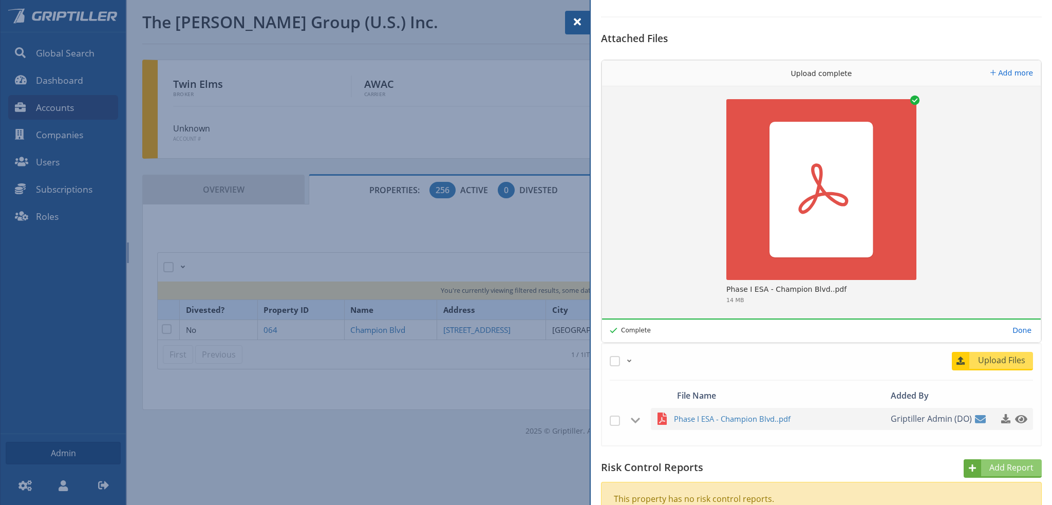
drag, startPoint x: 576, startPoint y: 17, endPoint x: 618, endPoint y: 33, distance: 45.5
click at [576, 17] on span at bounding box center [577, 22] width 12 height 12
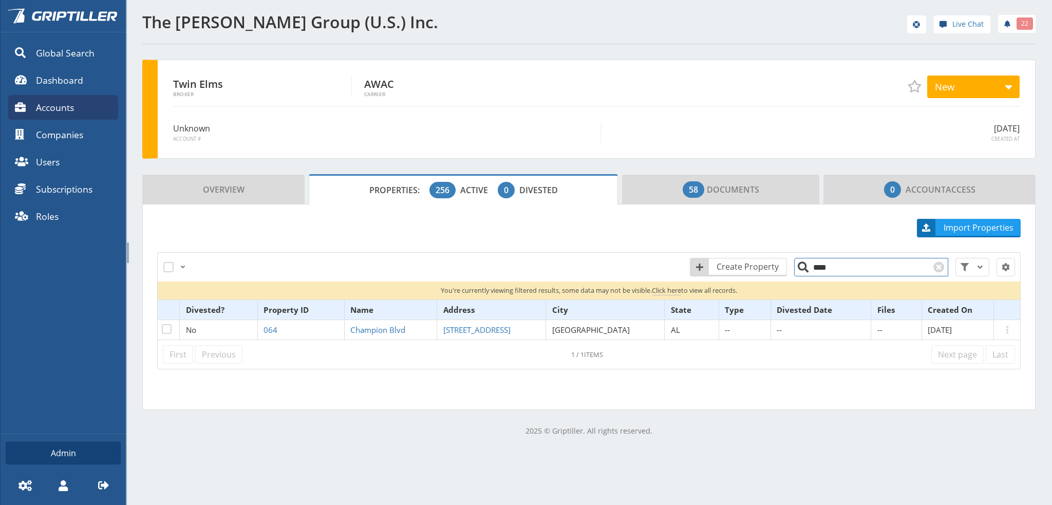
click at [836, 268] on input "****" at bounding box center [871, 267] width 154 height 18
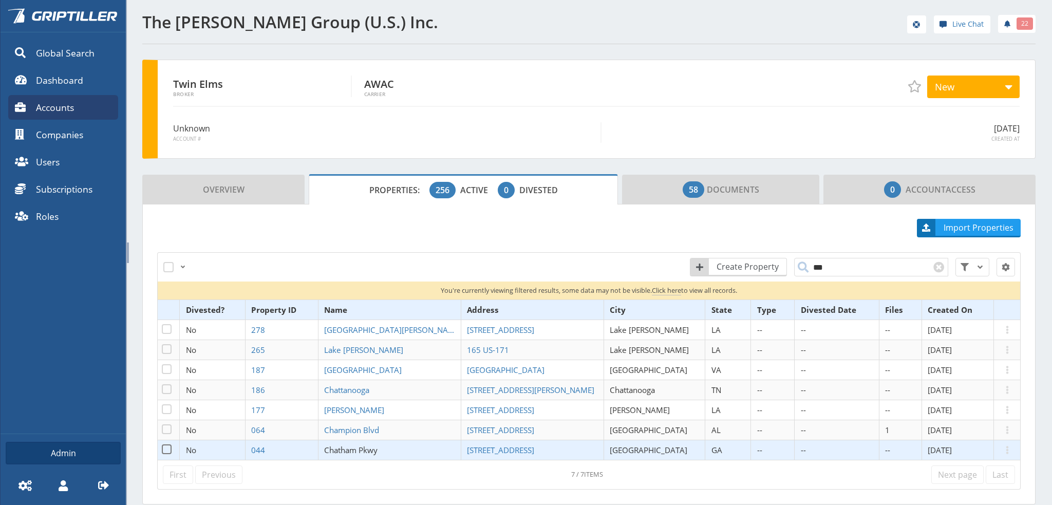
click at [374, 448] on span "Chatham Pkwy" at bounding box center [350, 450] width 53 height 10
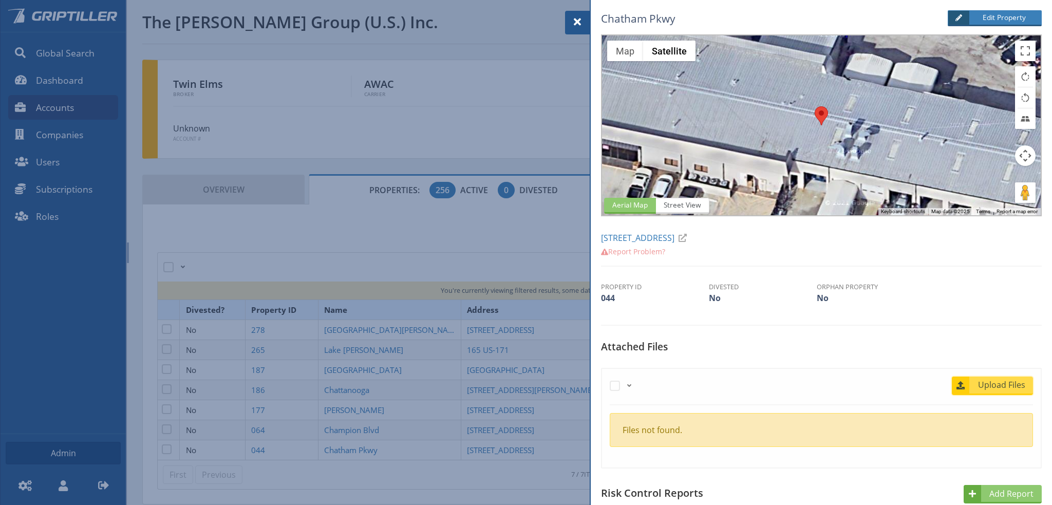
click at [1008, 384] on span "Upload Files" at bounding box center [1002, 385] width 62 height 12
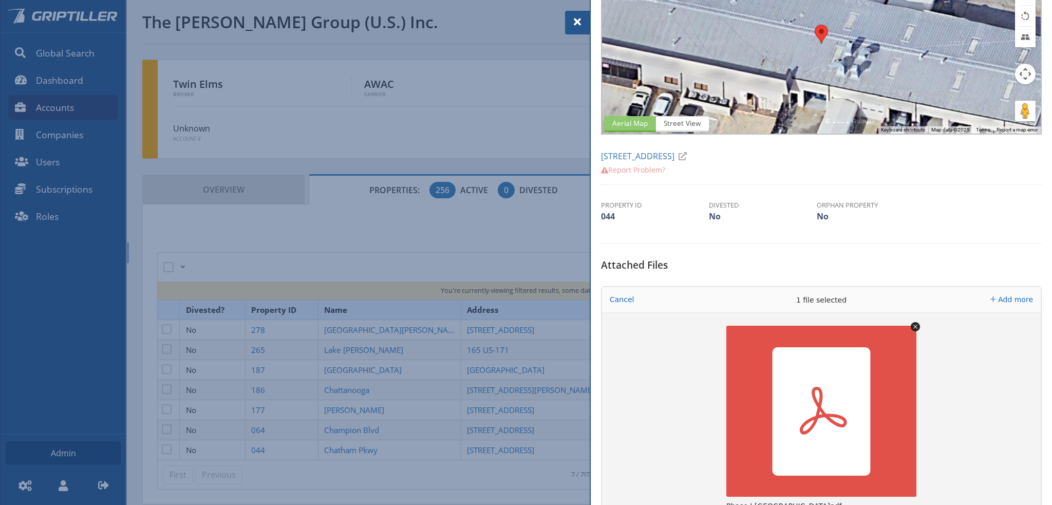
scroll to position [206, 0]
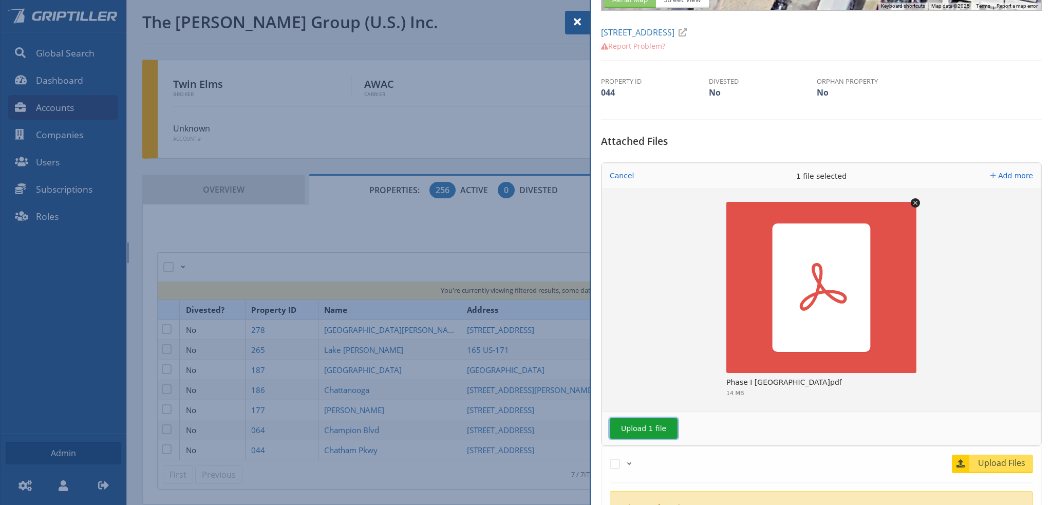
click at [658, 427] on button "Upload 1 file" at bounding box center [644, 428] width 68 height 21
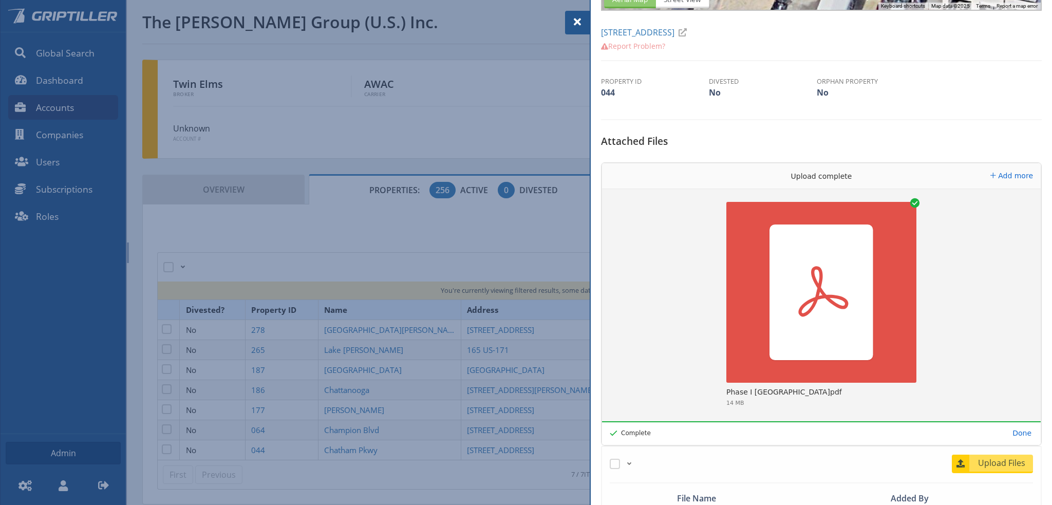
click at [576, 23] on span at bounding box center [577, 22] width 12 height 12
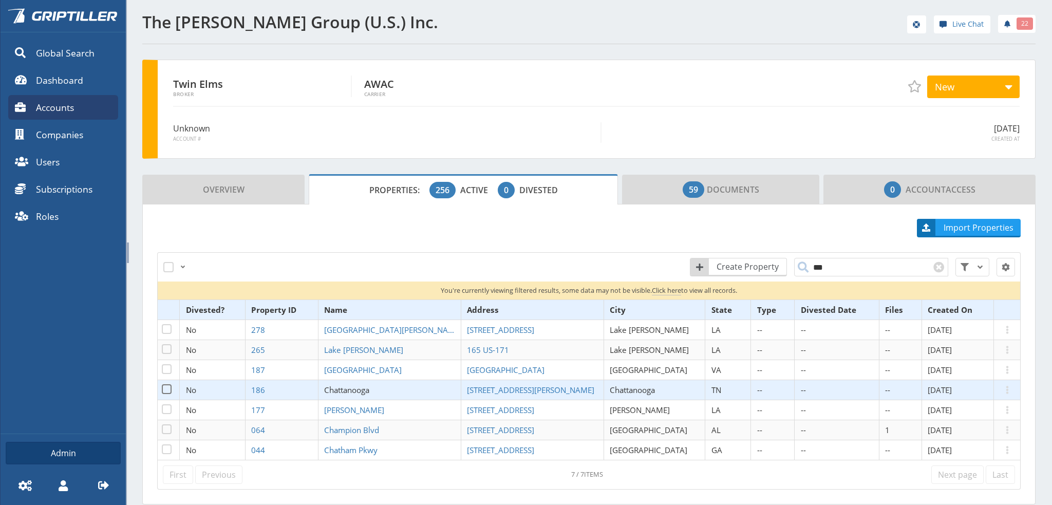
click at [369, 387] on span "Chattanooga" at bounding box center [346, 390] width 45 height 10
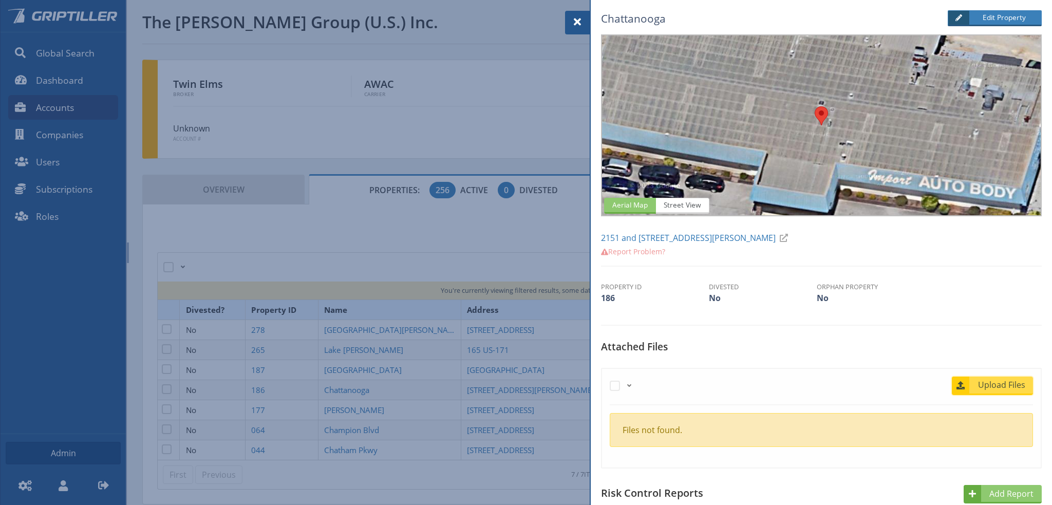
click at [987, 389] on span "Upload Files" at bounding box center [1002, 385] width 62 height 12
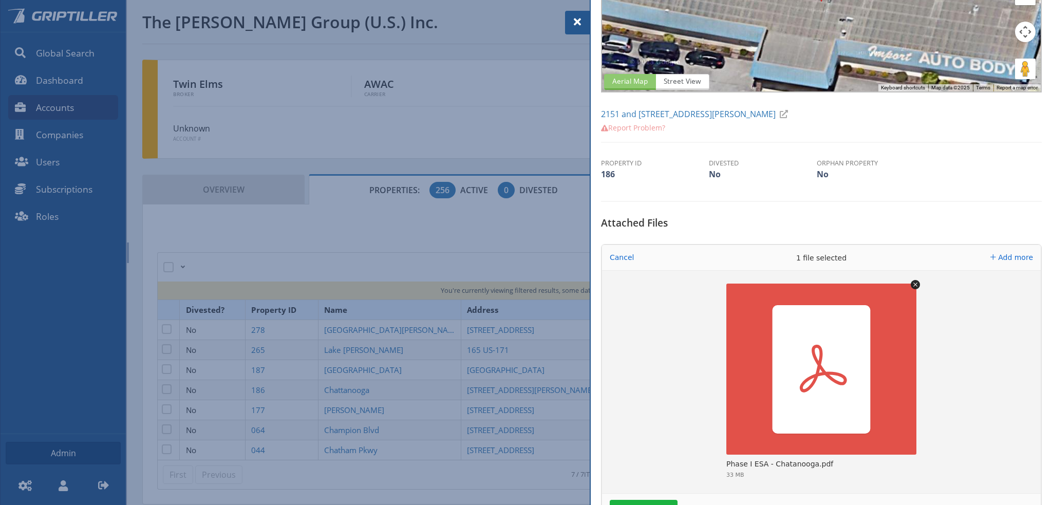
scroll to position [206, 0]
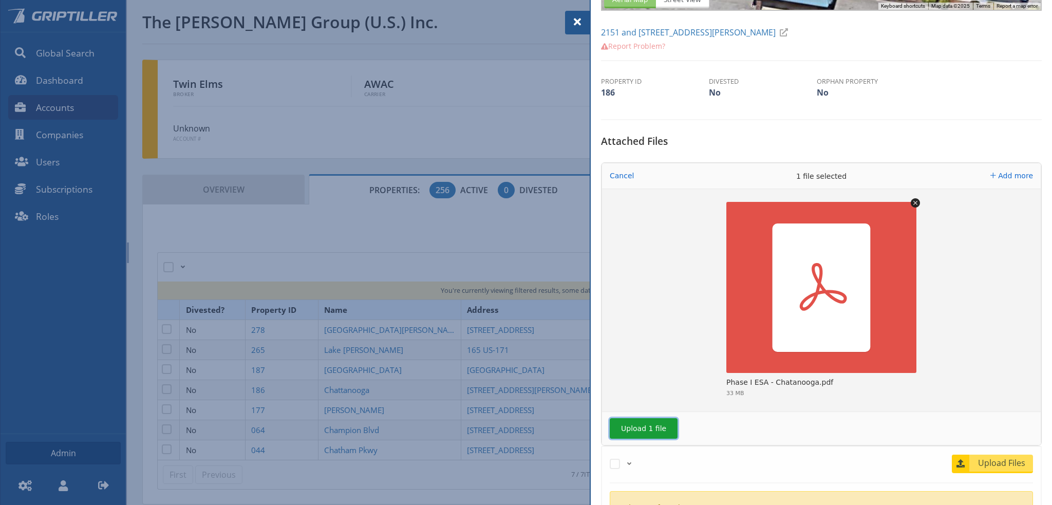
click at [647, 425] on button "Upload 1 file" at bounding box center [644, 428] width 68 height 21
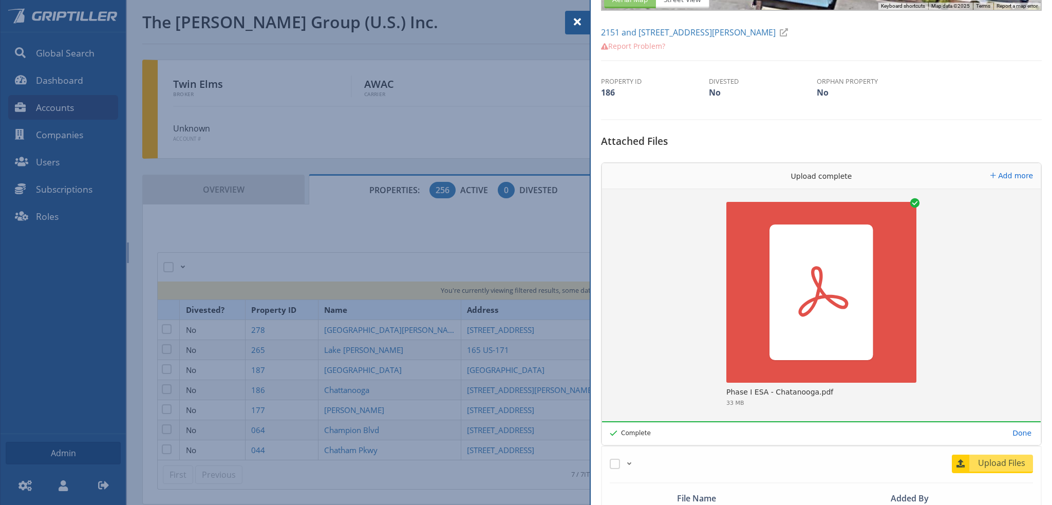
click at [569, 24] on div at bounding box center [577, 23] width 25 height 24
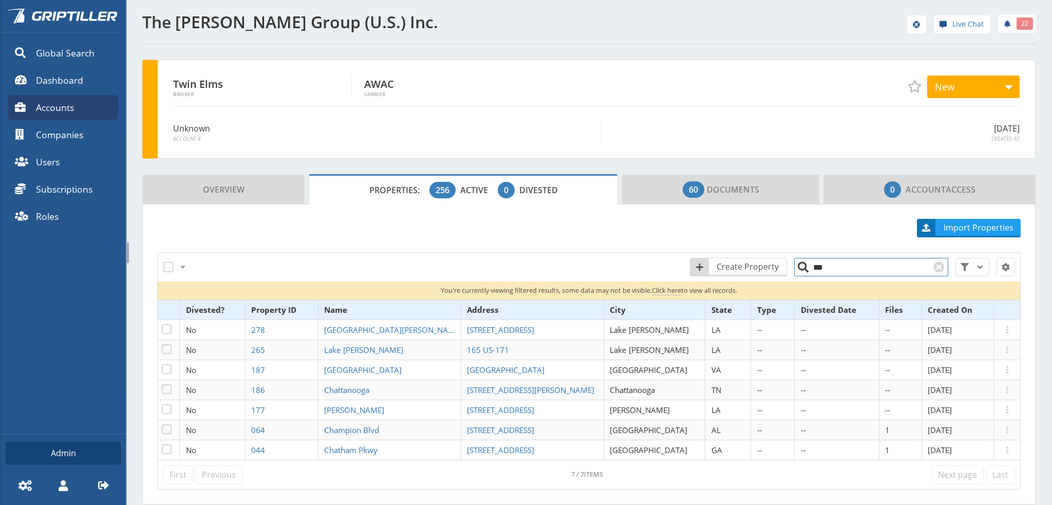
drag, startPoint x: 821, startPoint y: 268, endPoint x: 810, endPoint y: 270, distance: 10.5
click at [810, 270] on input "***" at bounding box center [871, 267] width 154 height 18
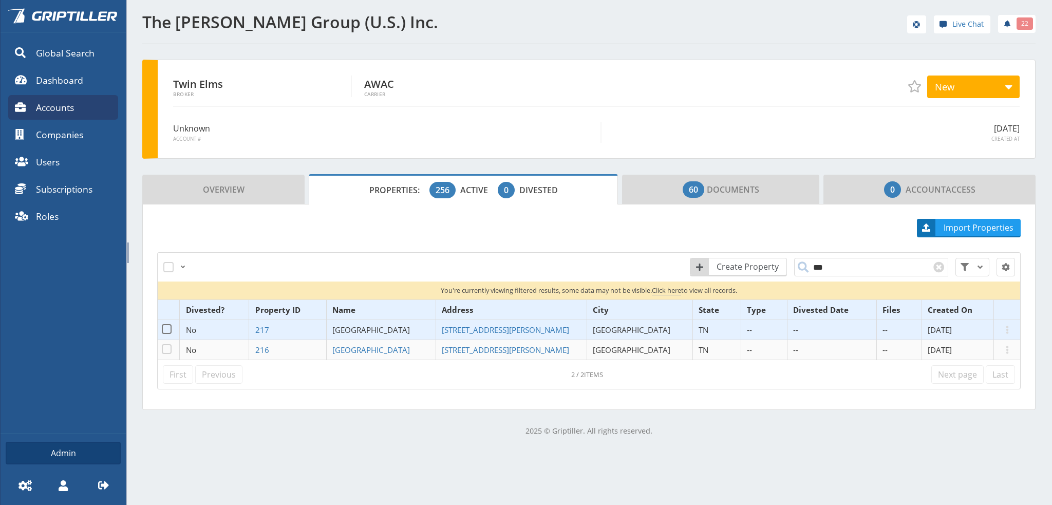
click at [408, 328] on span "[GEOGRAPHIC_DATA]" at bounding box center [371, 330] width 78 height 10
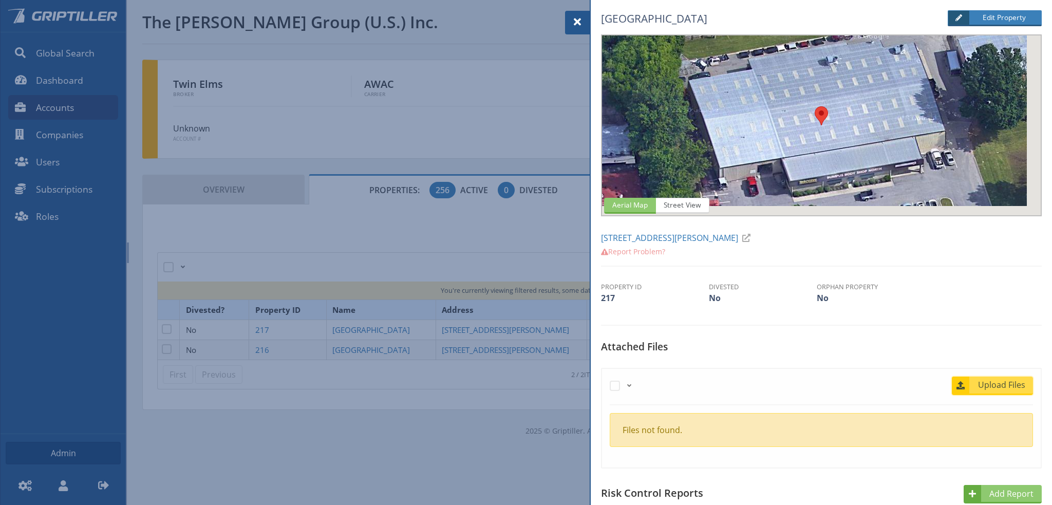
click at [996, 382] on span "Upload Files" at bounding box center [1002, 385] width 62 height 12
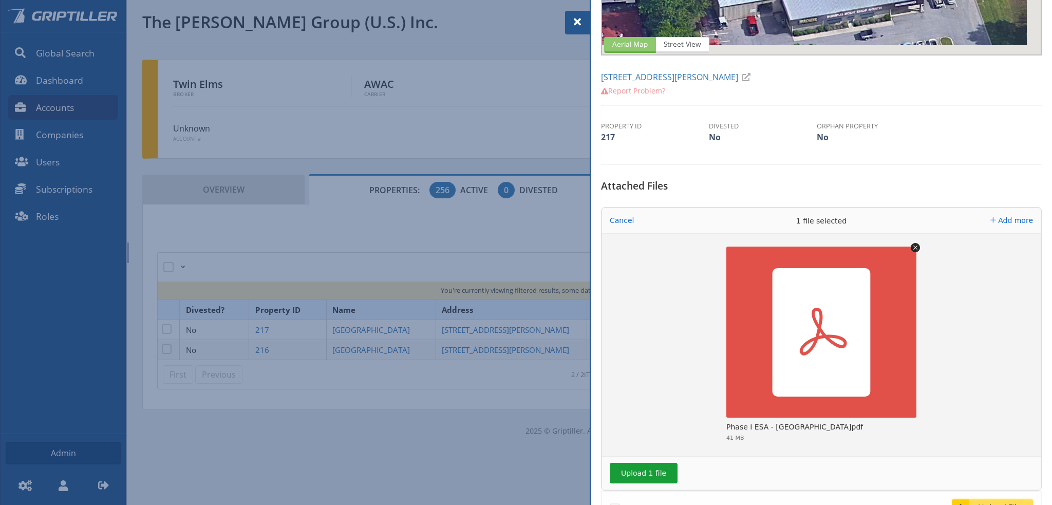
scroll to position [257, 0]
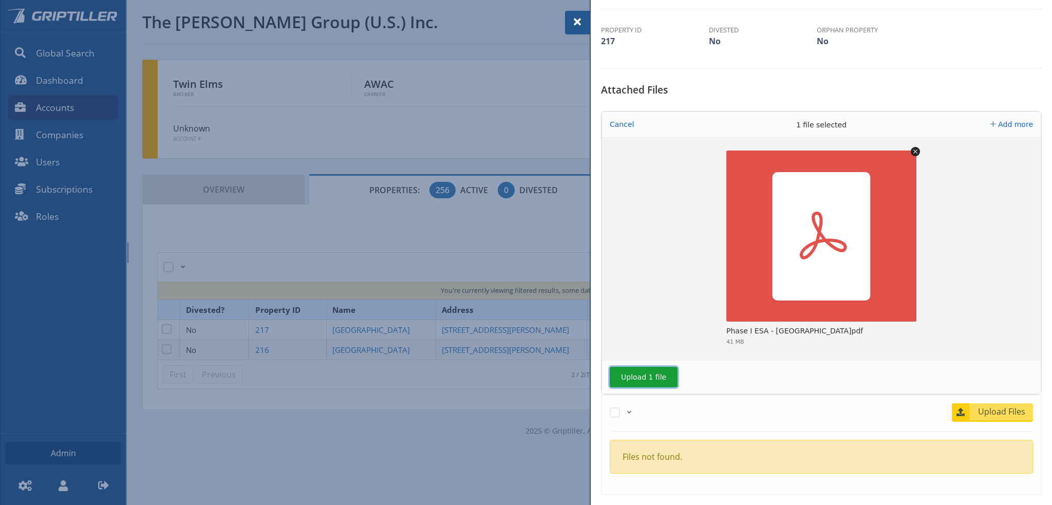
click at [638, 373] on button "Upload 1 file" at bounding box center [644, 377] width 68 height 21
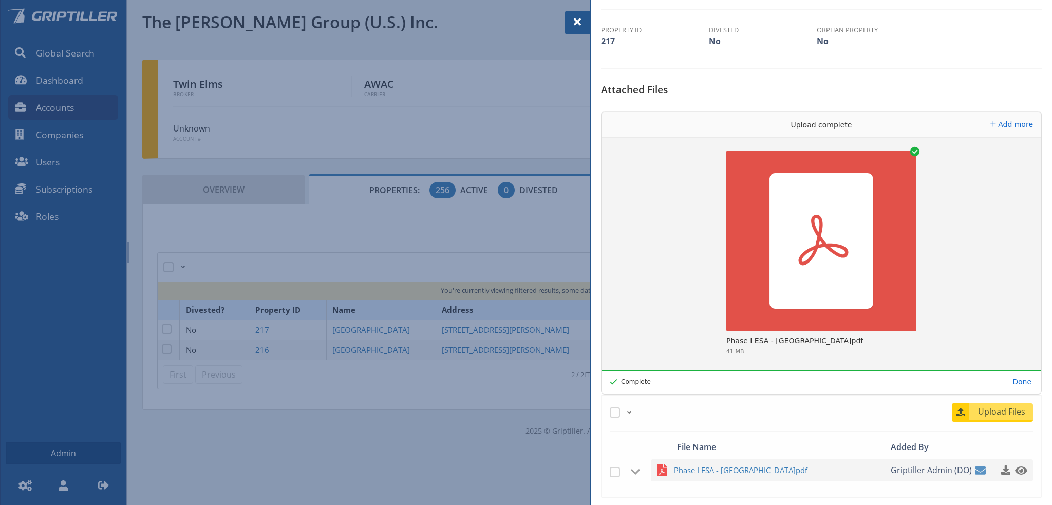
click at [569, 26] on div at bounding box center [577, 23] width 25 height 24
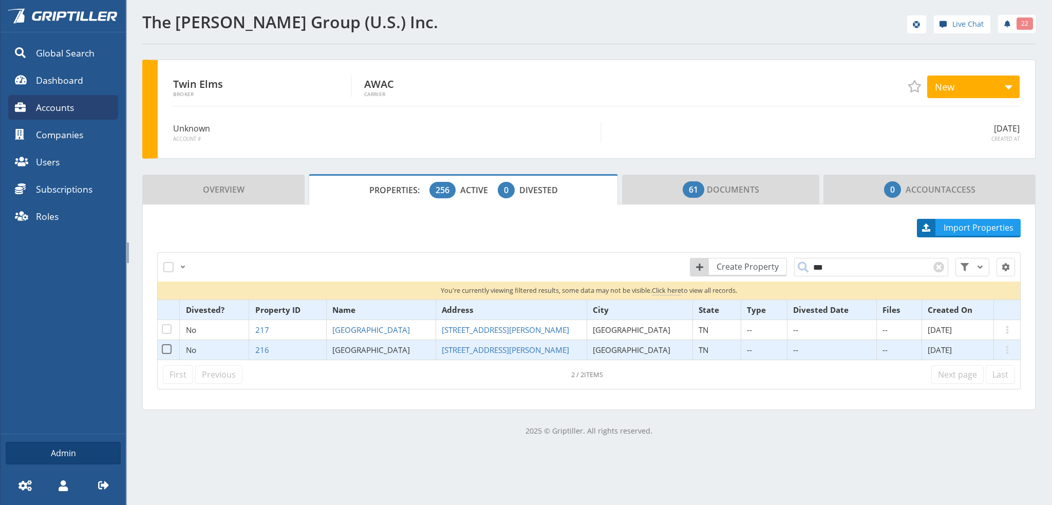
click at [400, 347] on span "[GEOGRAPHIC_DATA]" at bounding box center [371, 350] width 78 height 10
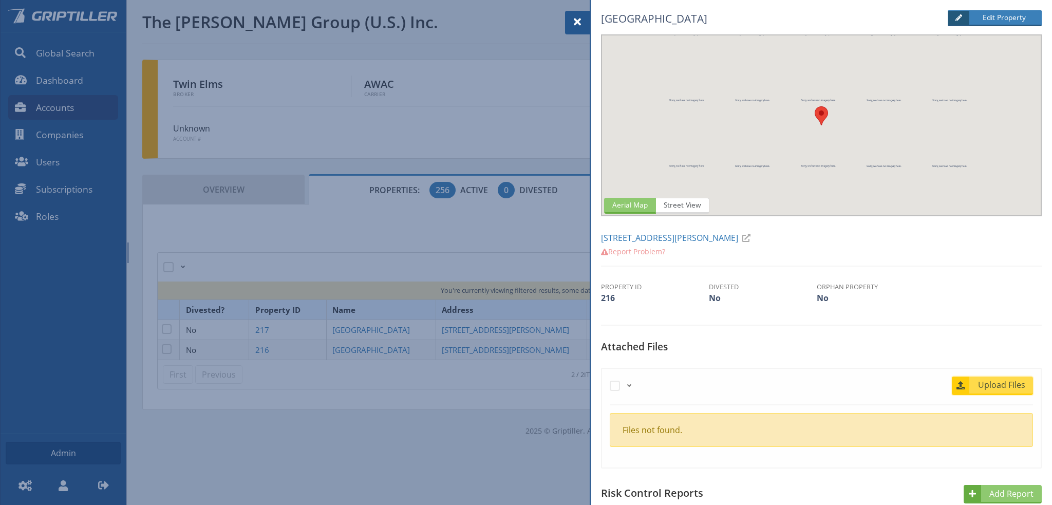
click at [1000, 383] on span "Upload Files" at bounding box center [1002, 385] width 62 height 12
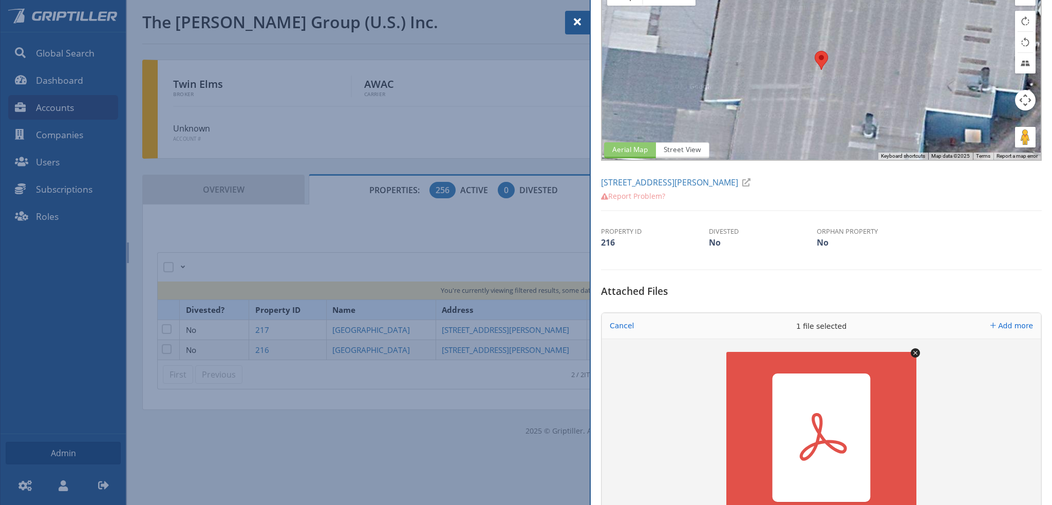
scroll to position [154, 0]
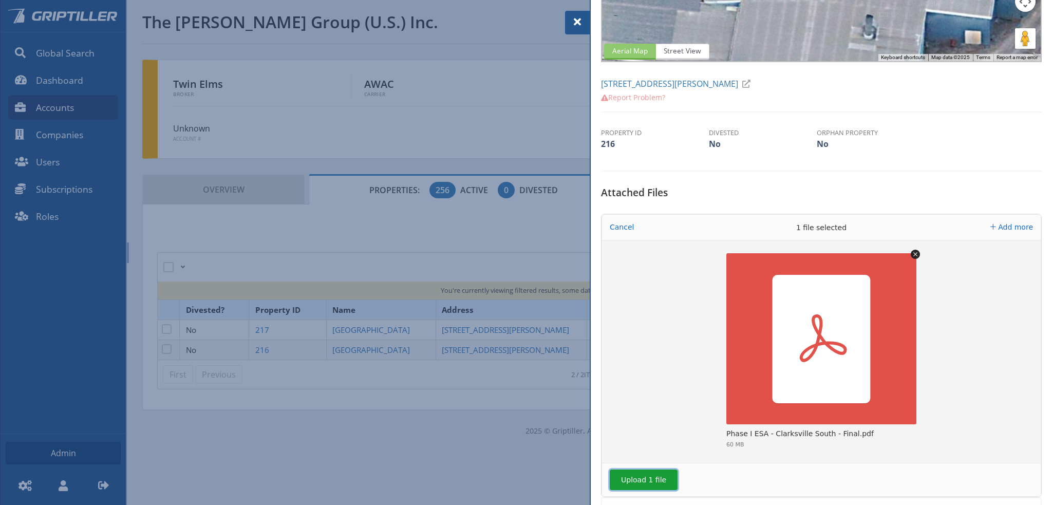
click at [645, 480] on button "Upload 1 file" at bounding box center [644, 480] width 68 height 21
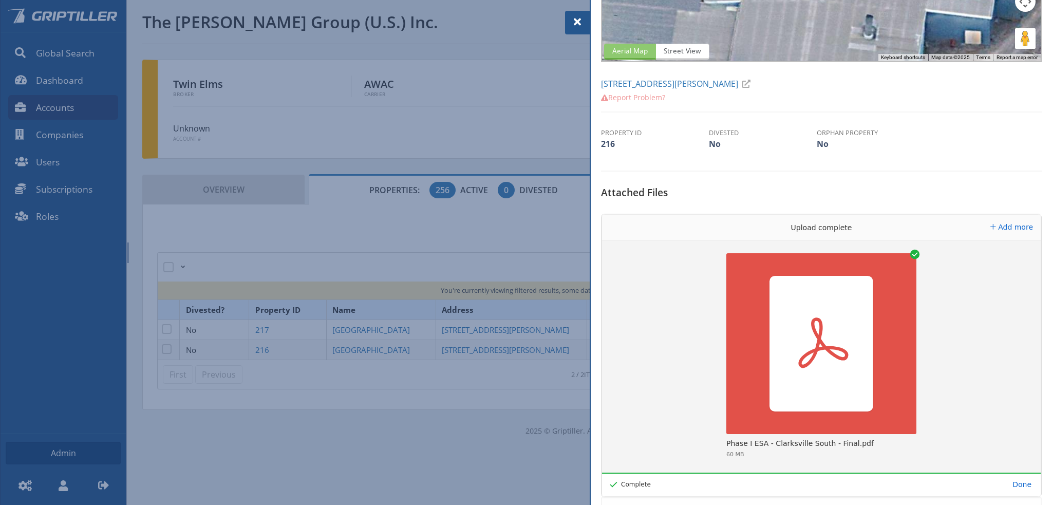
click at [578, 21] on span at bounding box center [577, 22] width 12 height 12
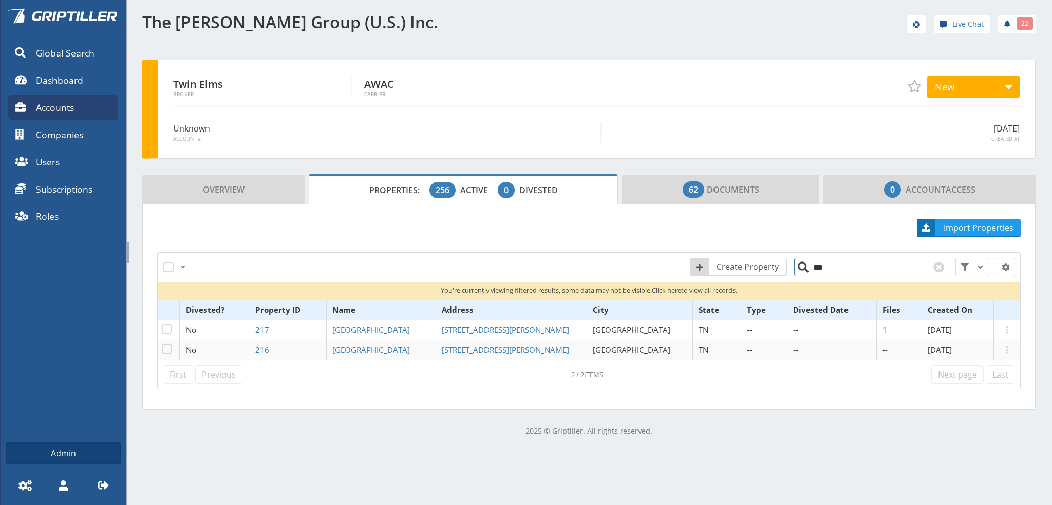
click at [824, 267] on input "***" at bounding box center [871, 267] width 154 height 18
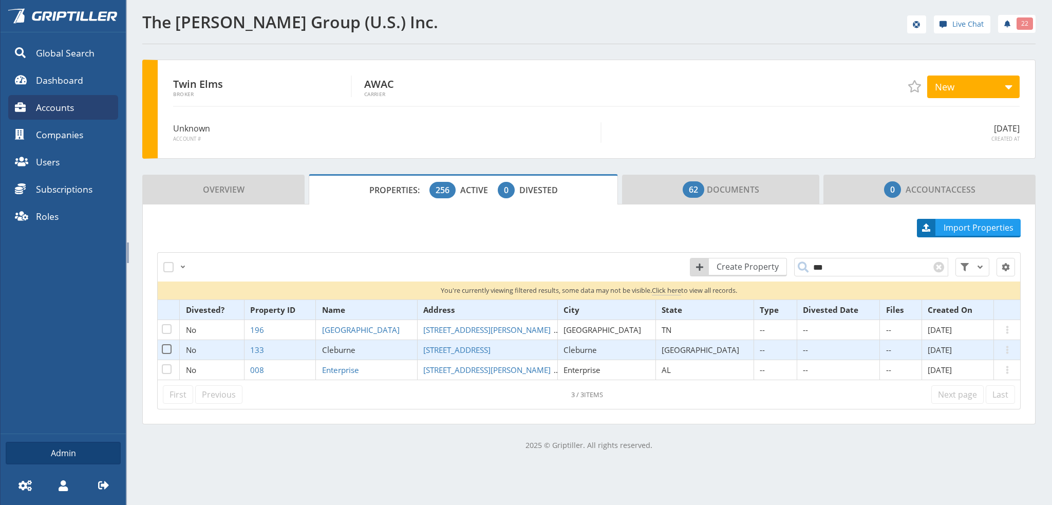
click at [356, 349] on span "Cleburne" at bounding box center [338, 350] width 33 height 10
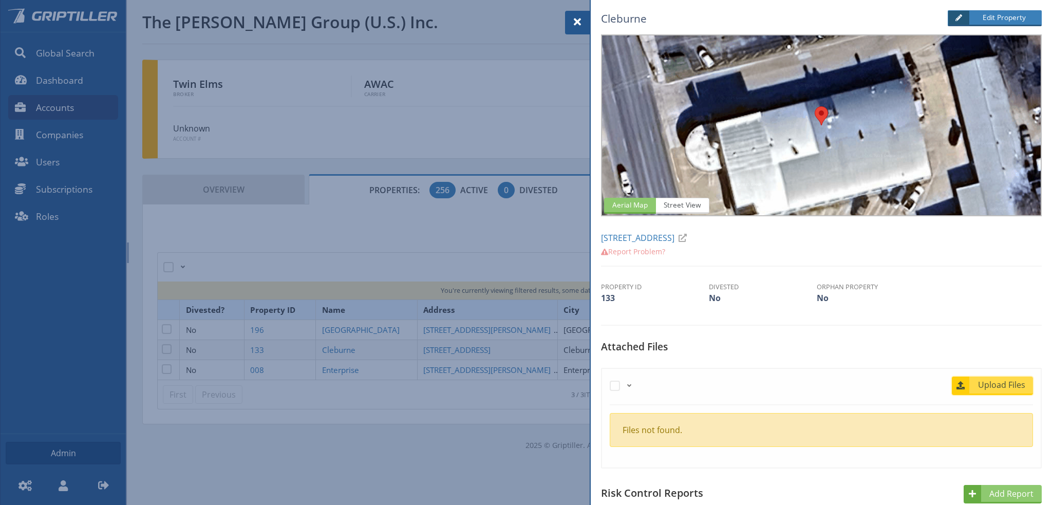
click at [997, 384] on span "Upload Files" at bounding box center [1002, 385] width 62 height 12
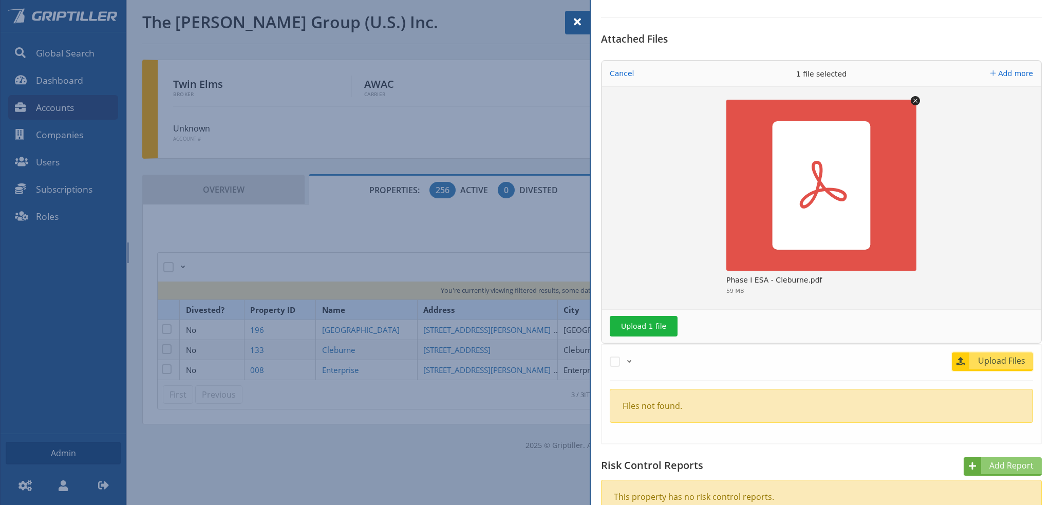
scroll to position [308, 0]
click at [638, 323] on button "Upload 1 file" at bounding box center [644, 326] width 68 height 21
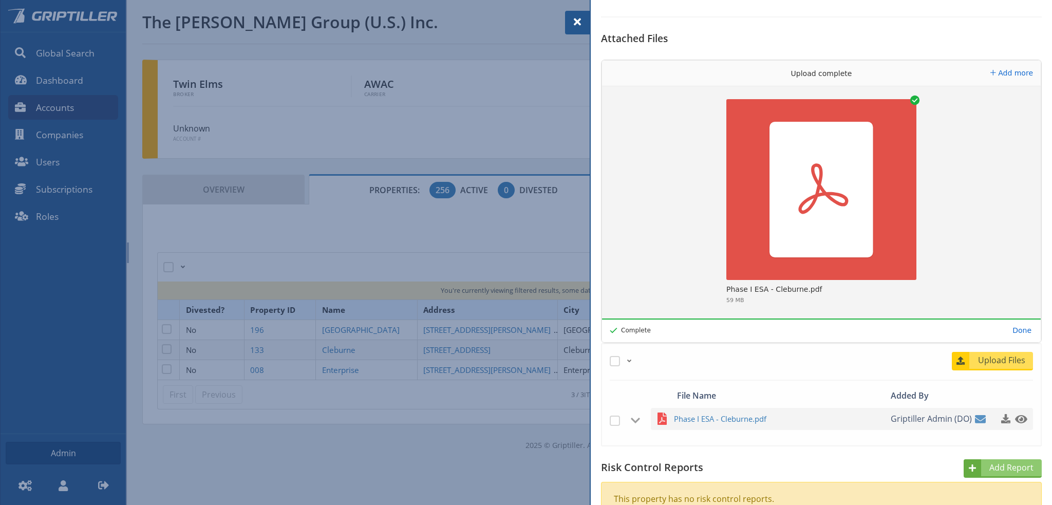
click at [575, 25] on span at bounding box center [577, 22] width 12 height 12
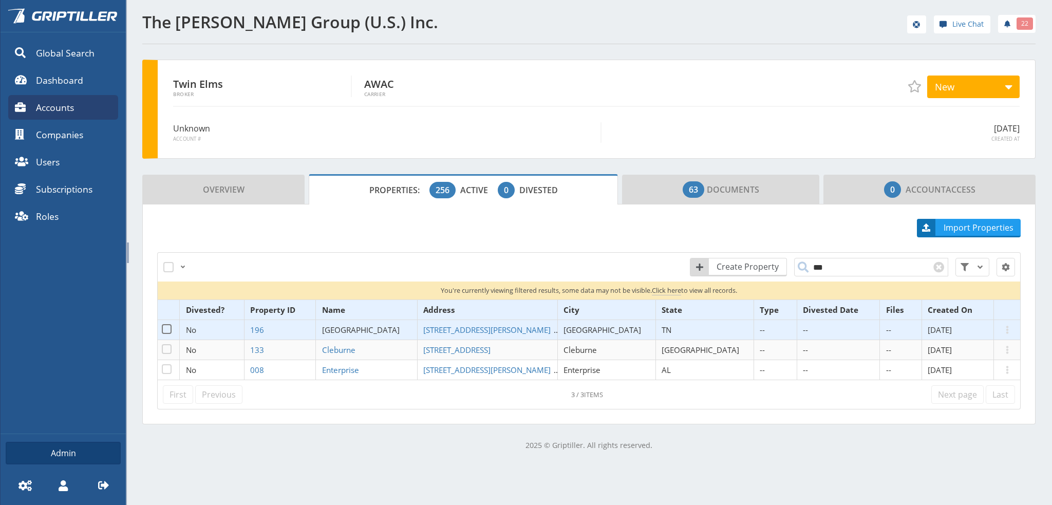
click at [375, 328] on span "[GEOGRAPHIC_DATA]" at bounding box center [361, 330] width 78 height 10
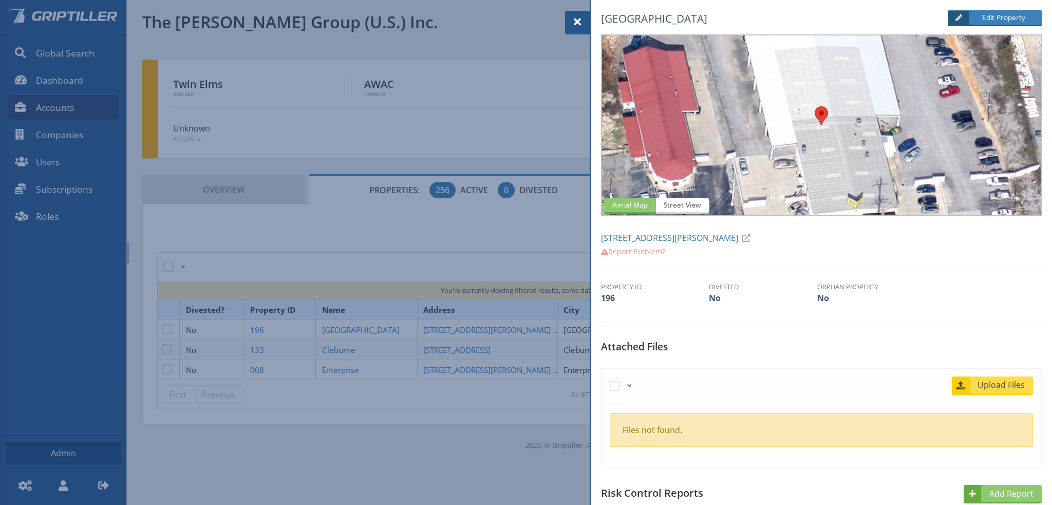
click at [998, 385] on span "Upload Files" at bounding box center [1002, 385] width 62 height 12
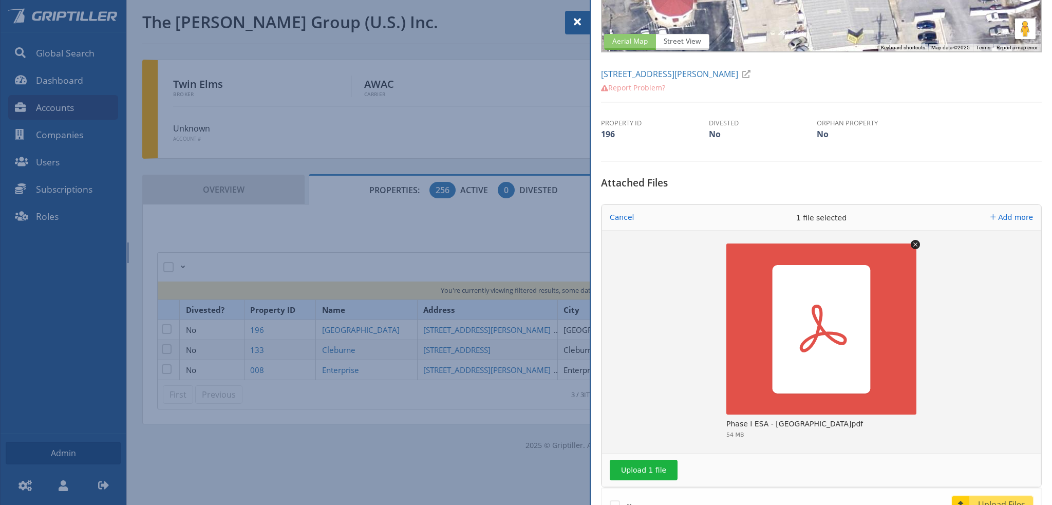
scroll to position [257, 0]
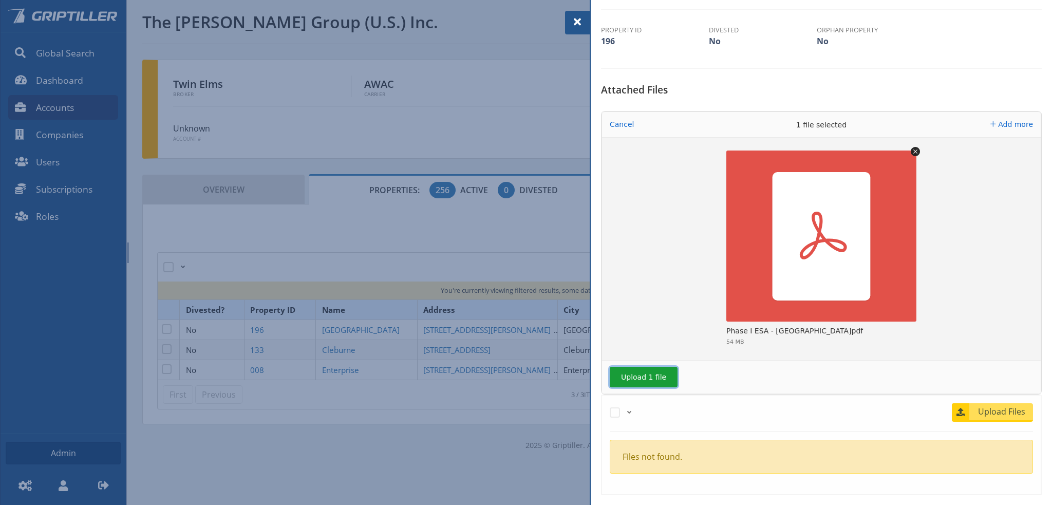
click at [651, 378] on button "Upload 1 file" at bounding box center [644, 377] width 68 height 21
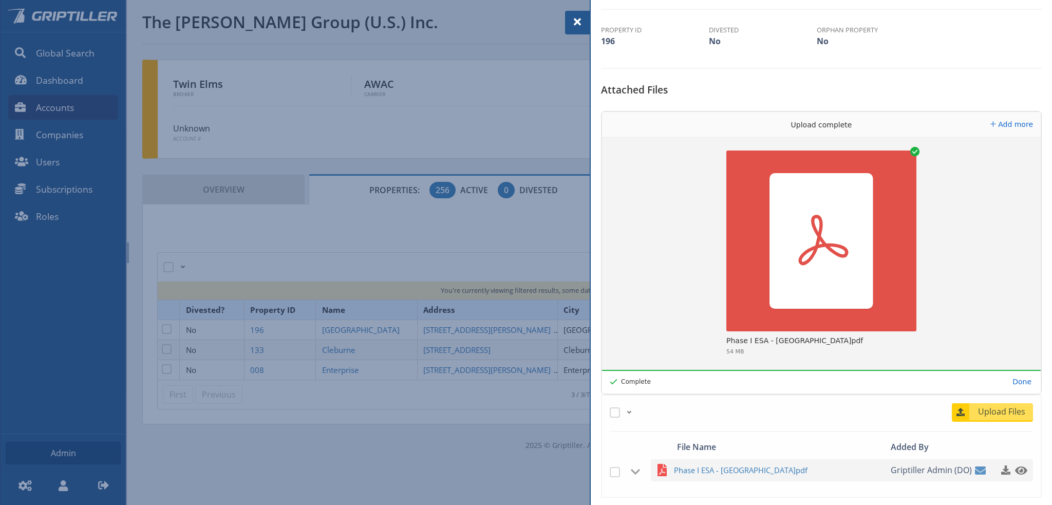
click at [578, 21] on span at bounding box center [577, 22] width 12 height 12
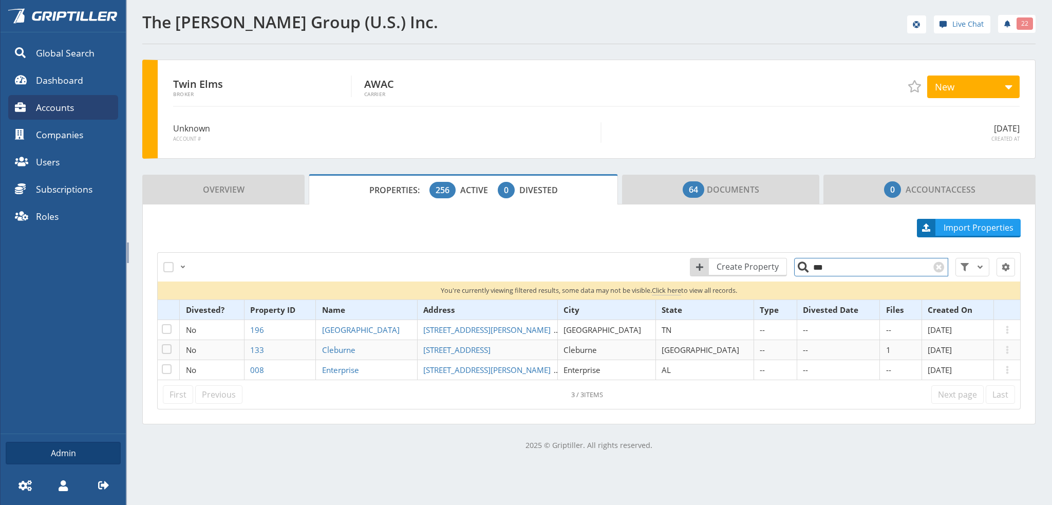
click at [845, 263] on input "***" at bounding box center [871, 267] width 154 height 18
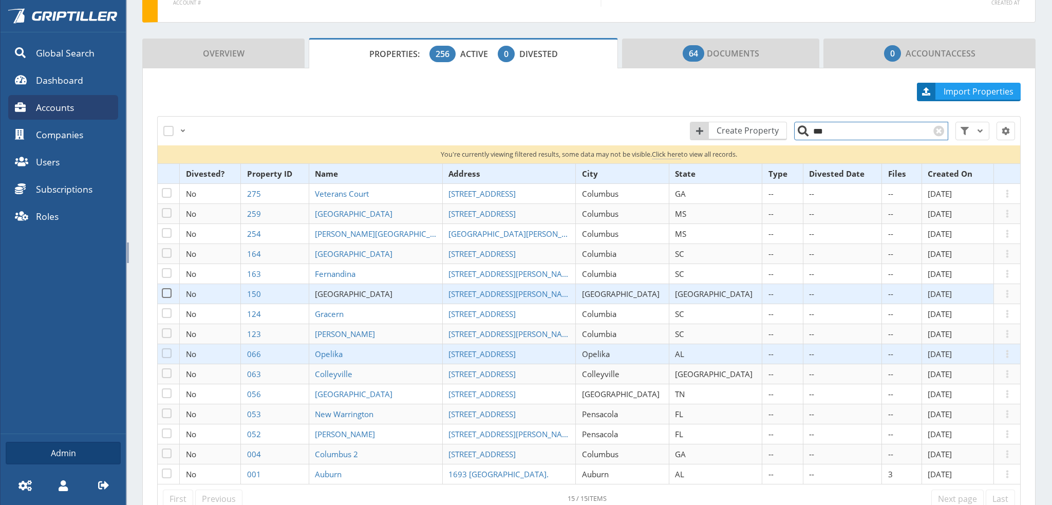
scroll to position [154, 0]
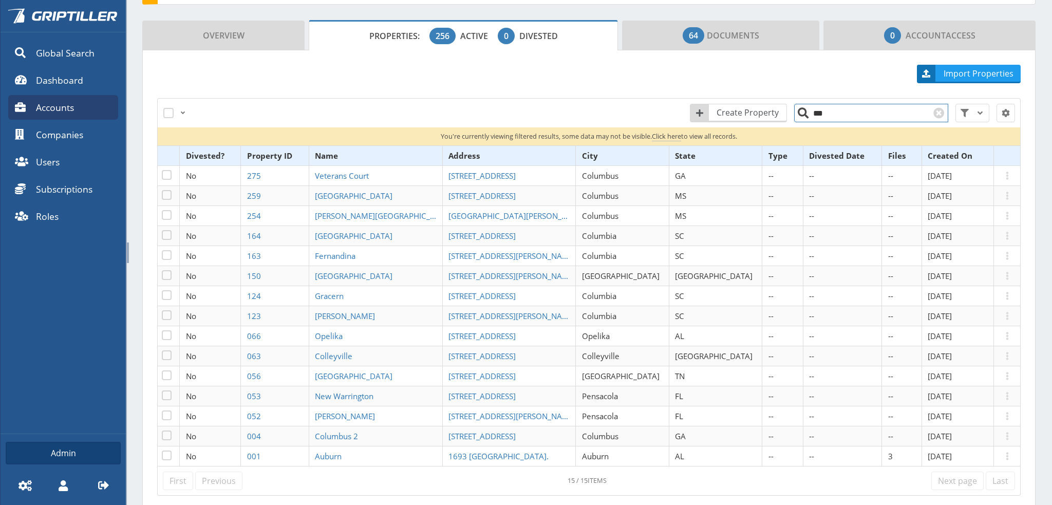
click at [833, 112] on input "***" at bounding box center [871, 113] width 154 height 18
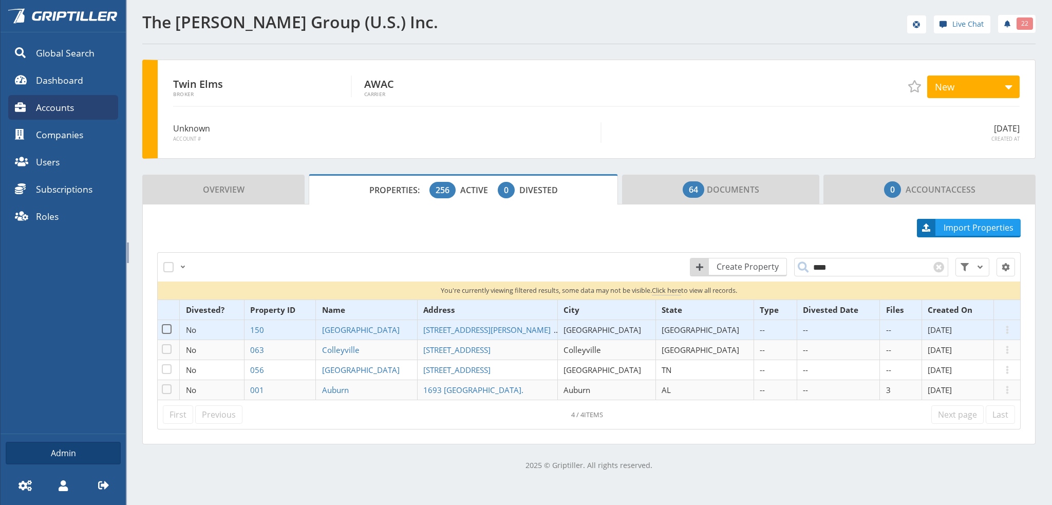
click at [384, 323] on td "[GEOGRAPHIC_DATA]" at bounding box center [367, 330] width 102 height 20
click at [376, 329] on span "[GEOGRAPHIC_DATA]" at bounding box center [361, 330] width 78 height 10
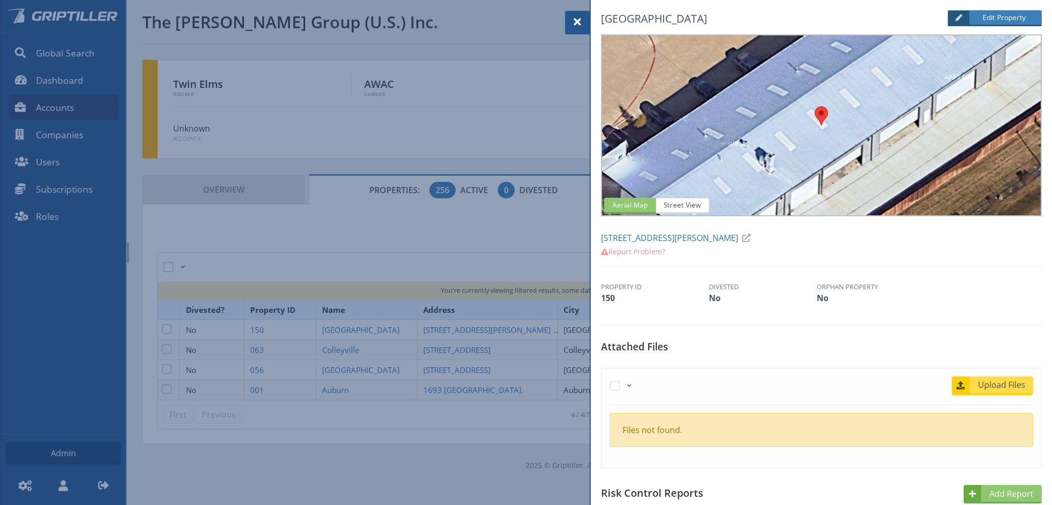
click at [1006, 386] on span "Upload Files" at bounding box center [1002, 385] width 62 height 12
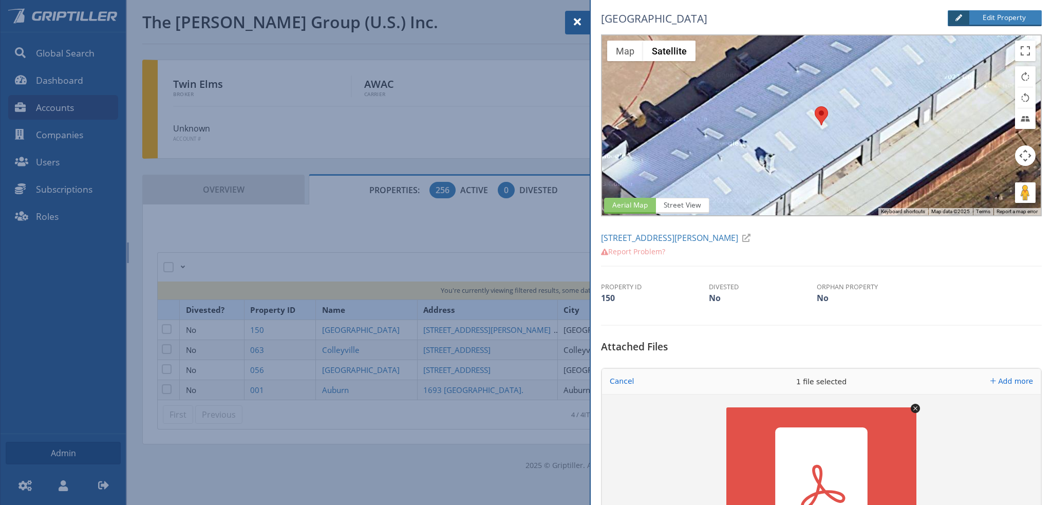
scroll to position [308, 0]
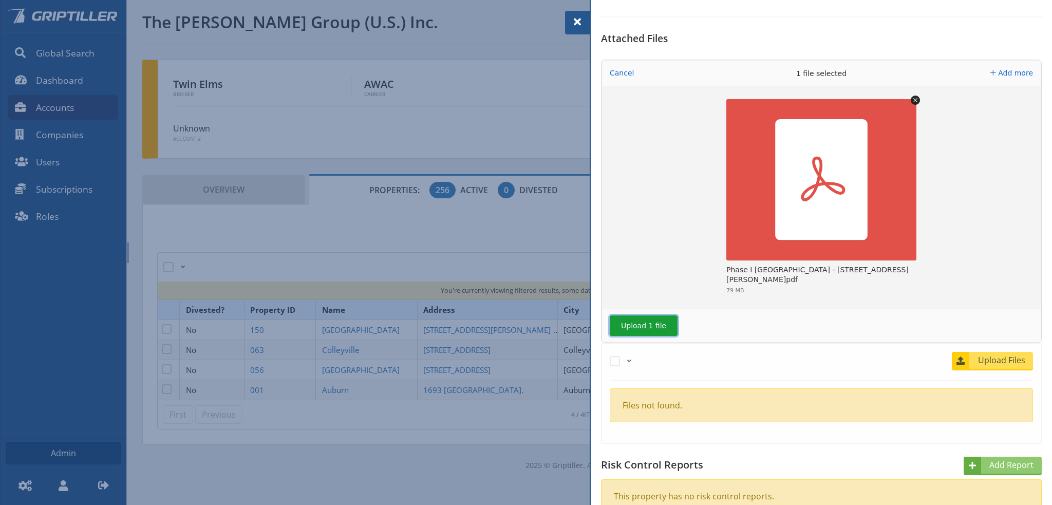
click at [643, 328] on button "Upload 1 file" at bounding box center [644, 326] width 68 height 21
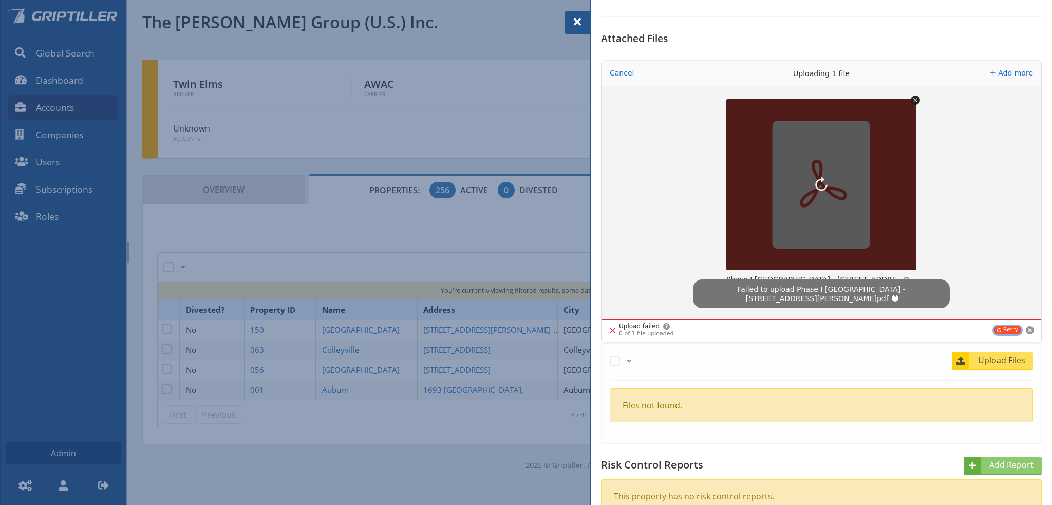
click at [1003, 328] on button "Retry" at bounding box center [1007, 330] width 27 height 8
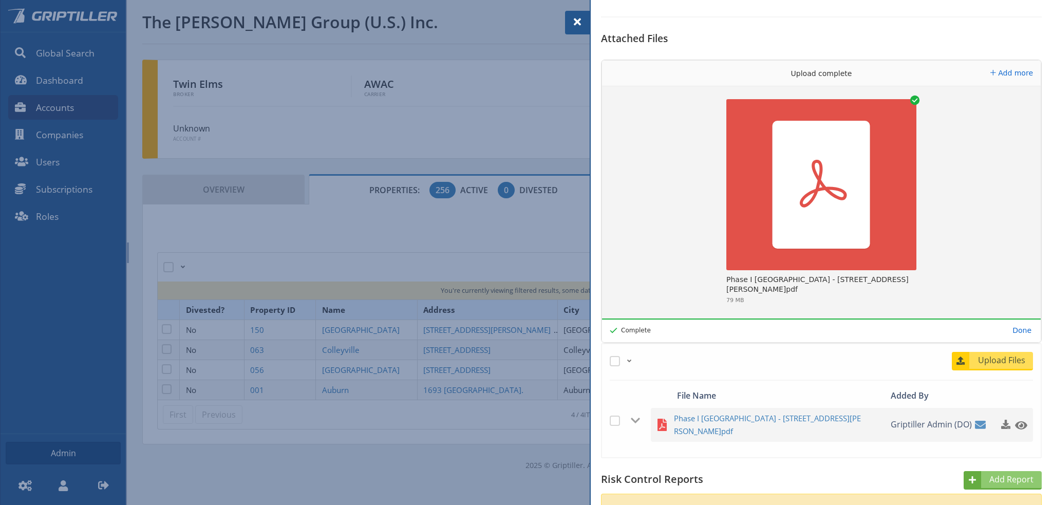
click at [573, 21] on span at bounding box center [577, 22] width 12 height 12
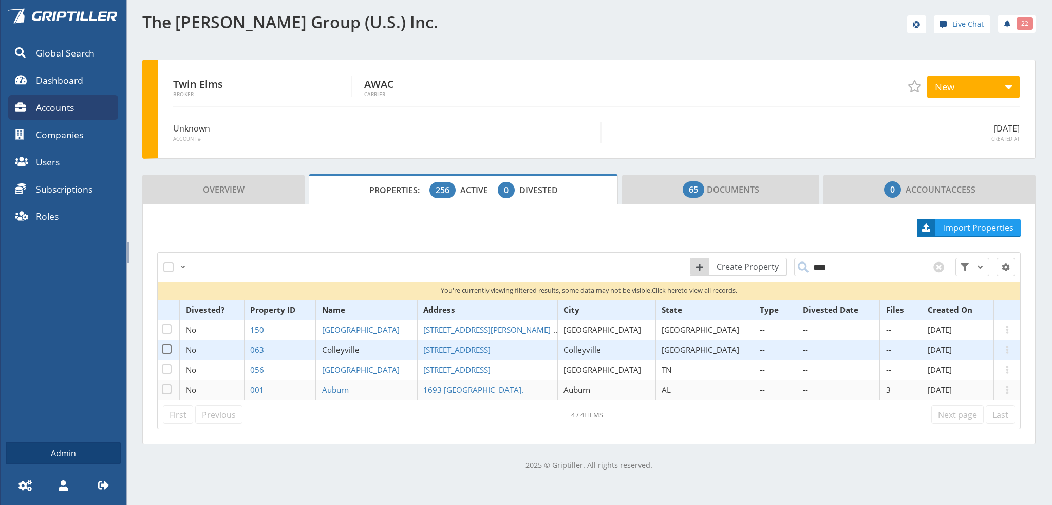
click at [360, 348] on span "Colleyville" at bounding box center [341, 350] width 38 height 10
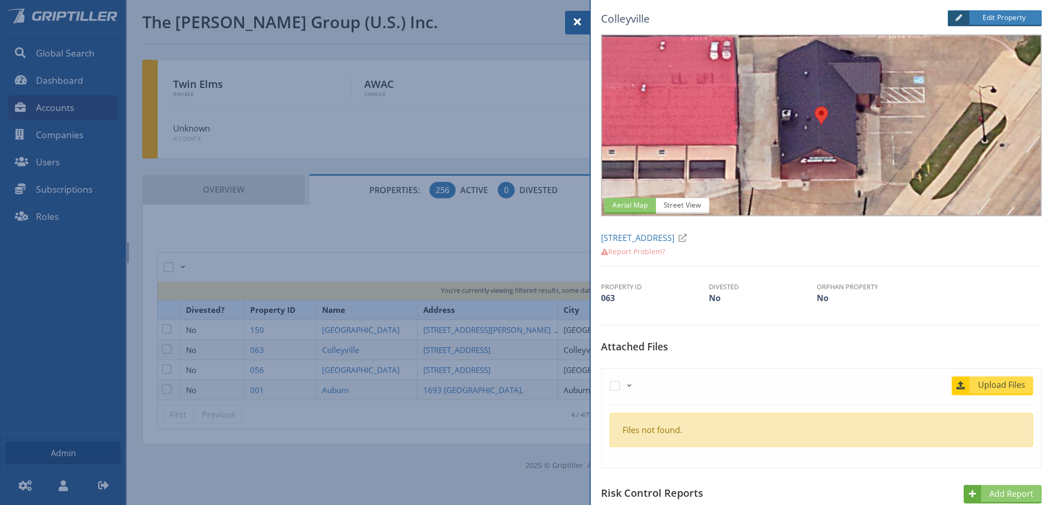
click at [999, 386] on span "Upload Files" at bounding box center [1002, 385] width 62 height 12
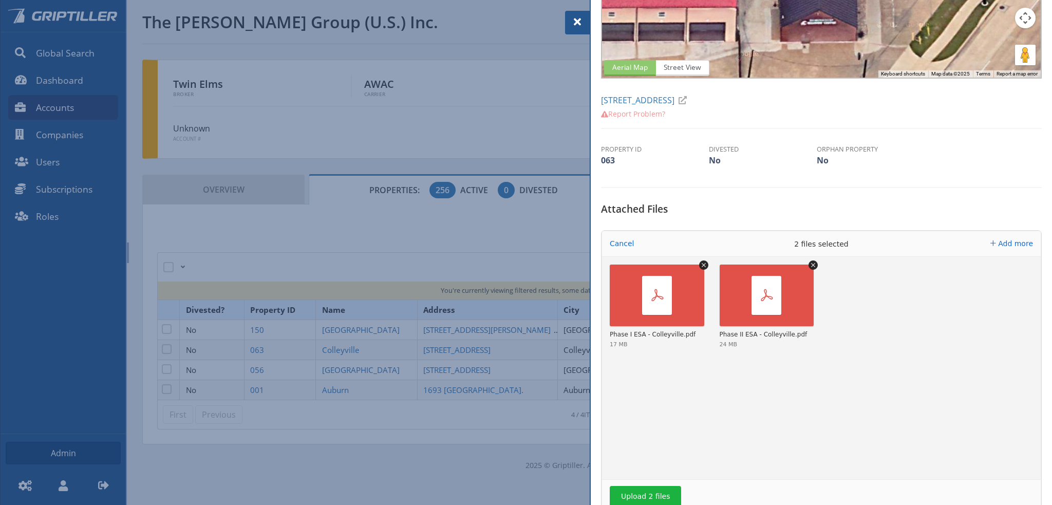
scroll to position [257, 0]
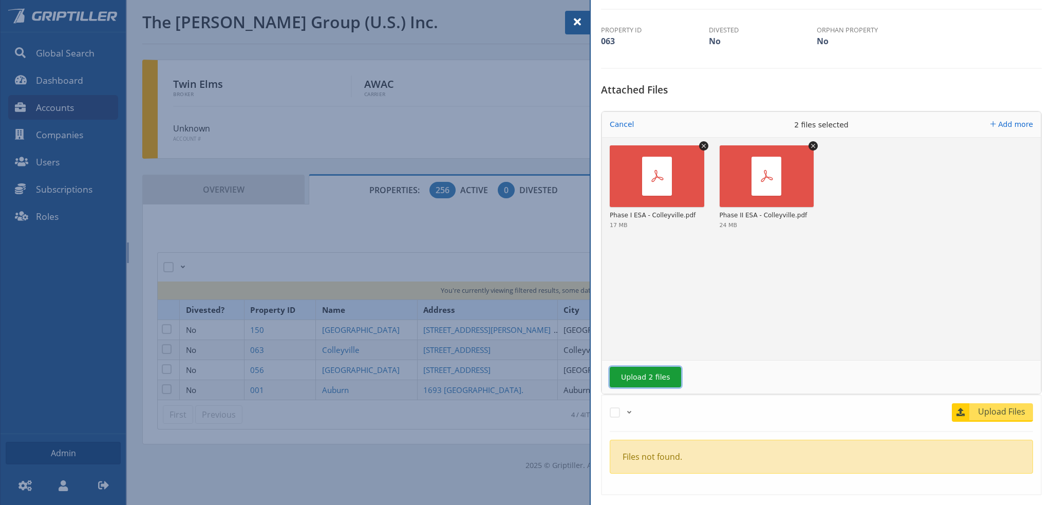
click at [647, 380] on button "Upload 2 files" at bounding box center [645, 377] width 71 height 21
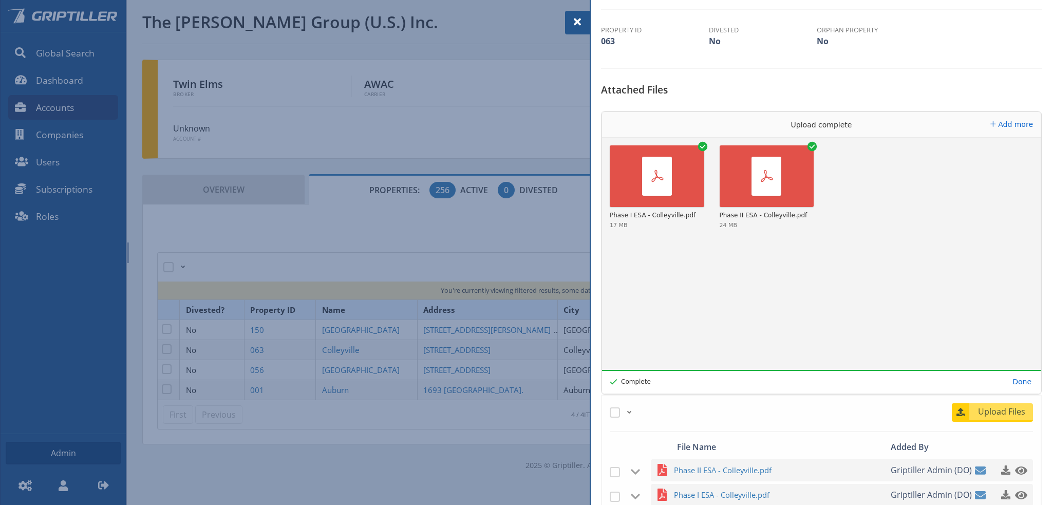
drag, startPoint x: 580, startPoint y: 18, endPoint x: 574, endPoint y: 26, distance: 9.9
click at [580, 18] on span at bounding box center [577, 22] width 12 height 12
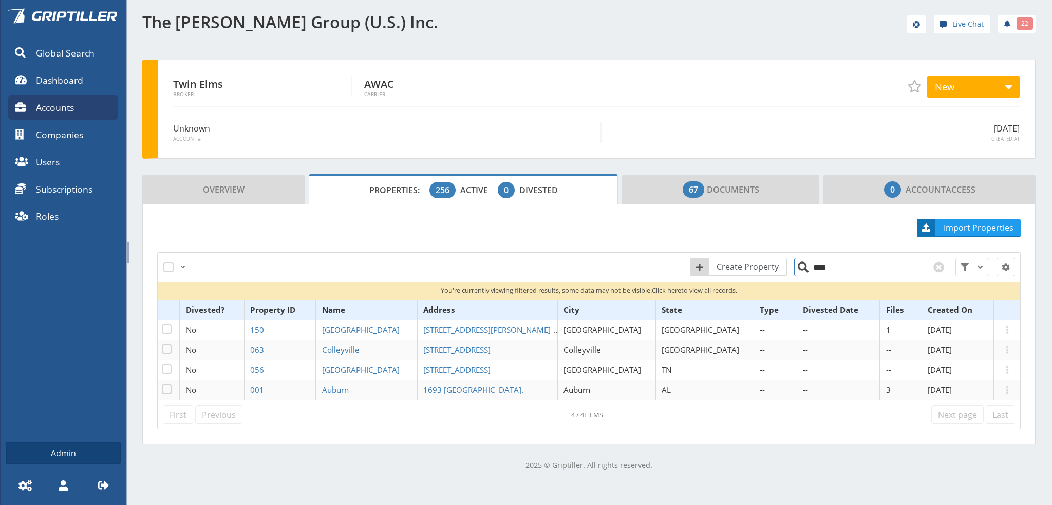
click at [824, 266] on input "****" at bounding box center [871, 267] width 154 height 18
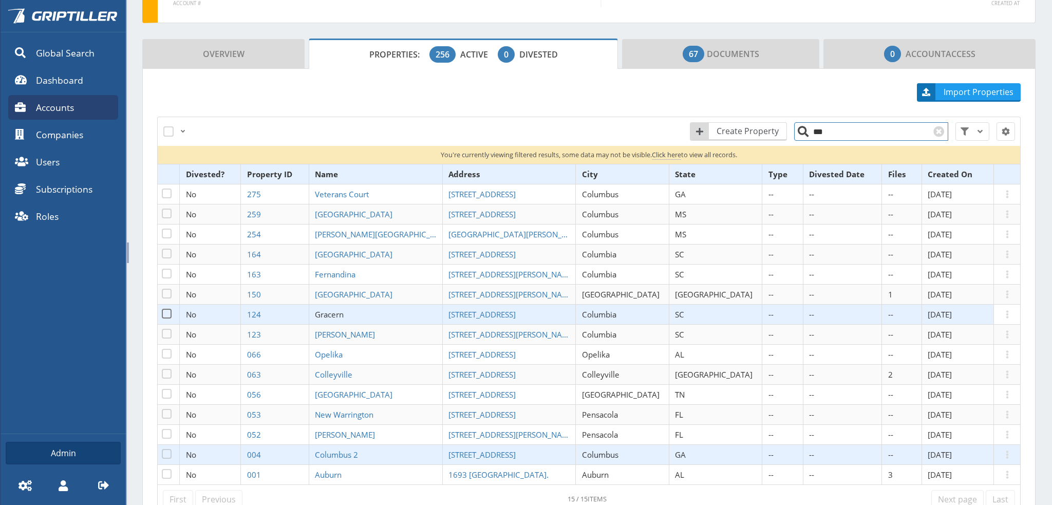
scroll to position [154, 0]
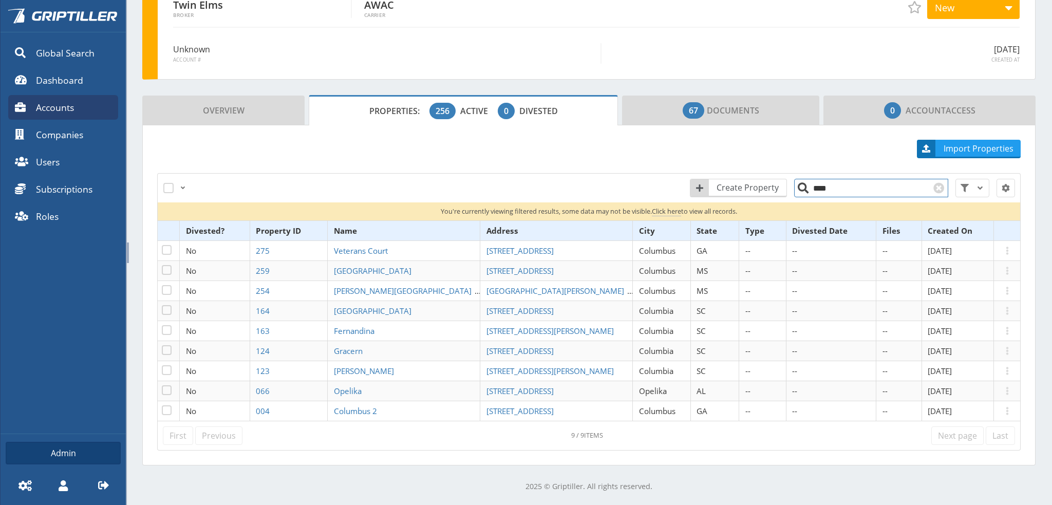
scroll to position [77, 0]
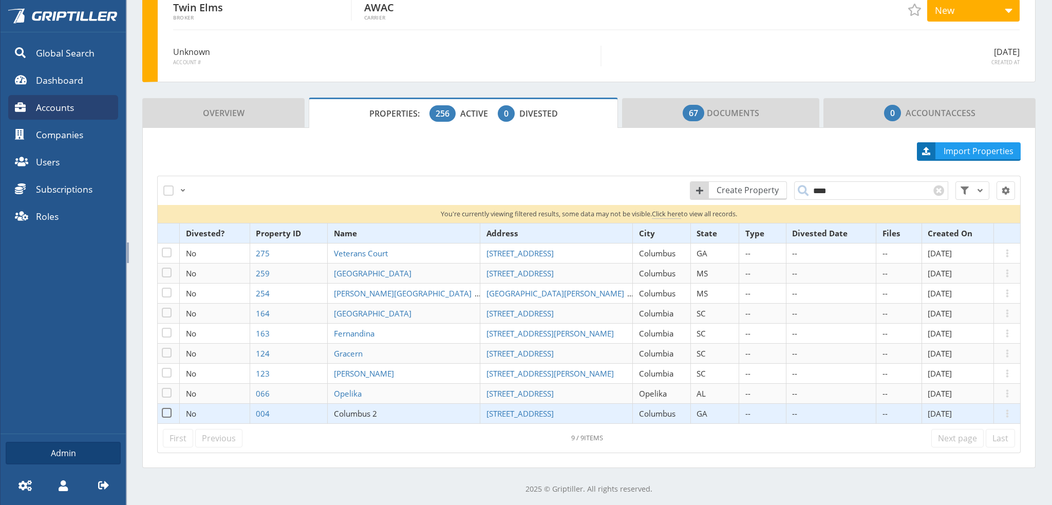
click at [371, 413] on span "Columbus 2" at bounding box center [355, 414] width 43 height 10
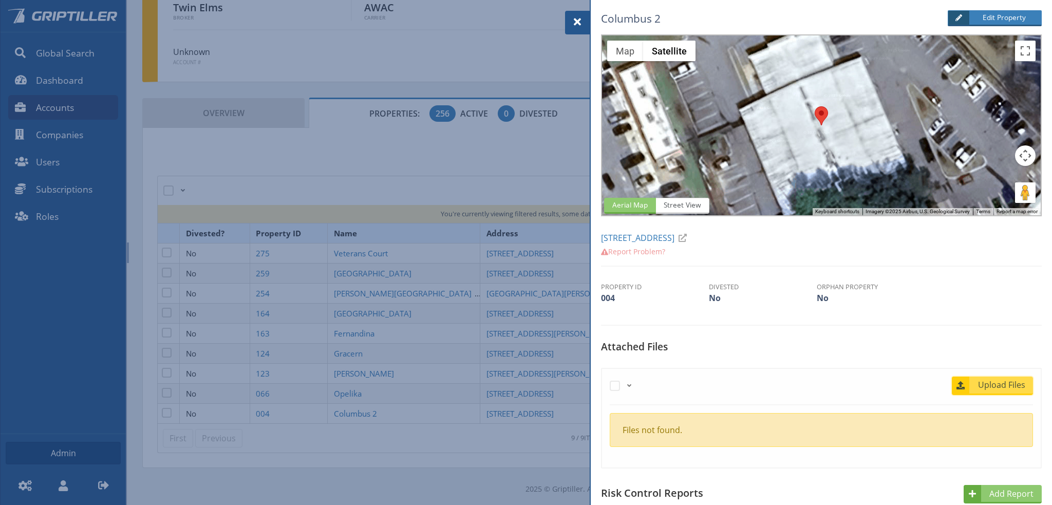
click at [997, 385] on span "Upload Files" at bounding box center [1002, 385] width 62 height 12
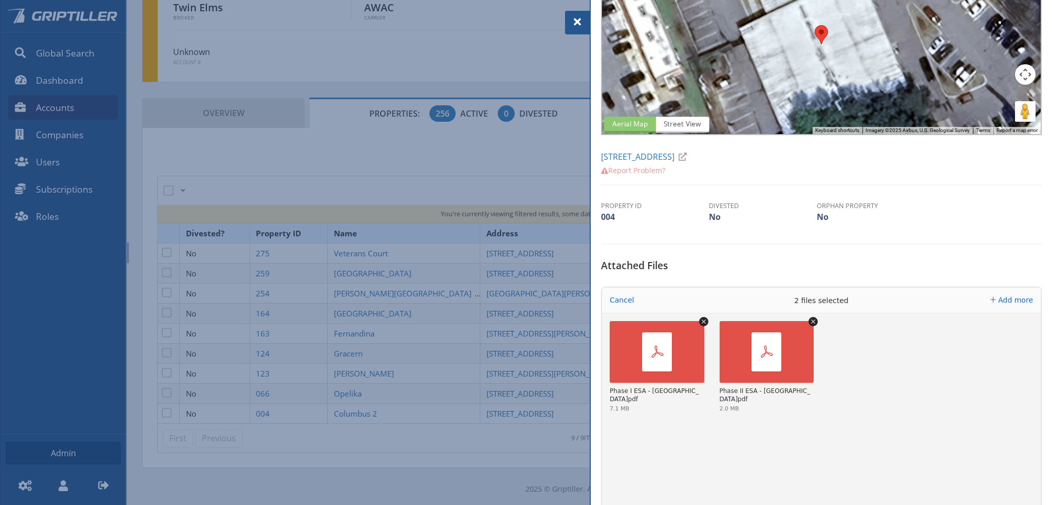
scroll to position [154, 0]
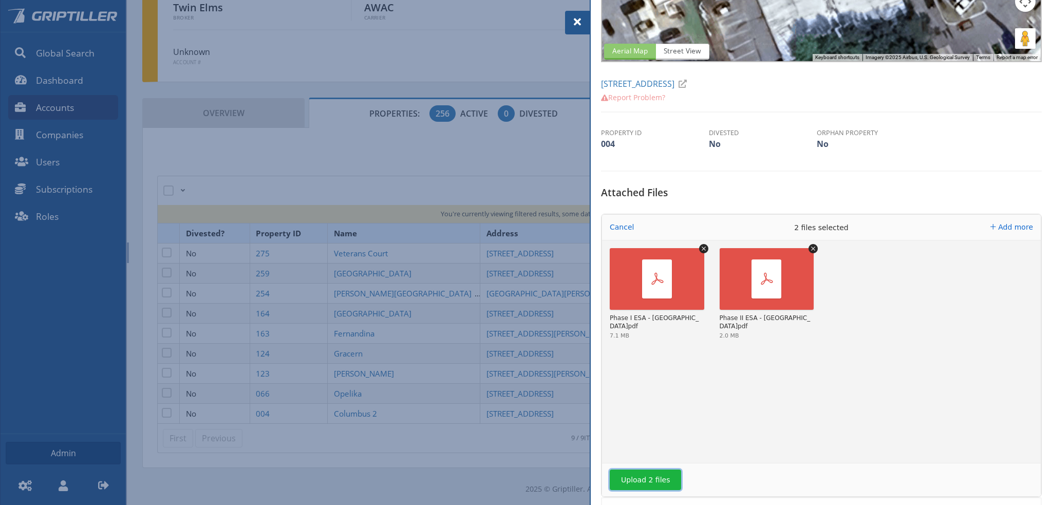
drag, startPoint x: 650, startPoint y: 476, endPoint x: 660, endPoint y: 475, distance: 9.9
click at [658, 476] on button "Upload 2 files" at bounding box center [645, 480] width 71 height 21
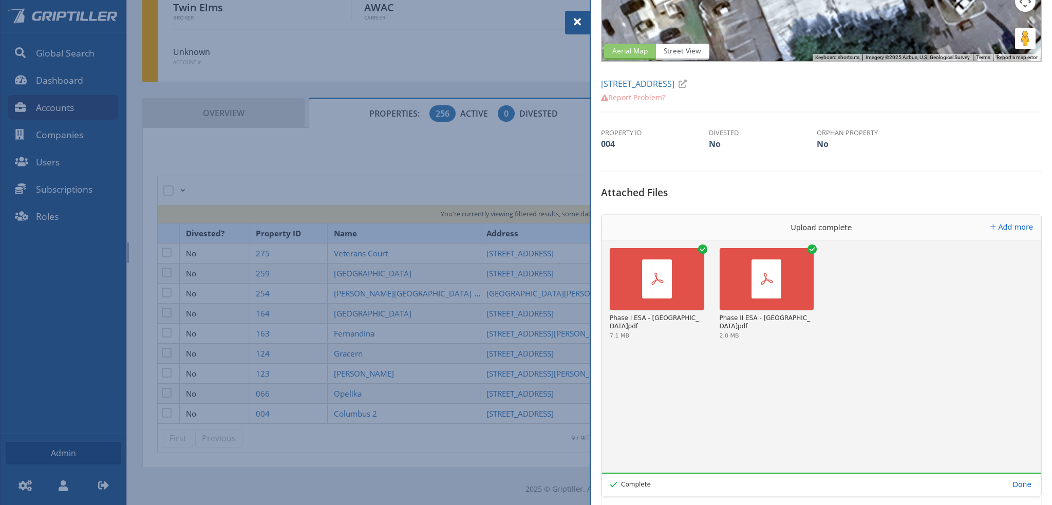
drag, startPoint x: 573, startPoint y: 22, endPoint x: 605, endPoint y: 41, distance: 36.8
click at [573, 22] on span at bounding box center [577, 22] width 12 height 12
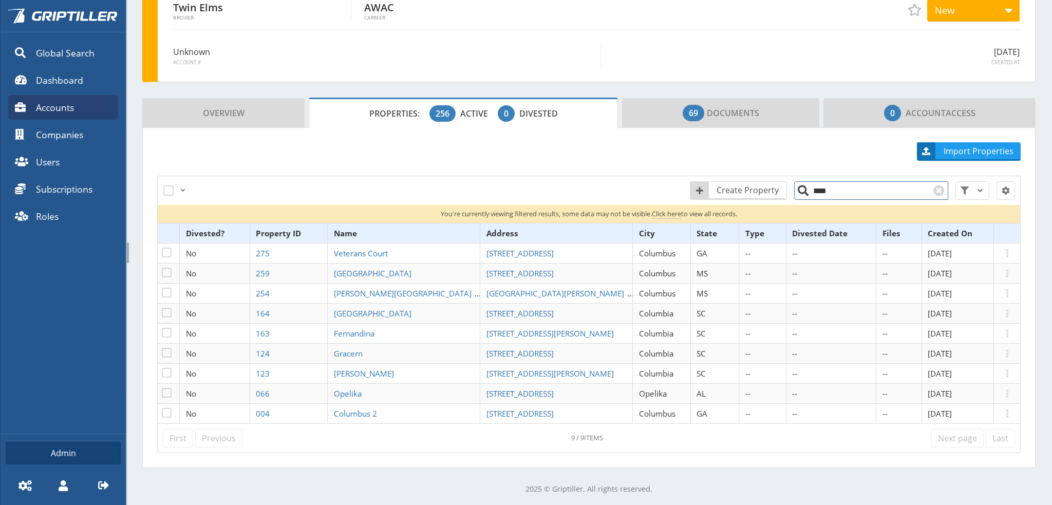
click at [832, 189] on input "****" at bounding box center [871, 190] width 154 height 18
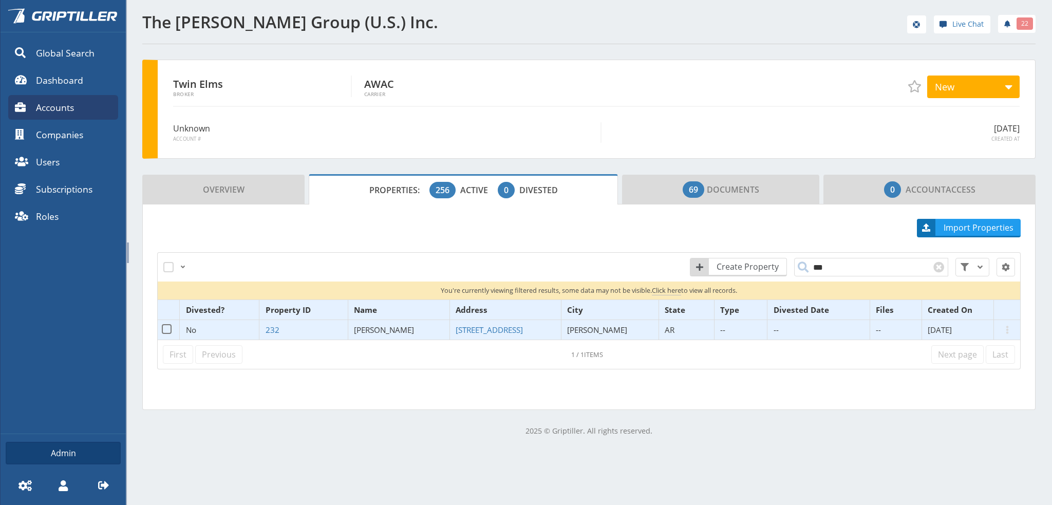
click at [393, 326] on span "[PERSON_NAME]" at bounding box center [384, 330] width 60 height 10
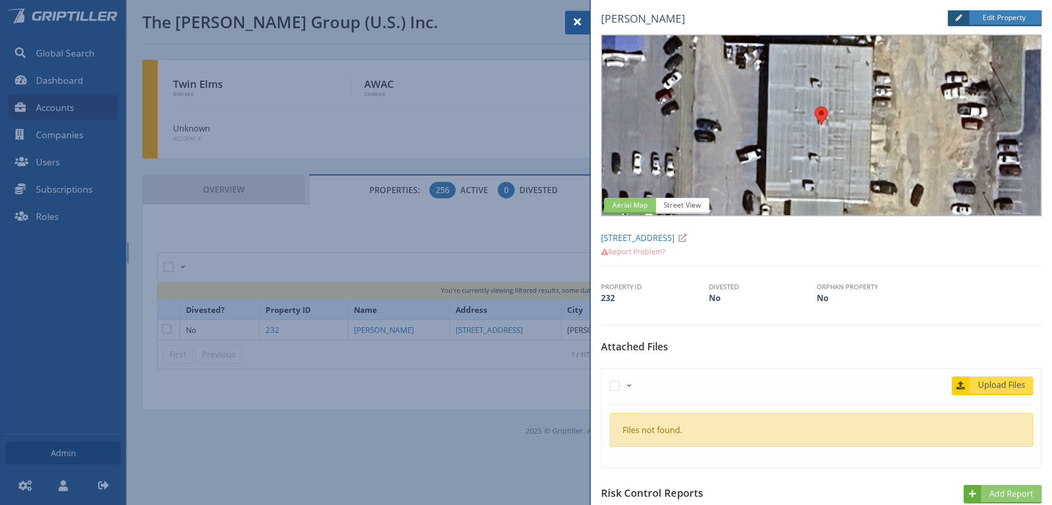
click at [992, 390] on span "Upload Files" at bounding box center [1002, 385] width 62 height 12
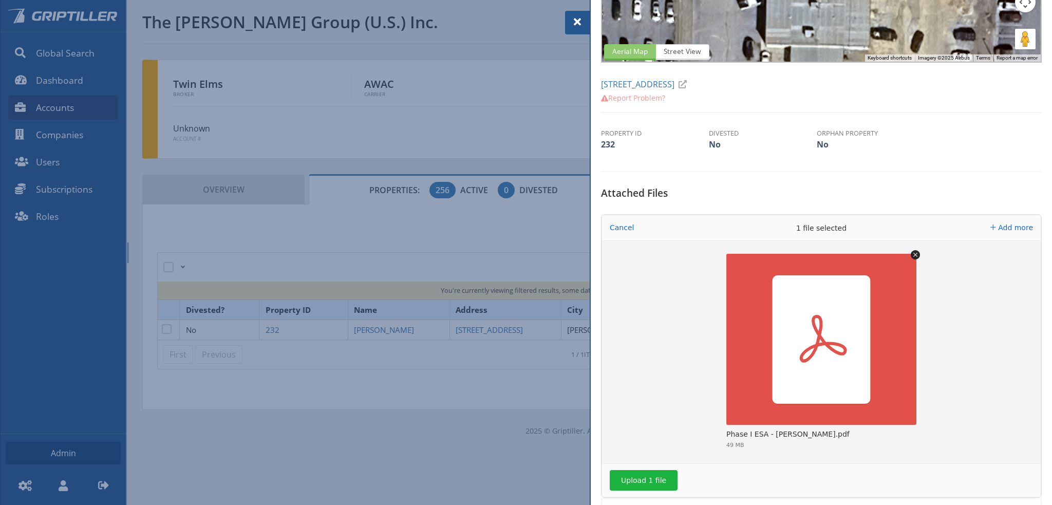
scroll to position [154, 0]
click at [648, 473] on button "Upload 1 file" at bounding box center [644, 480] width 68 height 21
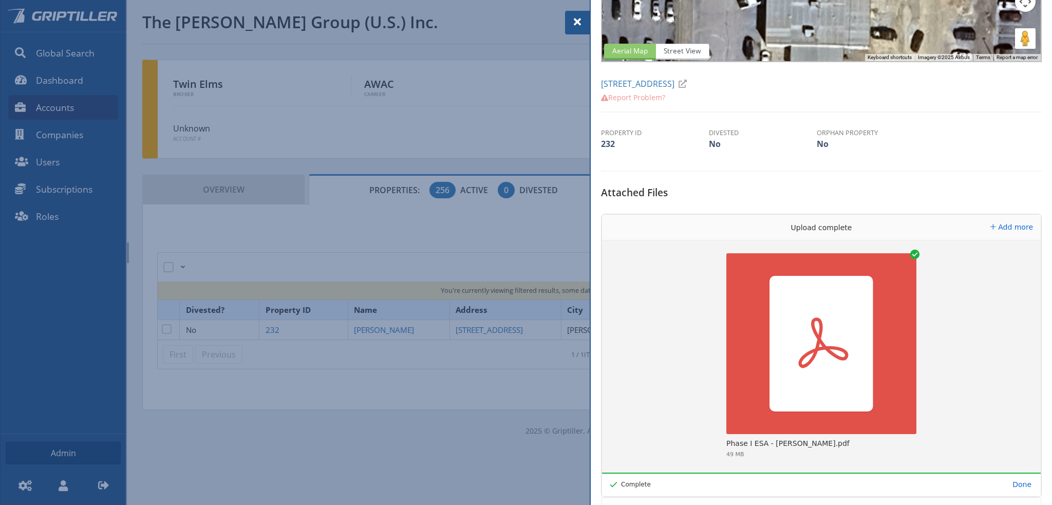
click at [577, 22] on span at bounding box center [577, 22] width 12 height 12
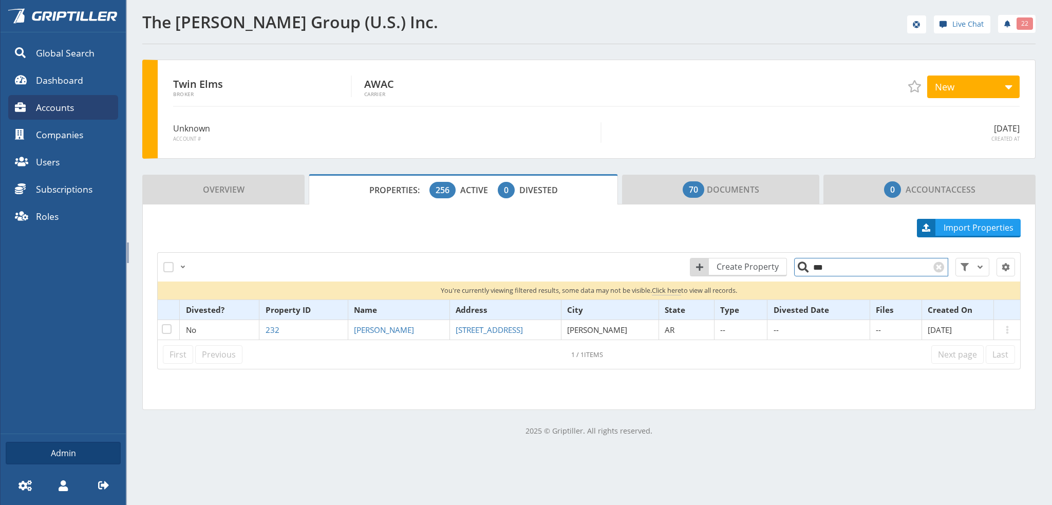
click at [830, 272] on input "***" at bounding box center [871, 267] width 154 height 18
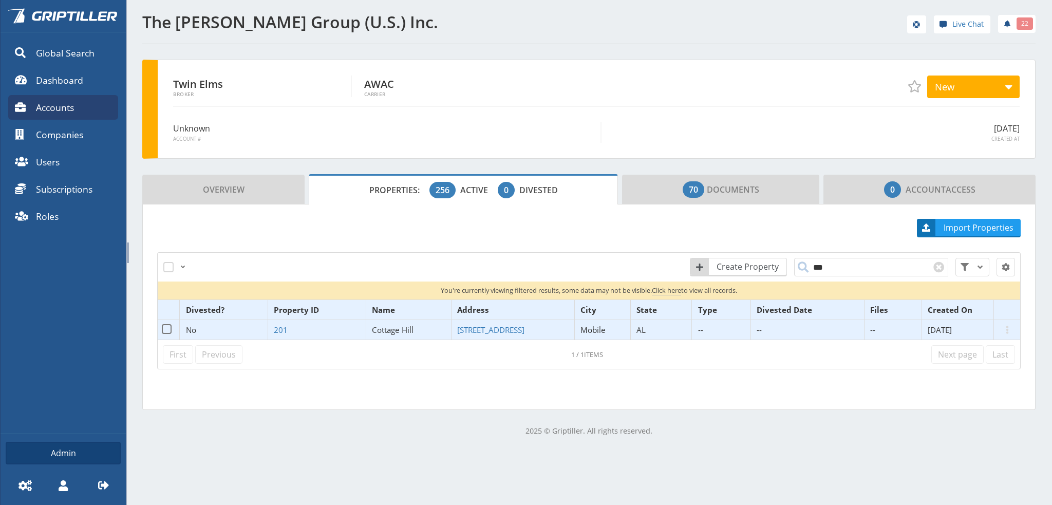
click at [395, 328] on span "Cottage Hill" at bounding box center [393, 330] width 42 height 10
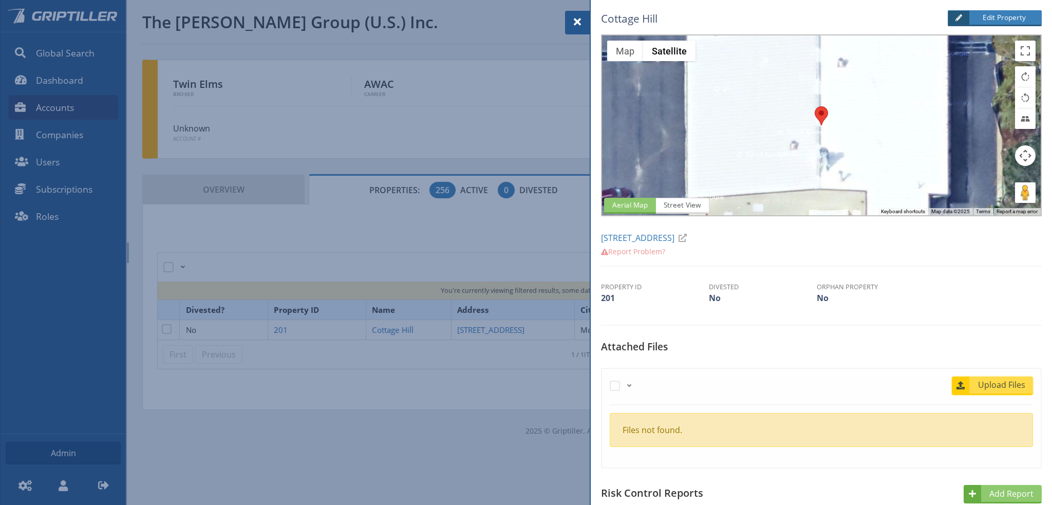
click at [1000, 386] on span "Upload Files" at bounding box center [1002, 385] width 62 height 12
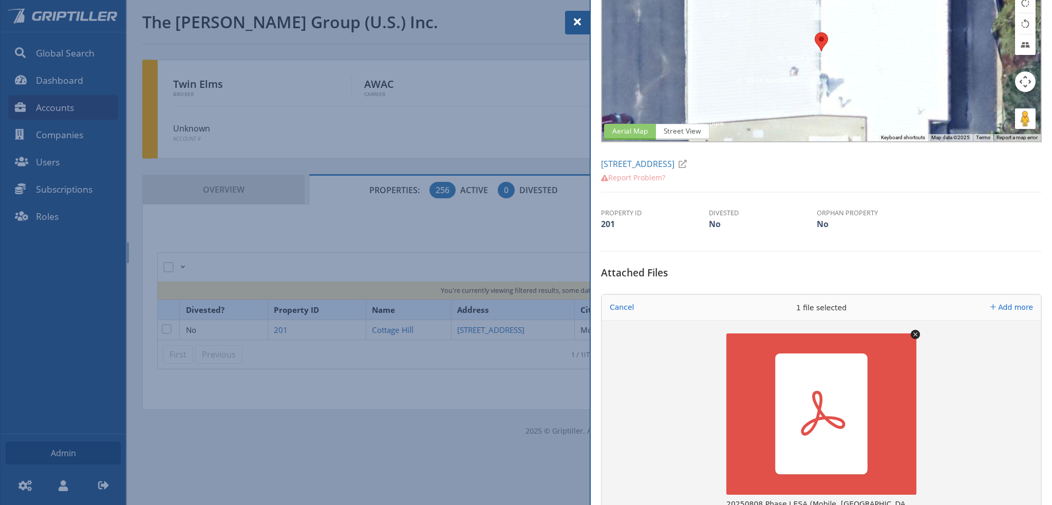
scroll to position [206, 0]
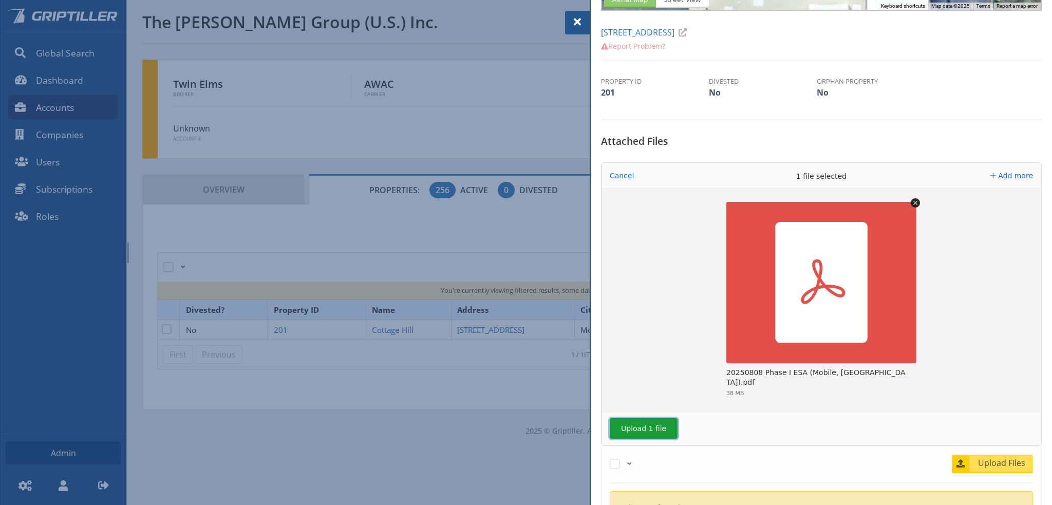
click at [643, 424] on button "Upload 1 file" at bounding box center [644, 428] width 68 height 21
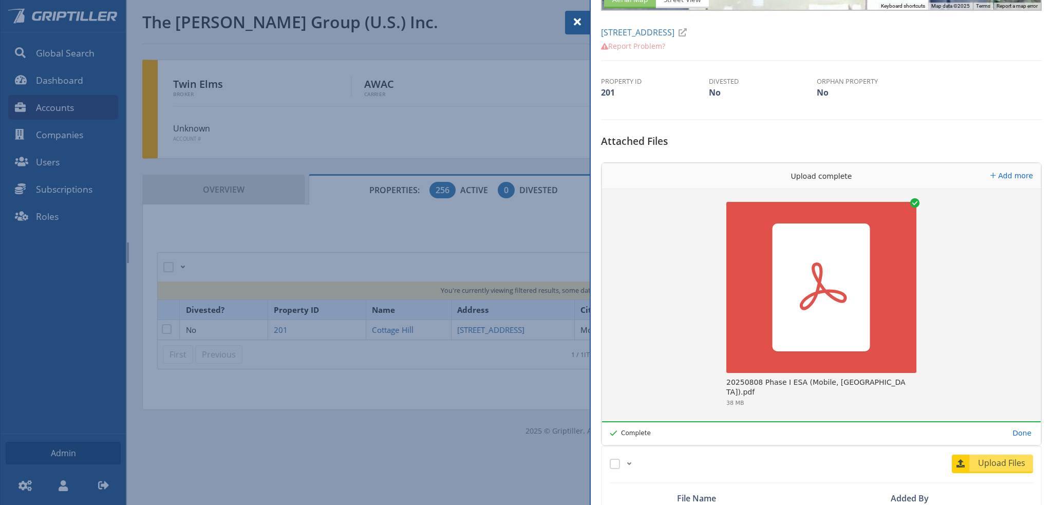
drag, startPoint x: 578, startPoint y: 22, endPoint x: 604, endPoint y: 35, distance: 29.2
click at [578, 22] on span at bounding box center [577, 22] width 12 height 12
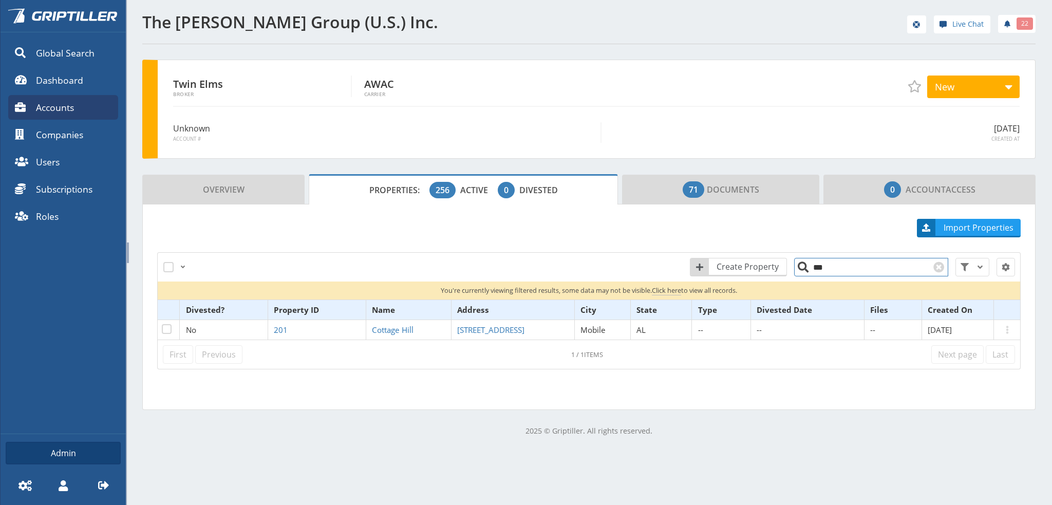
click at [838, 265] on input "***" at bounding box center [871, 267] width 154 height 18
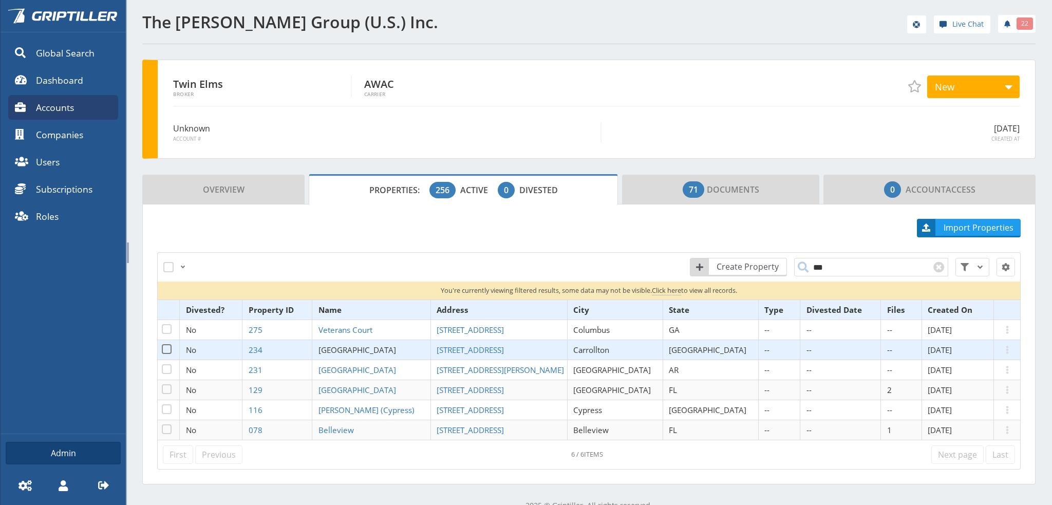
click at [358, 348] on span "[GEOGRAPHIC_DATA]" at bounding box center [358, 350] width 78 height 10
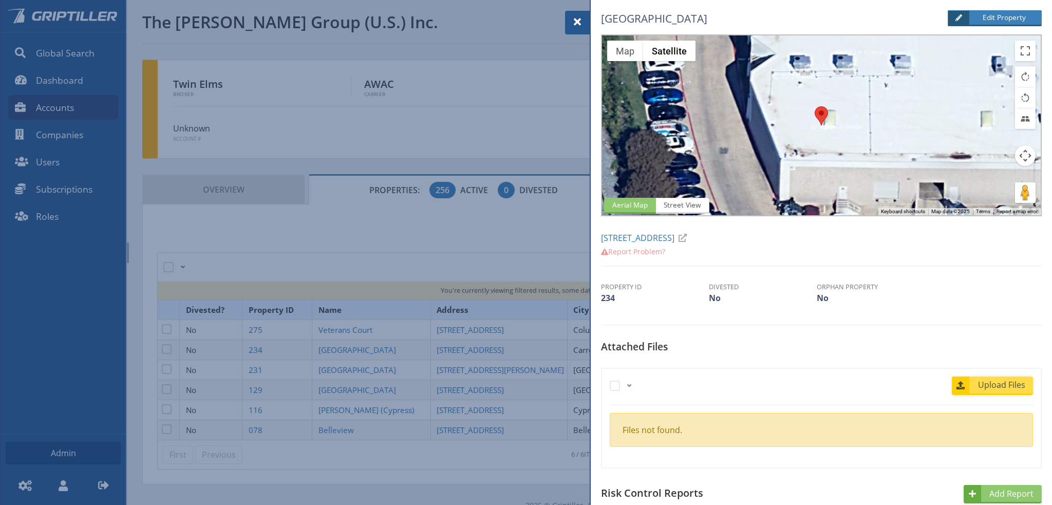
click at [980, 382] on span "Upload Files" at bounding box center [1002, 385] width 62 height 12
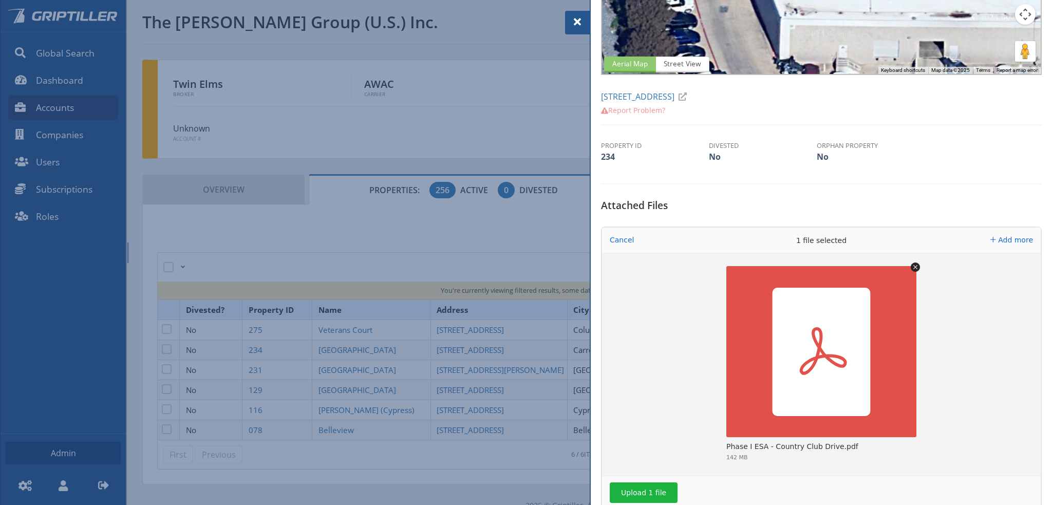
scroll to position [206, 0]
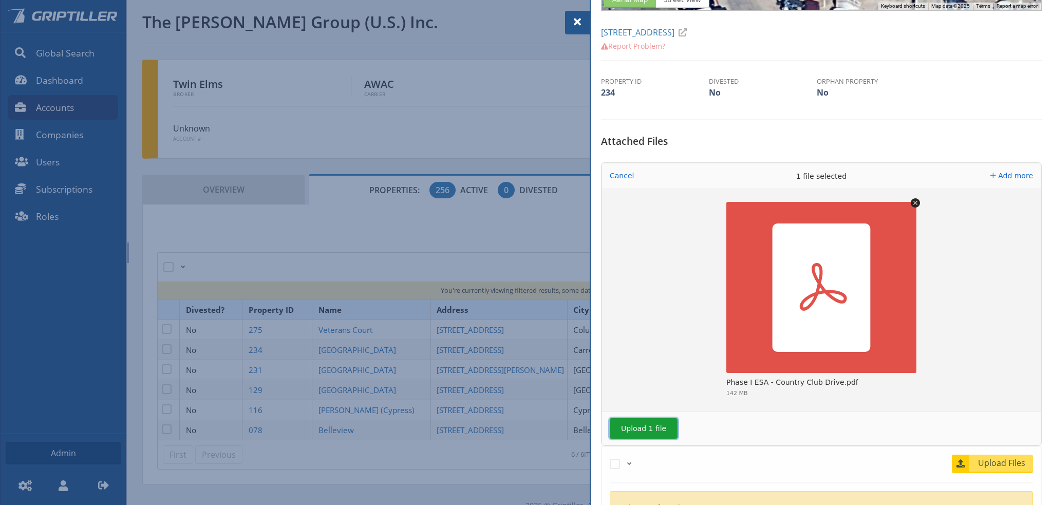
click at [635, 428] on button "Upload 1 file" at bounding box center [644, 428] width 68 height 21
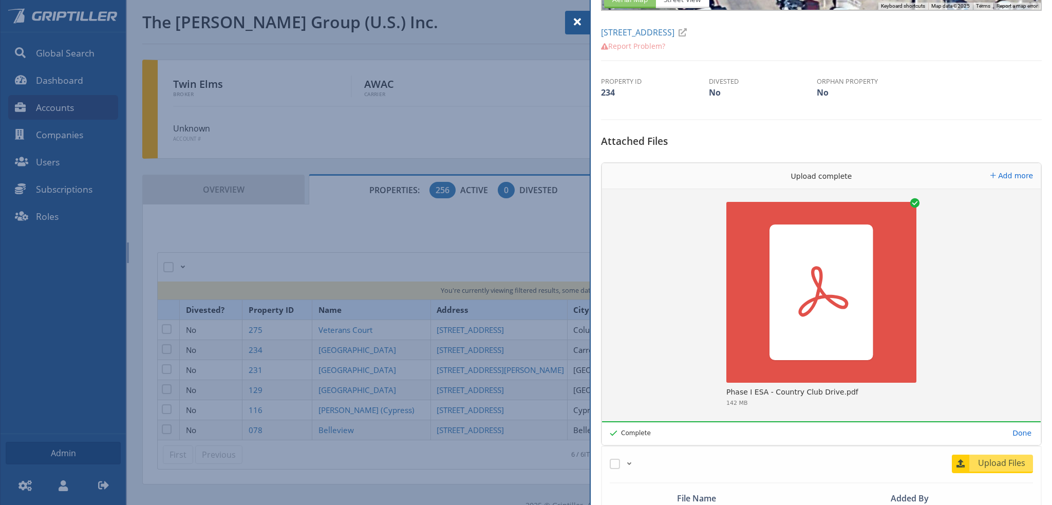
click at [575, 21] on span at bounding box center [577, 22] width 12 height 12
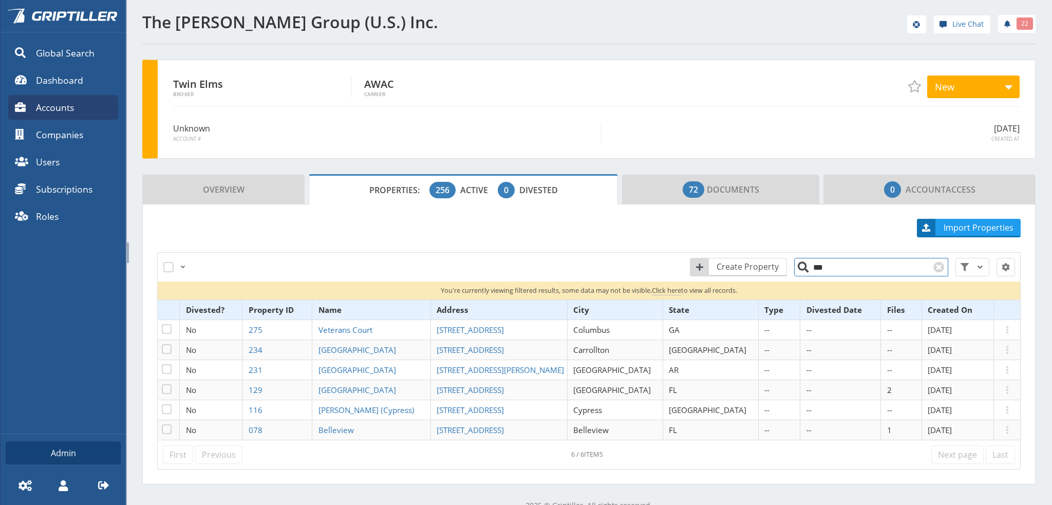
drag, startPoint x: 824, startPoint y: 269, endPoint x: 811, endPoint y: 273, distance: 13.7
click at [811, 273] on input "***" at bounding box center [871, 267] width 154 height 18
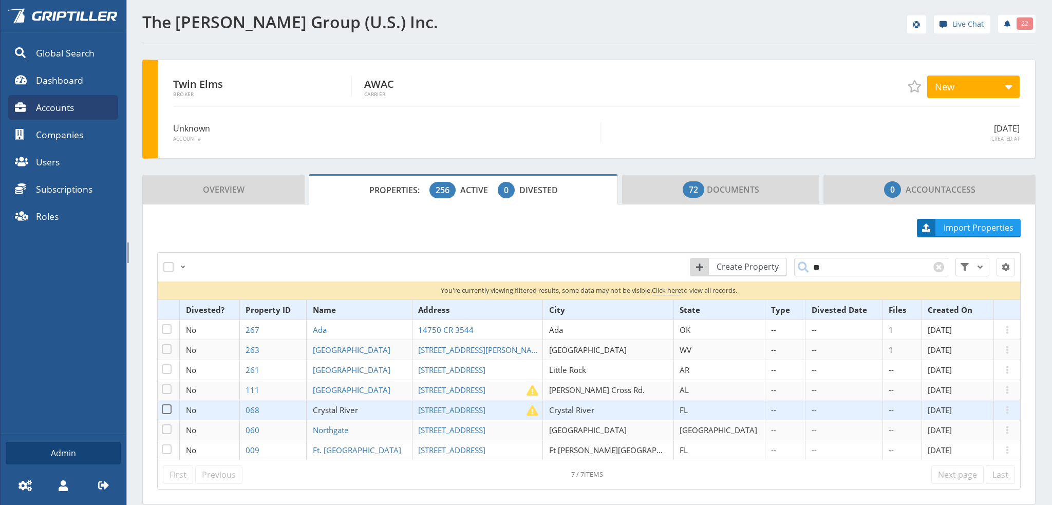
click at [358, 411] on span "Crystal River" at bounding box center [335, 410] width 45 height 10
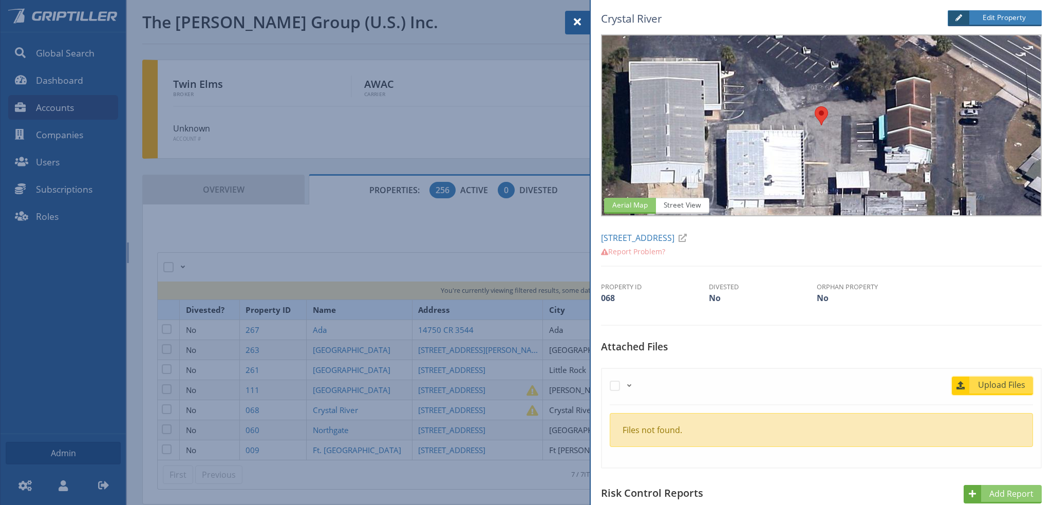
click at [990, 388] on span "Upload Files" at bounding box center [1002, 385] width 62 height 12
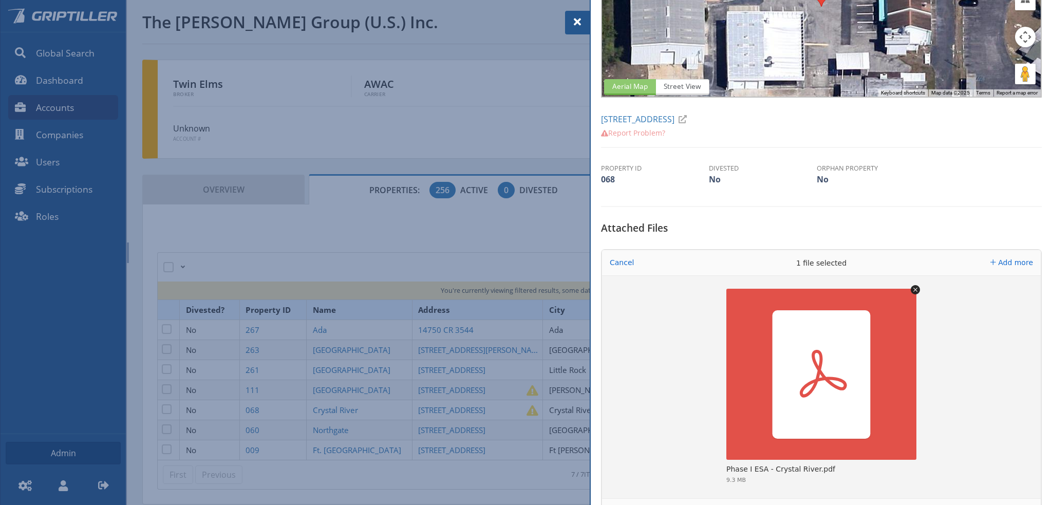
scroll to position [206, 0]
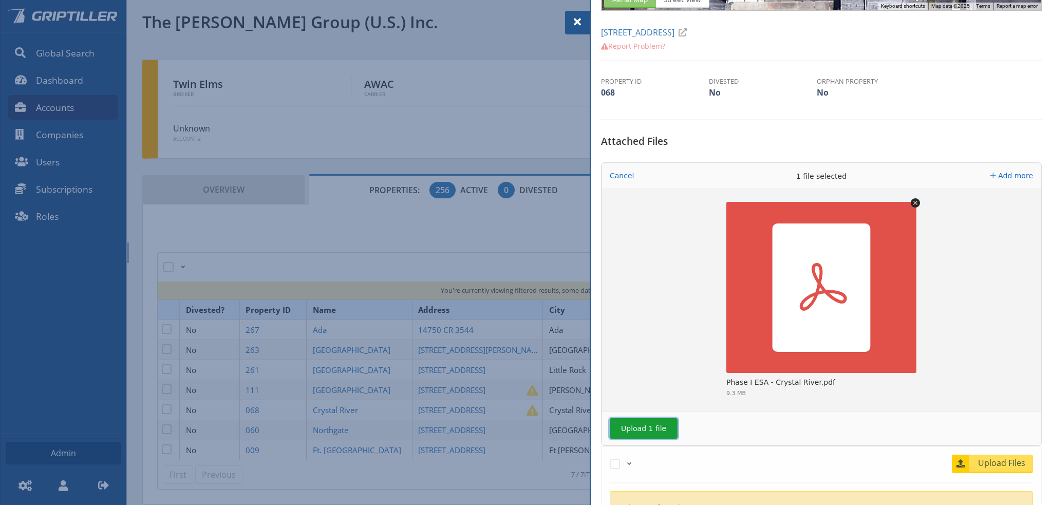
click at [640, 428] on button "Upload 1 file" at bounding box center [644, 428] width 68 height 21
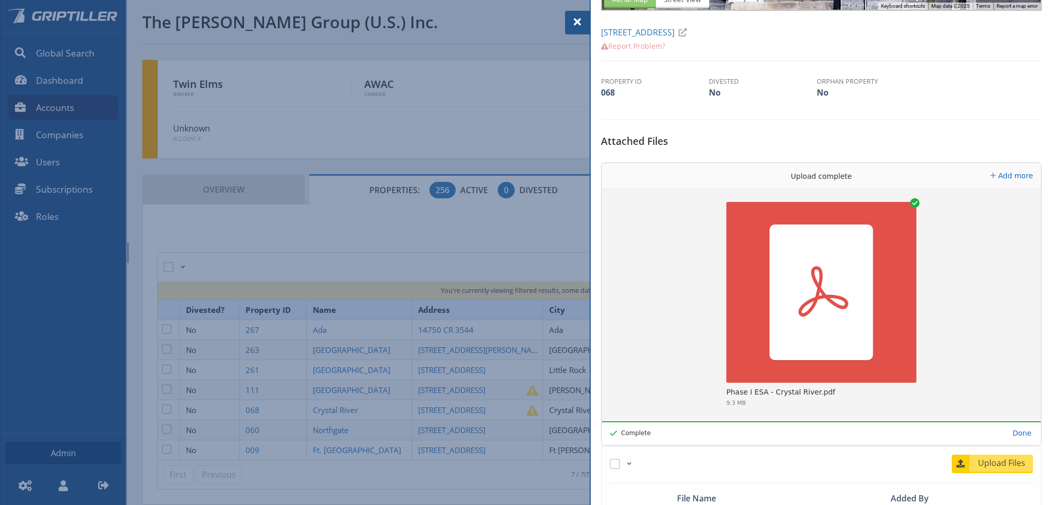
click at [578, 22] on span at bounding box center [577, 22] width 12 height 12
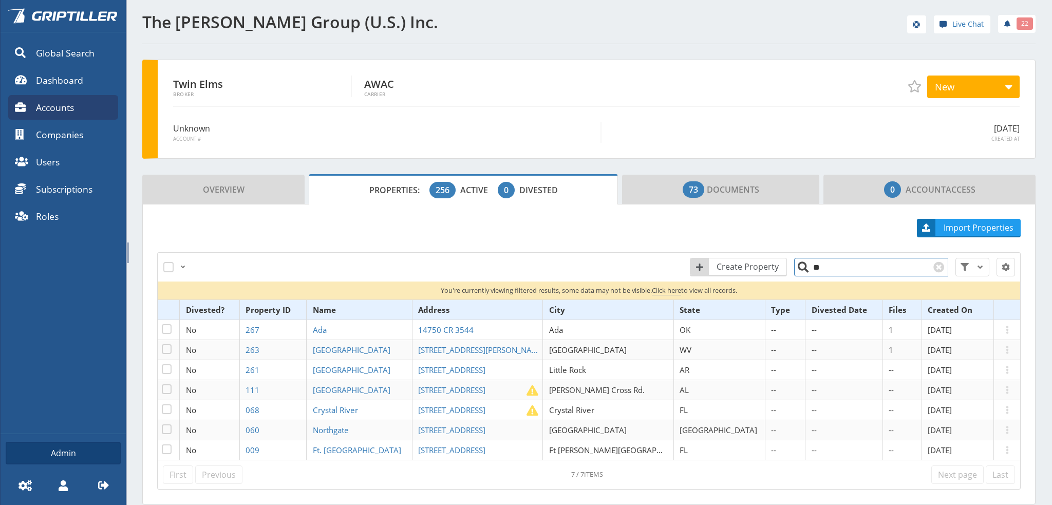
click at [814, 269] on input "**" at bounding box center [871, 267] width 154 height 18
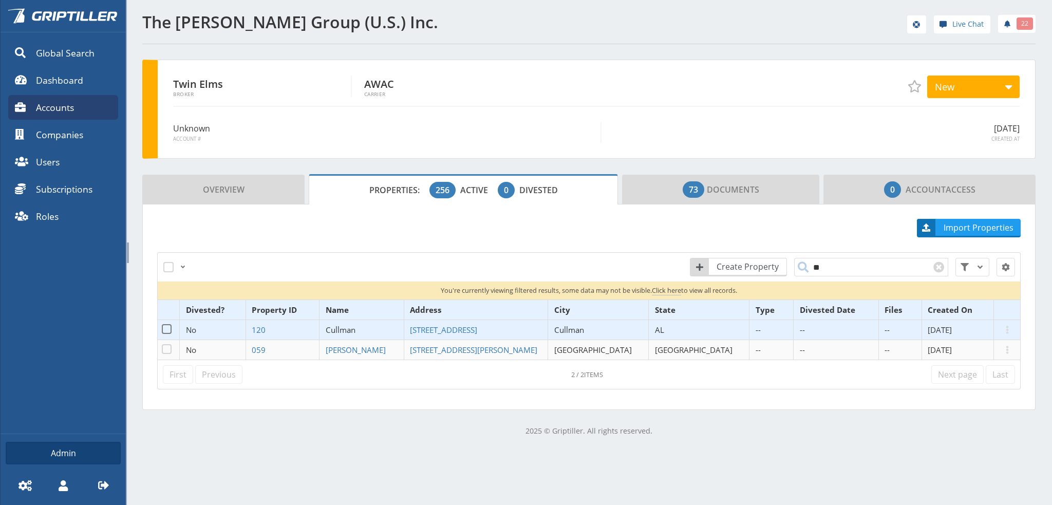
click at [356, 328] on span "Cullman" at bounding box center [341, 330] width 30 height 10
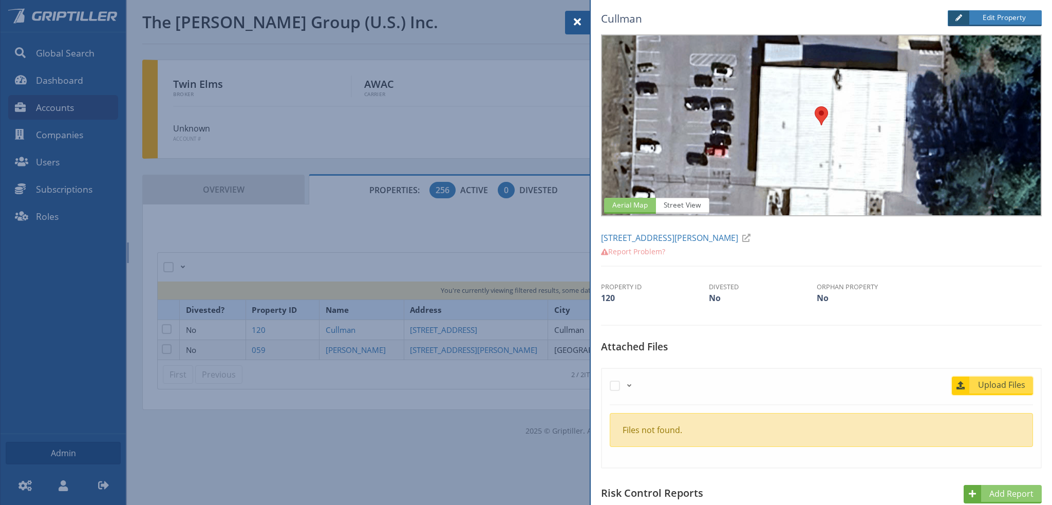
click at [985, 386] on span "Upload Files" at bounding box center [1002, 385] width 62 height 12
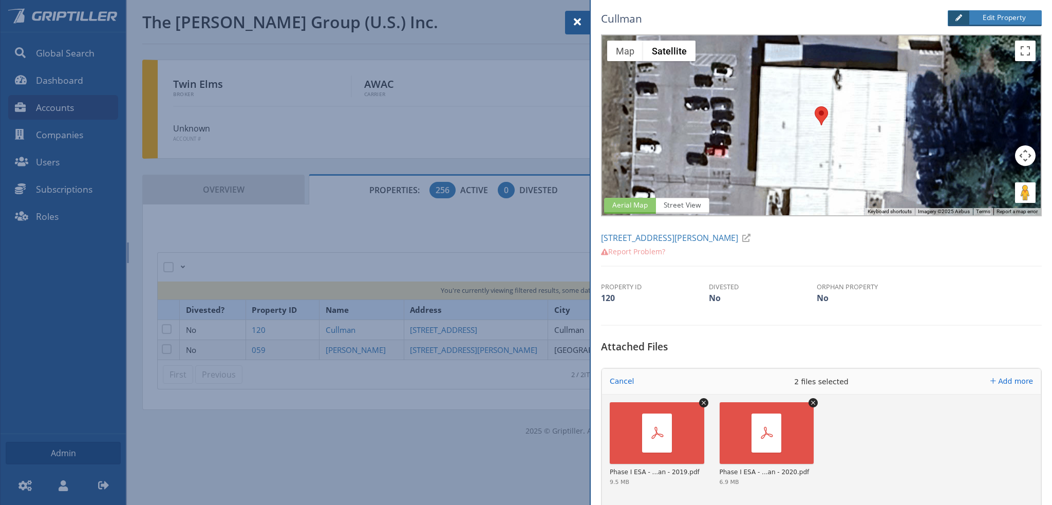
scroll to position [308, 0]
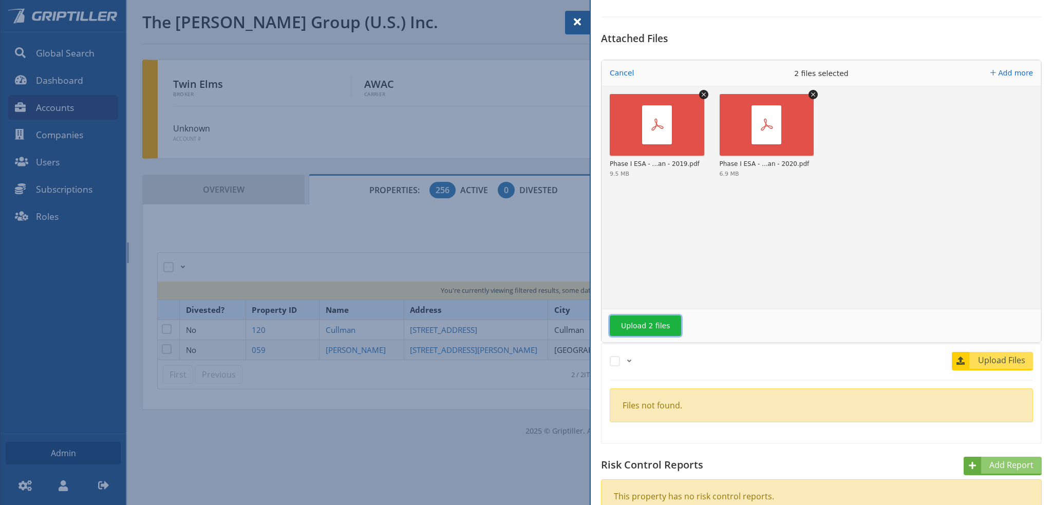
drag, startPoint x: 659, startPoint y: 322, endPoint x: 672, endPoint y: 321, distance: 12.3
click at [659, 322] on button "Upload 2 files" at bounding box center [645, 326] width 71 height 21
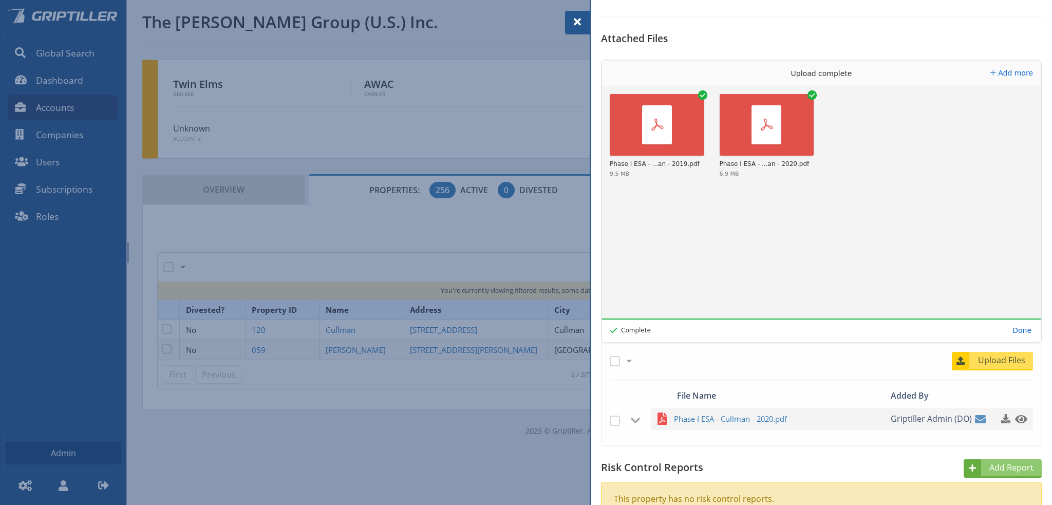
click at [579, 22] on span at bounding box center [577, 22] width 12 height 12
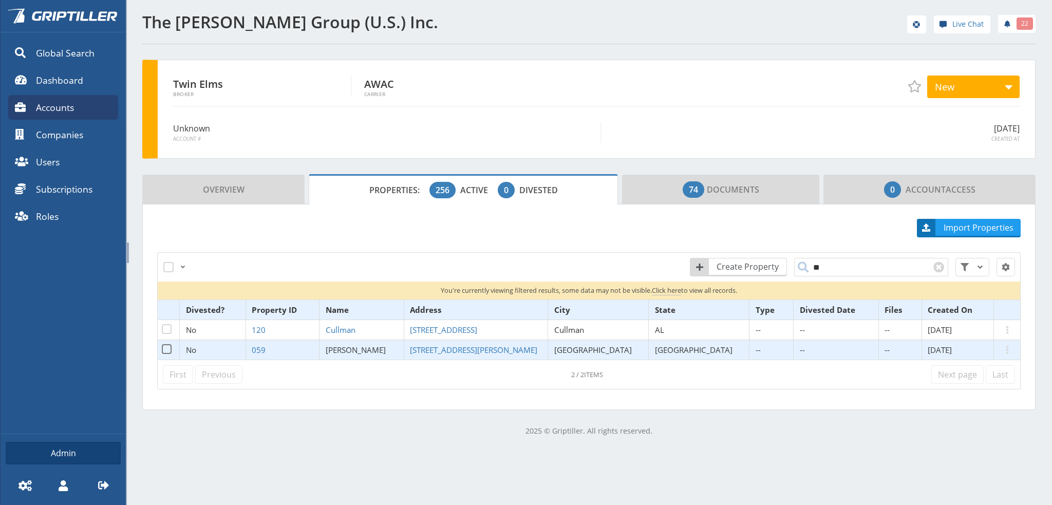
click at [386, 349] on span "[PERSON_NAME]" at bounding box center [356, 350] width 60 height 10
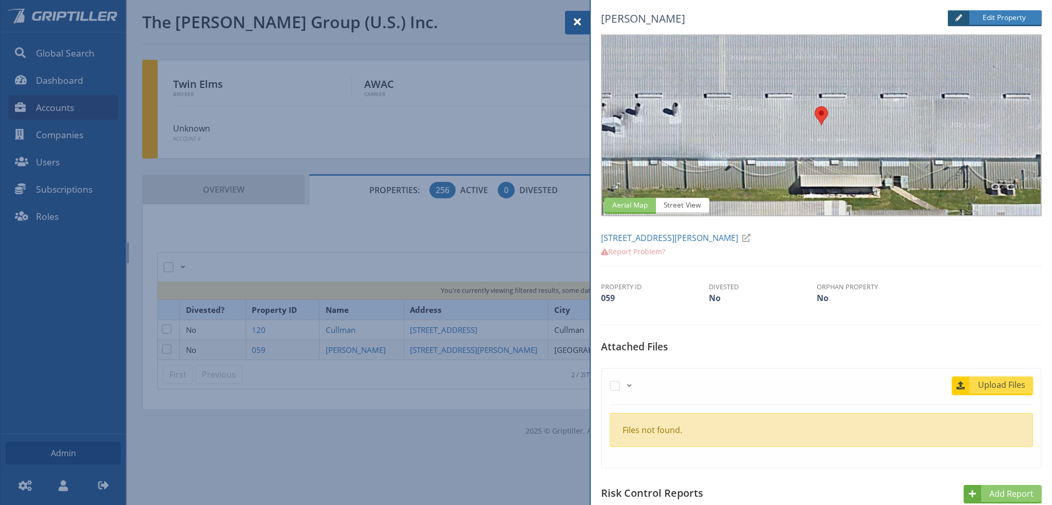
click at [1001, 385] on span "Upload Files" at bounding box center [1002, 385] width 62 height 12
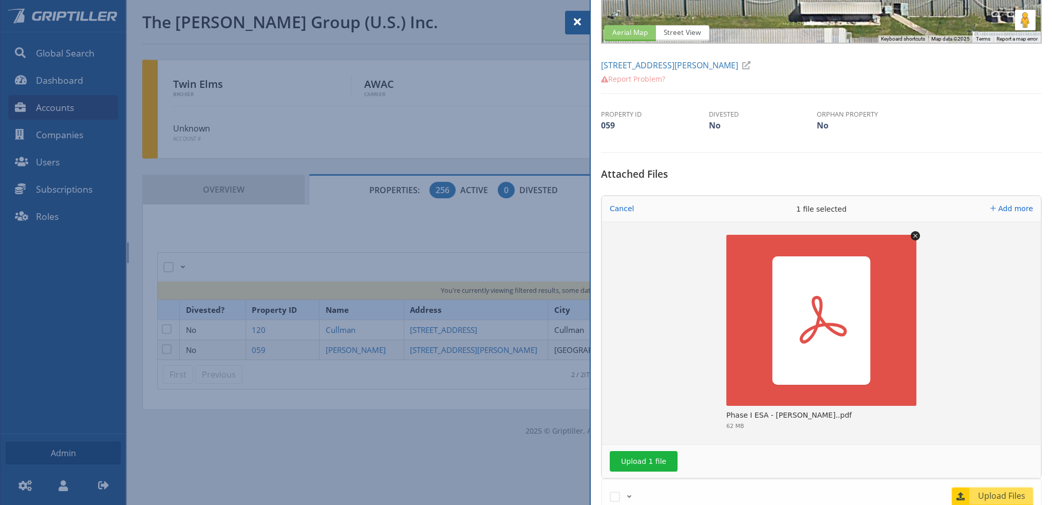
scroll to position [257, 0]
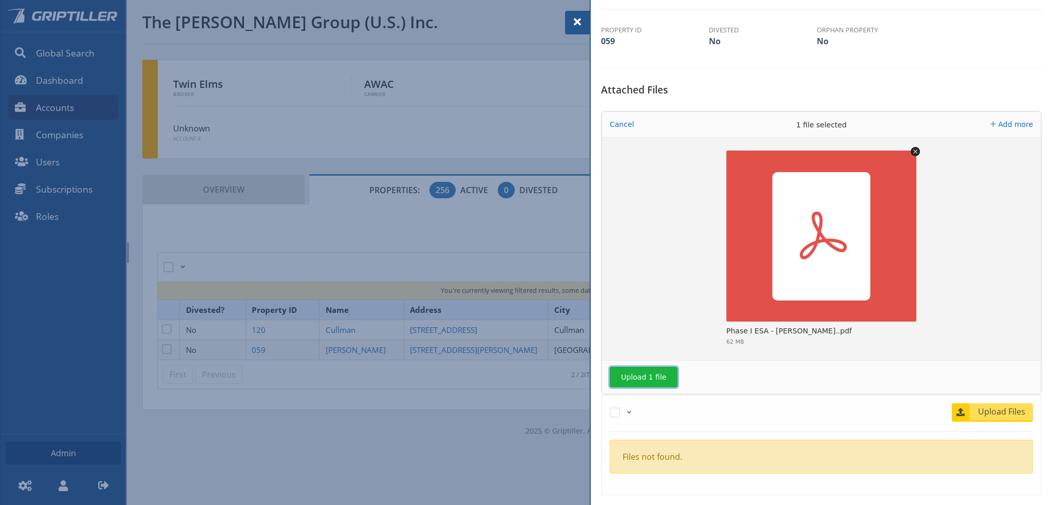
drag, startPoint x: 654, startPoint y: 372, endPoint x: 740, endPoint y: 349, distance: 89.2
click at [654, 372] on button "Upload 1 file" at bounding box center [644, 377] width 68 height 21
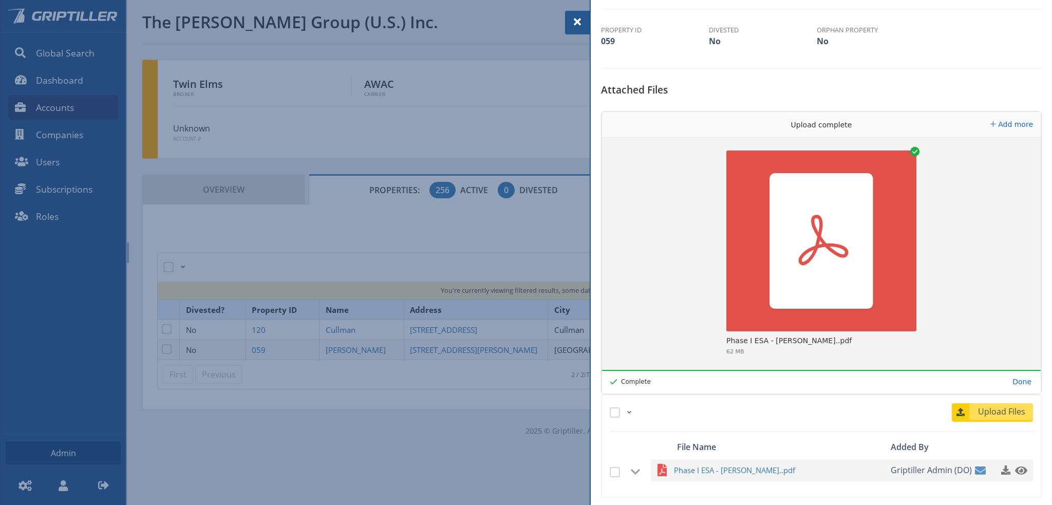
click at [579, 20] on span at bounding box center [577, 22] width 12 height 12
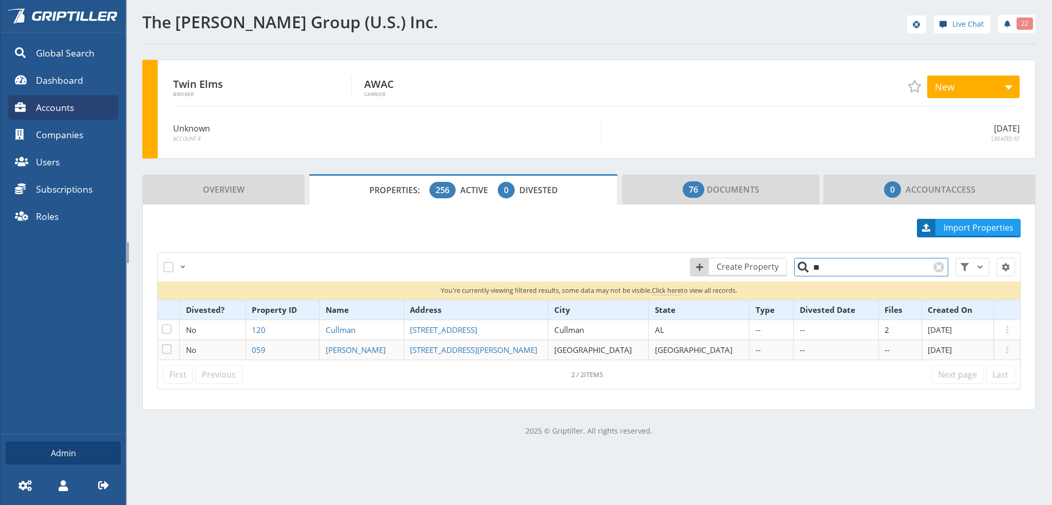
drag, startPoint x: 814, startPoint y: 271, endPoint x: 800, endPoint y: 271, distance: 13.9
click at [800, 271] on input "**" at bounding box center [871, 267] width 154 height 18
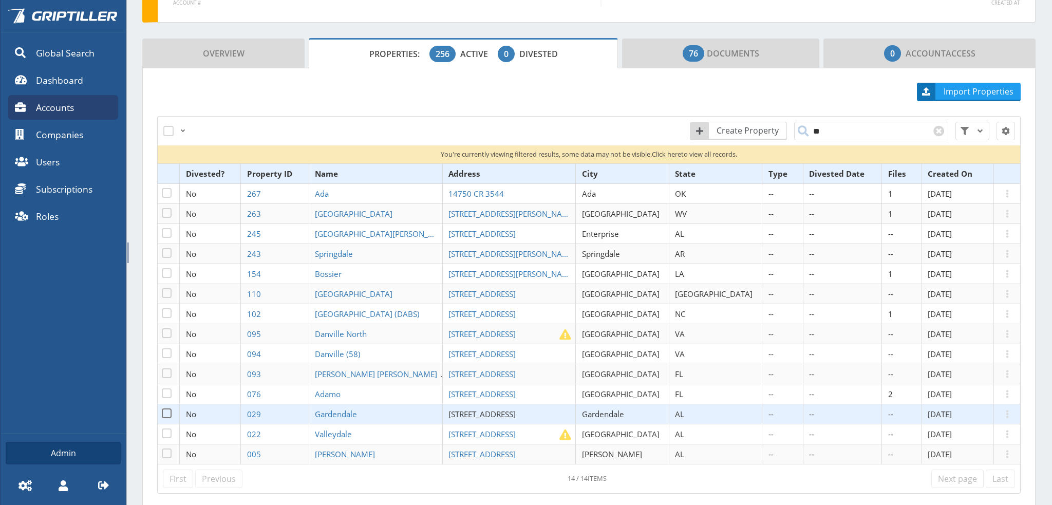
scroll to position [154, 0]
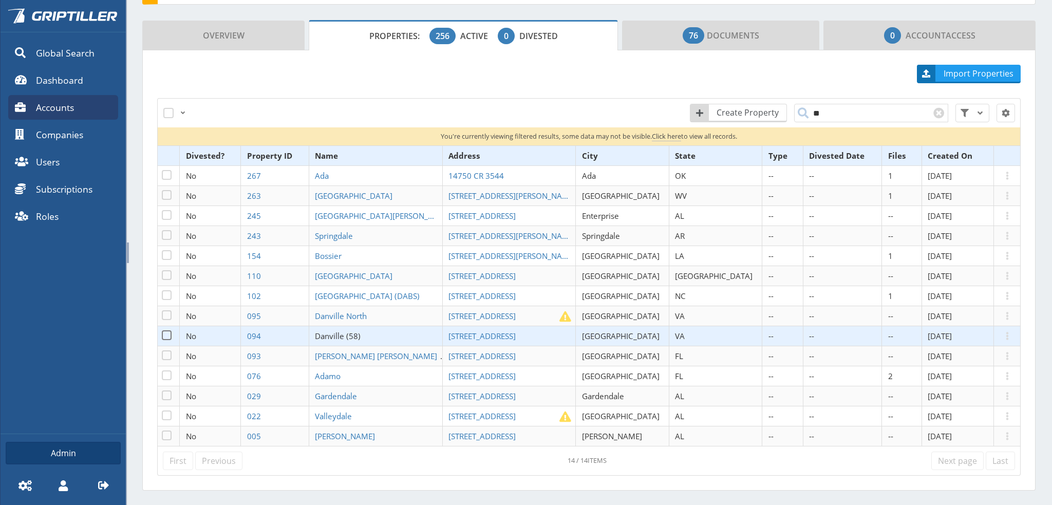
click at [361, 333] on span "Danville (58)" at bounding box center [338, 336] width 46 height 10
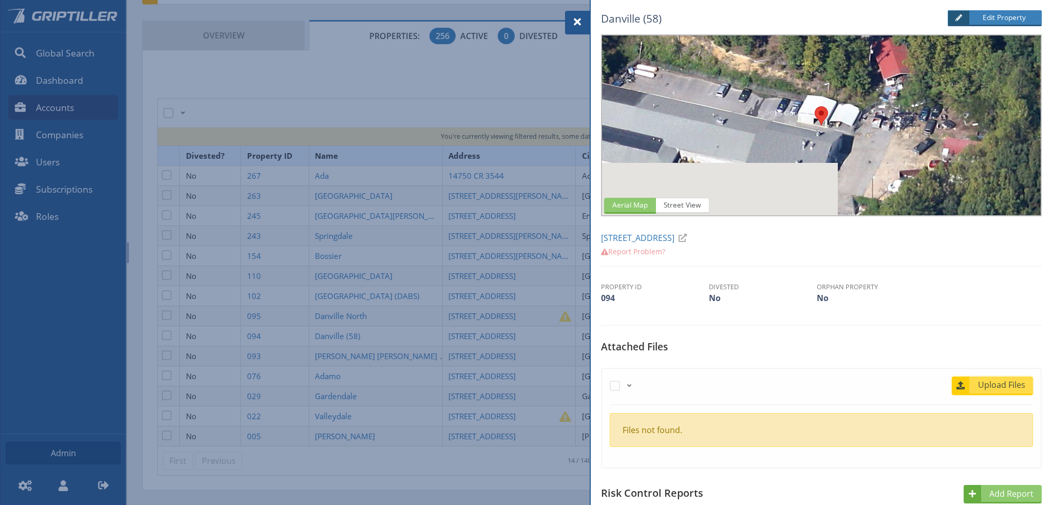
click at [989, 382] on span "Upload Files" at bounding box center [1002, 385] width 62 height 12
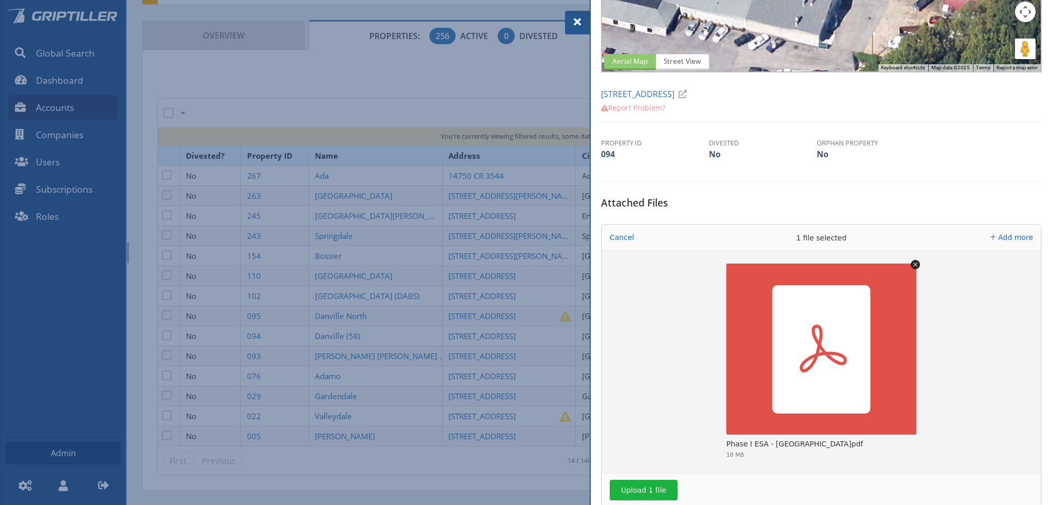
scroll to position [308, 0]
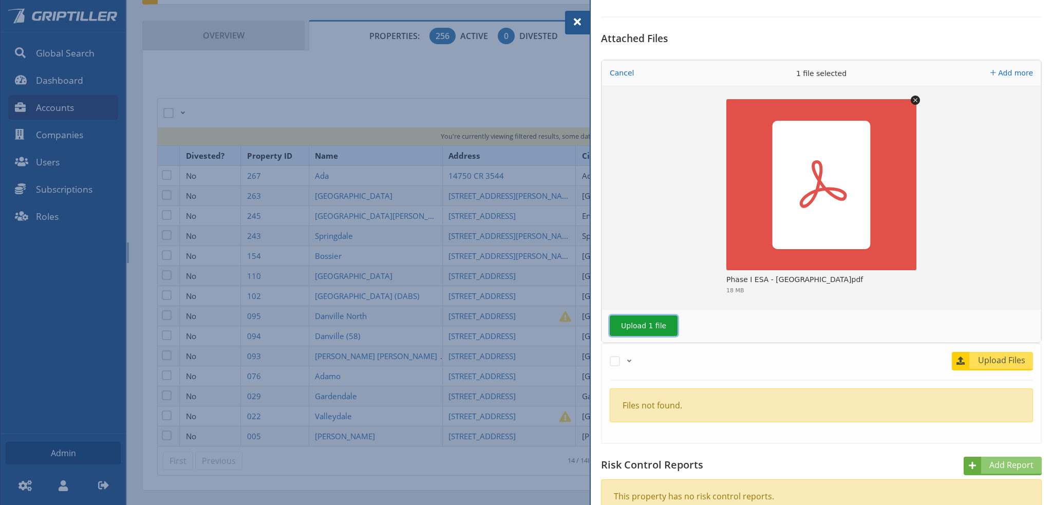
drag, startPoint x: 643, startPoint y: 323, endPoint x: 660, endPoint y: 323, distance: 17.0
click at [643, 323] on button "Upload 1 file" at bounding box center [644, 326] width 68 height 21
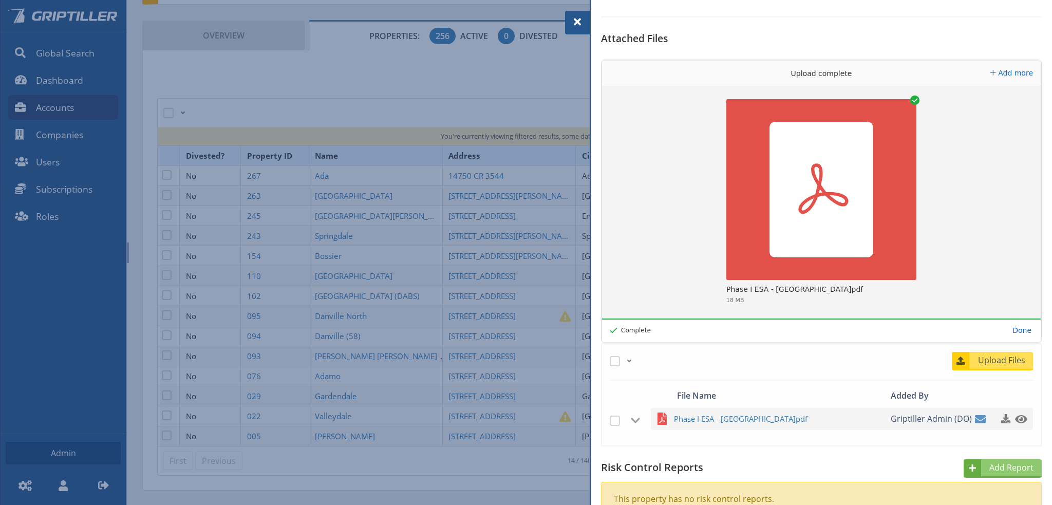
click at [579, 20] on span at bounding box center [577, 22] width 12 height 12
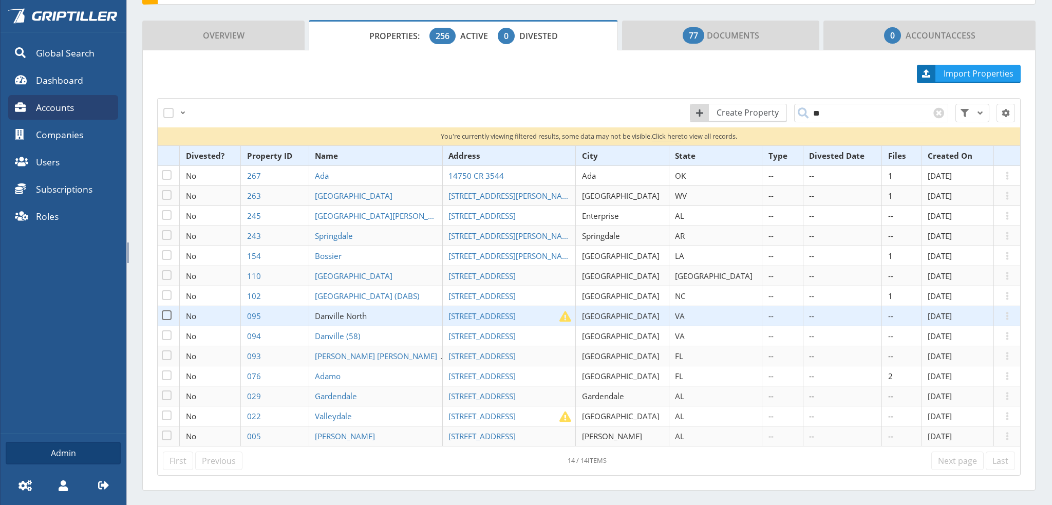
click at [367, 311] on span "Danville North" at bounding box center [341, 316] width 52 height 10
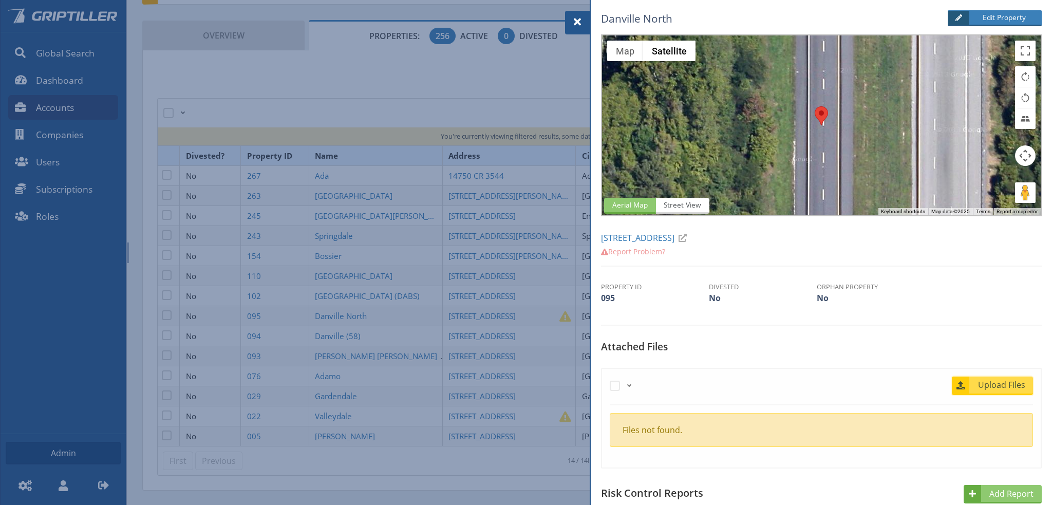
click at [1006, 377] on link "Upload Files" at bounding box center [992, 386] width 81 height 18
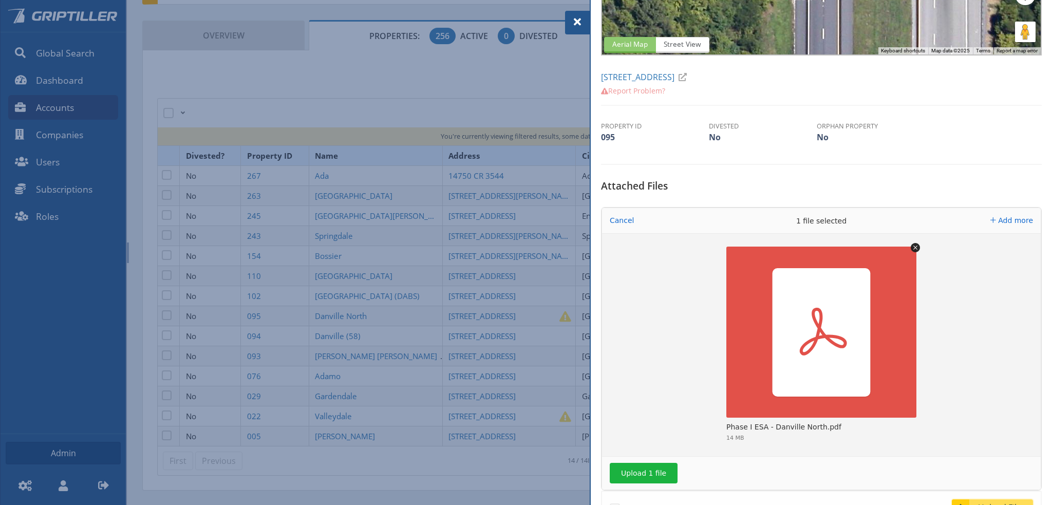
scroll to position [206, 0]
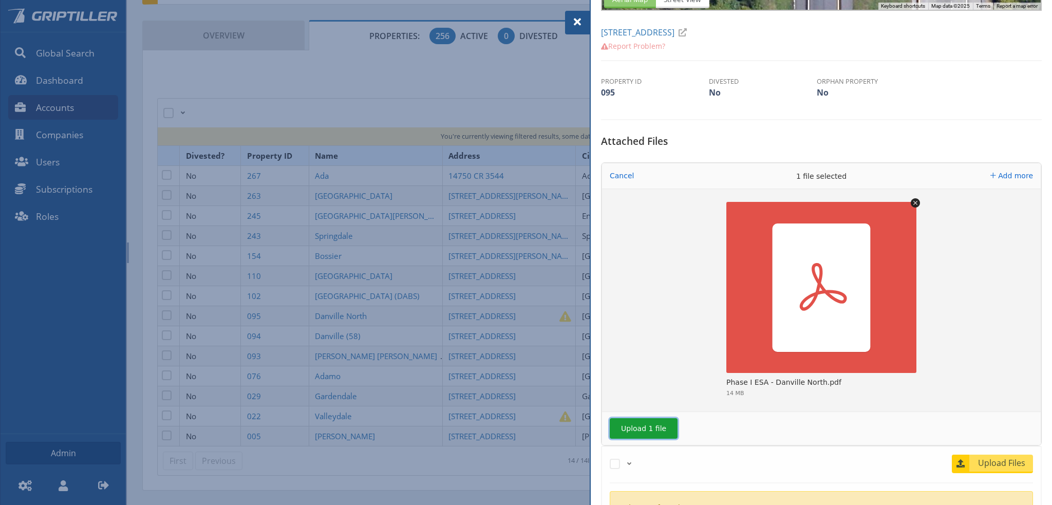
click at [638, 430] on button "Upload 1 file" at bounding box center [644, 428] width 68 height 21
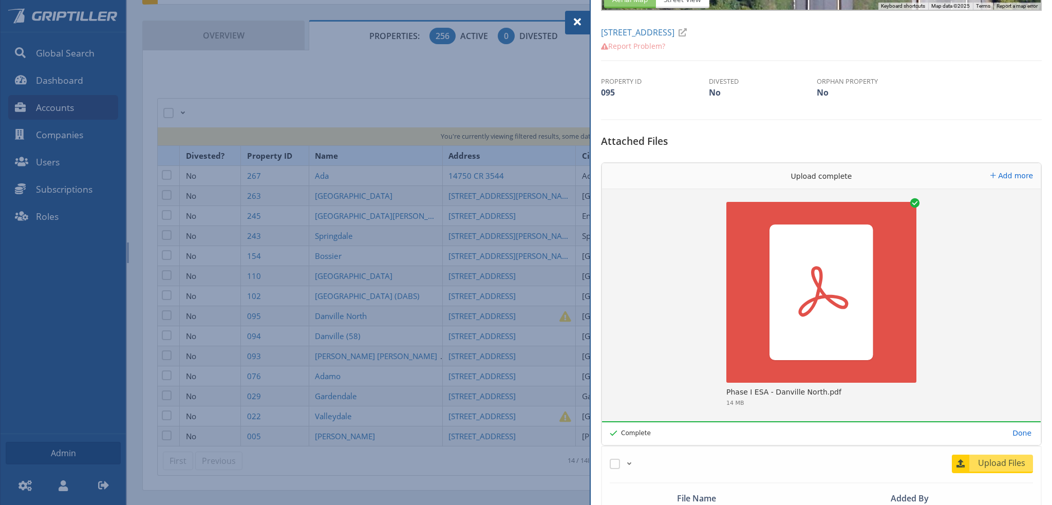
click at [576, 20] on span at bounding box center [577, 22] width 12 height 12
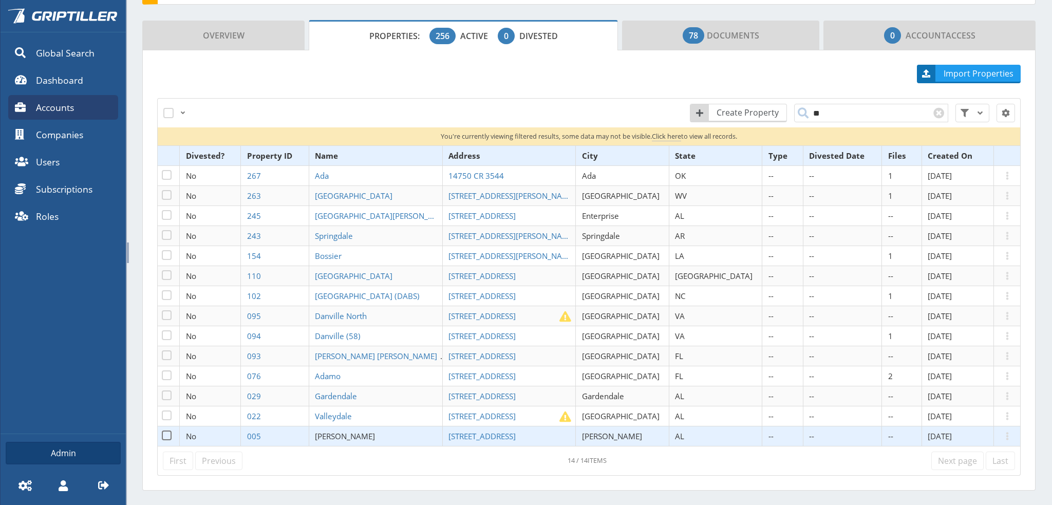
click at [355, 433] on span "[PERSON_NAME]" at bounding box center [345, 436] width 60 height 10
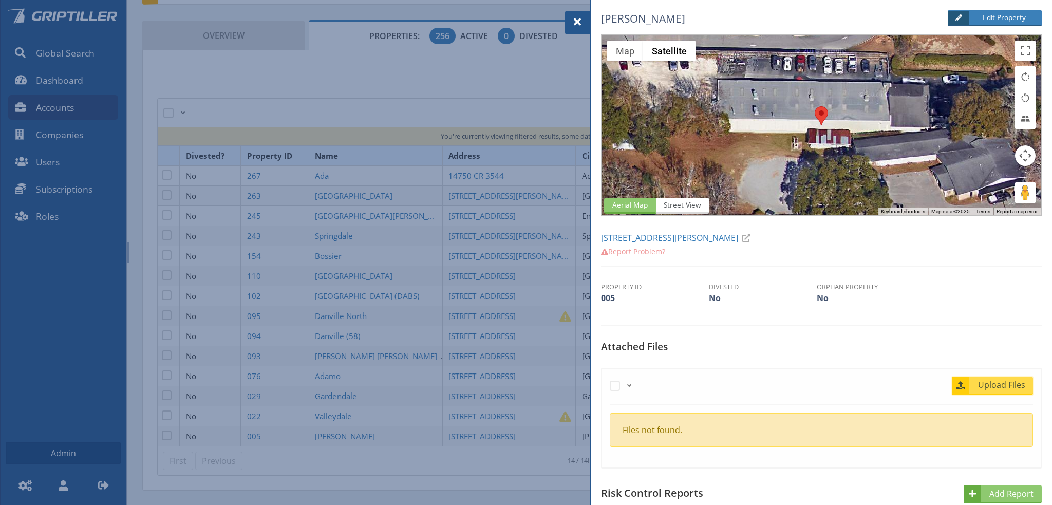
click at [990, 388] on span "Upload Files" at bounding box center [1002, 385] width 62 height 12
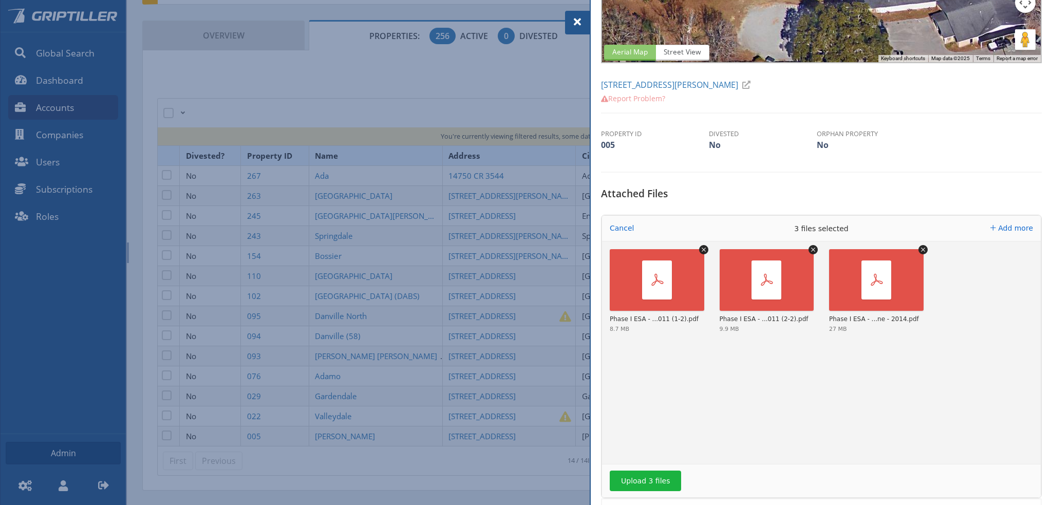
scroll to position [257, 0]
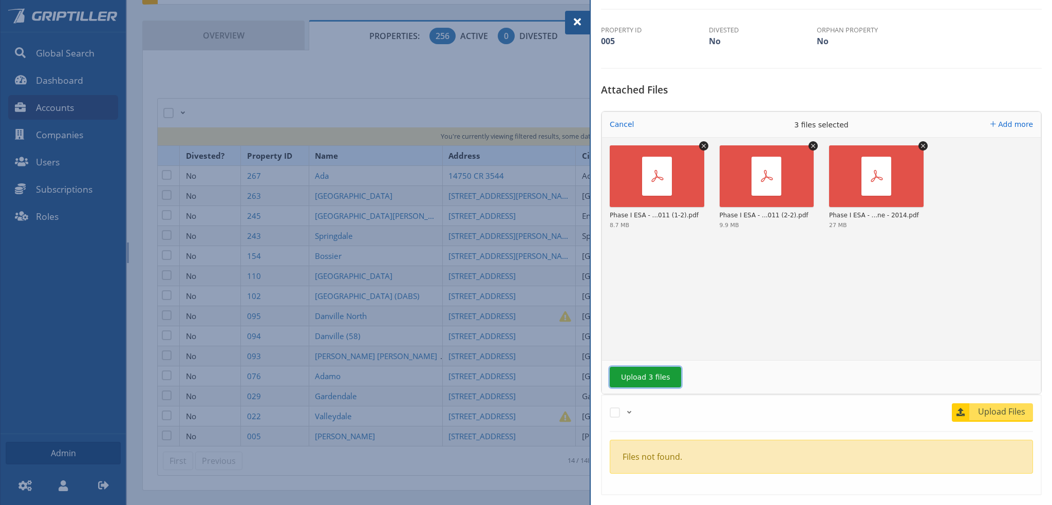
click at [643, 376] on button "Upload 3 files" at bounding box center [645, 377] width 71 height 21
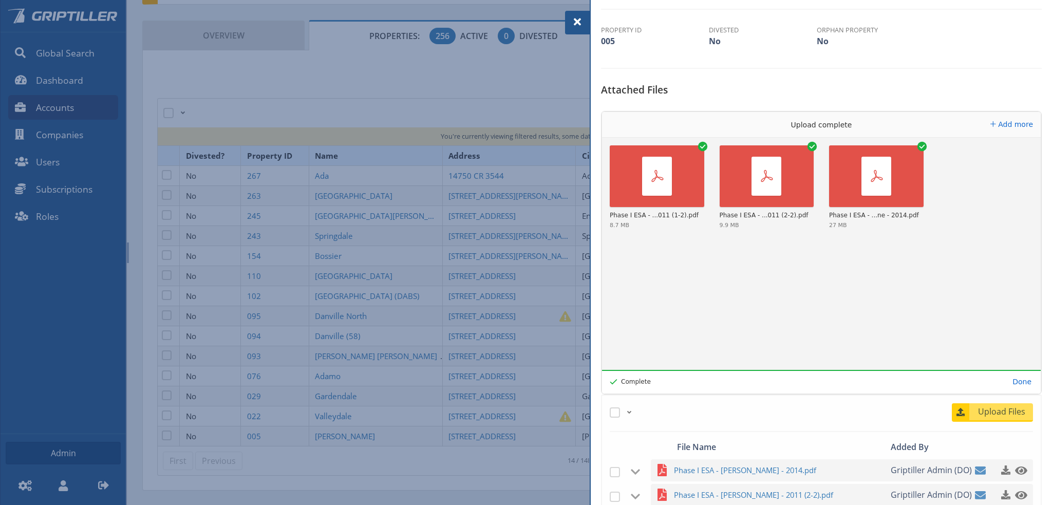
click at [577, 16] on span at bounding box center [577, 22] width 12 height 12
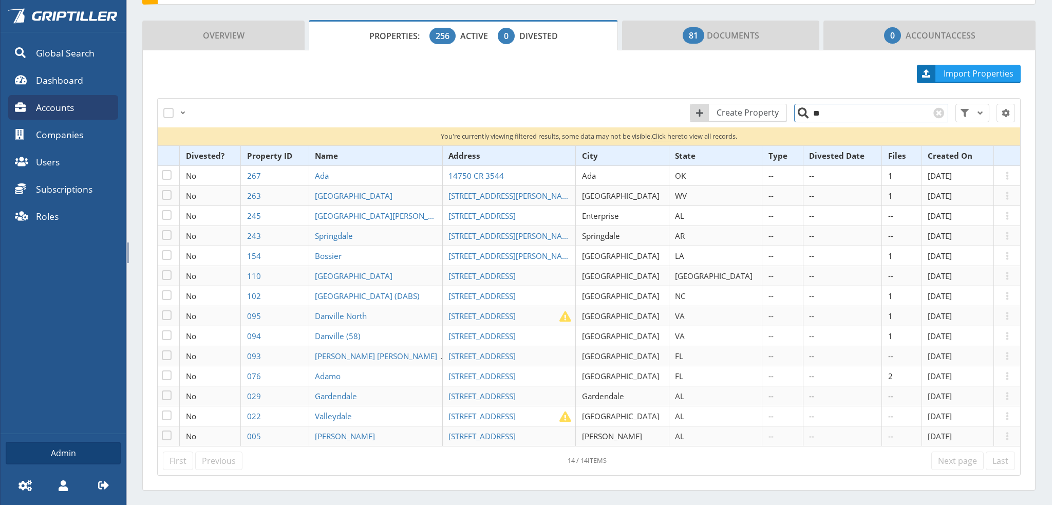
drag, startPoint x: 816, startPoint y: 113, endPoint x: 810, endPoint y: 115, distance: 6.5
click at [810, 115] on input "**" at bounding box center [871, 113] width 154 height 18
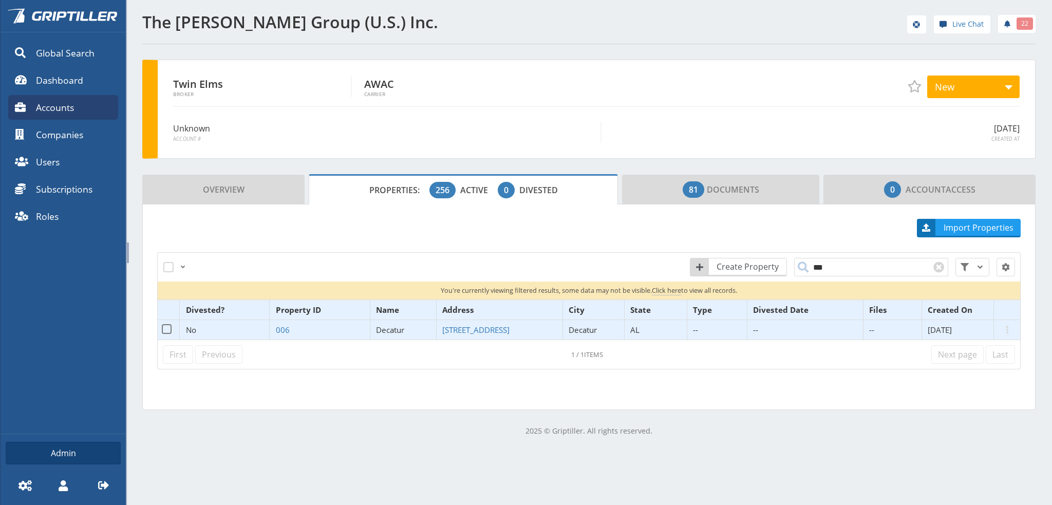
click at [395, 327] on span "Decatur" at bounding box center [390, 330] width 28 height 10
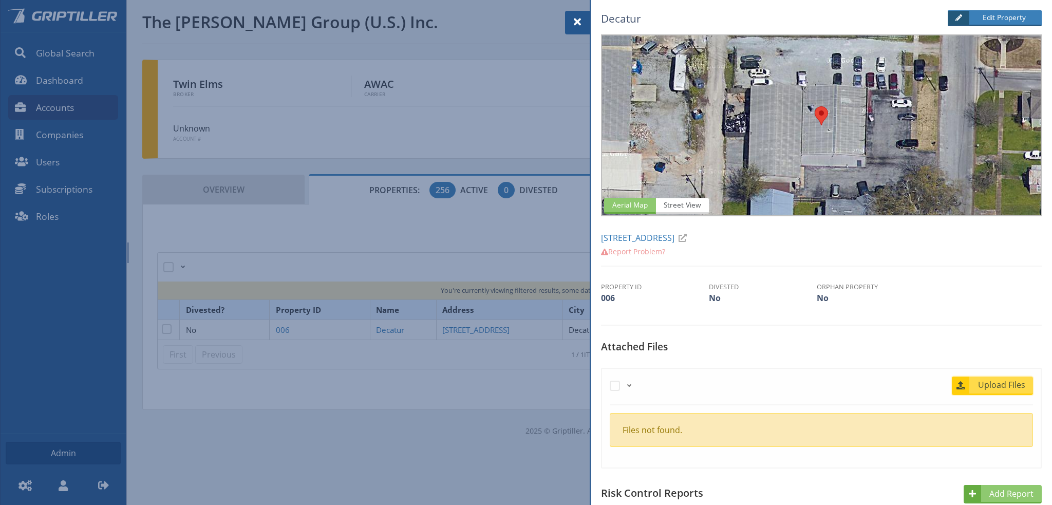
click at [988, 382] on span "Upload Files" at bounding box center [1002, 385] width 62 height 12
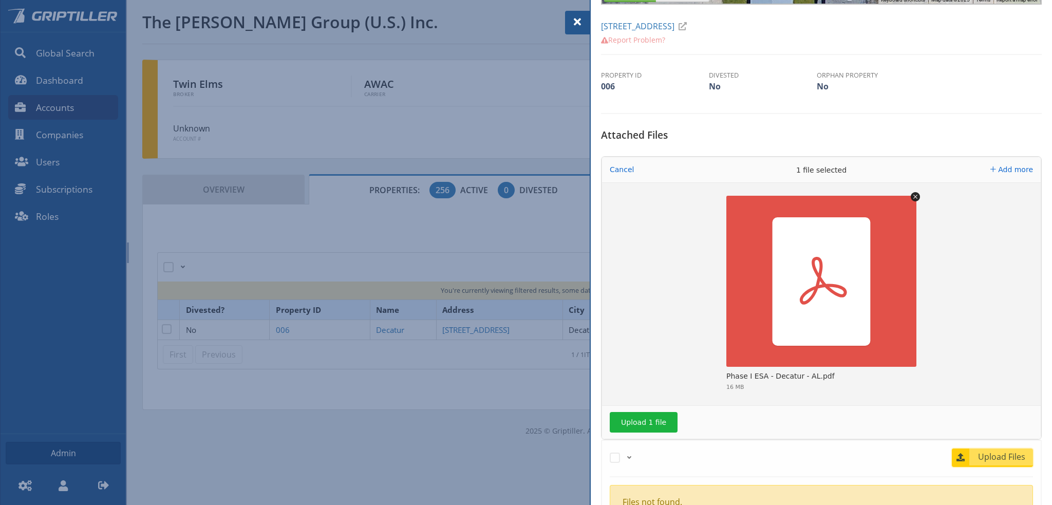
scroll to position [257, 0]
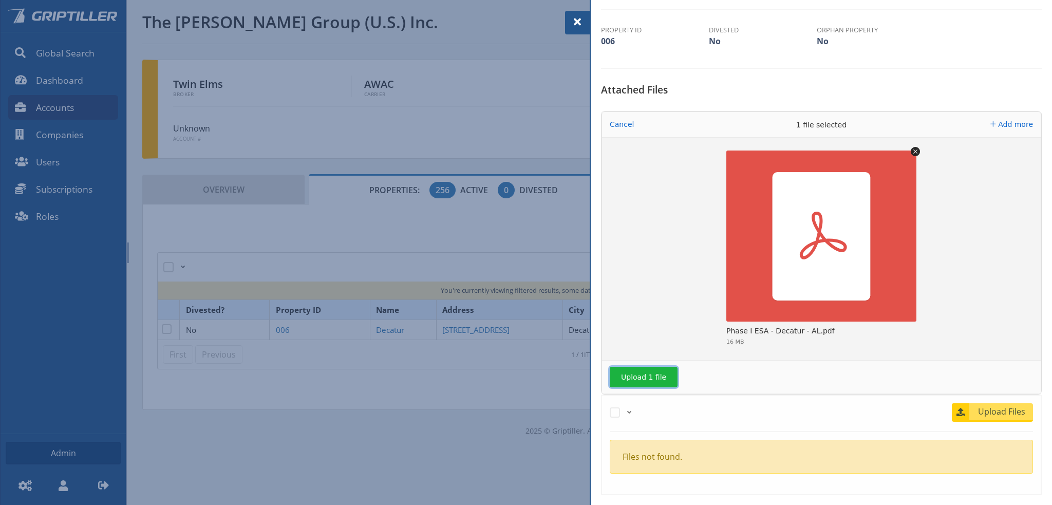
drag, startPoint x: 648, startPoint y: 372, endPoint x: 679, endPoint y: 364, distance: 31.8
click at [656, 369] on button "Upload 1 file" at bounding box center [644, 377] width 68 height 21
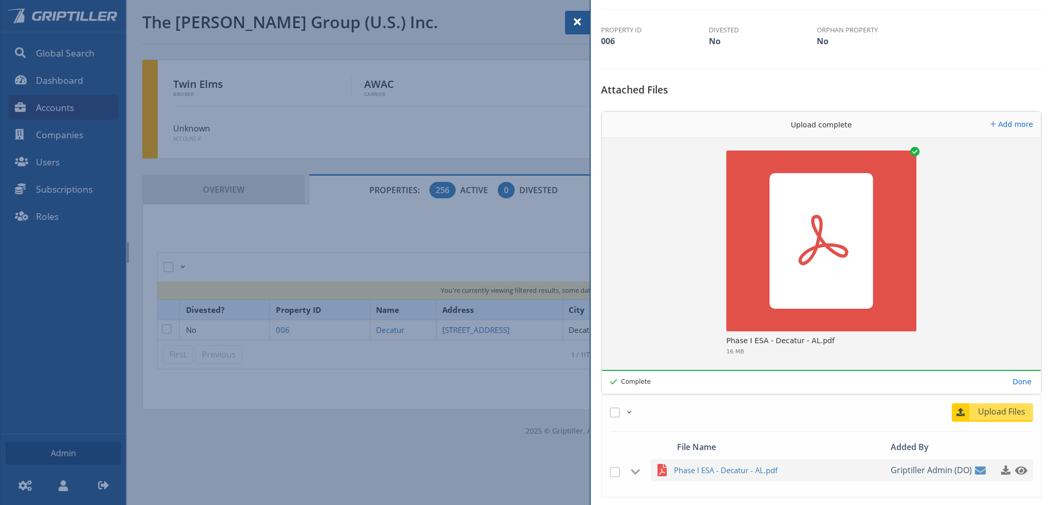
click at [574, 22] on span at bounding box center [577, 22] width 12 height 12
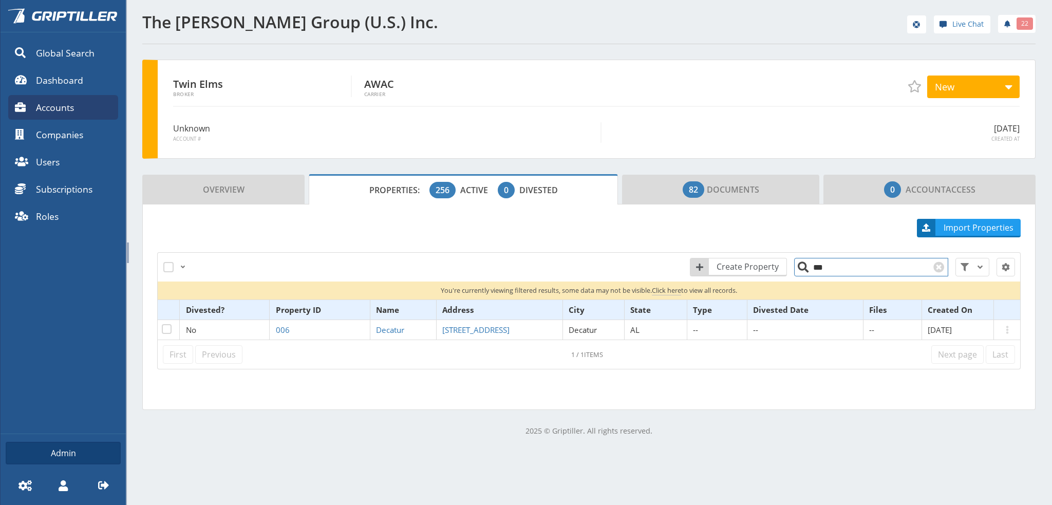
click at [822, 269] on input "***" at bounding box center [871, 267] width 154 height 18
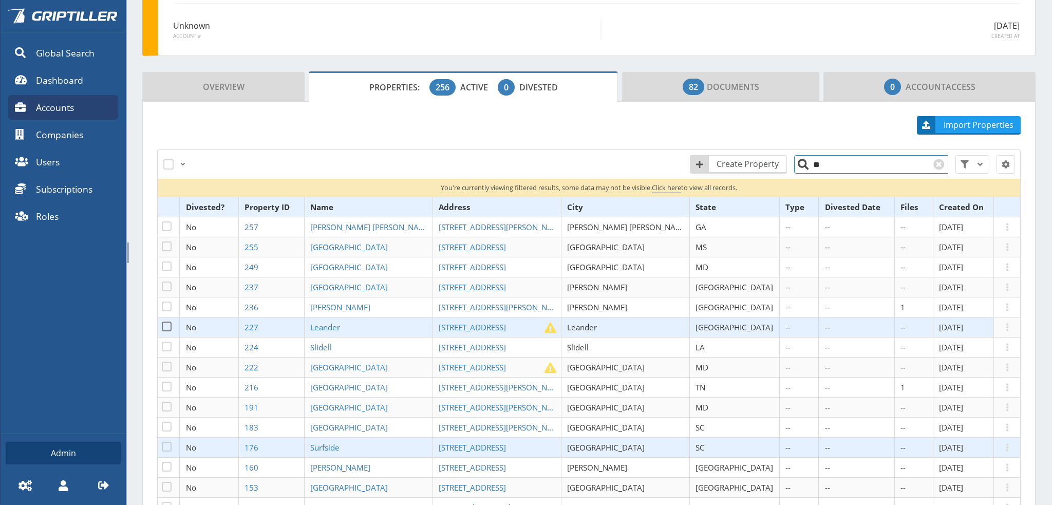
scroll to position [154, 0]
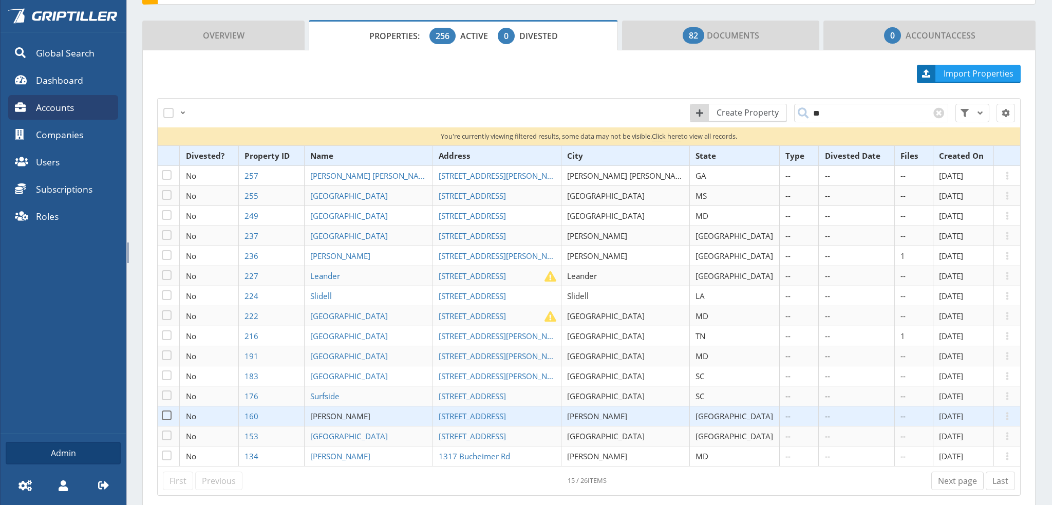
click at [359, 416] on span "[PERSON_NAME]" at bounding box center [340, 416] width 60 height 10
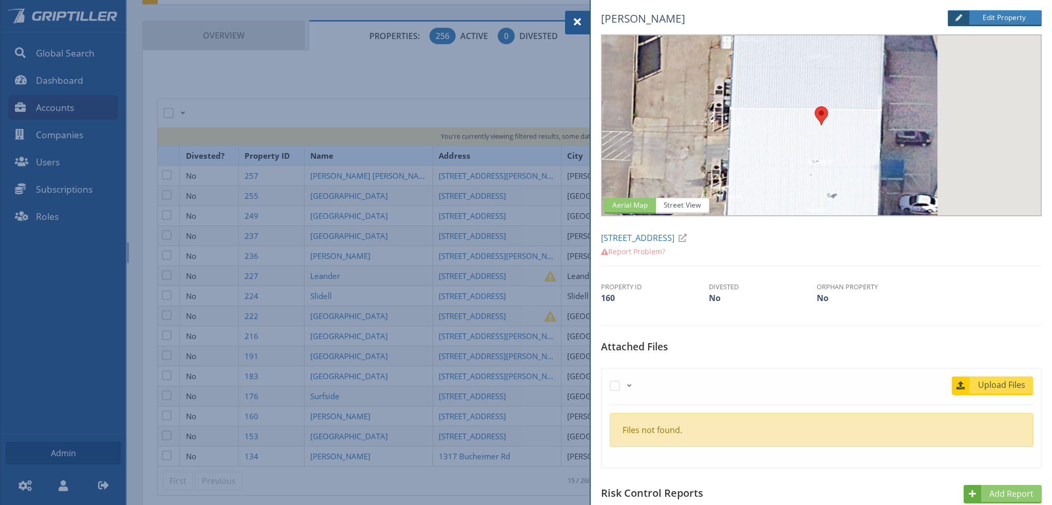
click at [997, 384] on span "Upload Files" at bounding box center [1002, 385] width 62 height 12
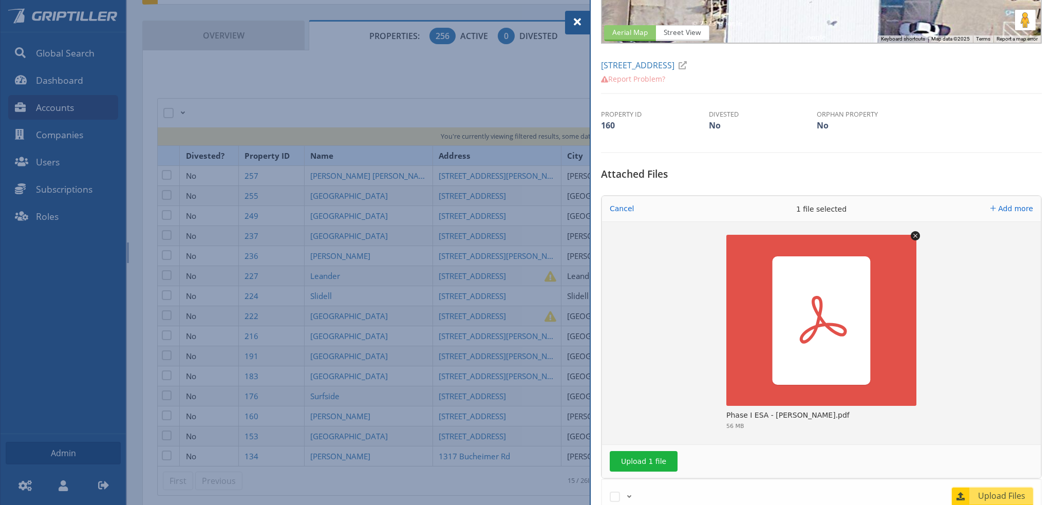
scroll to position [257, 0]
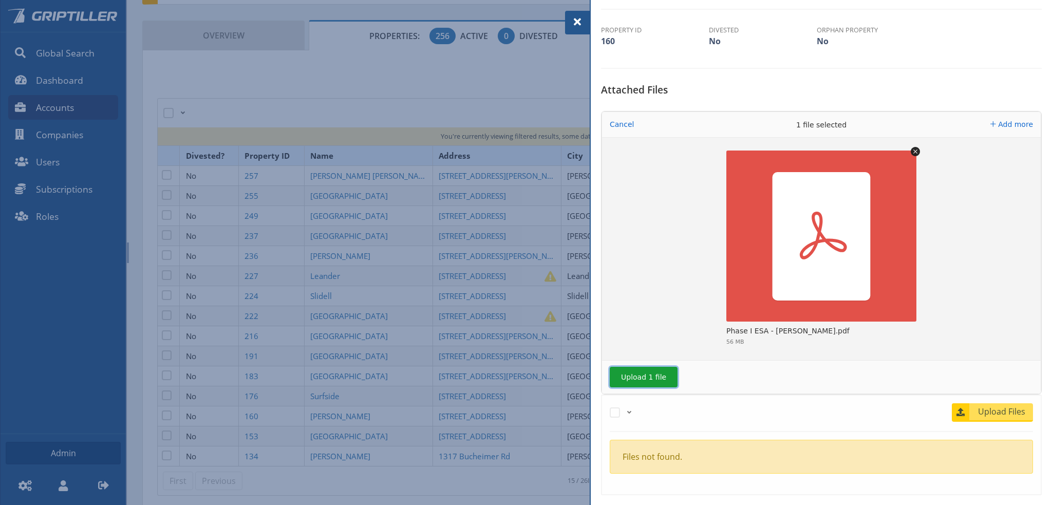
click at [640, 372] on button "Upload 1 file" at bounding box center [644, 377] width 68 height 21
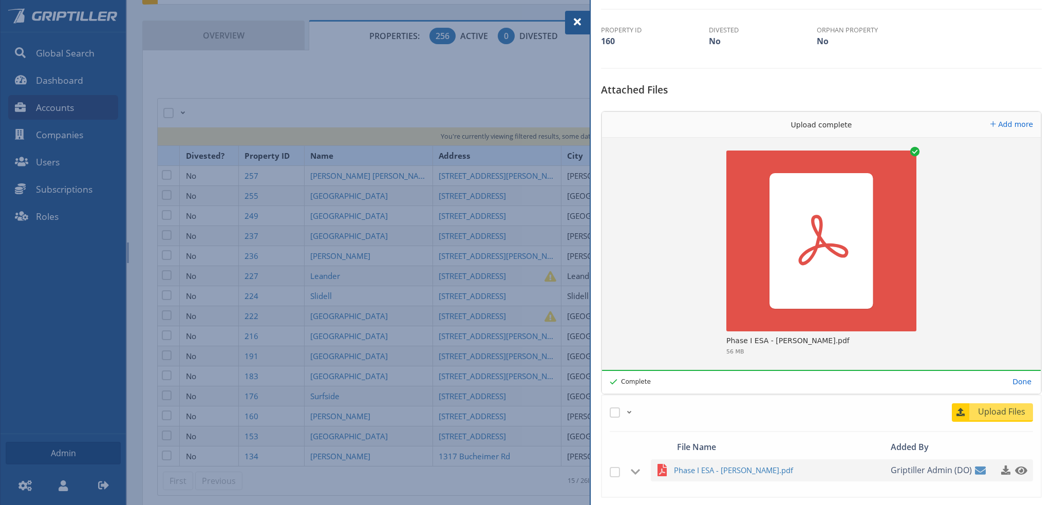
click at [573, 20] on span at bounding box center [577, 22] width 12 height 12
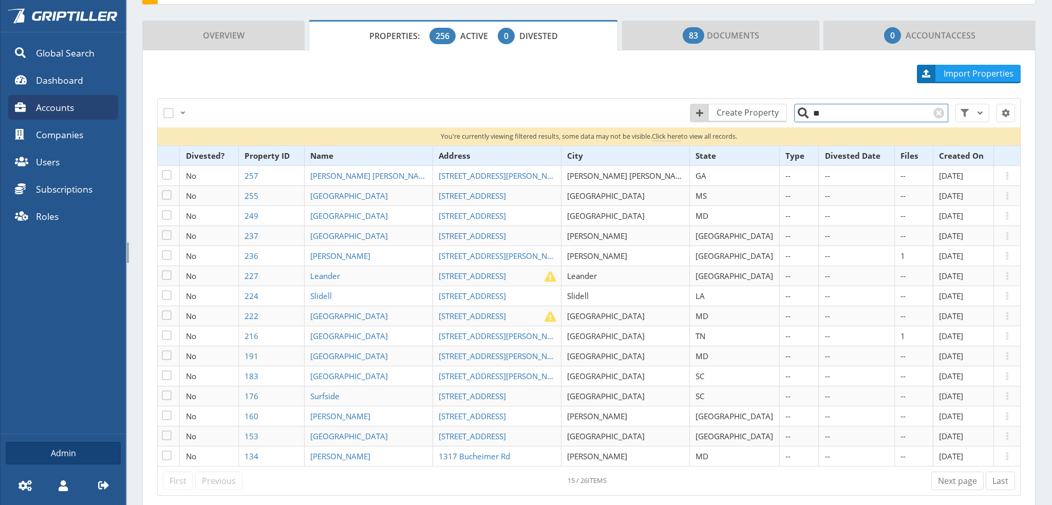
click at [834, 114] on input "**" at bounding box center [871, 113] width 154 height 18
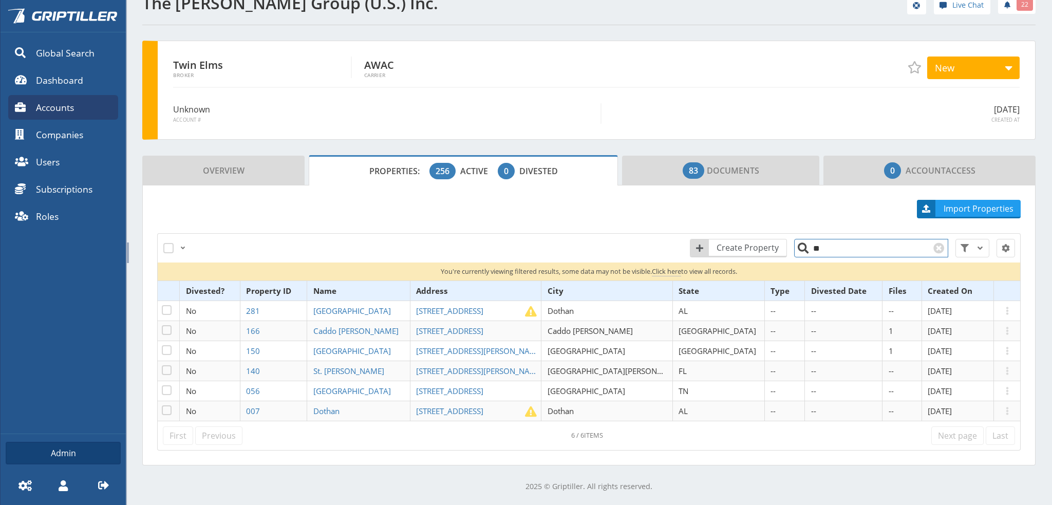
scroll to position [16, 0]
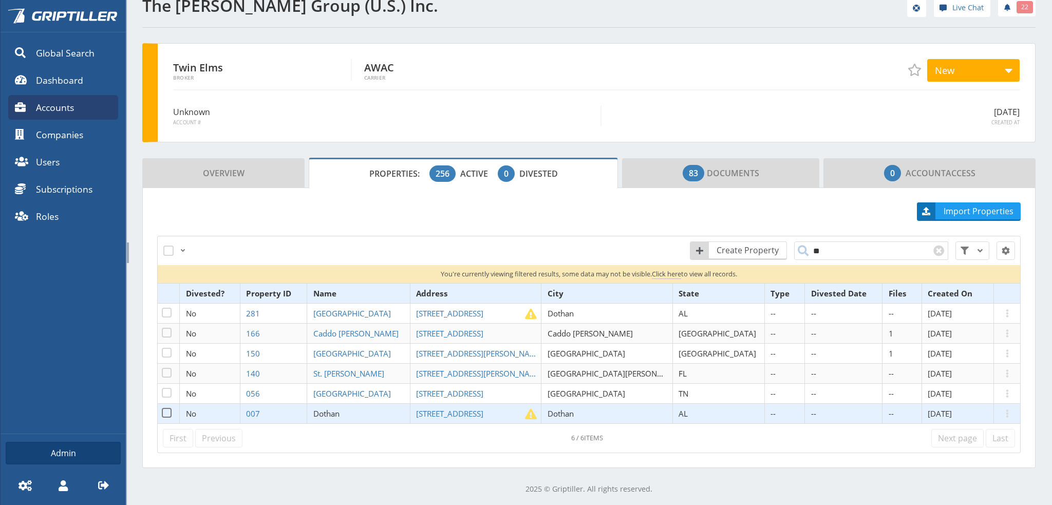
click at [340, 416] on span "Dothan" at bounding box center [326, 414] width 26 height 10
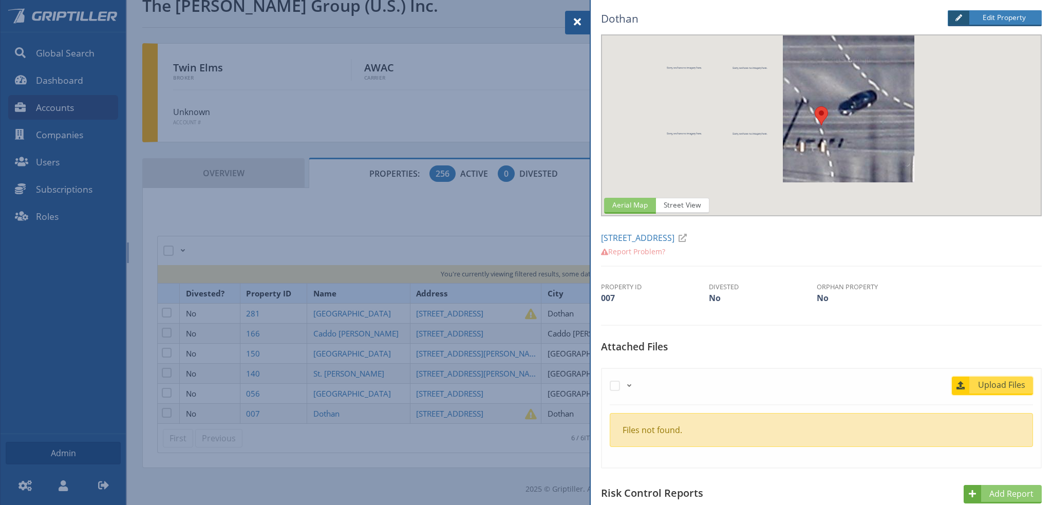
click at [1011, 382] on span "Upload Files" at bounding box center [1002, 385] width 62 height 12
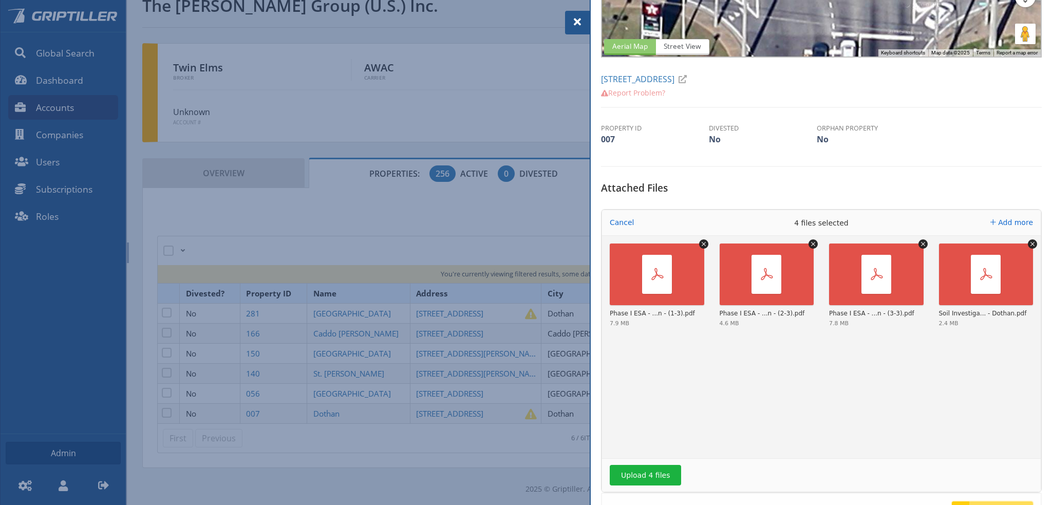
scroll to position [257, 0]
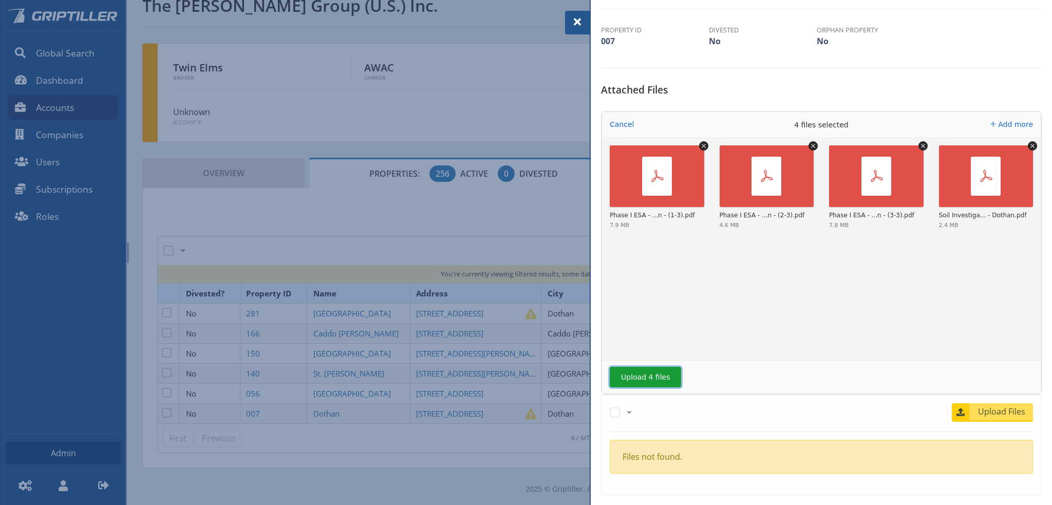
click at [652, 376] on button "Upload 4 files" at bounding box center [645, 377] width 71 height 21
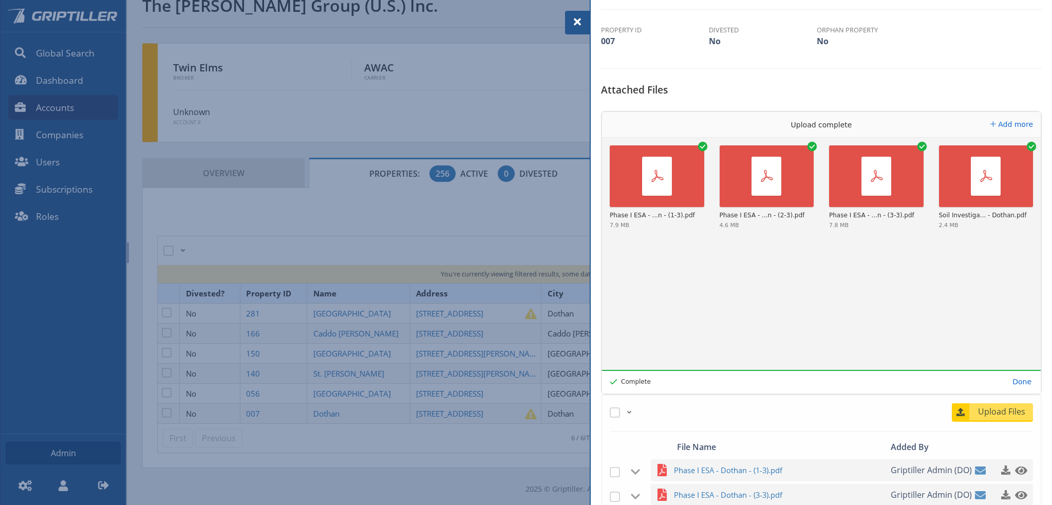
click at [576, 19] on span at bounding box center [577, 22] width 12 height 12
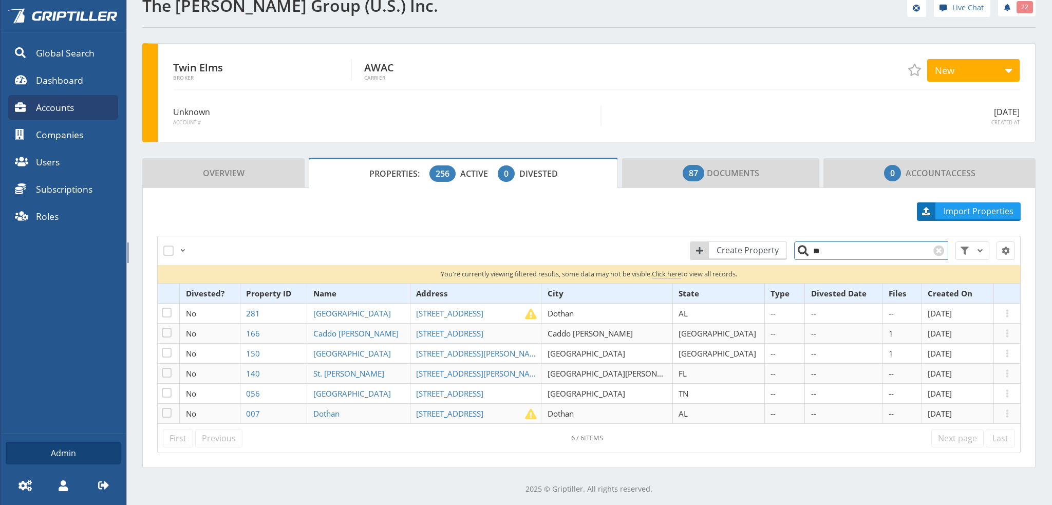
click at [850, 250] on input "**" at bounding box center [871, 251] width 154 height 18
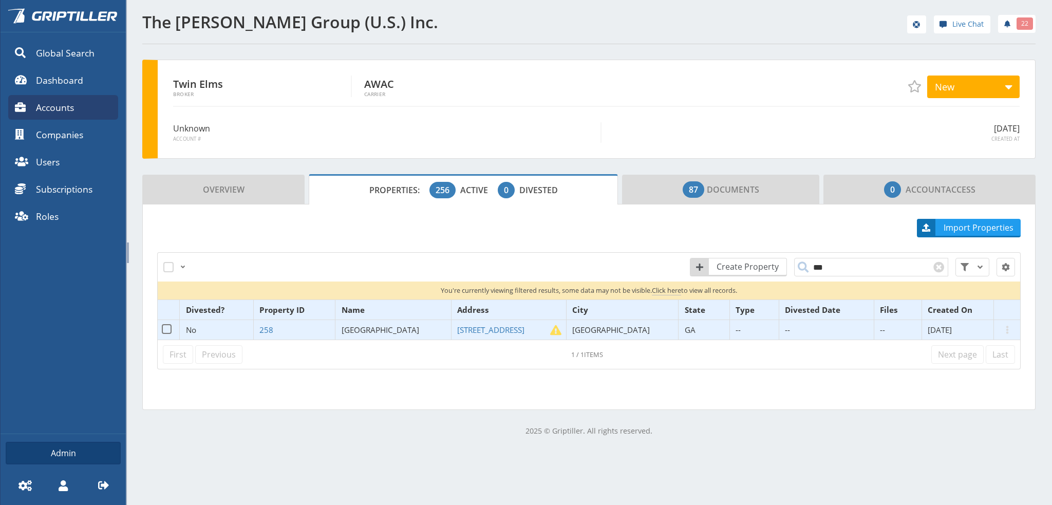
click at [382, 326] on span "[GEOGRAPHIC_DATA]" at bounding box center [381, 330] width 78 height 10
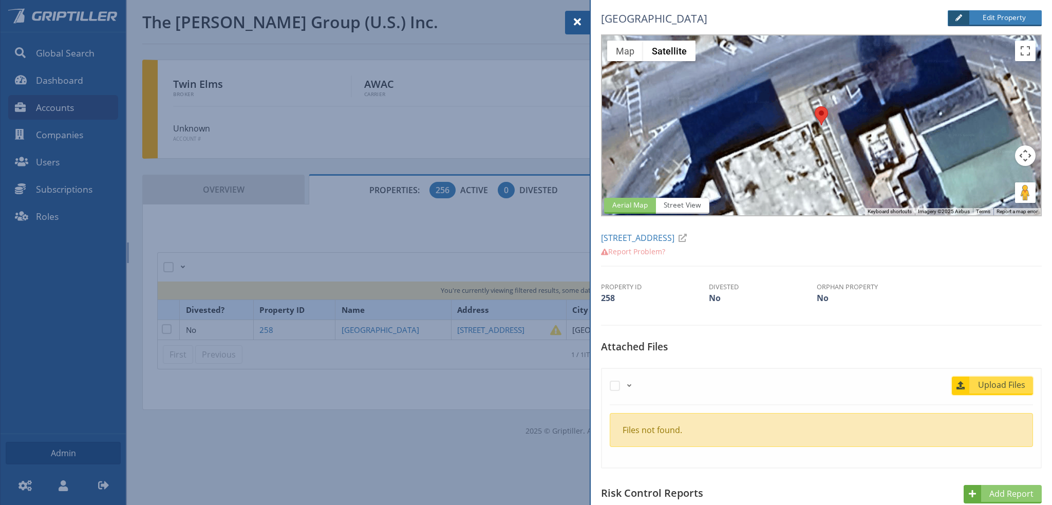
click at [985, 390] on span "Upload Files" at bounding box center [1002, 385] width 62 height 12
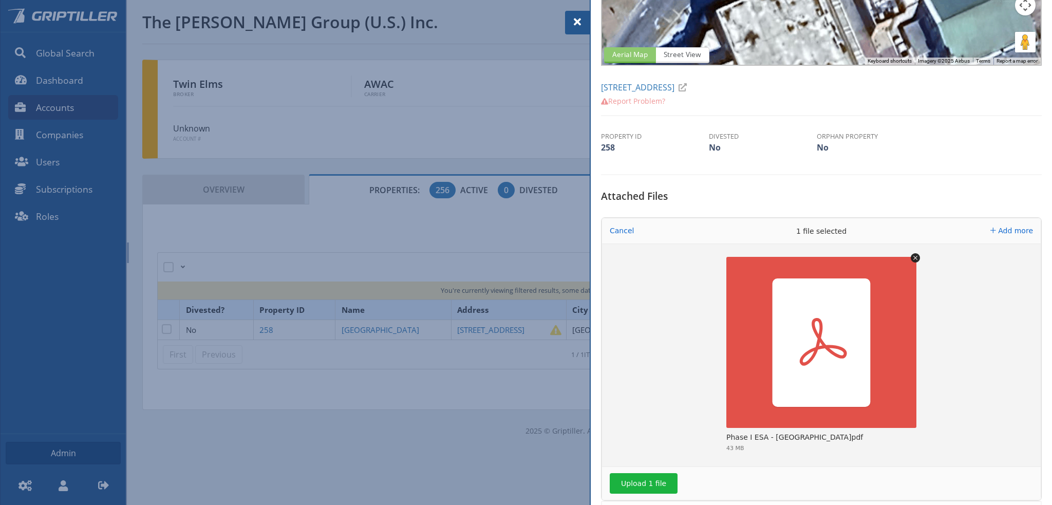
scroll to position [257, 0]
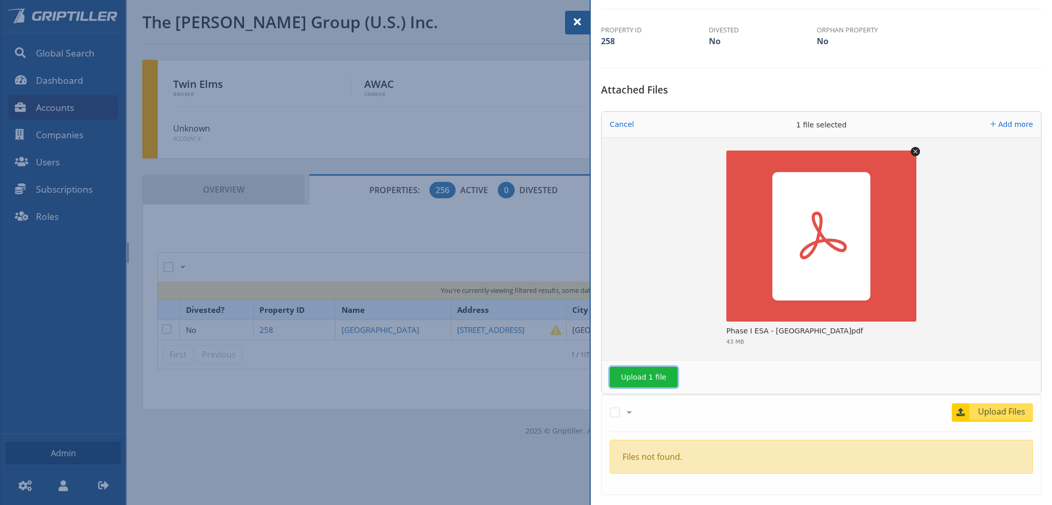
click at [656, 376] on button "Upload 1 file" at bounding box center [644, 377] width 68 height 21
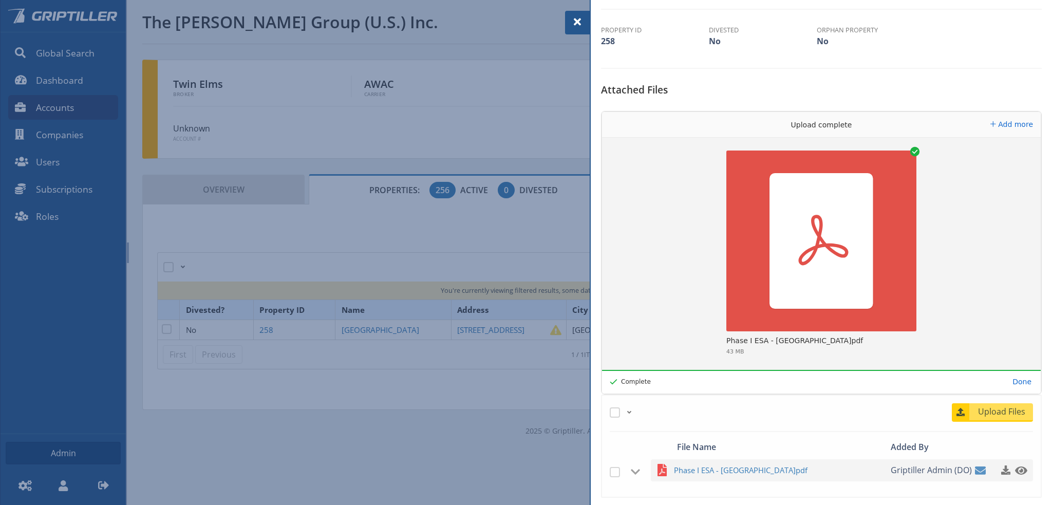
click at [576, 23] on span at bounding box center [577, 22] width 12 height 12
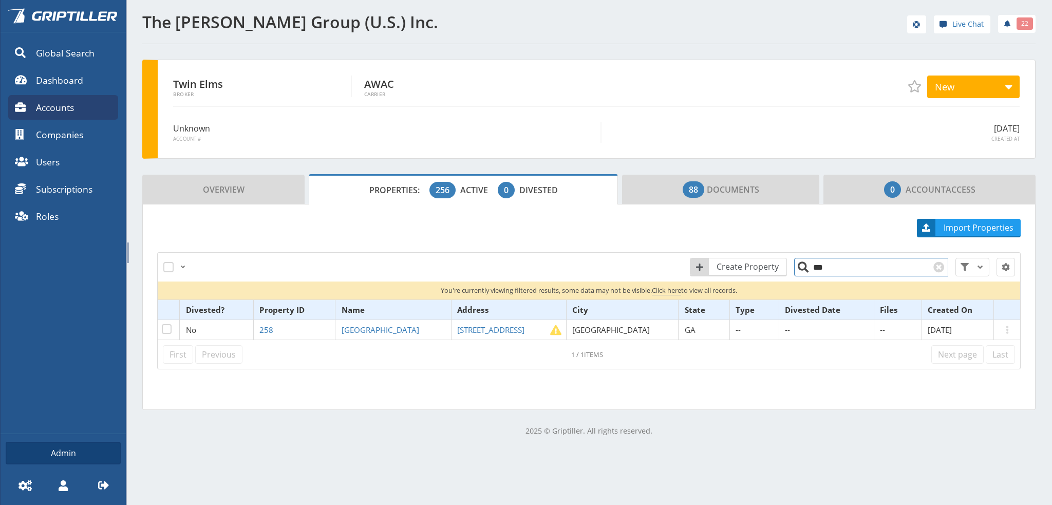
drag, startPoint x: 824, startPoint y: 270, endPoint x: 804, endPoint y: 271, distance: 20.1
click at [804, 271] on input "***" at bounding box center [871, 267] width 154 height 18
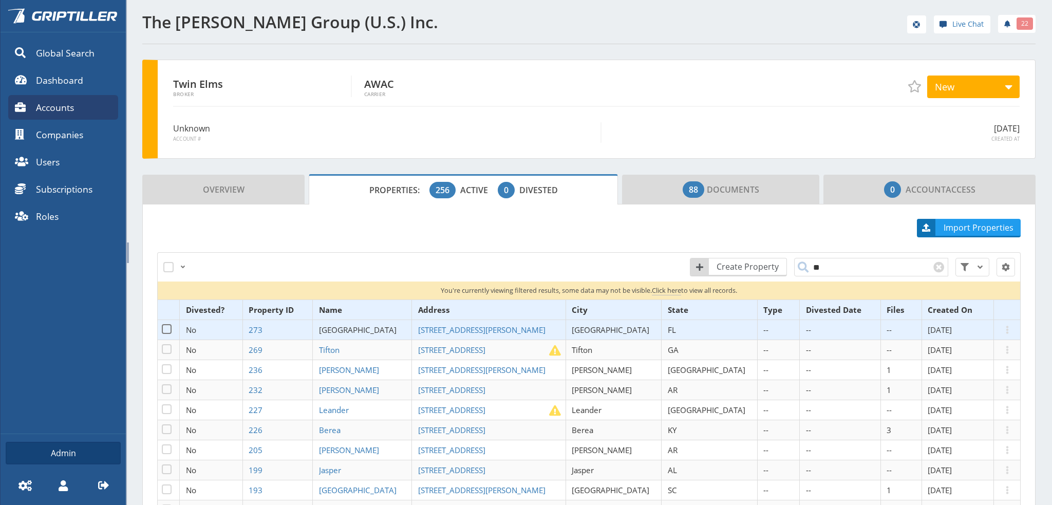
click at [376, 328] on span "[GEOGRAPHIC_DATA]" at bounding box center [358, 330] width 78 height 10
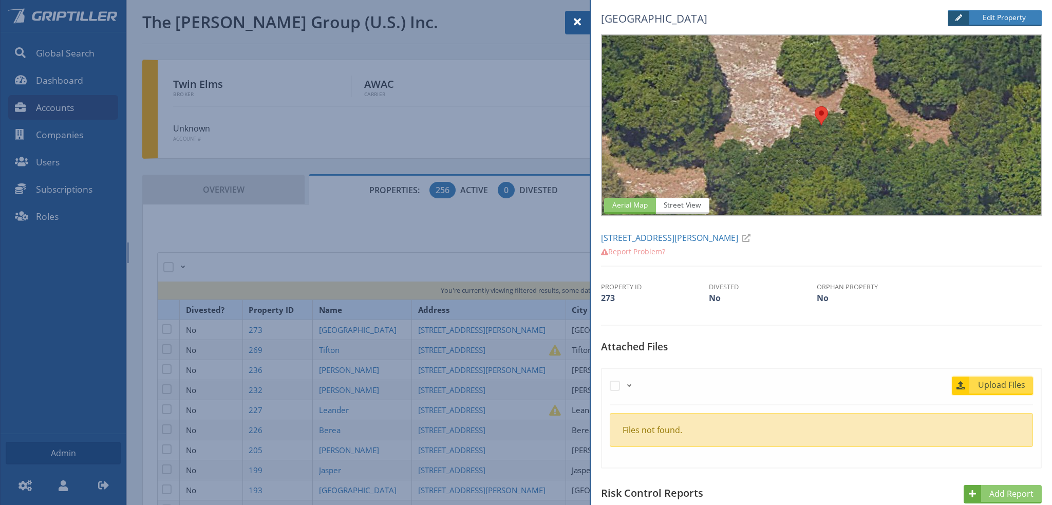
click at [987, 387] on span "Upload Files" at bounding box center [1002, 385] width 62 height 12
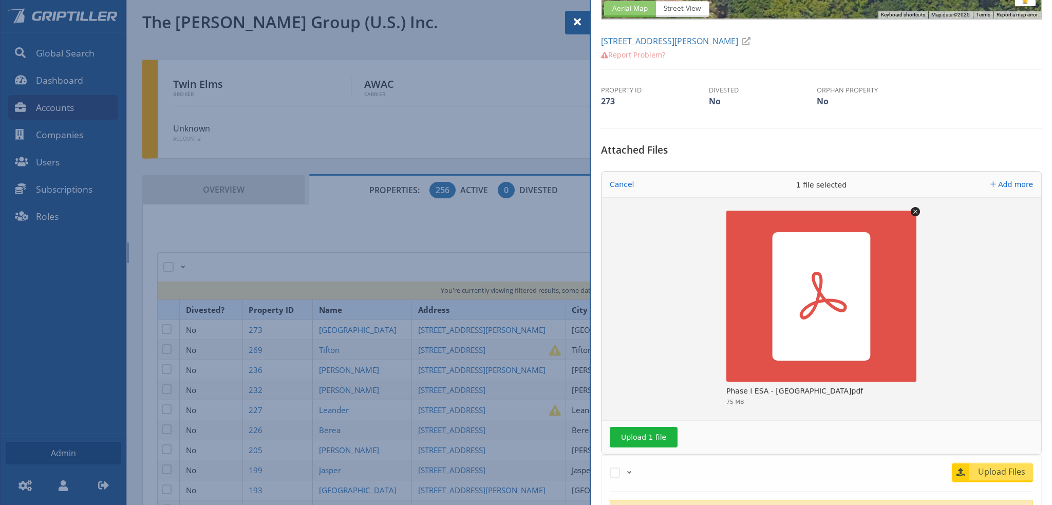
scroll to position [308, 0]
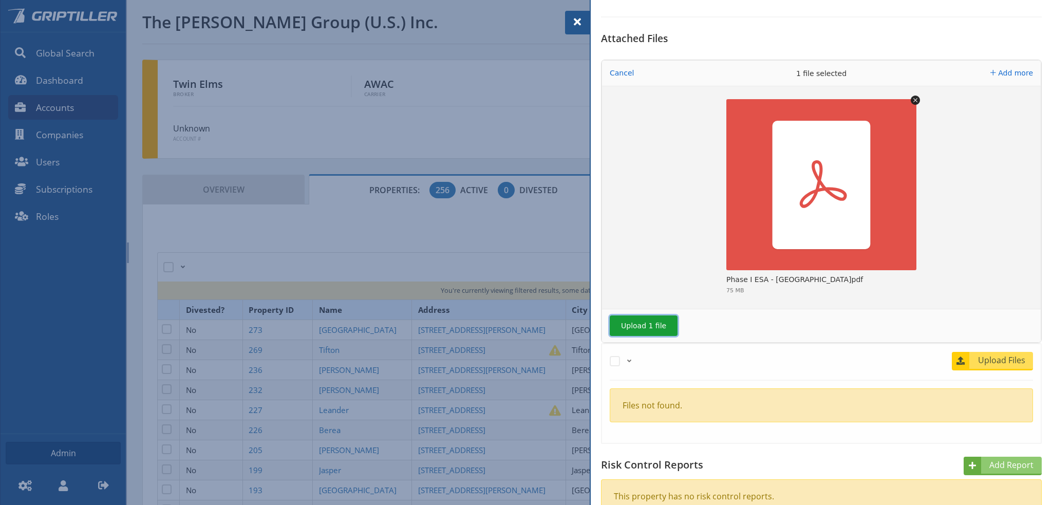
click at [635, 327] on button "Upload 1 file" at bounding box center [644, 326] width 68 height 21
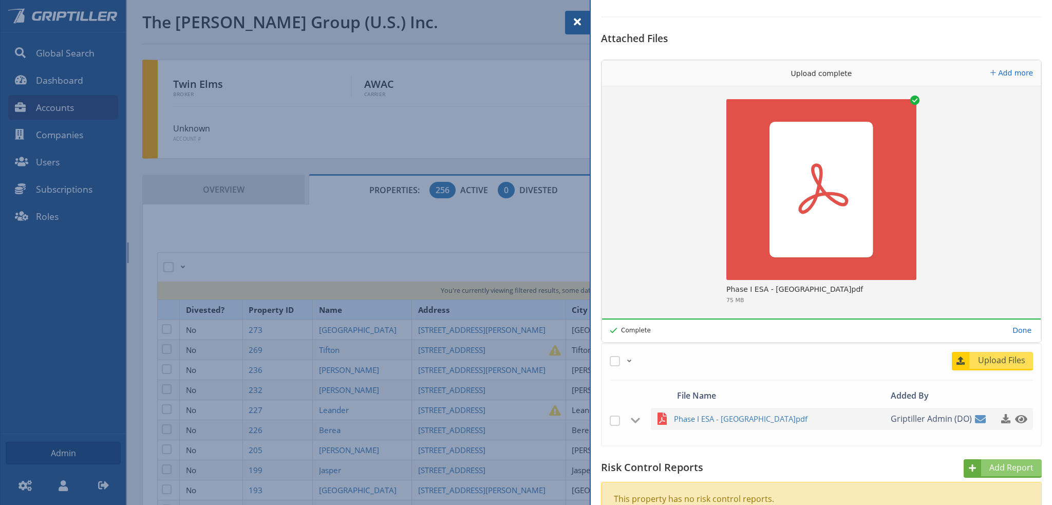
click at [581, 21] on span at bounding box center [577, 22] width 12 height 12
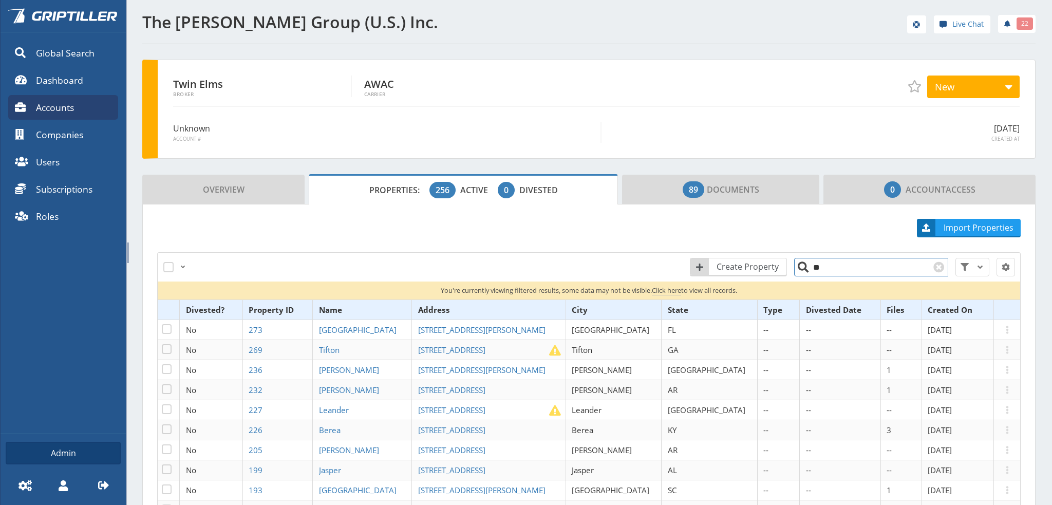
click at [823, 267] on input "**" at bounding box center [871, 267] width 154 height 18
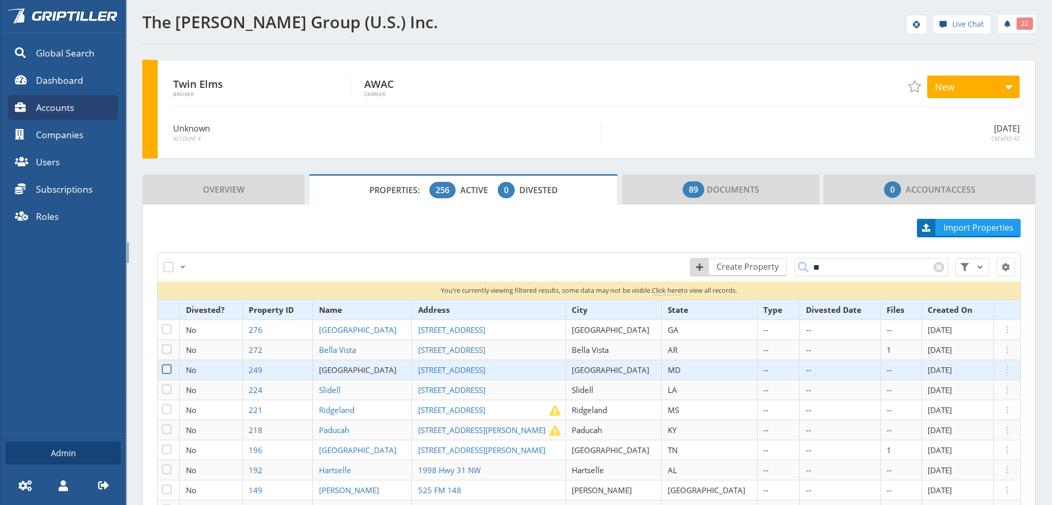
click at [358, 370] on span "[GEOGRAPHIC_DATA]" at bounding box center [358, 370] width 78 height 10
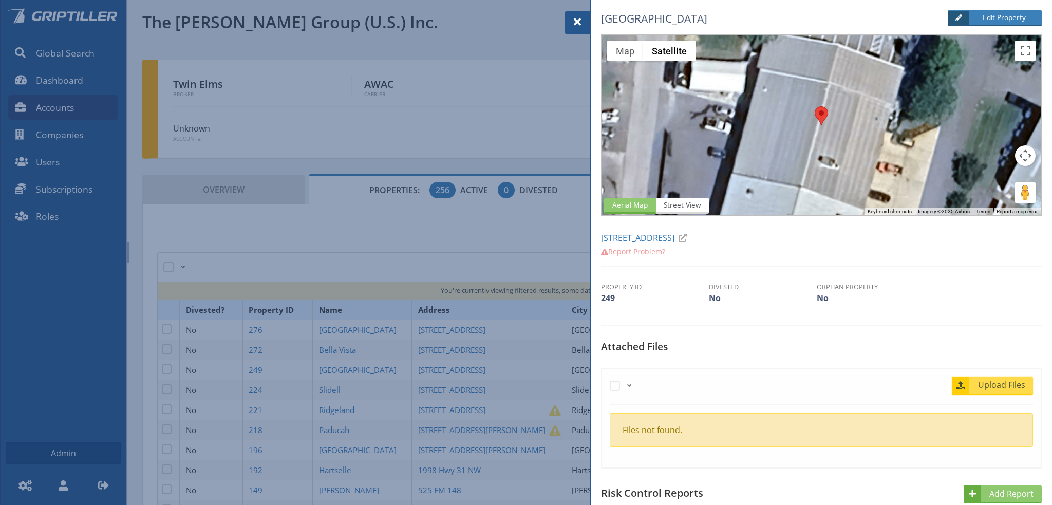
click at [985, 385] on span "Upload Files" at bounding box center [1002, 385] width 62 height 12
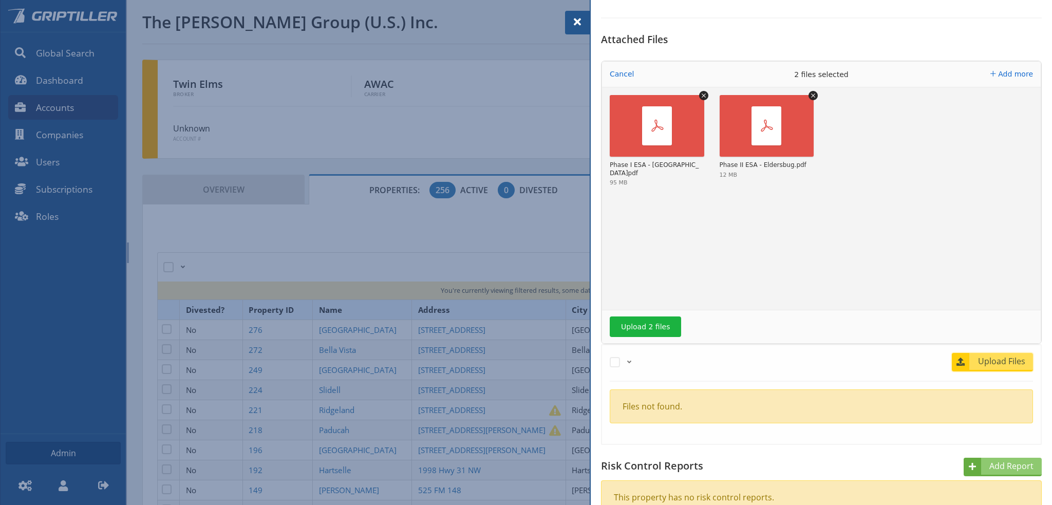
scroll to position [308, 0]
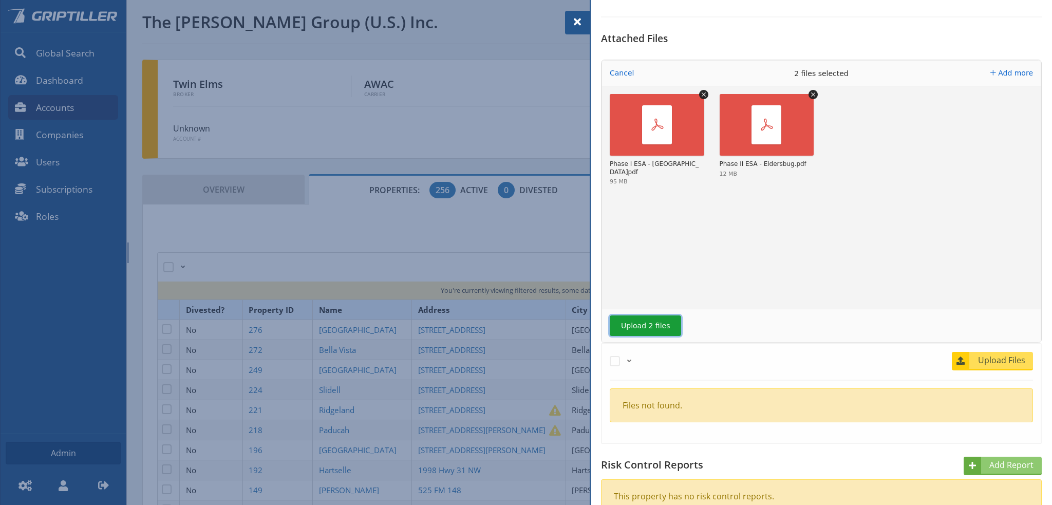
drag, startPoint x: 641, startPoint y: 322, endPoint x: 732, endPoint y: 323, distance: 91.0
click at [644, 322] on button "Upload 2 files" at bounding box center [645, 326] width 71 height 21
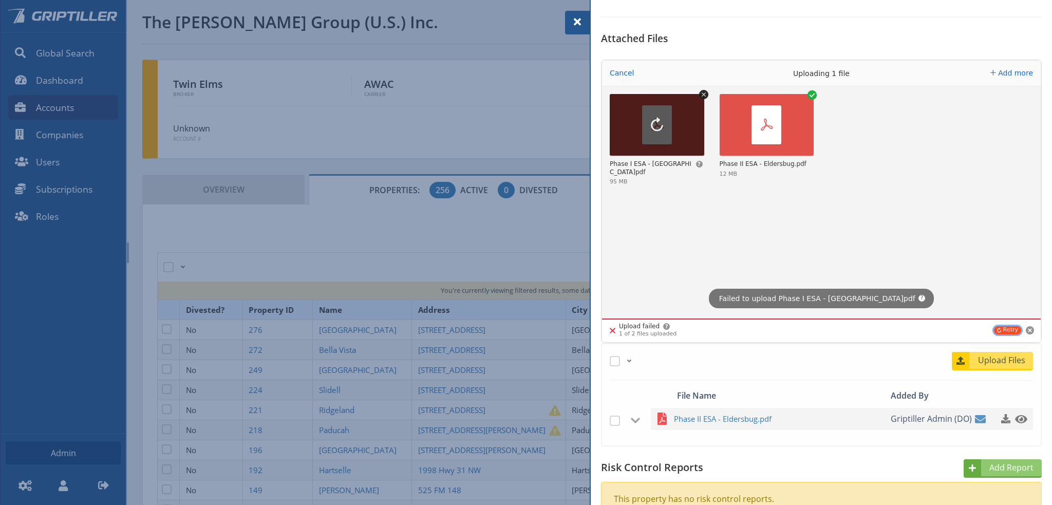
click at [1001, 331] on button "Retry" at bounding box center [1007, 330] width 27 height 8
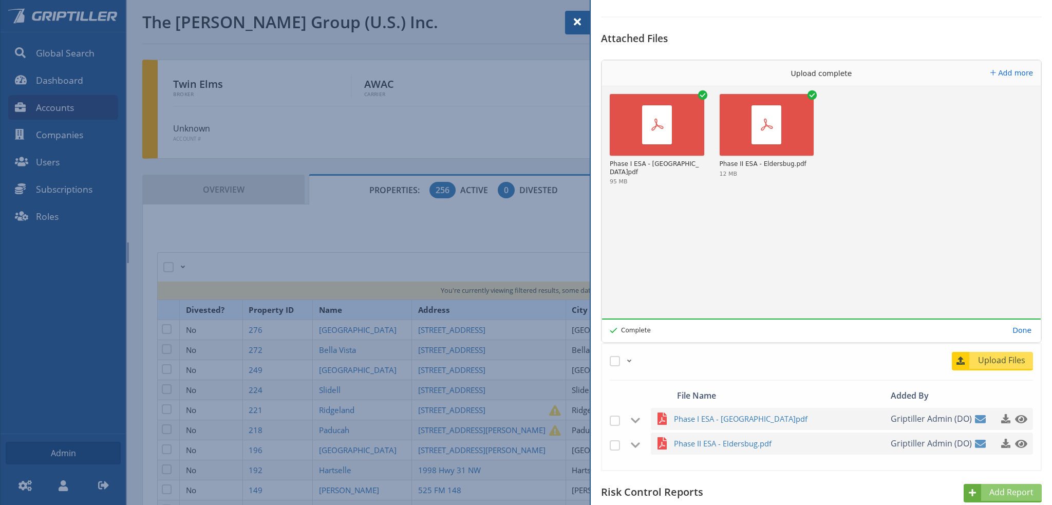
click at [577, 21] on span at bounding box center [577, 22] width 12 height 12
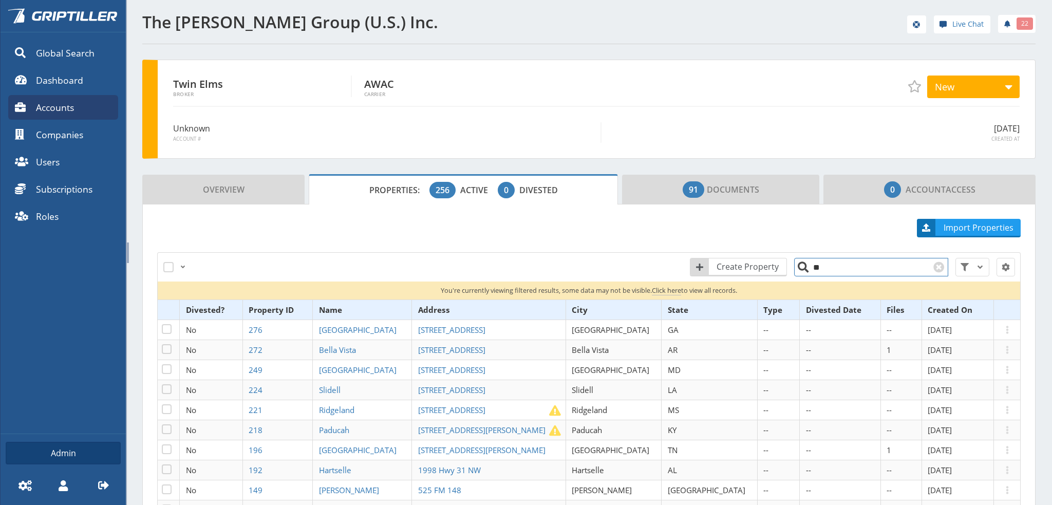
drag, startPoint x: 822, startPoint y: 266, endPoint x: 828, endPoint y: 267, distance: 6.2
click at [822, 266] on input "**" at bounding box center [871, 267] width 154 height 18
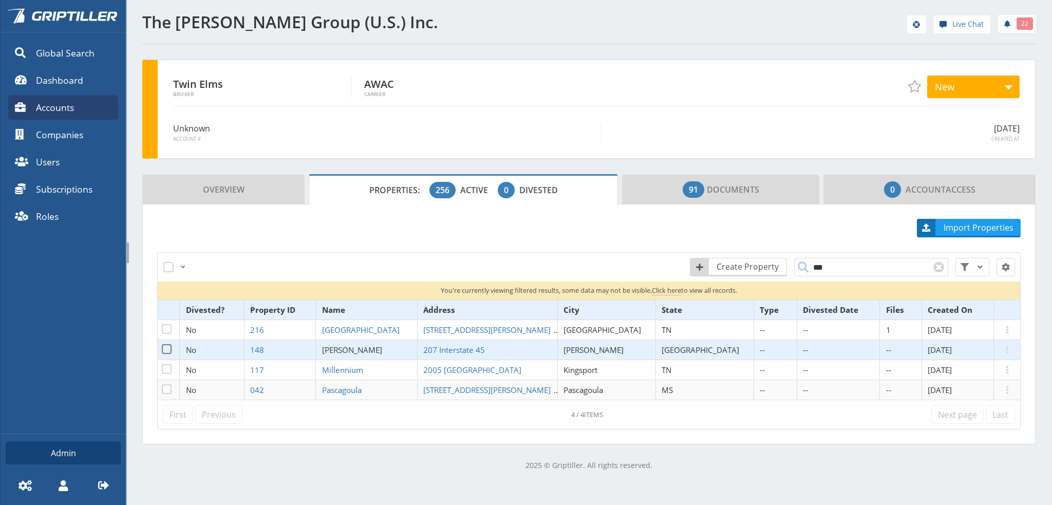
click at [367, 347] on span "[PERSON_NAME]" at bounding box center [352, 350] width 60 height 10
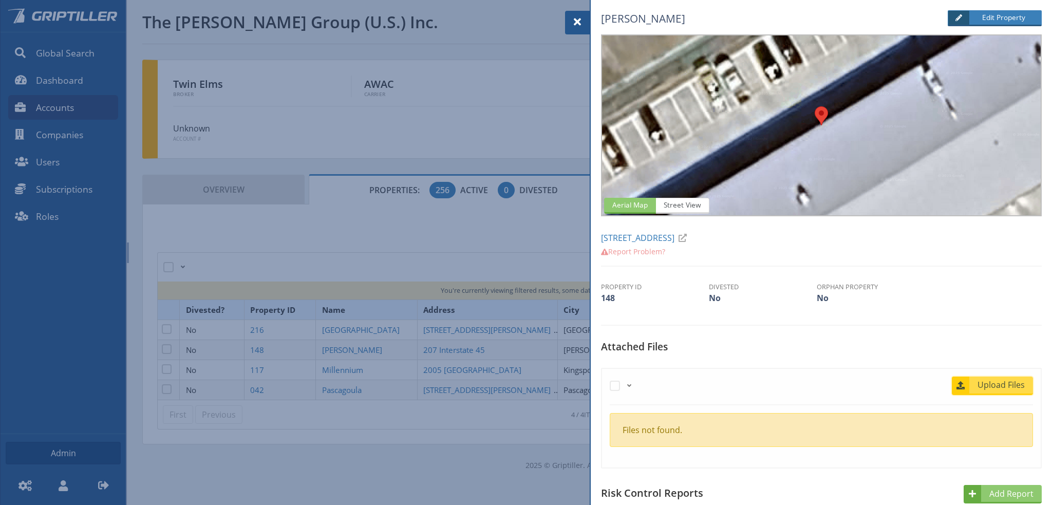
click at [1003, 387] on span "Upload Files" at bounding box center [1002, 385] width 62 height 12
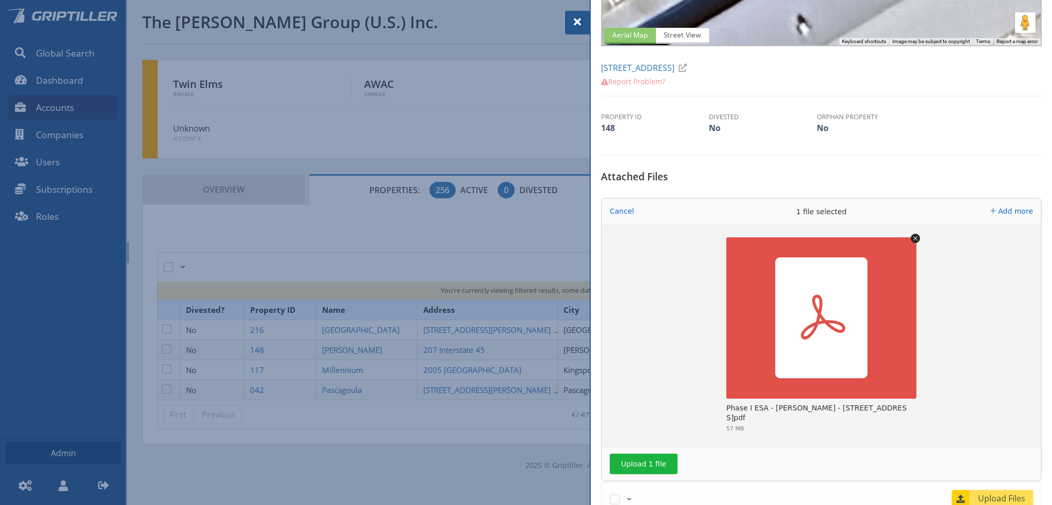
scroll to position [257, 0]
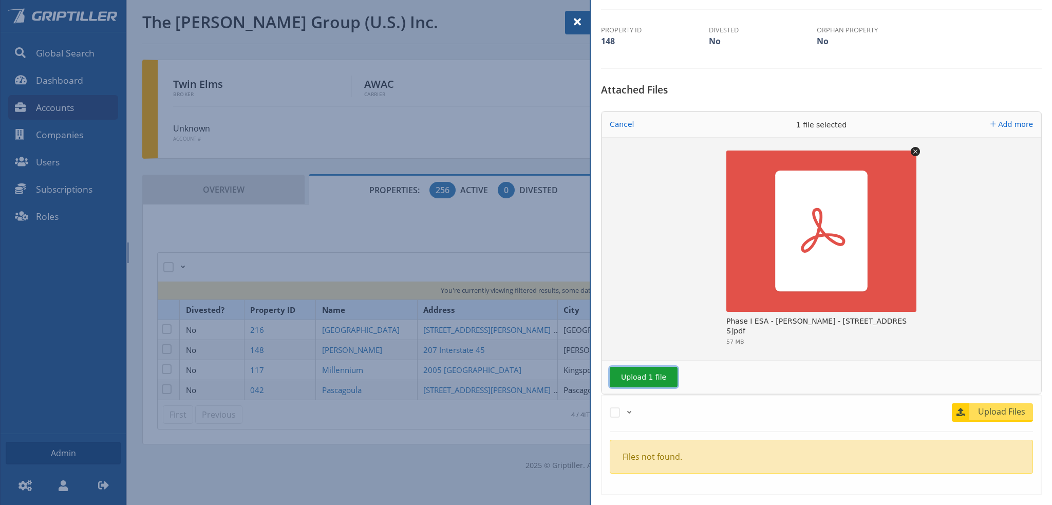
click at [654, 375] on button "Upload 1 file" at bounding box center [644, 377] width 68 height 21
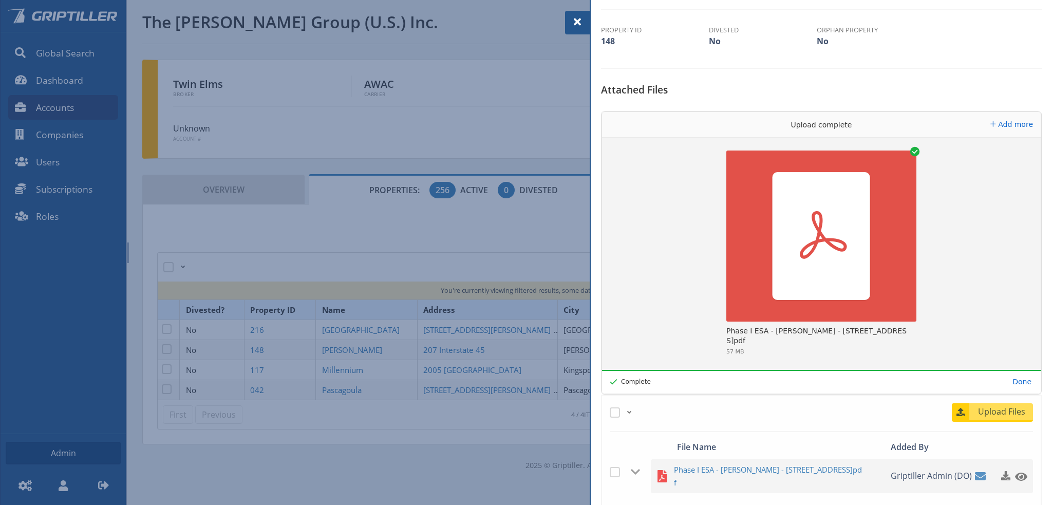
click at [572, 24] on span at bounding box center [577, 22] width 12 height 12
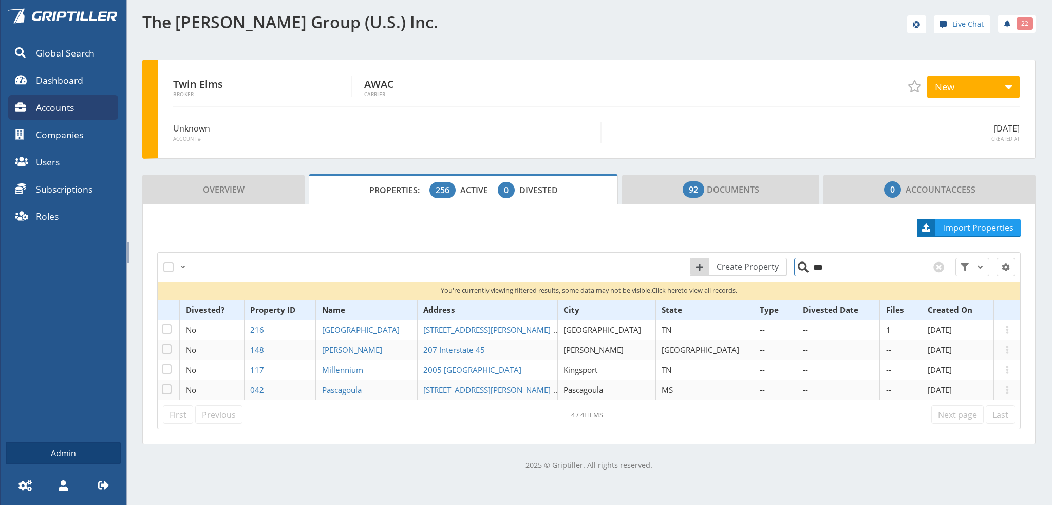
click at [830, 265] on input "***" at bounding box center [871, 267] width 154 height 18
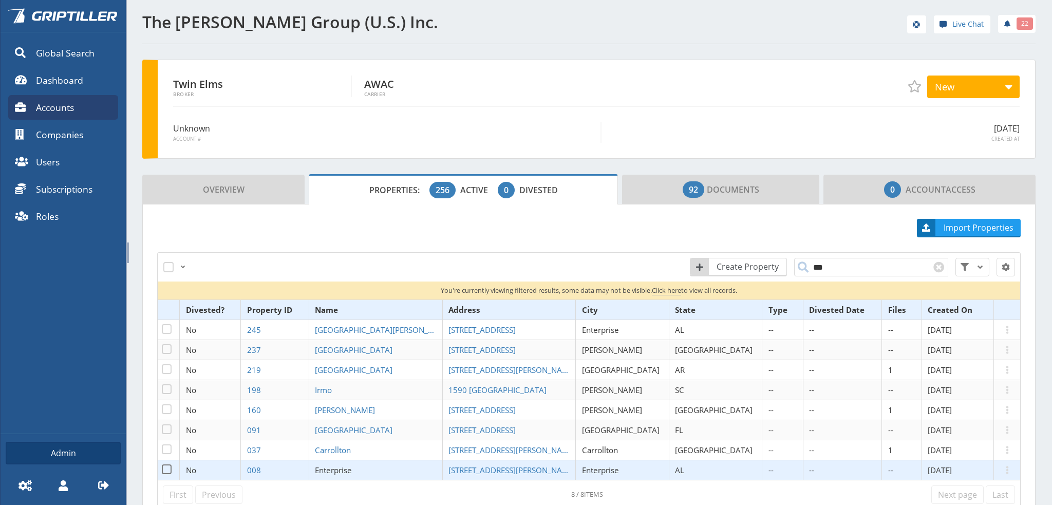
click at [352, 468] on span "Enterprise" at bounding box center [333, 470] width 37 height 10
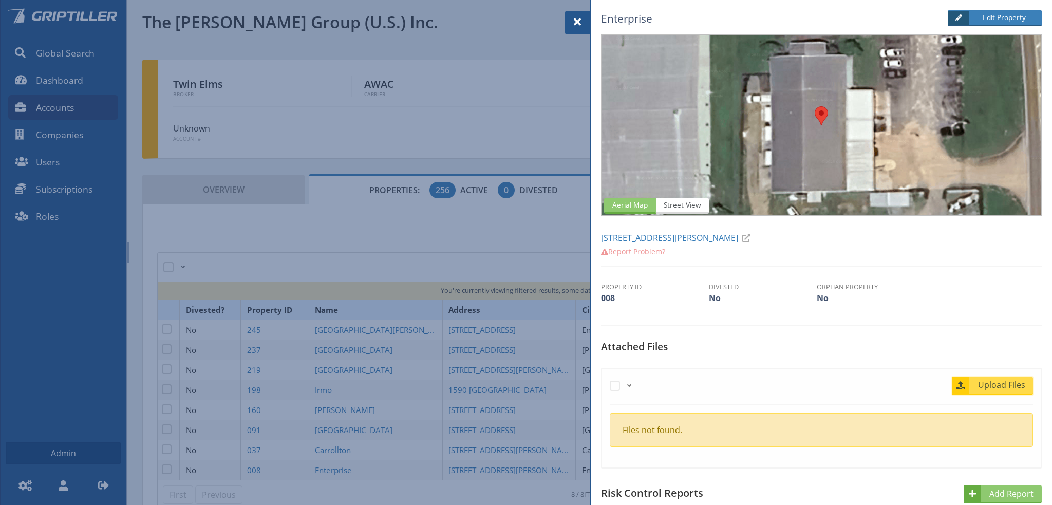
click at [995, 381] on span "Upload Files" at bounding box center [1002, 385] width 62 height 12
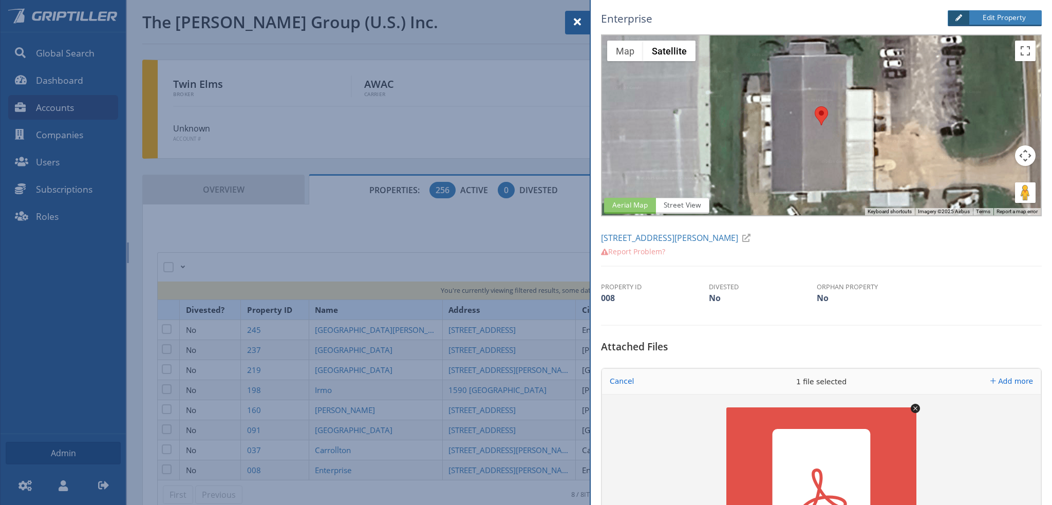
scroll to position [257, 0]
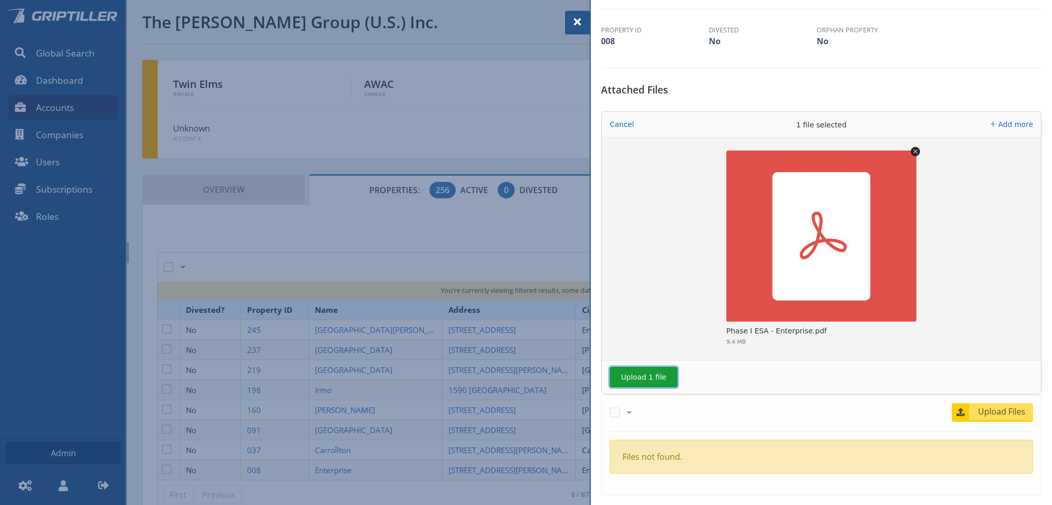
click at [641, 374] on button "Upload 1 file" at bounding box center [644, 377] width 68 height 21
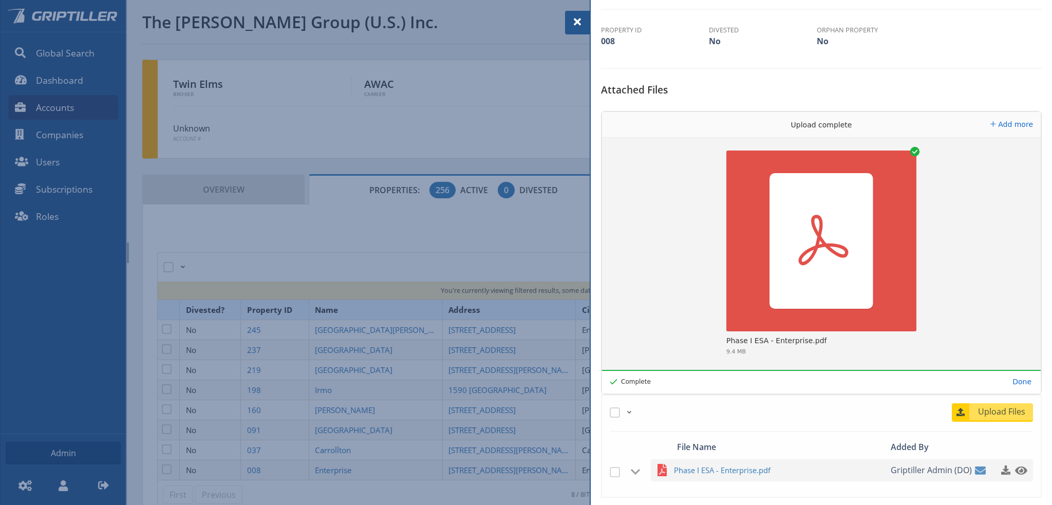
click at [573, 24] on span at bounding box center [577, 22] width 12 height 12
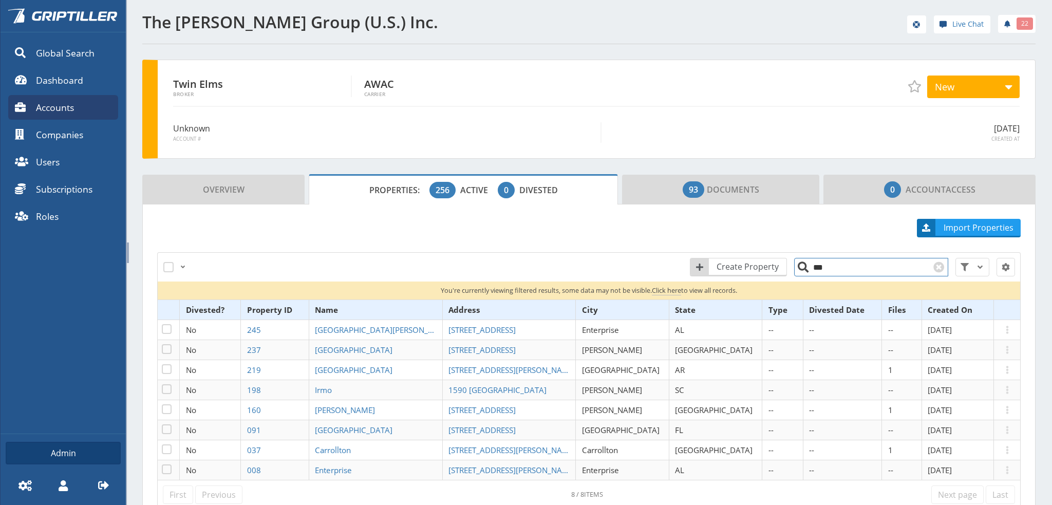
click at [827, 266] on input "***" at bounding box center [871, 267] width 154 height 18
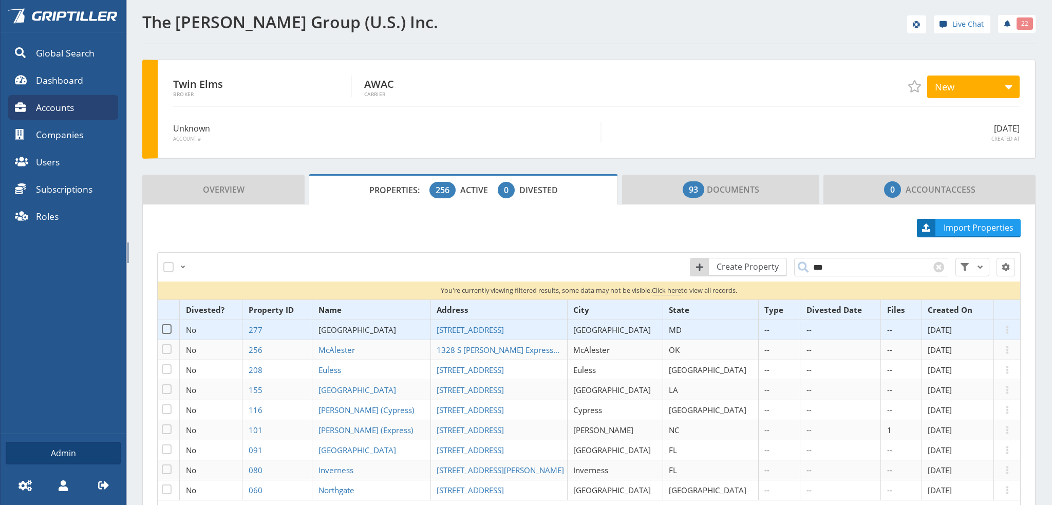
click at [359, 325] on span "[GEOGRAPHIC_DATA]" at bounding box center [358, 330] width 78 height 10
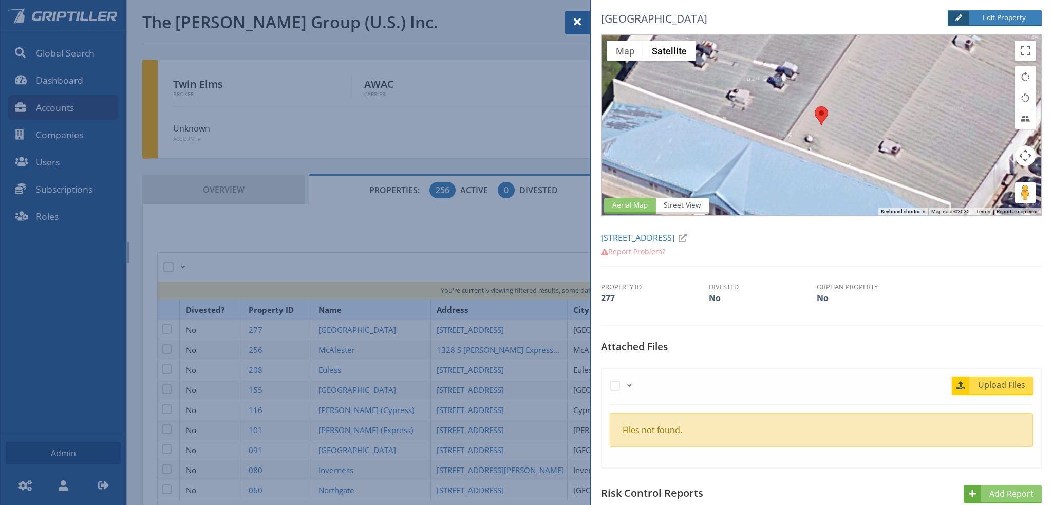
click at [997, 380] on span "Upload Files" at bounding box center [1002, 385] width 62 height 12
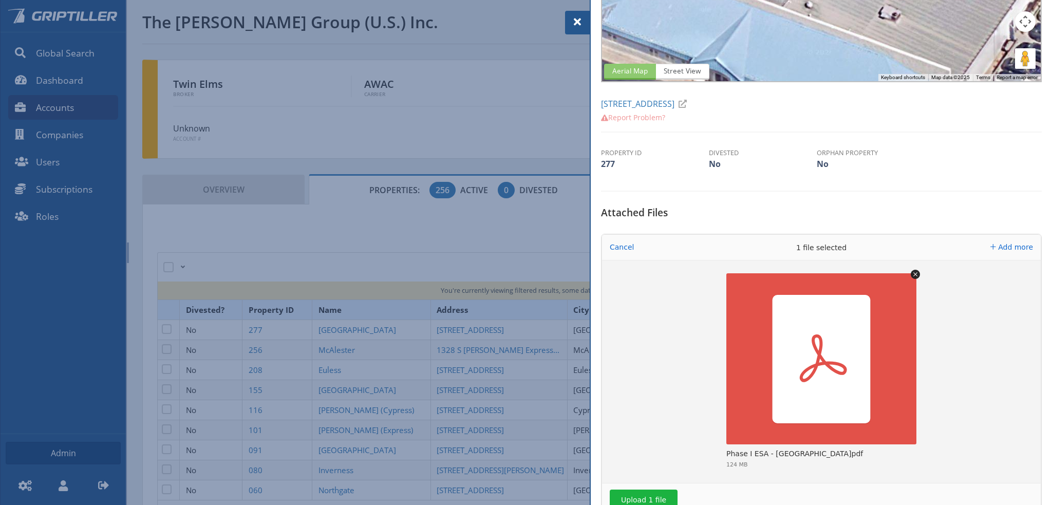
scroll to position [257, 0]
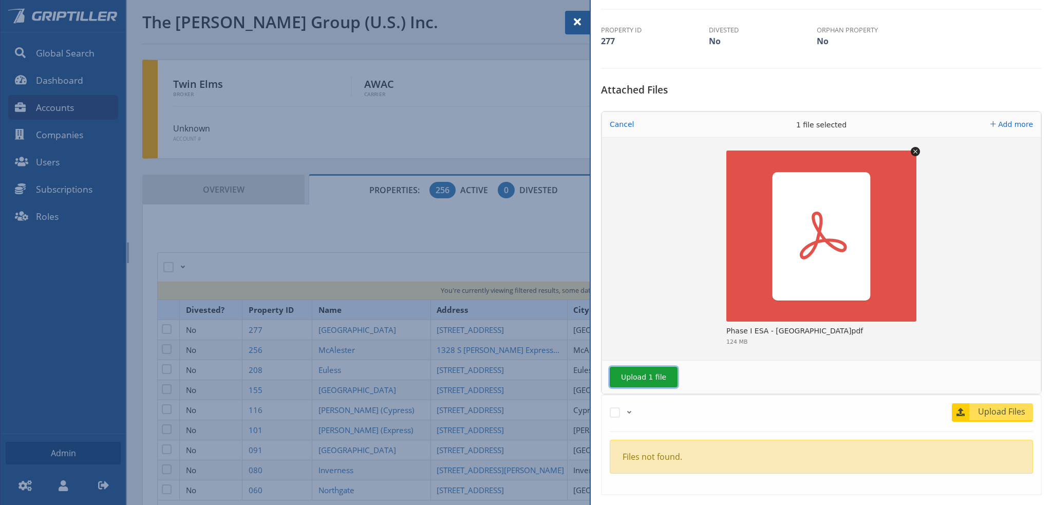
drag, startPoint x: 646, startPoint y: 377, endPoint x: 665, endPoint y: 368, distance: 21.4
click at [649, 376] on button "Upload 1 file" at bounding box center [644, 377] width 68 height 21
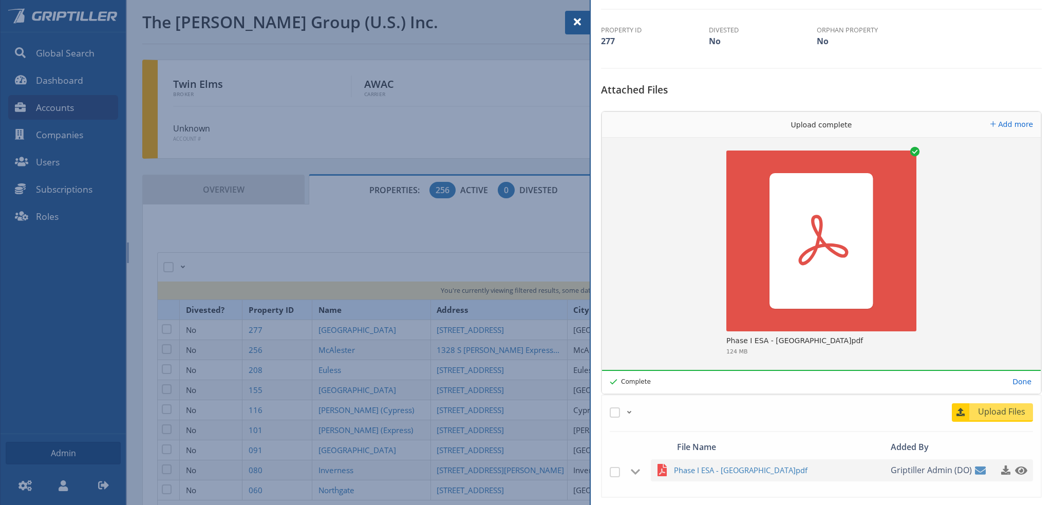
click at [577, 22] on span at bounding box center [577, 22] width 12 height 12
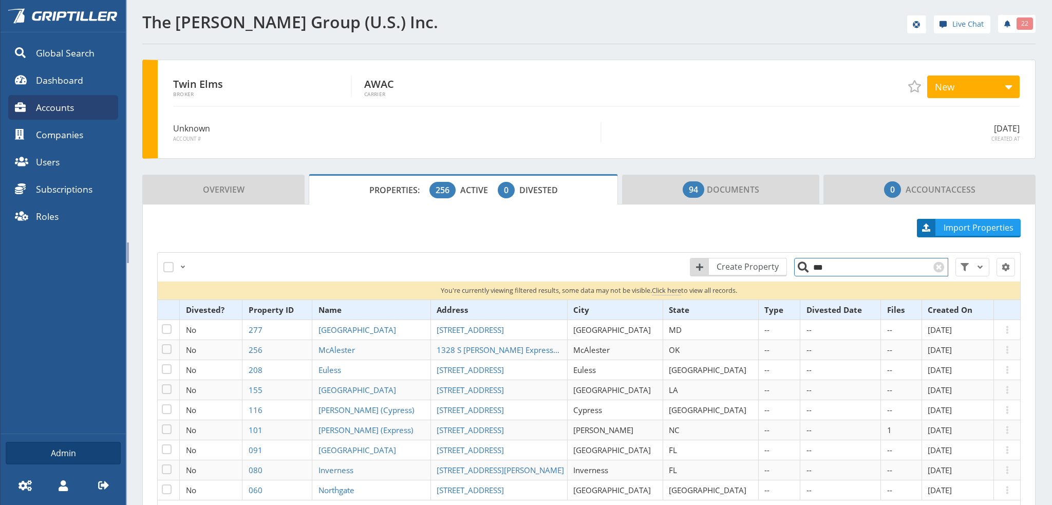
click at [840, 267] on input "***" at bounding box center [871, 267] width 154 height 18
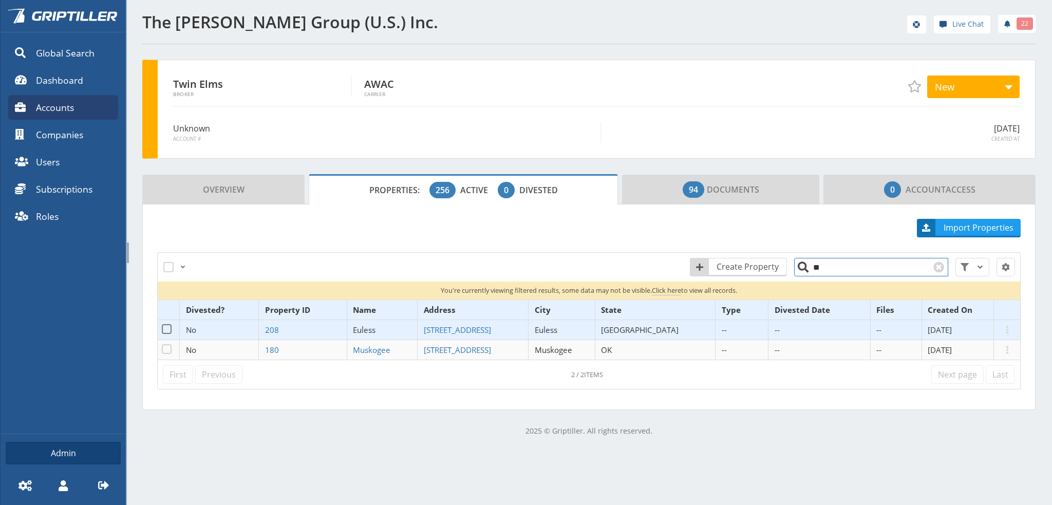
type input "**"
click at [376, 329] on span "Euless" at bounding box center [364, 330] width 23 height 10
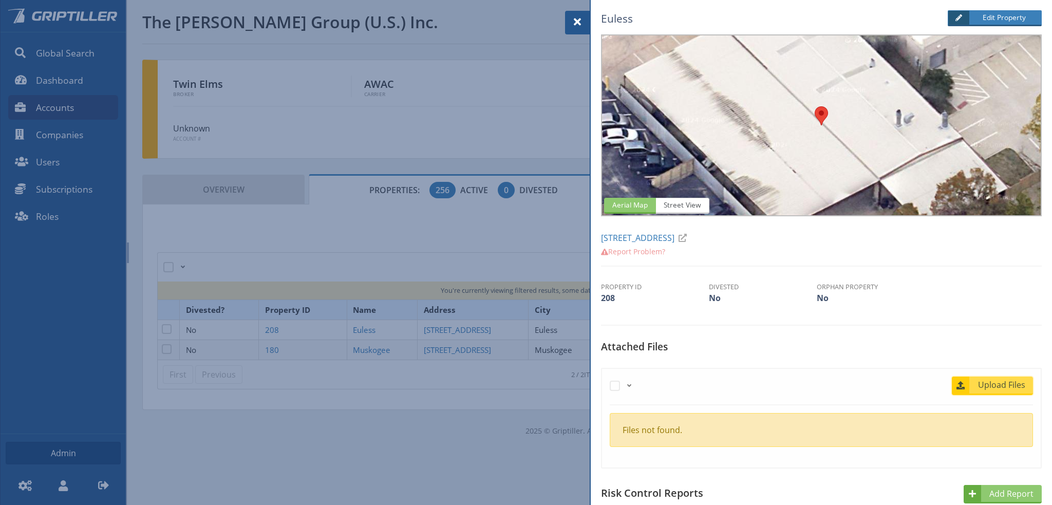
click at [1002, 385] on span "Upload Files" at bounding box center [1002, 385] width 62 height 12
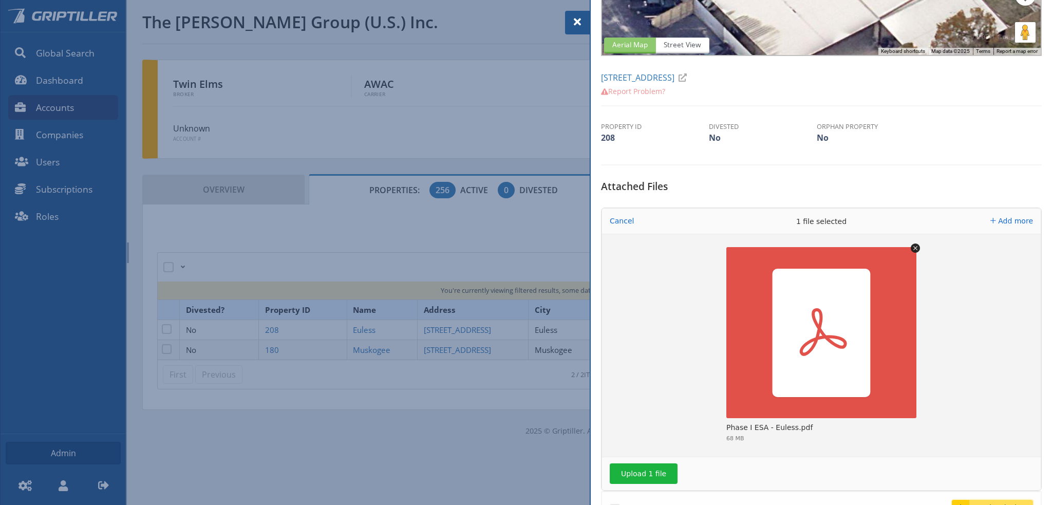
scroll to position [257, 0]
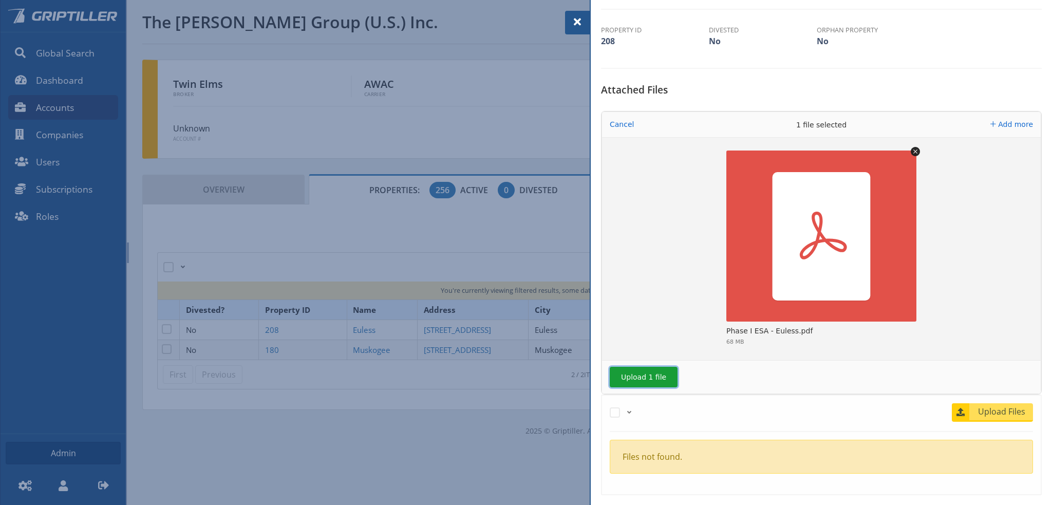
drag, startPoint x: 645, startPoint y: 374, endPoint x: 929, endPoint y: 321, distance: 288.5
click at [647, 374] on button "Upload 1 file" at bounding box center [644, 377] width 68 height 21
